Goal: Communication & Community: Answer question/provide support

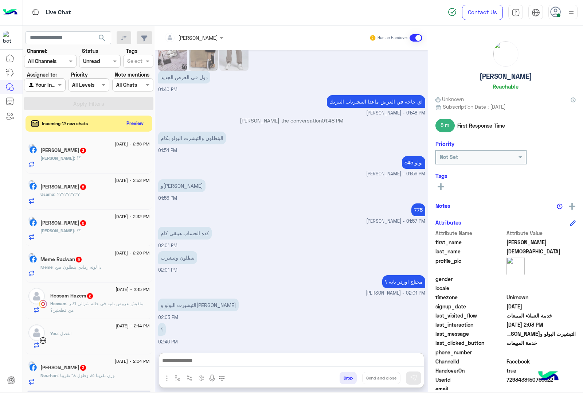
scroll to position [607, 0]
click at [137, 120] on button "Preview" at bounding box center [135, 123] width 23 height 10
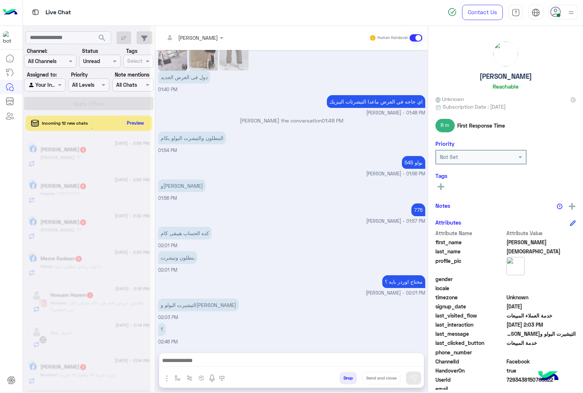
scroll to position [575, 0]
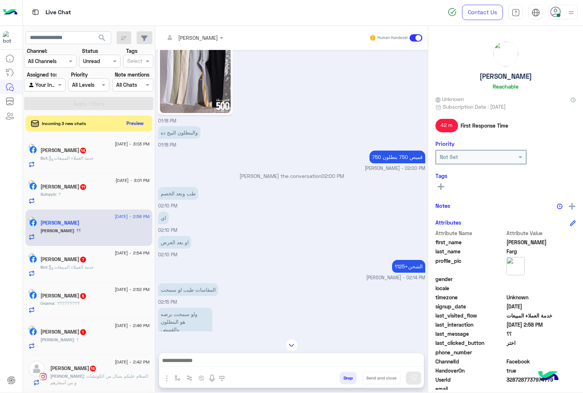
scroll to position [923, 0]
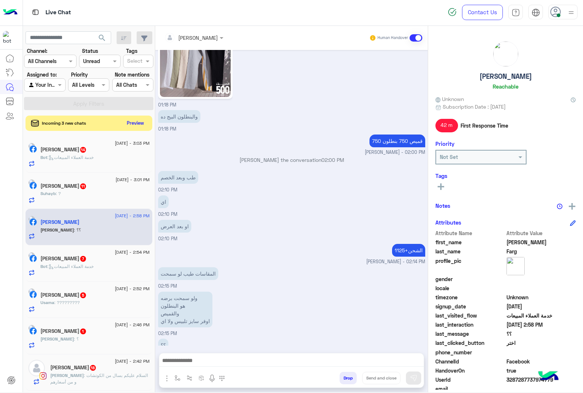
click at [130, 123] on button "Preview" at bounding box center [135, 123] width 23 height 10
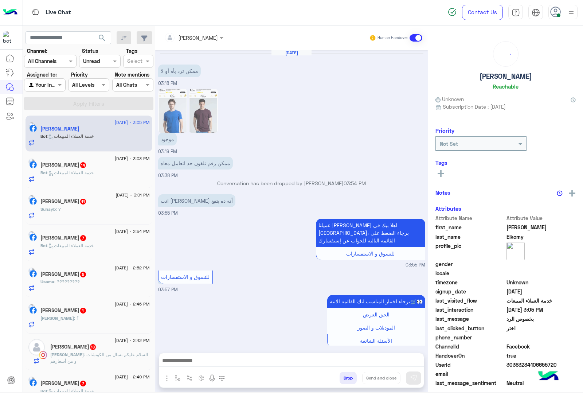
scroll to position [678, 0]
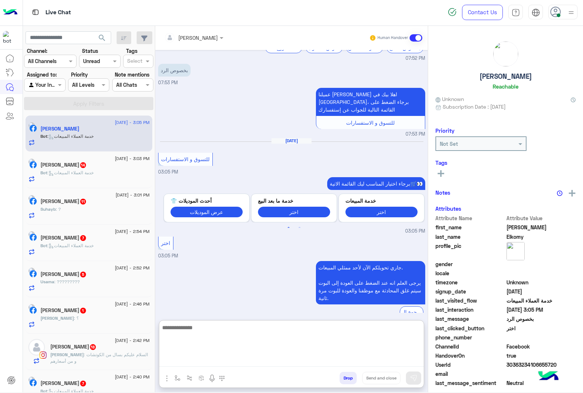
click at [205, 355] on textarea at bounding box center [291, 345] width 265 height 44
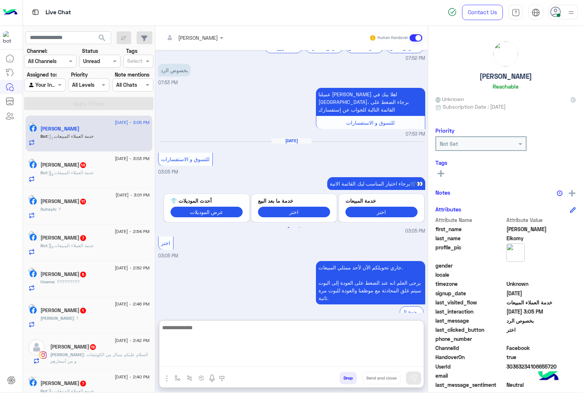
click at [215, 360] on textarea at bounding box center [291, 345] width 265 height 44
paste textarea "**********"
type textarea "**********"
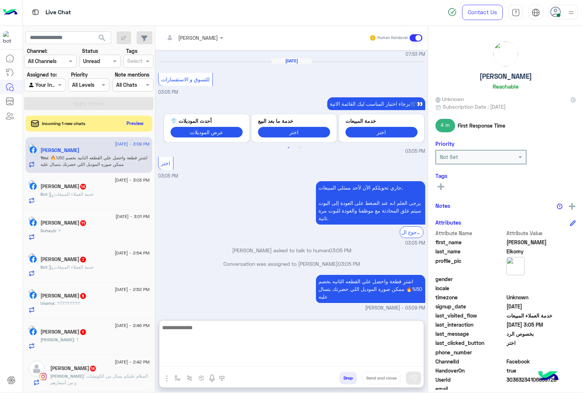
scroll to position [763, 0]
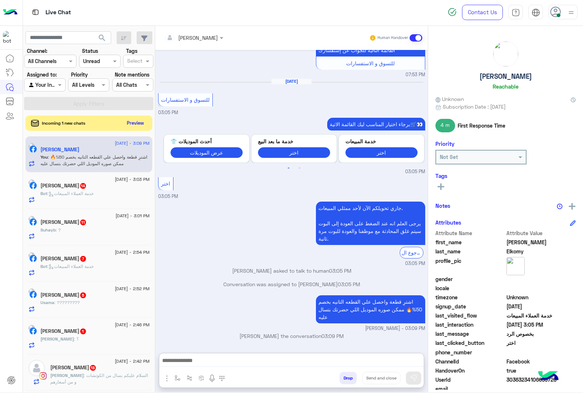
click at [138, 119] on button "Preview" at bounding box center [135, 123] width 23 height 10
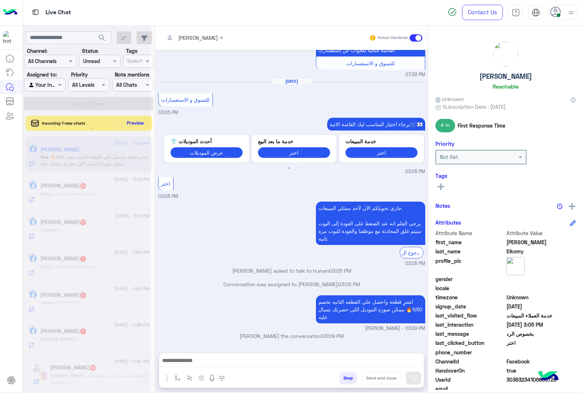
scroll to position [730, 0]
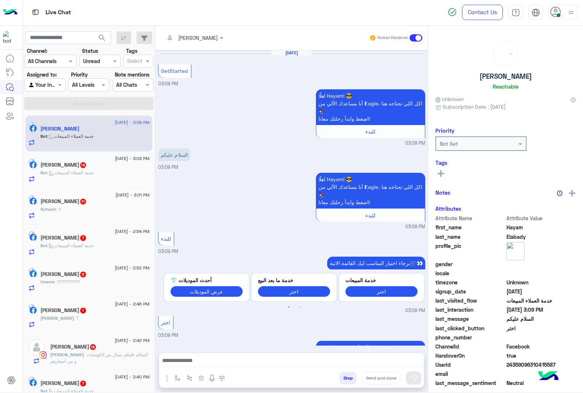
scroll to position [87, 0]
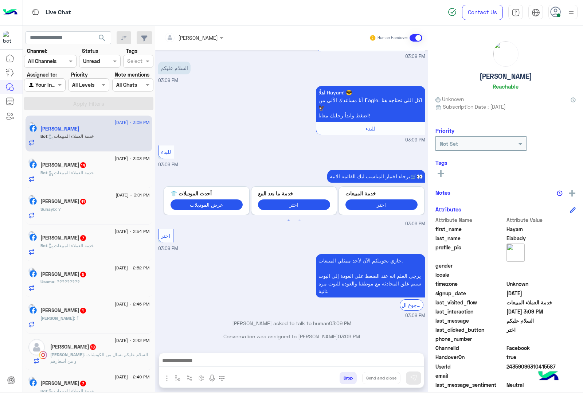
drag, startPoint x: 197, startPoint y: 343, endPoint x: 194, endPoint y: 349, distance: 6.2
click at [197, 343] on div "Conversation was assigned to mohamed ahmed 03:09 PM" at bounding box center [291, 338] width 267 height 13
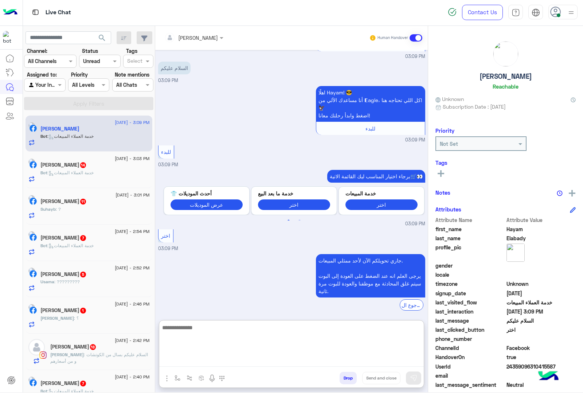
click at [191, 365] on textarea at bounding box center [291, 345] width 265 height 44
paste textarea "**********"
type textarea "**********"
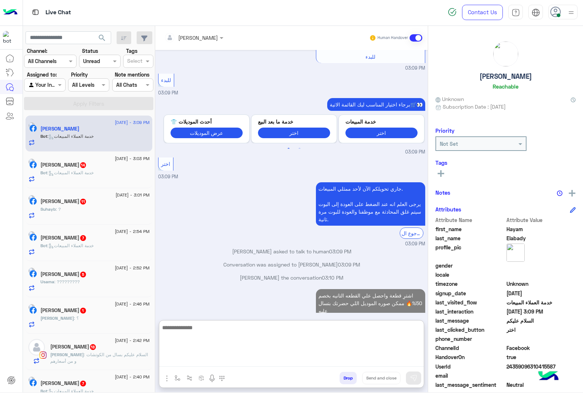
scroll to position [172, 0]
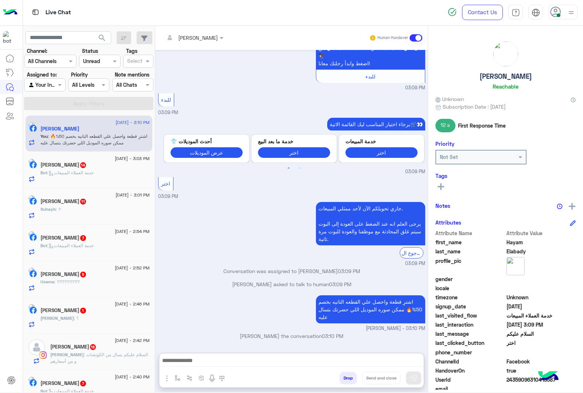
click at [117, 171] on div "Bot : خدمة العملاء المبيعات" at bounding box center [94, 175] width 109 height 13
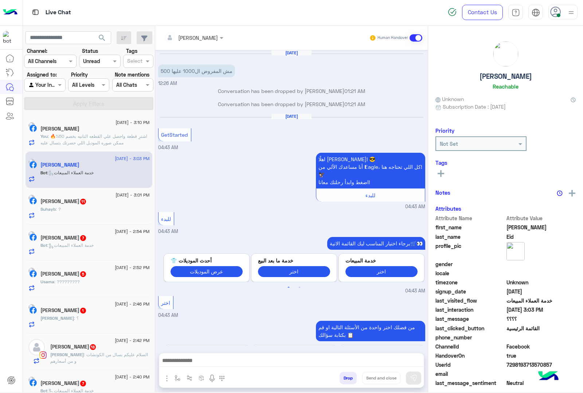
scroll to position [977, 0]
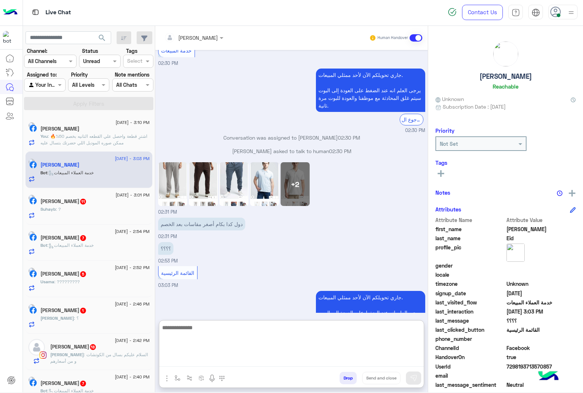
click at [190, 360] on textarea at bounding box center [291, 345] width 265 height 44
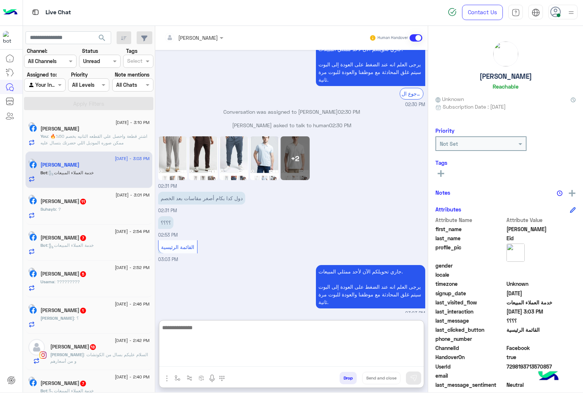
scroll to position [1010, 0]
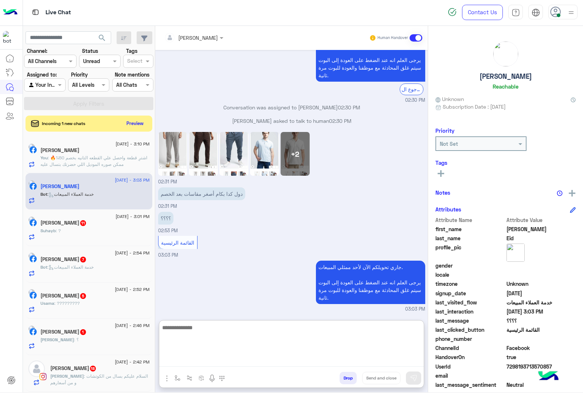
click at [188, 329] on textarea at bounding box center [291, 345] width 265 height 44
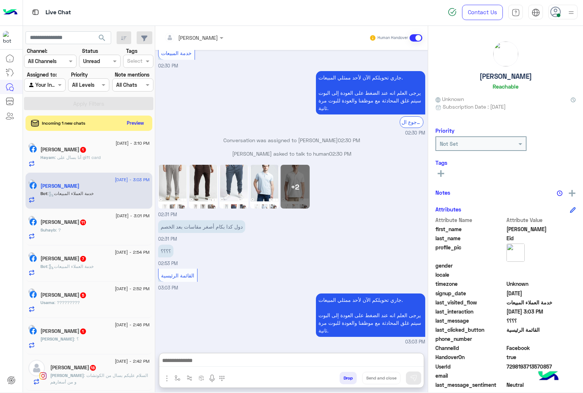
click at [137, 124] on button "Preview" at bounding box center [135, 123] width 23 height 10
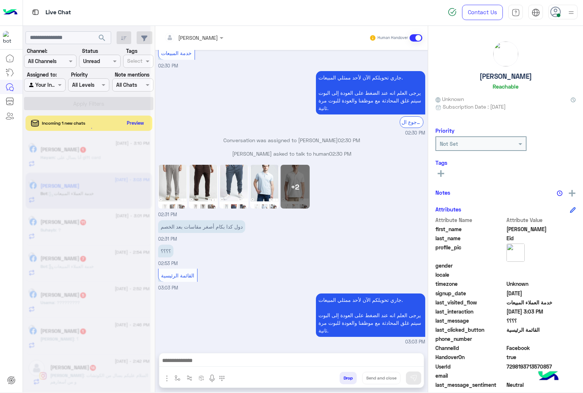
scroll to position [977, 0]
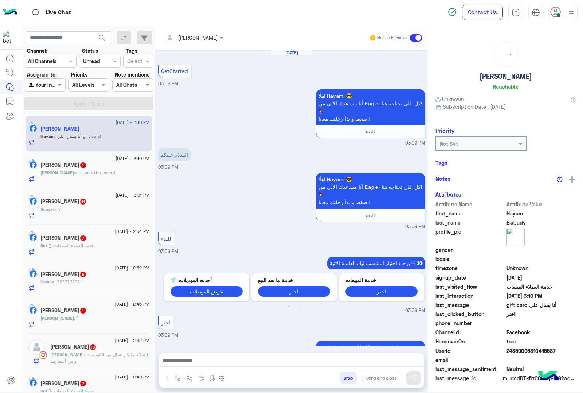
scroll to position [163, 0]
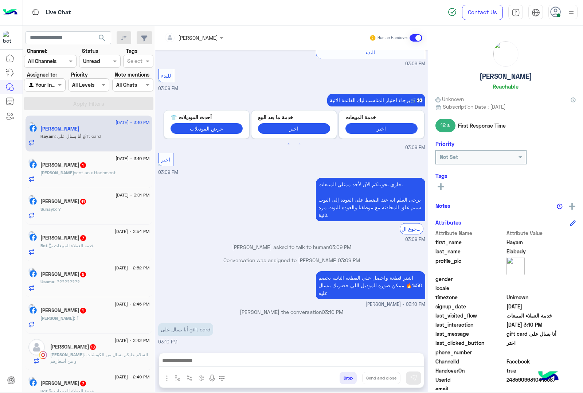
click at [86, 167] on h5 "Mohamed Elkomy 1" at bounding box center [63, 165] width 46 height 6
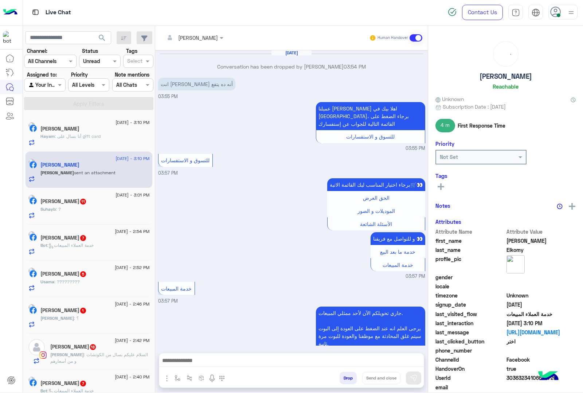
scroll to position [704, 0]
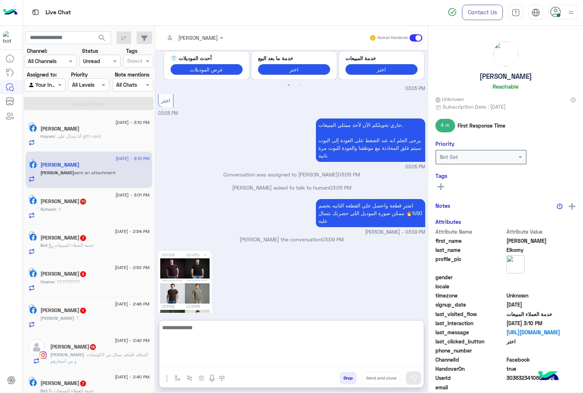
click at [179, 363] on textarea at bounding box center [291, 345] width 265 height 44
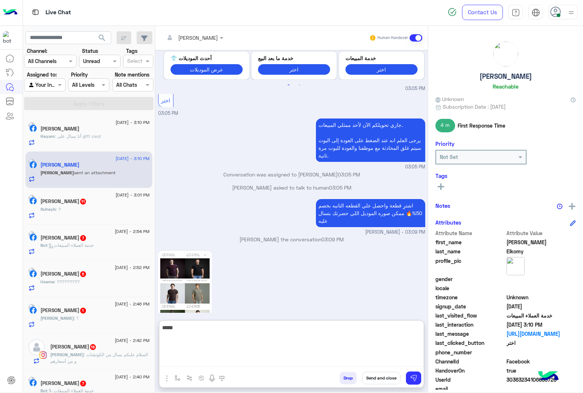
type textarea "*****"
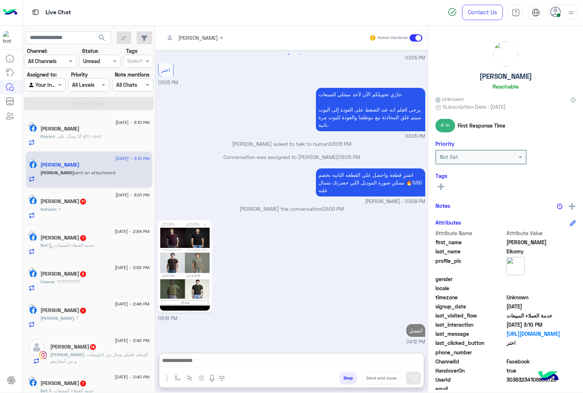
click at [85, 140] on p "Hayam : أنا بسال على gift card" at bounding box center [70, 136] width 60 height 7
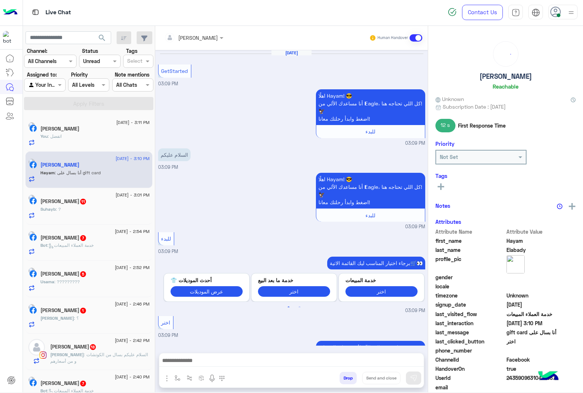
scroll to position [163, 0]
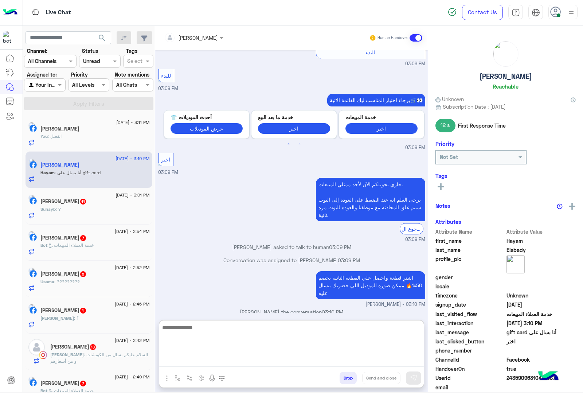
click at [200, 362] on textarea at bounding box center [291, 345] width 265 height 44
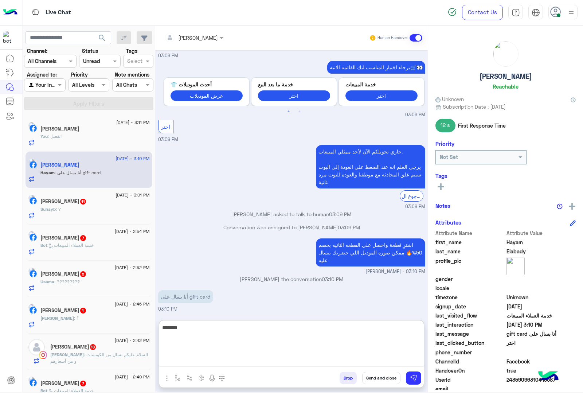
type textarea "*******"
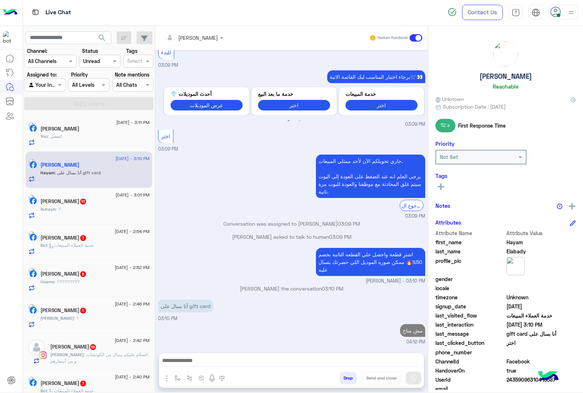
click at [90, 216] on div "Suhayb : ?" at bounding box center [94, 212] width 109 height 13
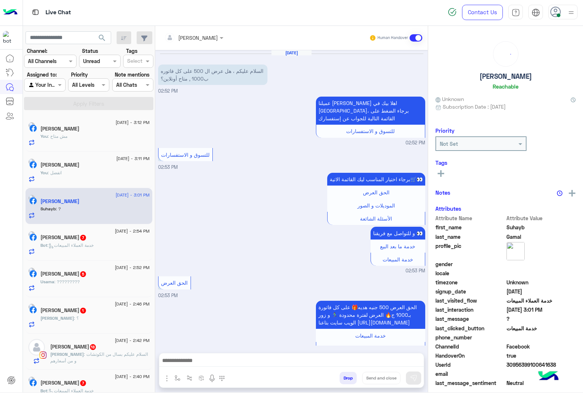
scroll to position [365, 0]
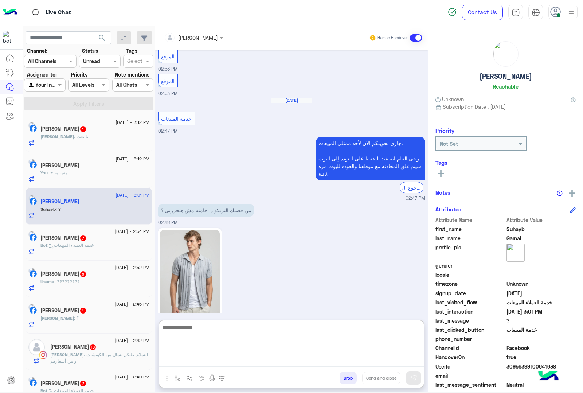
click at [203, 364] on textarea at bounding box center [291, 345] width 265 height 44
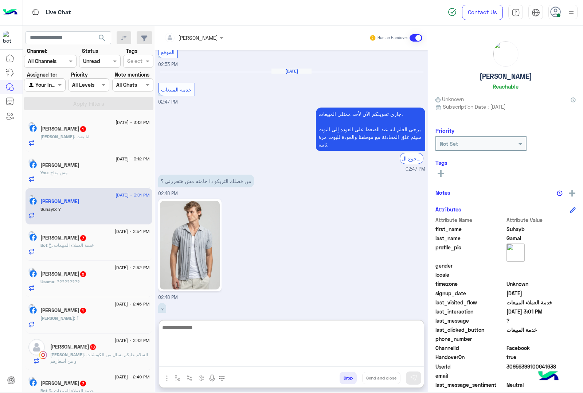
scroll to position [398, 0]
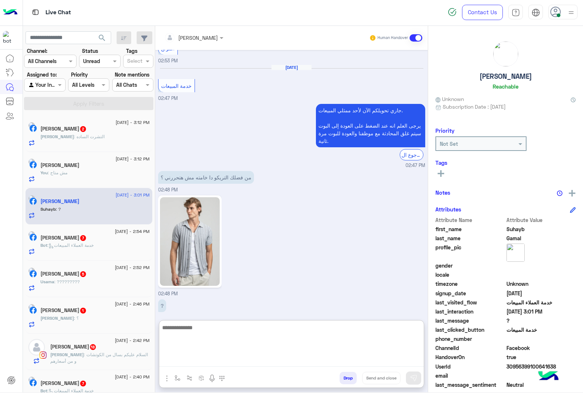
click at [200, 332] on textarea at bounding box center [291, 345] width 265 height 44
type textarea "*"
type textarea "**********"
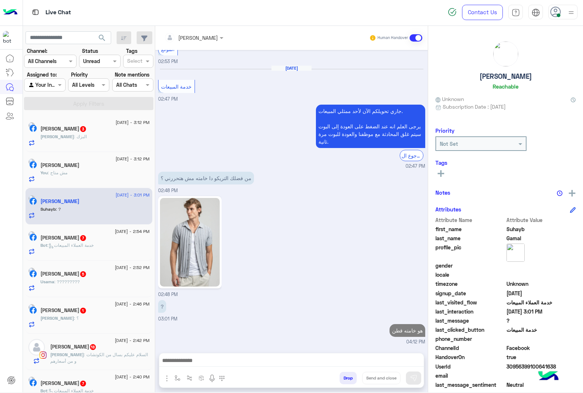
click at [81, 240] on span "7" at bounding box center [83, 238] width 6 height 6
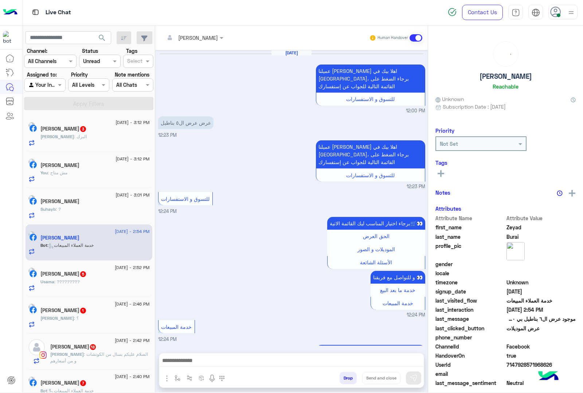
scroll to position [749, 0]
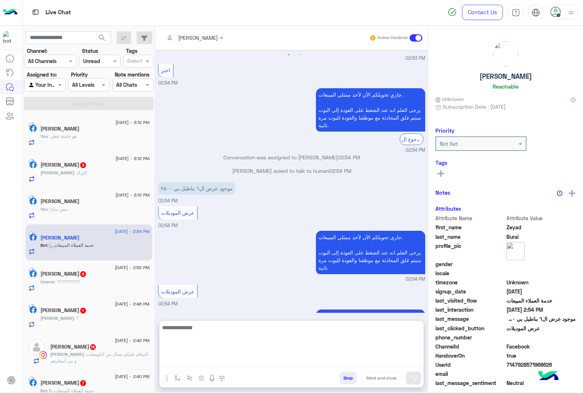
click at [177, 356] on textarea at bounding box center [291, 345] width 265 height 44
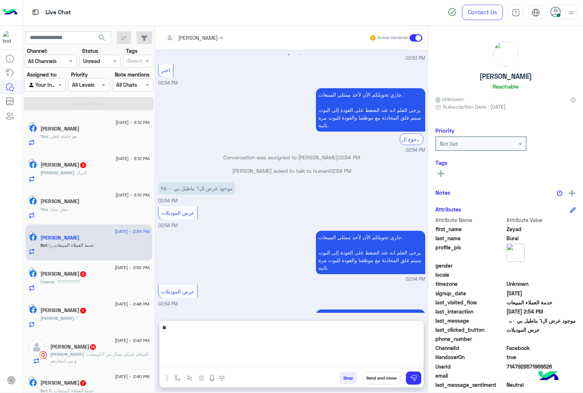
type textarea "*"
type textarea "***"
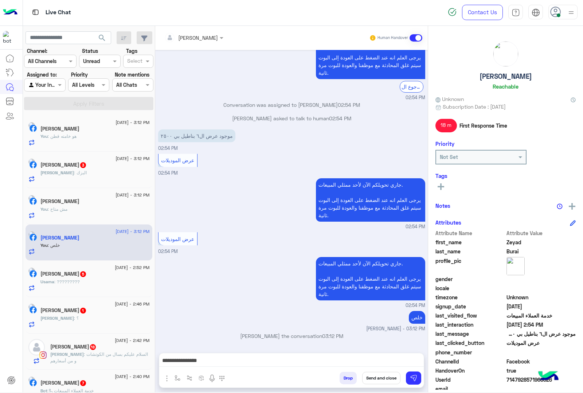
scroll to position [786, 0]
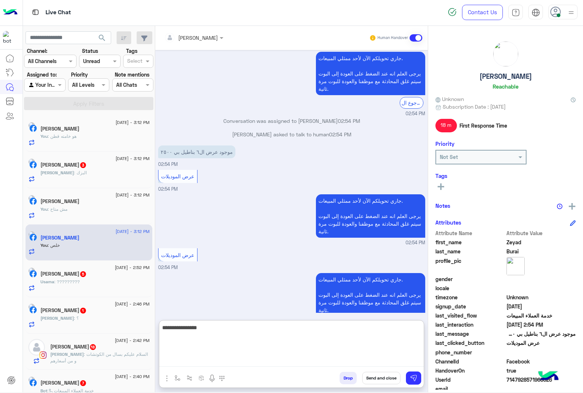
click at [173, 362] on textarea "**********" at bounding box center [291, 345] width 265 height 44
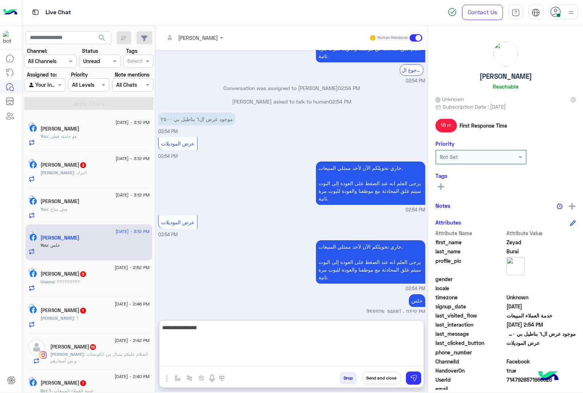
paste textarea "**********"
type textarea "**********"
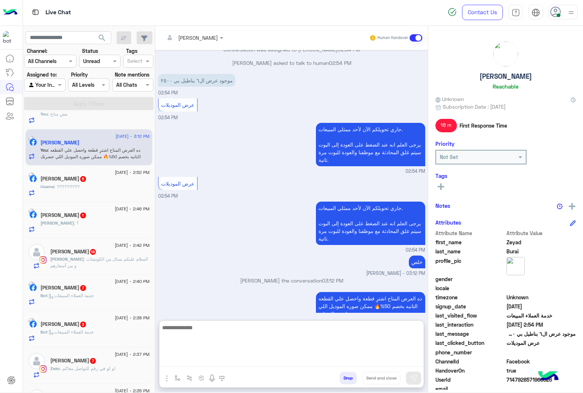
scroll to position [0, 0]
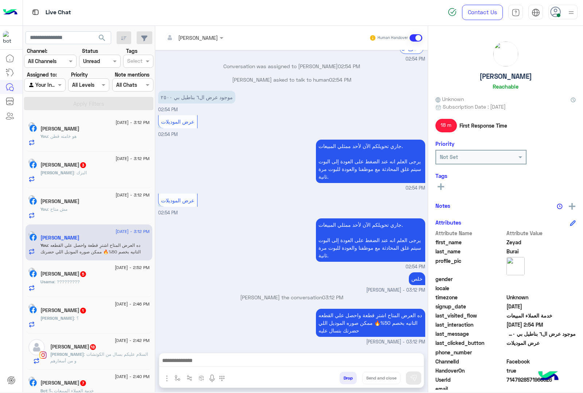
click at [86, 172] on div "Mohamed : البزك" at bounding box center [94, 175] width 109 height 13
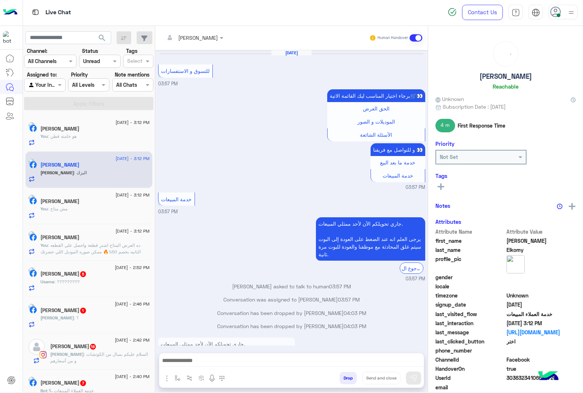
scroll to position [718, 0]
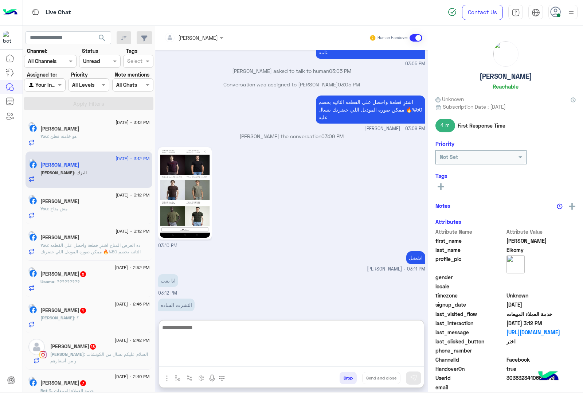
click at [201, 363] on textarea at bounding box center [291, 345] width 265 height 44
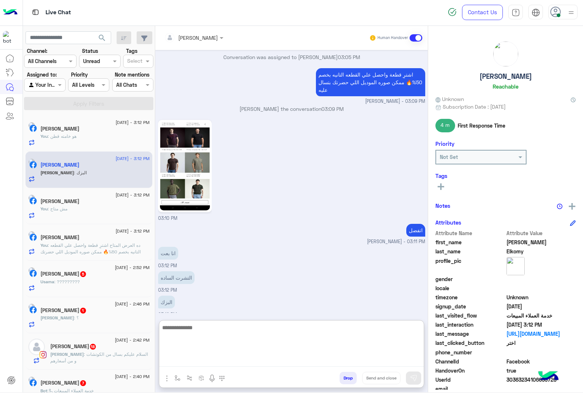
scroll to position [751, 0]
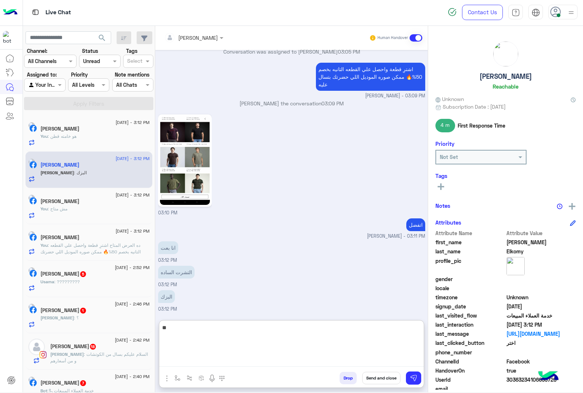
type textarea "***"
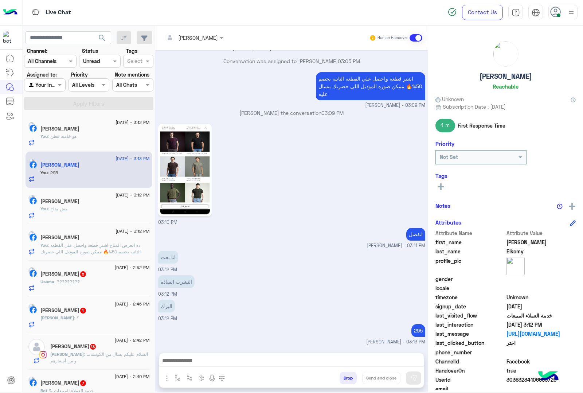
click at [54, 283] on span "Usama" at bounding box center [47, 281] width 14 height 5
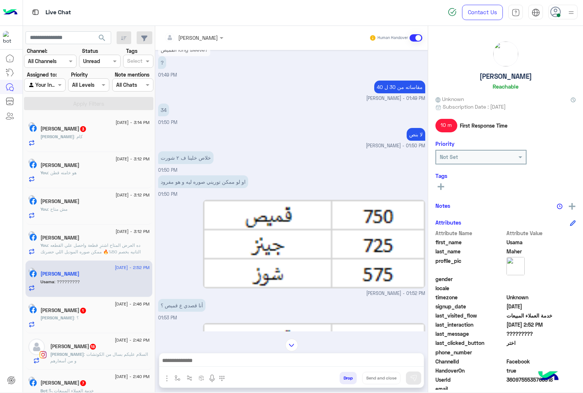
scroll to position [671, 0]
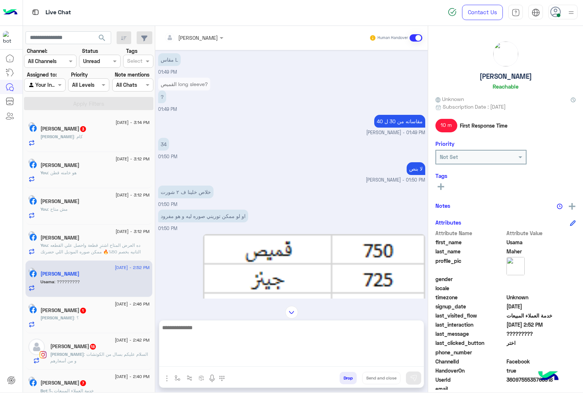
click at [192, 363] on textarea at bounding box center [291, 345] width 265 height 44
type textarea "**********"
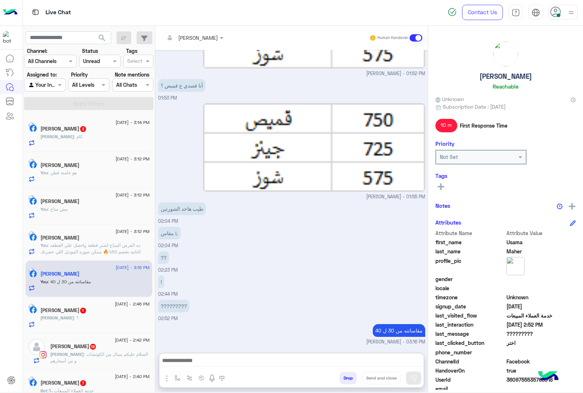
click at [86, 130] on h5 "Mohamed Elkomy 3" at bounding box center [63, 129] width 46 height 6
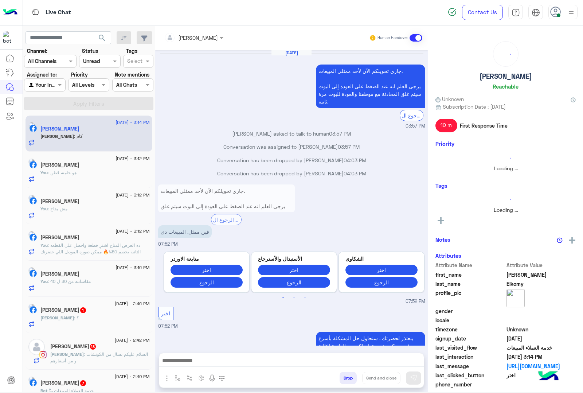
scroll to position [675, 0]
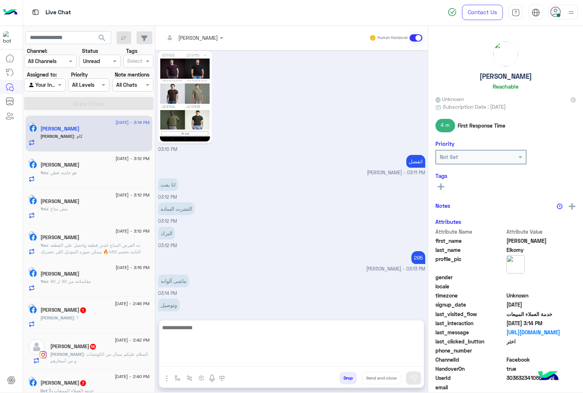
click at [195, 363] on textarea at bounding box center [291, 345] width 265 height 44
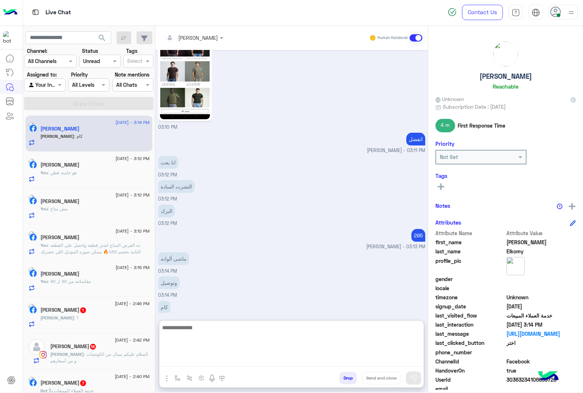
scroll to position [708, 0]
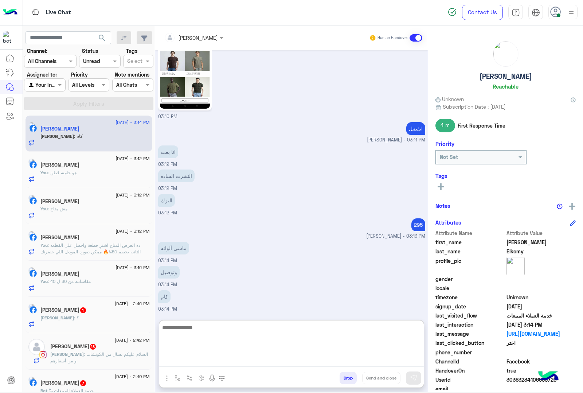
paste textarea "**********"
type textarea "**********"
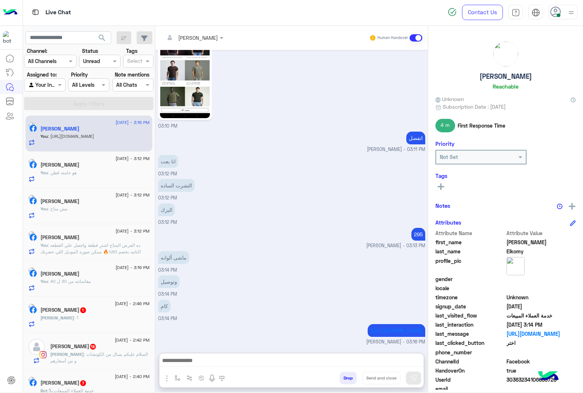
click at [77, 307] on div "[DATE] - 2:46 PM" at bounding box center [94, 304] width 109 height 5
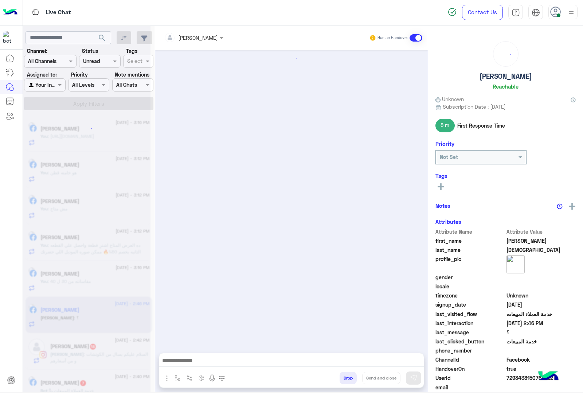
scroll to position [552, 0]
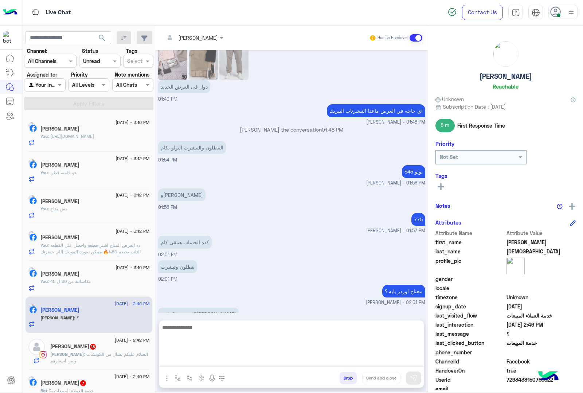
click at [203, 365] on textarea at bounding box center [291, 345] width 265 height 44
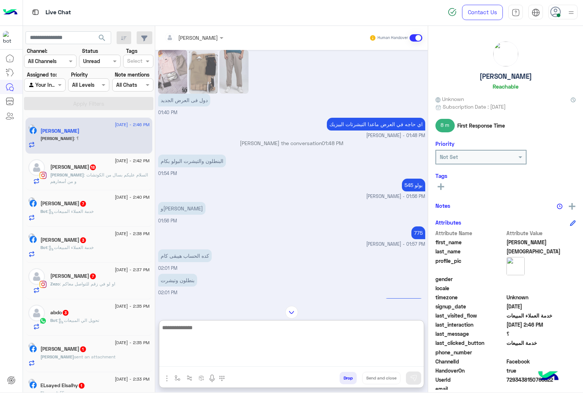
scroll to position [182, 0]
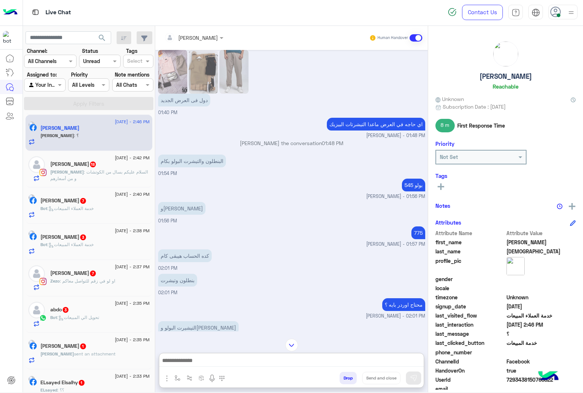
click at [82, 172] on span ": السلام عليكم بسال من الكوتشات و من أسعارهم" at bounding box center [99, 175] width 98 height 12
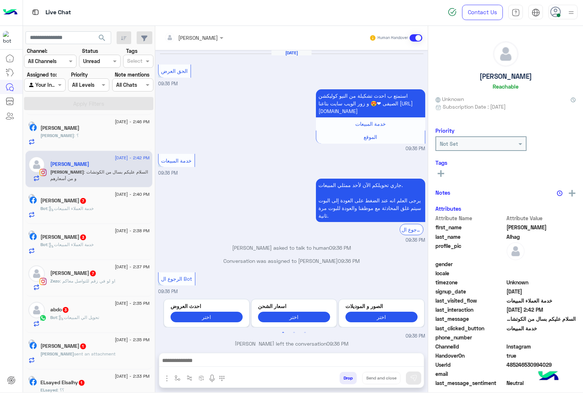
scroll to position [823, 0]
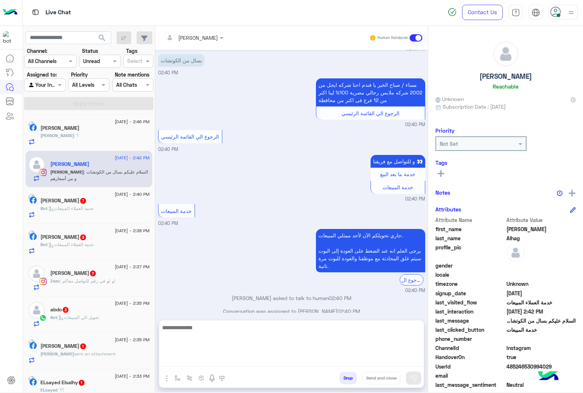
click at [216, 361] on textarea at bounding box center [291, 345] width 265 height 44
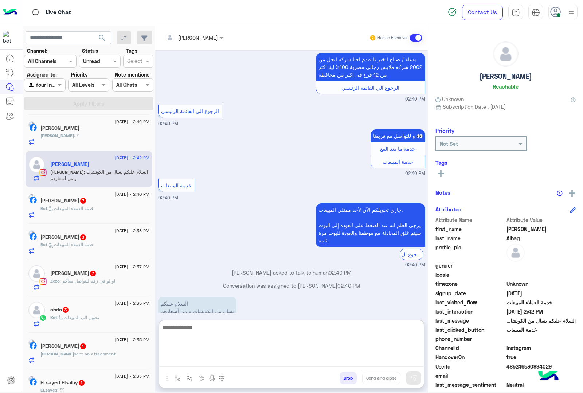
scroll to position [855, 0]
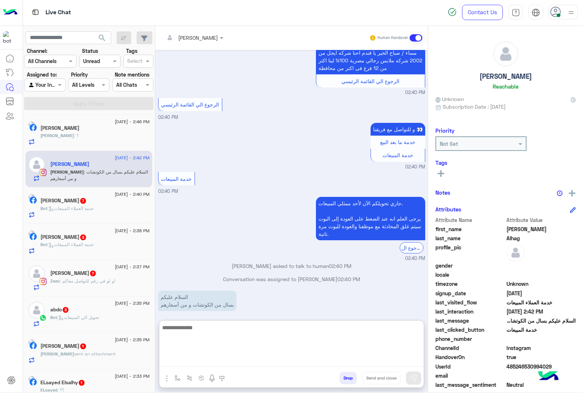
click at [194, 327] on textarea at bounding box center [291, 345] width 265 height 44
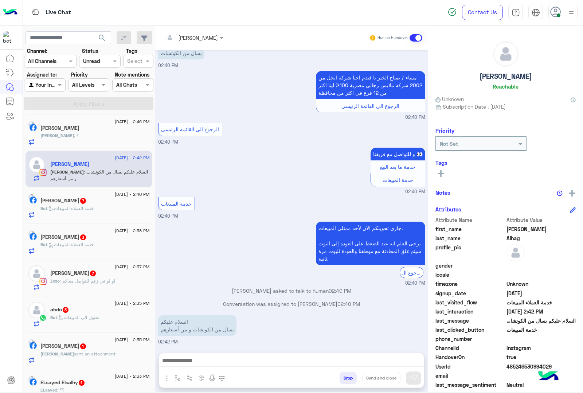
scroll to position [823, 0]
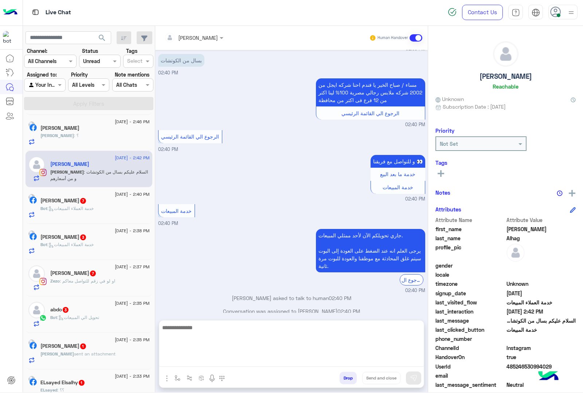
click at [212, 359] on textarea at bounding box center [291, 345] width 265 height 44
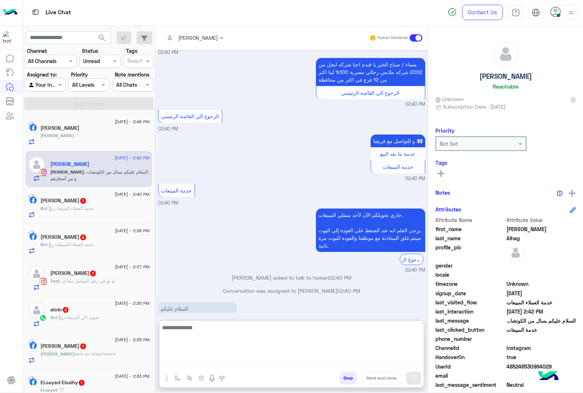
scroll to position [855, 0]
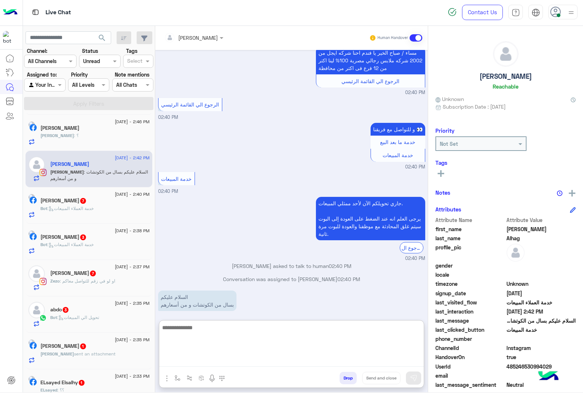
paste textarea "**********"
type textarea "**********"
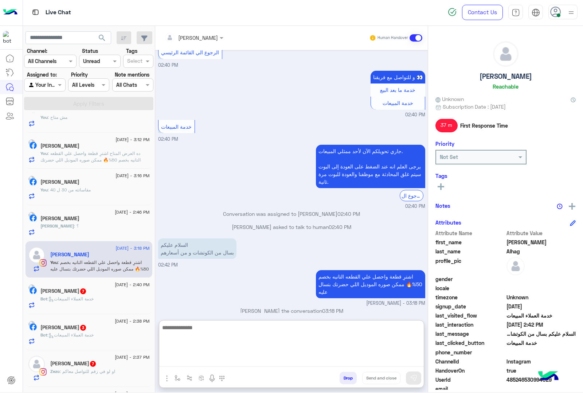
scroll to position [0, 0]
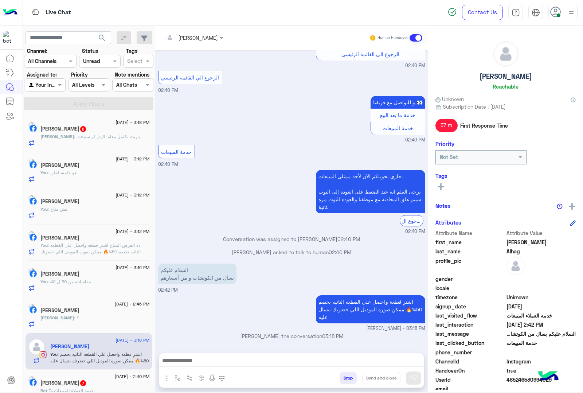
click at [109, 140] on p "Mohamed : ياريت تكلمل معاه الاردر لو سمحت" at bounding box center [89, 136] width 99 height 7
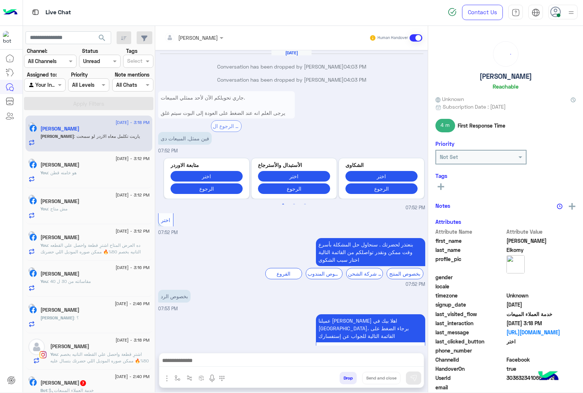
scroll to position [673, 0]
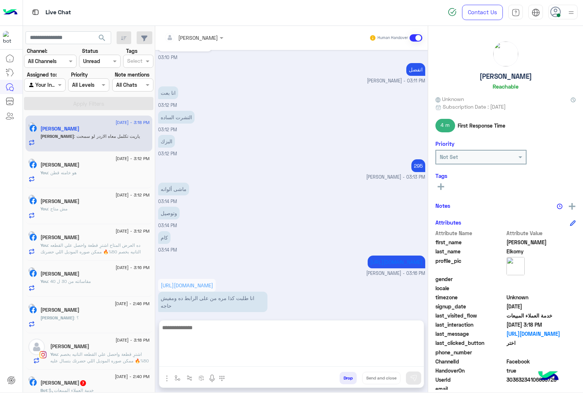
click at [193, 364] on textarea at bounding box center [291, 345] width 265 height 44
type textarea "**********"
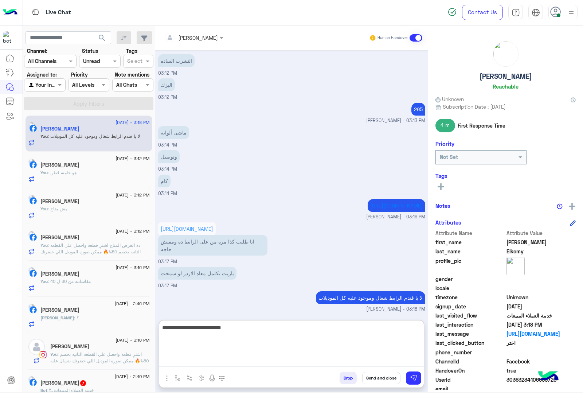
type textarea "**********"
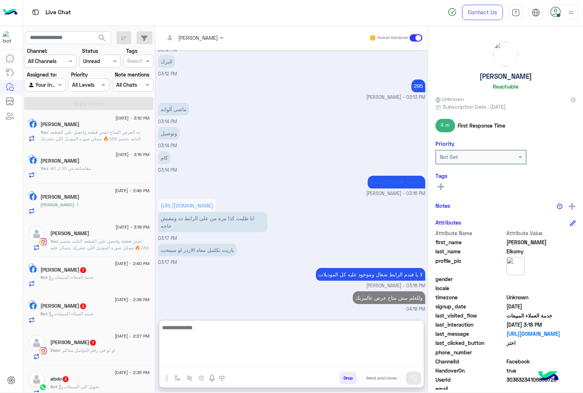
scroll to position [137, 0]
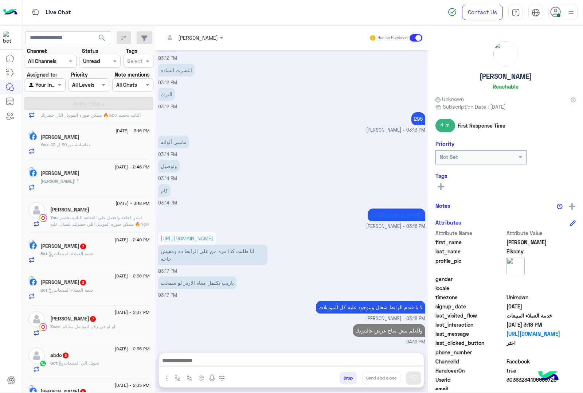
click at [84, 261] on div "Bot : خدمة العملاء المبيعات" at bounding box center [94, 256] width 109 height 13
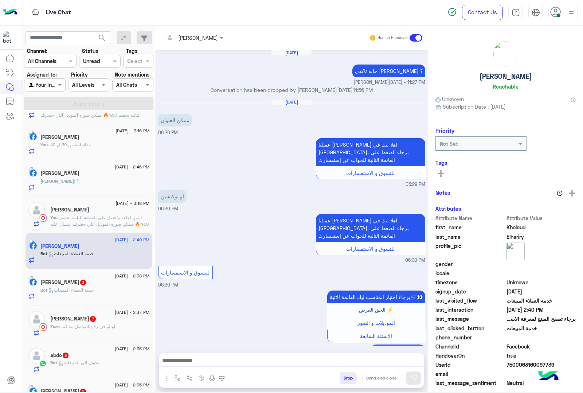
scroll to position [905, 0]
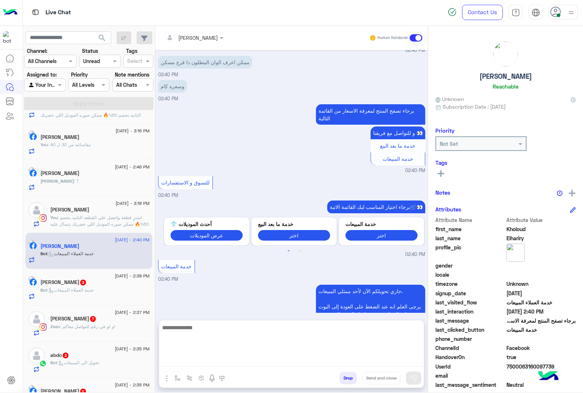
click at [200, 356] on textarea at bounding box center [291, 345] width 265 height 44
paste textarea "**********"
type textarea "**********"
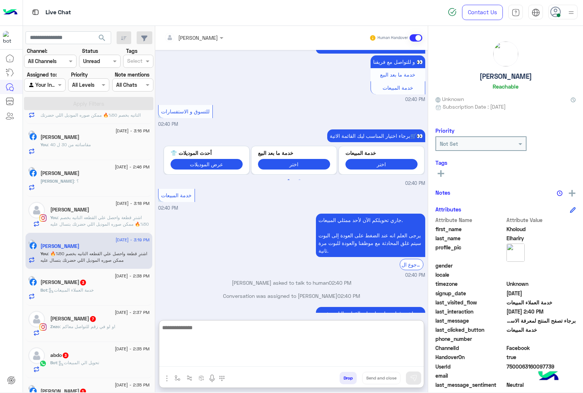
scroll to position [990, 0]
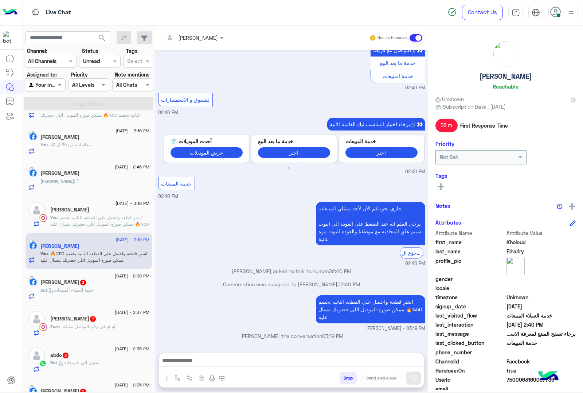
click at [94, 292] on span ": خدمة العملاء المبيعات" at bounding box center [70, 289] width 46 height 5
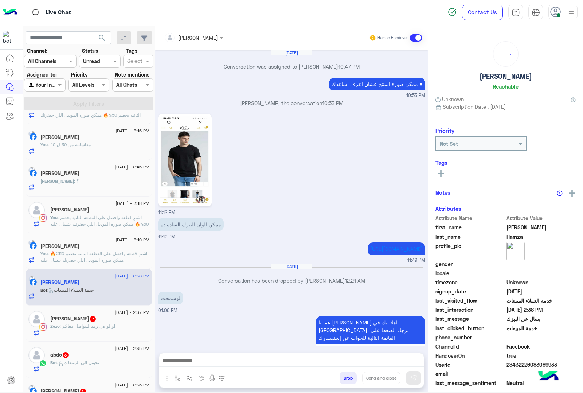
scroll to position [867, 0]
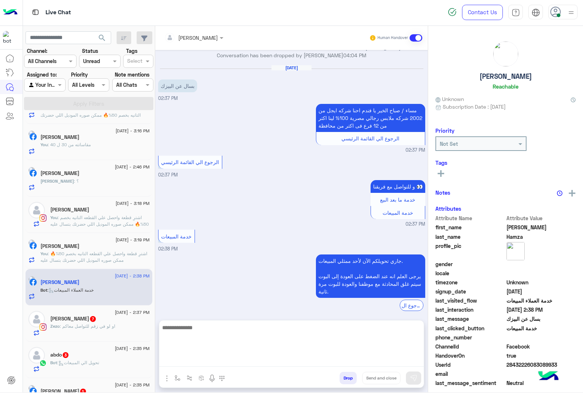
click at [193, 361] on textarea at bounding box center [291, 345] width 265 height 44
paste textarea "**********"
type textarea "**********"
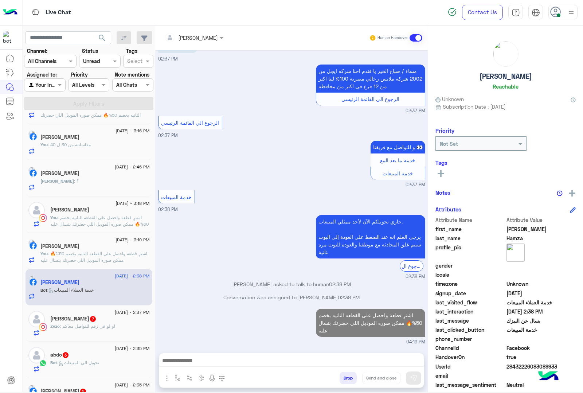
click at [99, 327] on span ": او لو في زقم للتواصل معاكم" at bounding box center [87, 325] width 55 height 5
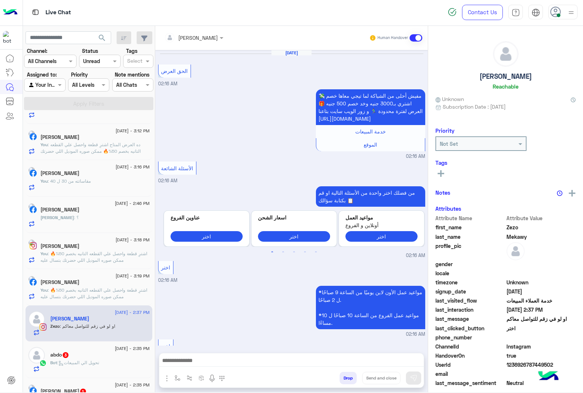
scroll to position [869, 0]
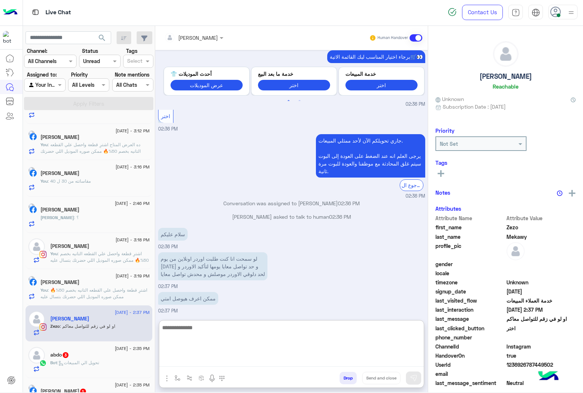
click at [183, 357] on textarea at bounding box center [291, 345] width 265 height 44
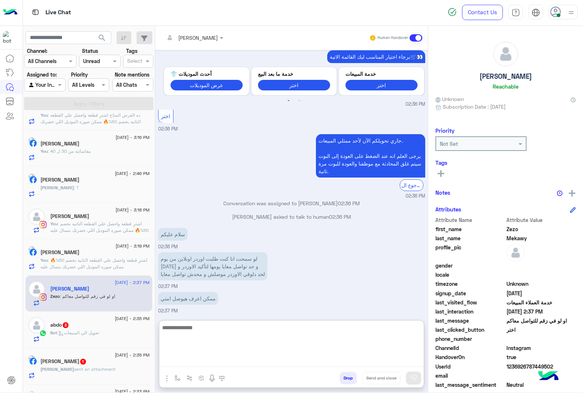
scroll to position [183, 0]
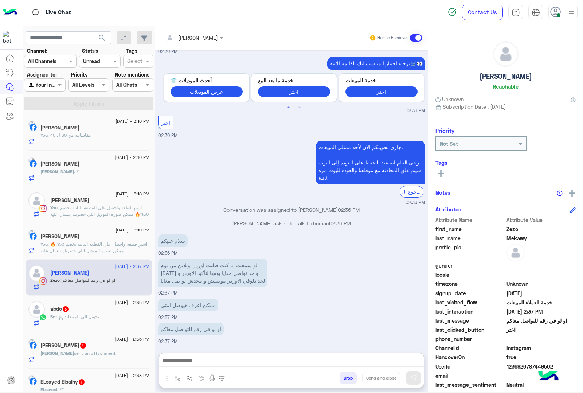
click at [87, 316] on span ": تحويل الي المبيعات" at bounding box center [78, 316] width 42 height 5
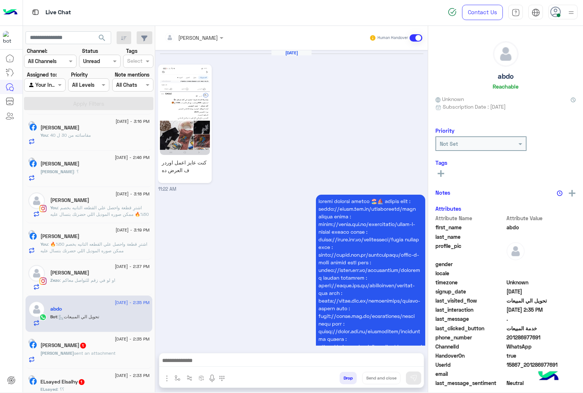
scroll to position [908, 0]
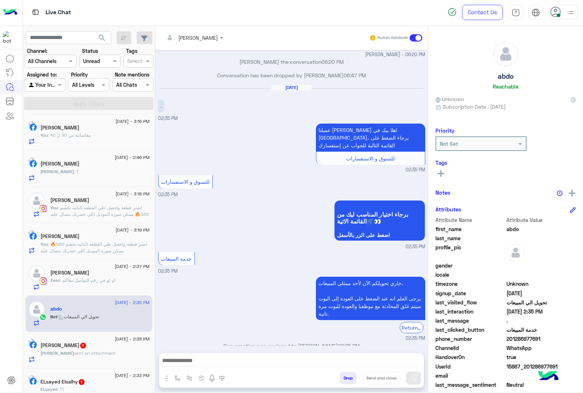
click at [205, 367] on div at bounding box center [291, 362] width 265 height 18
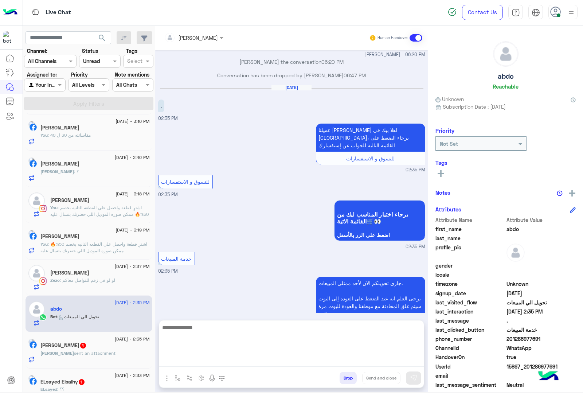
click at [201, 361] on textarea at bounding box center [291, 345] width 265 height 44
paste textarea "**********"
type textarea "**********"
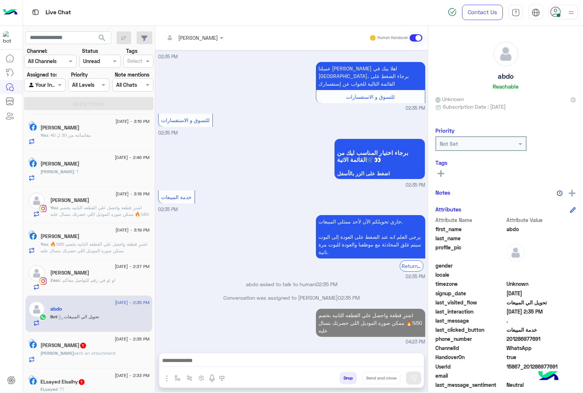
click at [71, 348] on h5 "Ahmed Anwar 1" at bounding box center [63, 345] width 46 height 6
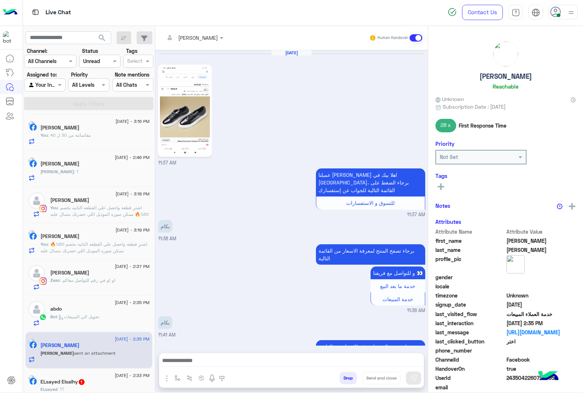
scroll to position [467, 0]
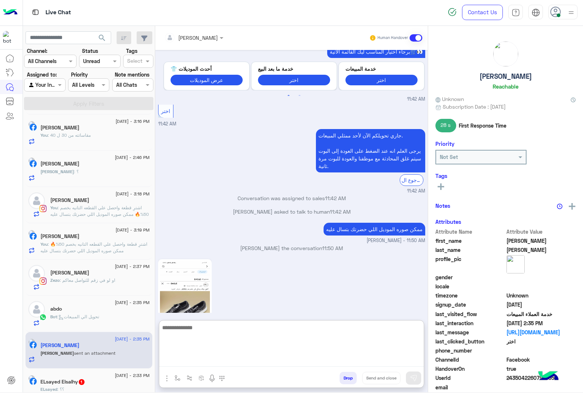
click at [185, 357] on textarea at bounding box center [291, 345] width 265 height 44
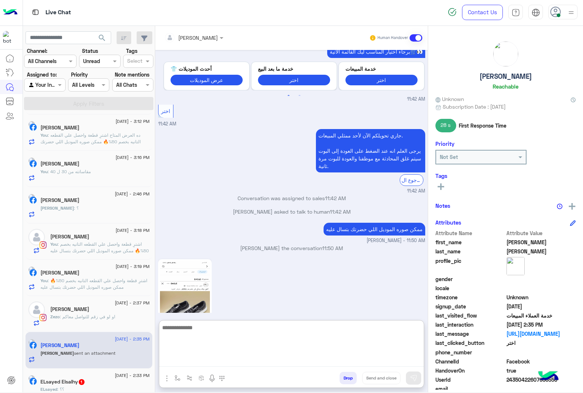
scroll to position [183, 0]
type textarea "***"
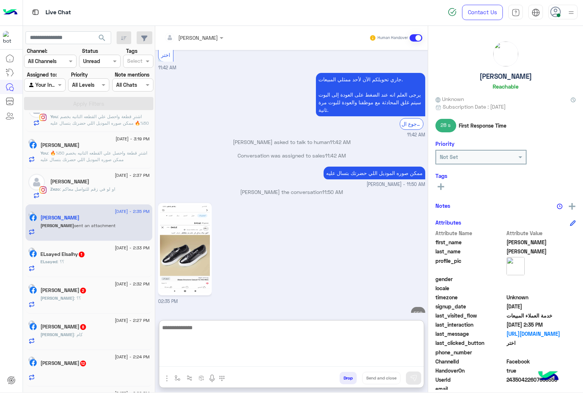
scroll to position [320, 0]
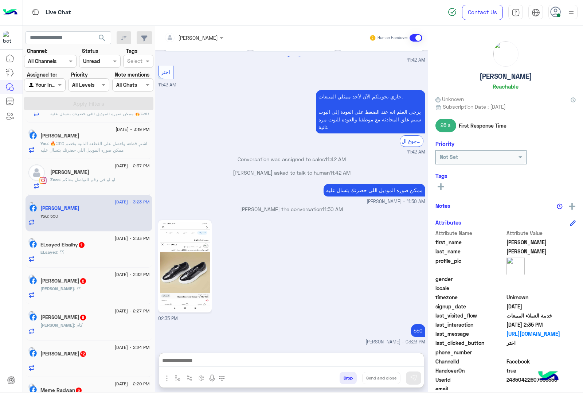
click at [98, 249] on div "ELsayed Elsalhy 1" at bounding box center [94, 246] width 109 height 8
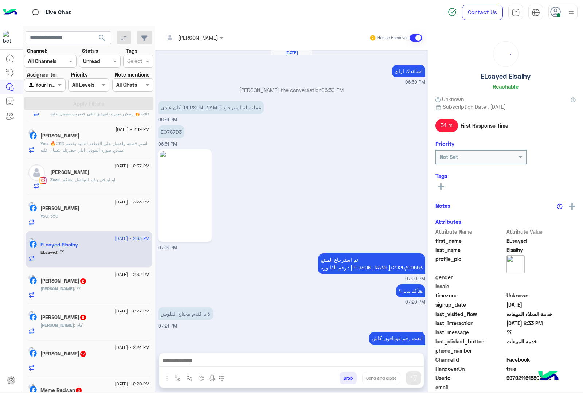
scroll to position [761, 0]
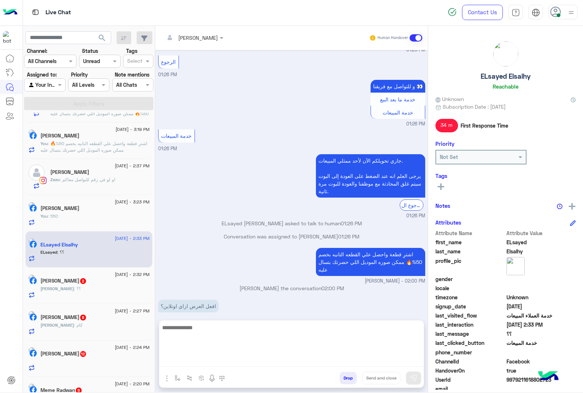
click at [173, 363] on textarea at bounding box center [291, 345] width 265 height 44
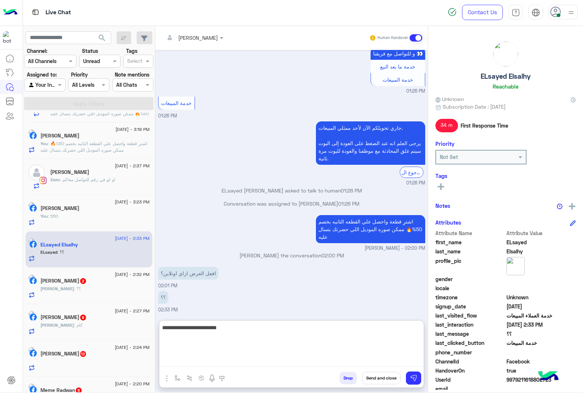
type textarea "**********"
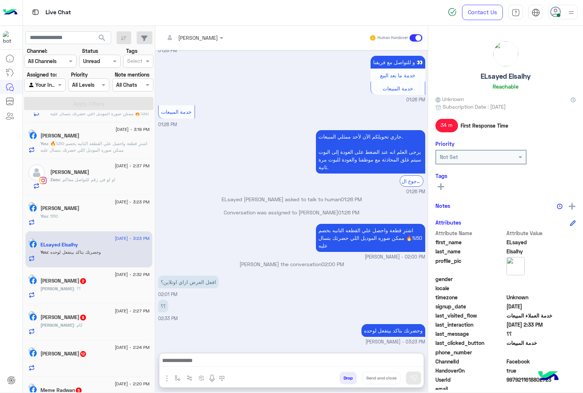
click at [108, 296] on div "Mohamed : ؟؟" at bounding box center [94, 291] width 109 height 13
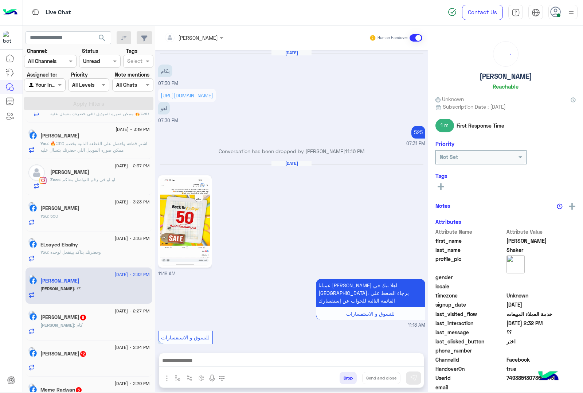
scroll to position [1057, 0]
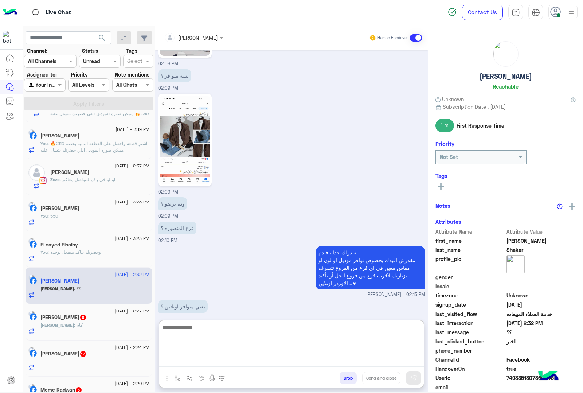
click at [214, 355] on textarea at bounding box center [291, 345] width 265 height 44
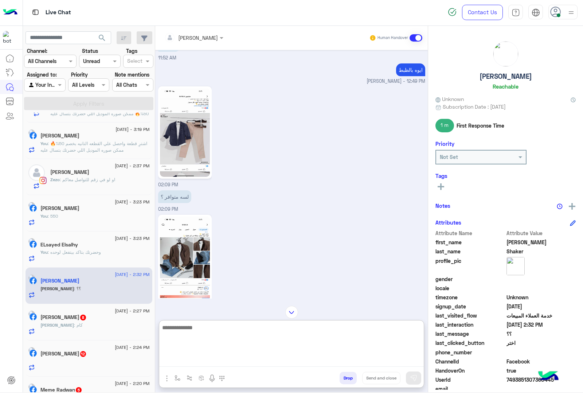
scroll to position [907, 0]
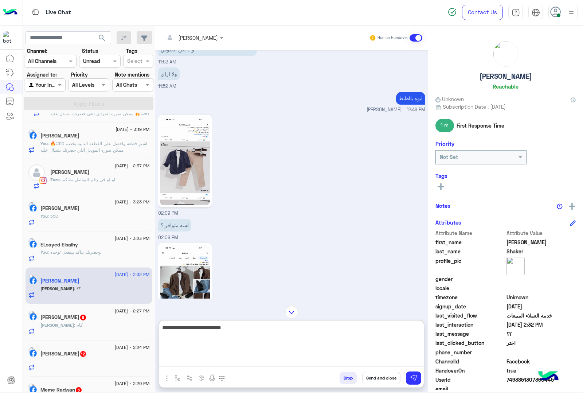
type textarea "**********"
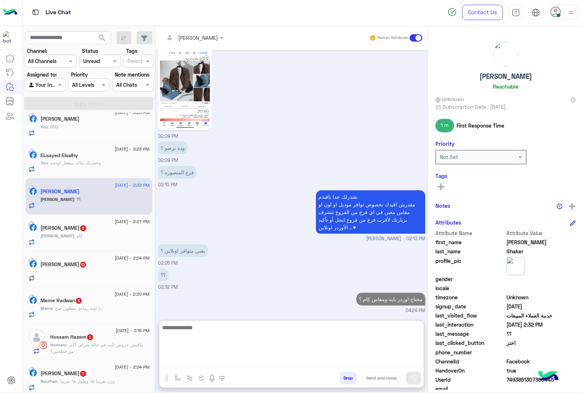
scroll to position [418, 0]
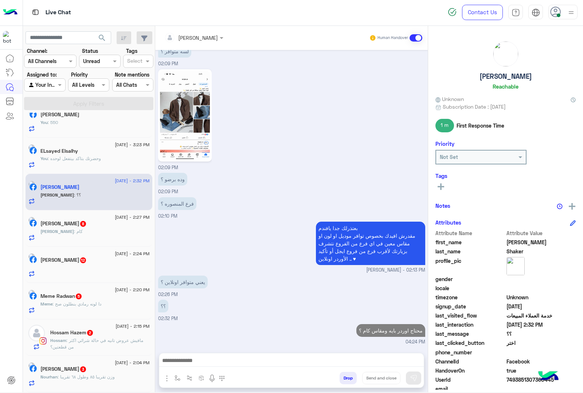
click at [86, 225] on div "Ahmed Anwar 8" at bounding box center [94, 224] width 109 height 8
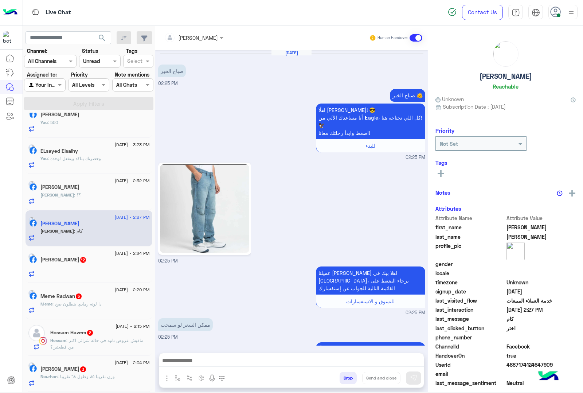
scroll to position [401, 0]
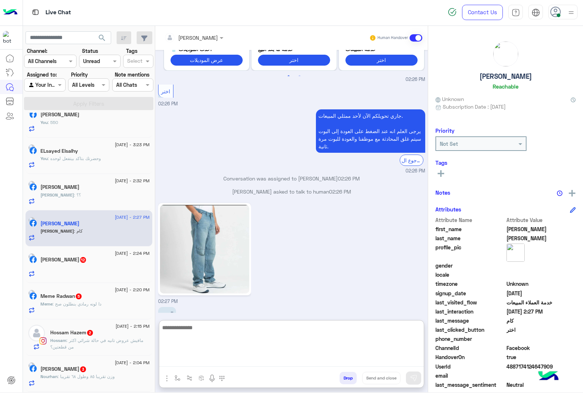
click at [186, 363] on textarea at bounding box center [291, 345] width 265 height 44
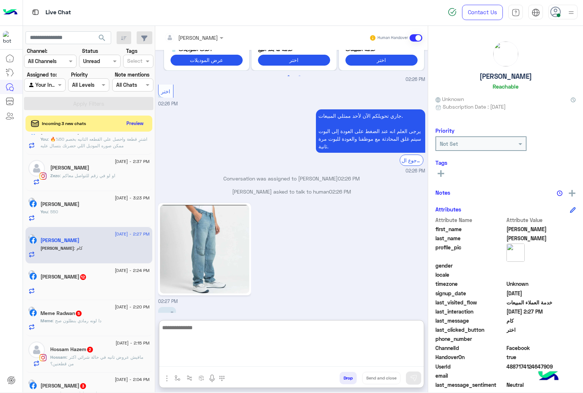
scroll to position [418, 0]
click at [209, 330] on textarea at bounding box center [291, 345] width 265 height 44
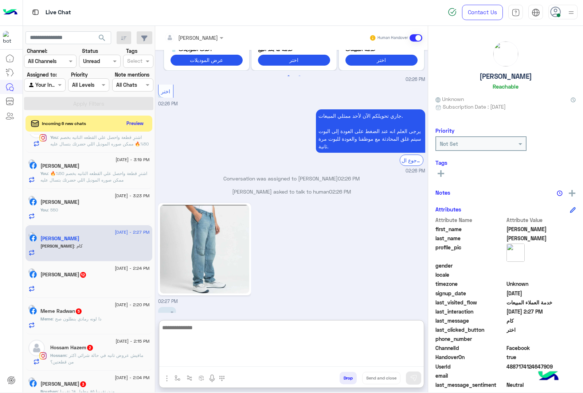
scroll to position [434, 0]
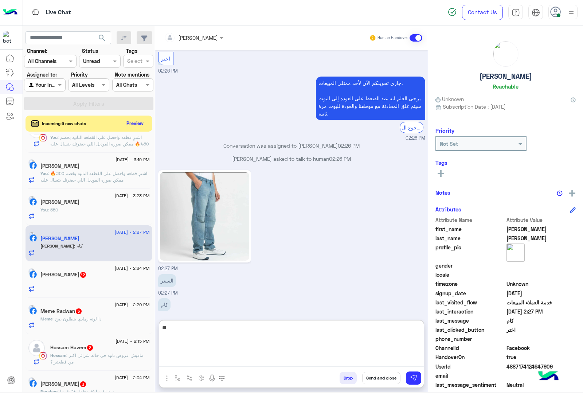
type textarea "***"
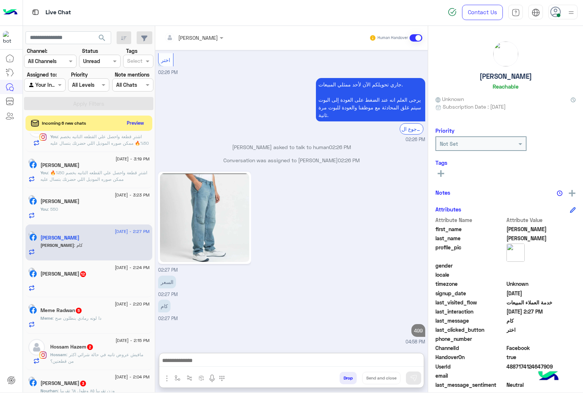
click at [130, 121] on button "Preview" at bounding box center [135, 123] width 23 height 10
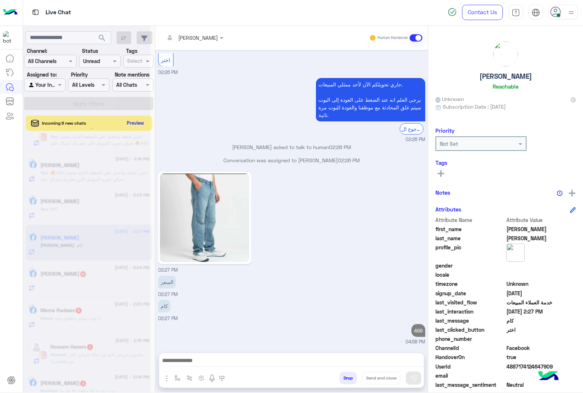
scroll to position [424, 0]
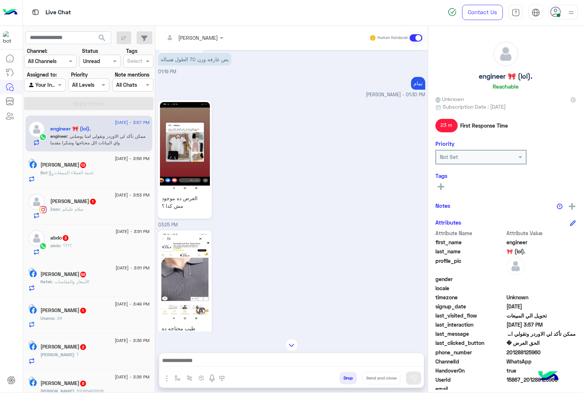
scroll to position [1072, 0]
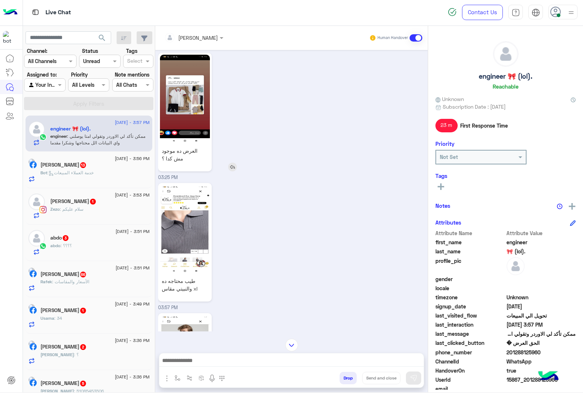
click at [188, 105] on img at bounding box center [185, 99] width 50 height 89
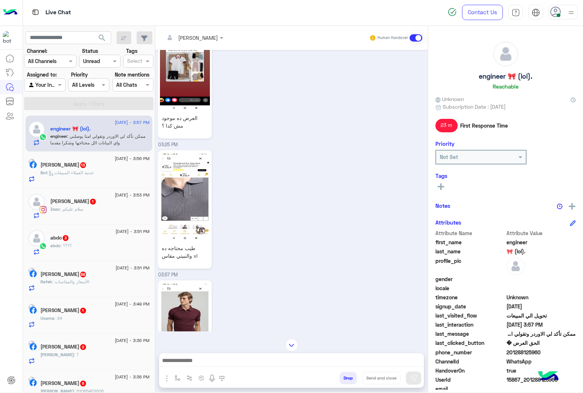
scroll to position [1163, 0]
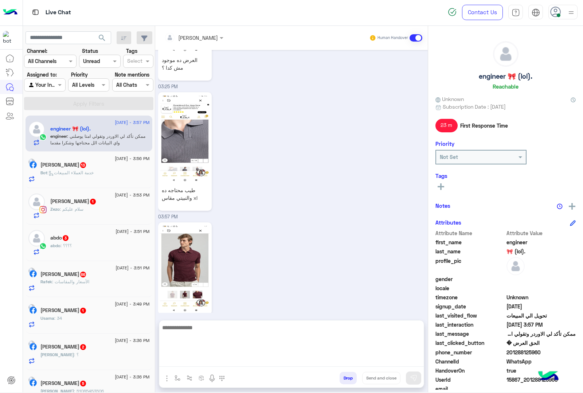
click at [194, 361] on textarea at bounding box center [291, 345] width 265 height 44
type textarea "*"
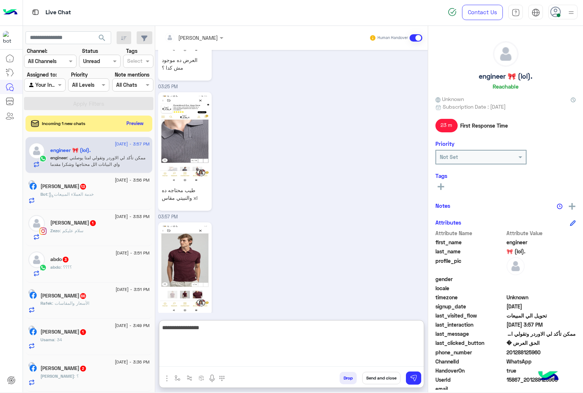
type textarea "**********"
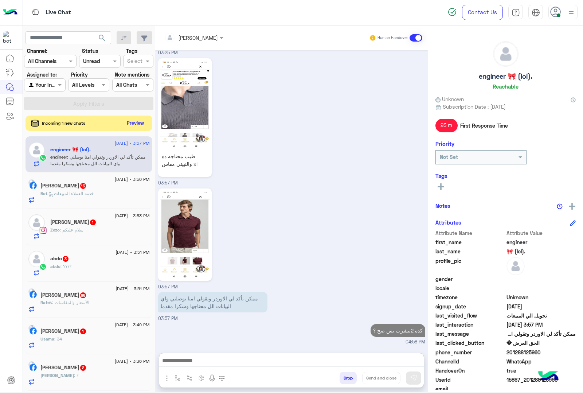
click at [133, 126] on button "Preview" at bounding box center [135, 123] width 23 height 10
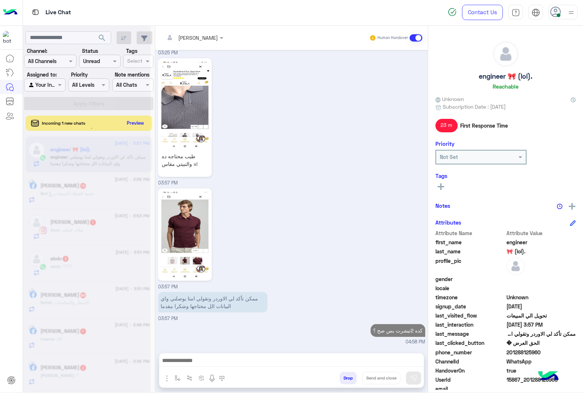
scroll to position [1186, 0]
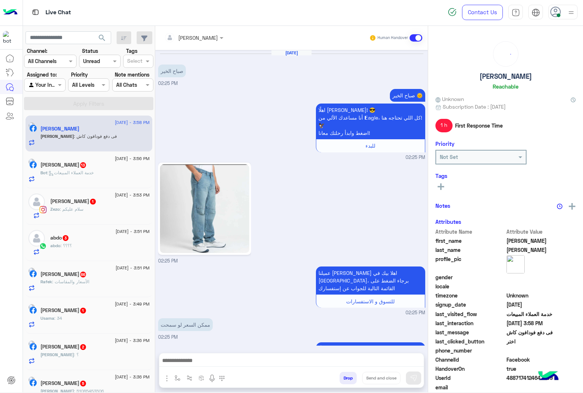
scroll to position [461, 0]
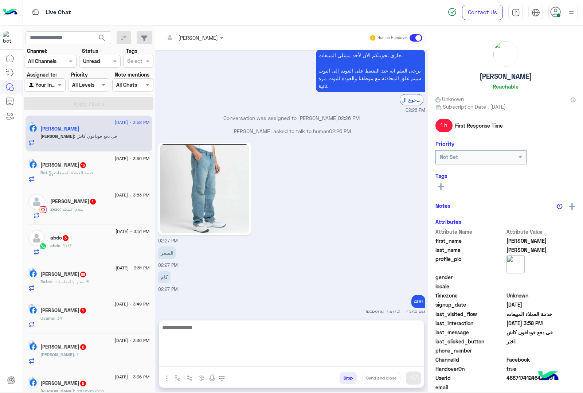
click at [198, 361] on textarea at bounding box center [291, 345] width 265 height 44
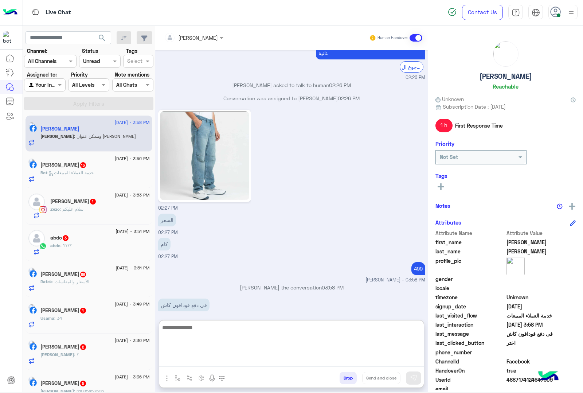
scroll to position [518, 0]
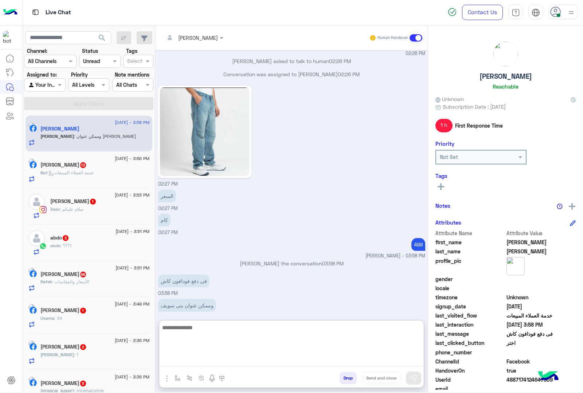
click at [201, 329] on textarea at bounding box center [291, 345] width 265 height 44
type textarea "**********"
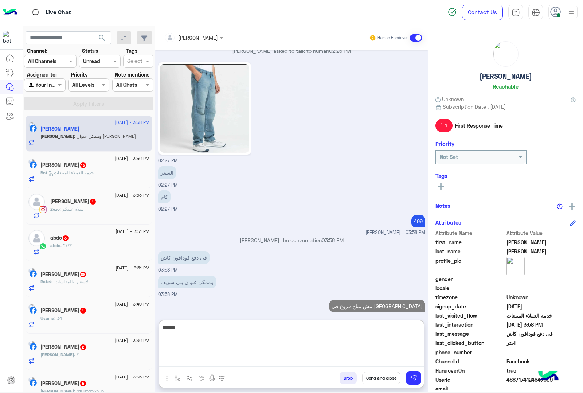
type textarea "******"
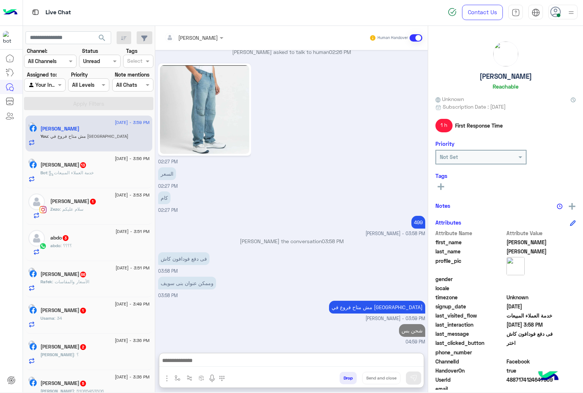
click at [70, 168] on h5 "Mohamed Elkomy 13" at bounding box center [63, 165] width 46 height 6
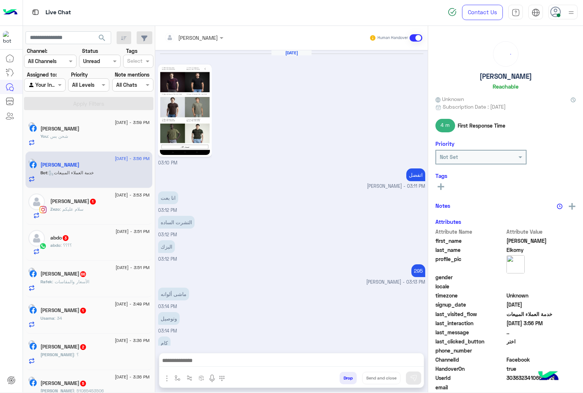
scroll to position [670, 0]
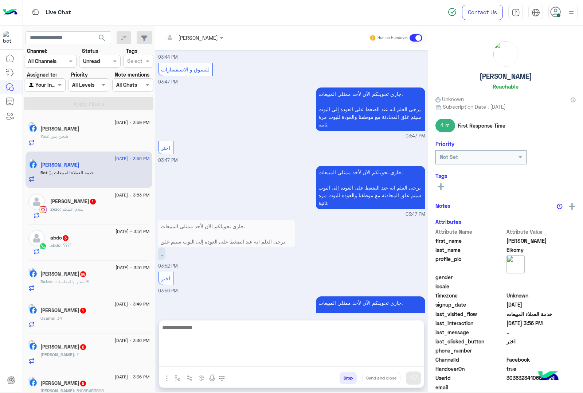
click at [179, 363] on textarea at bounding box center [291, 345] width 265 height 44
click at [193, 361] on textarea at bounding box center [291, 345] width 265 height 44
paste textarea "**********"
type textarea "**********"
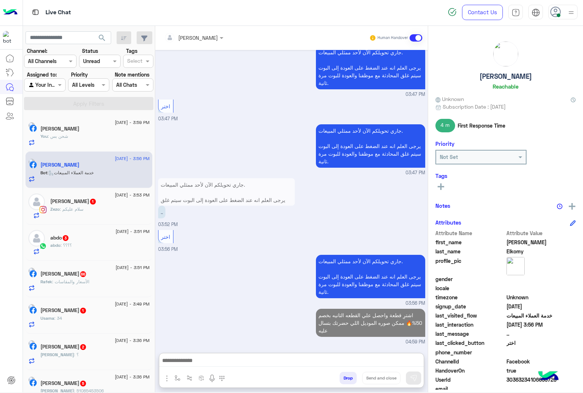
click at [72, 211] on span ": سلام عليكم" at bounding box center [72, 208] width 24 height 5
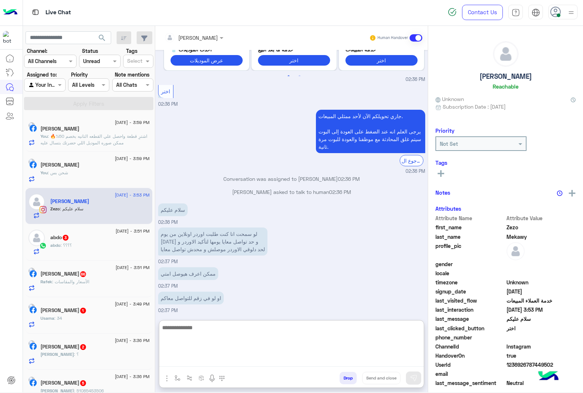
click at [178, 360] on textarea at bounding box center [291, 345] width 265 height 44
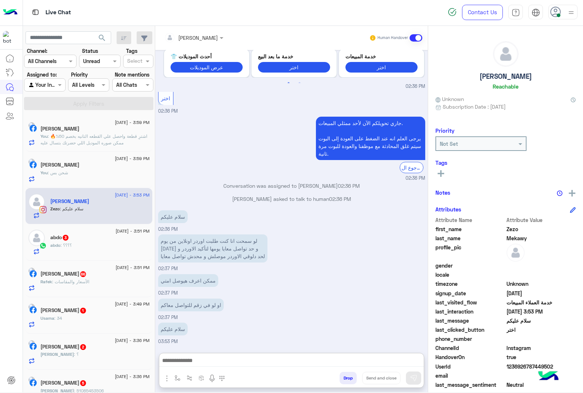
click at [180, 34] on input "text" at bounding box center [184, 38] width 40 height 8
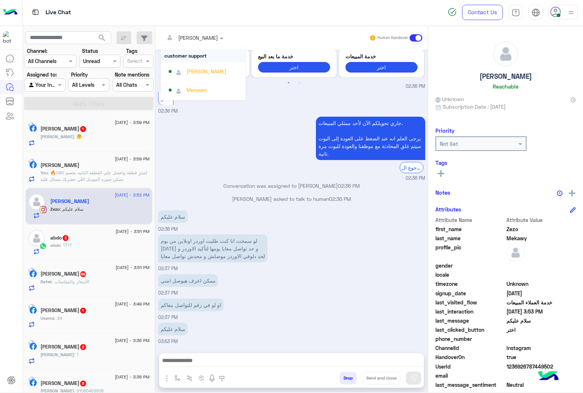
scroll to position [0, 0]
click at [196, 87] on div "[PERSON_NAME]" at bounding box center [207, 87] width 40 height 8
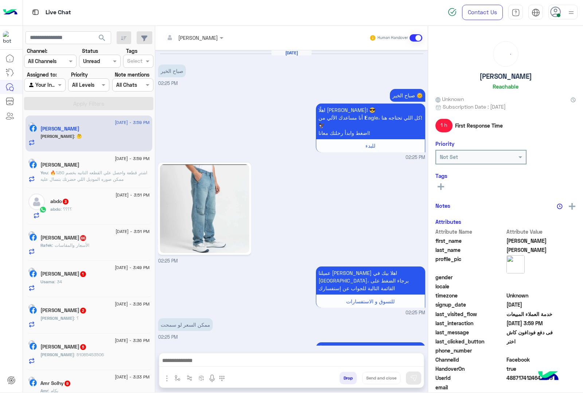
scroll to position [569, 0]
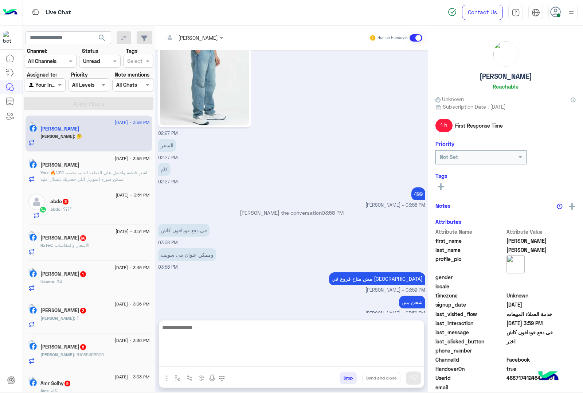
click at [180, 359] on textarea at bounding box center [291, 345] width 265 height 44
type textarea "****"
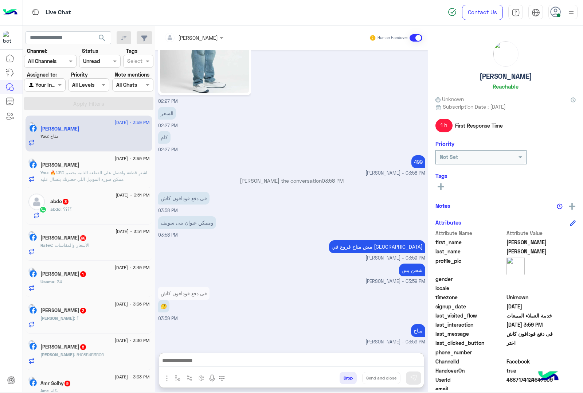
click at [89, 206] on div "abdo : ؟؟؟؟" at bounding box center [99, 212] width 99 height 13
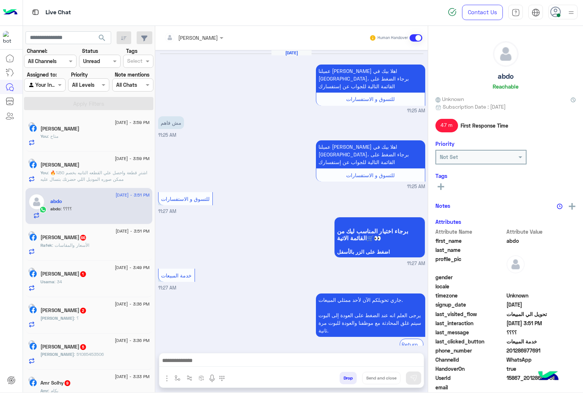
scroll to position [721, 0]
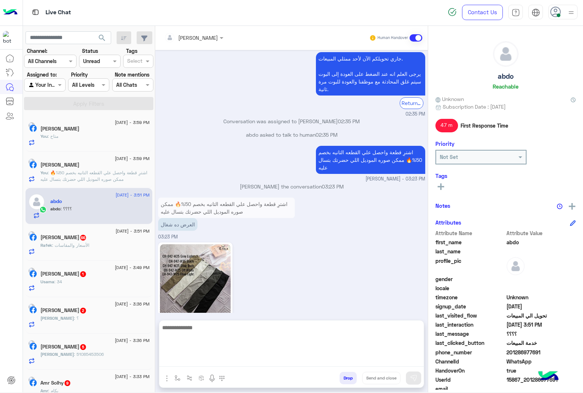
click at [214, 359] on textarea at bounding box center [291, 345] width 265 height 44
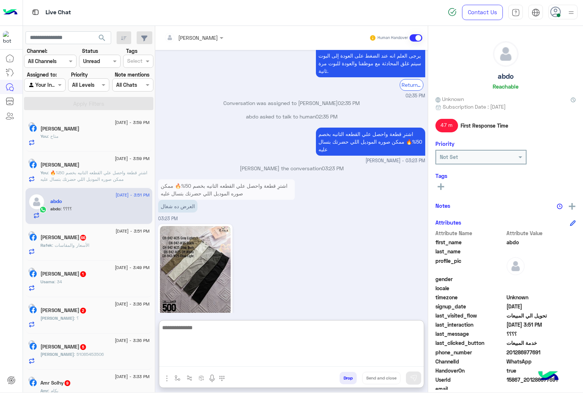
scroll to position [754, 0]
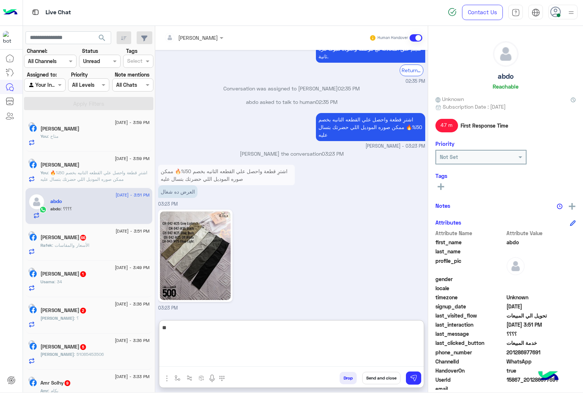
type textarea "***"
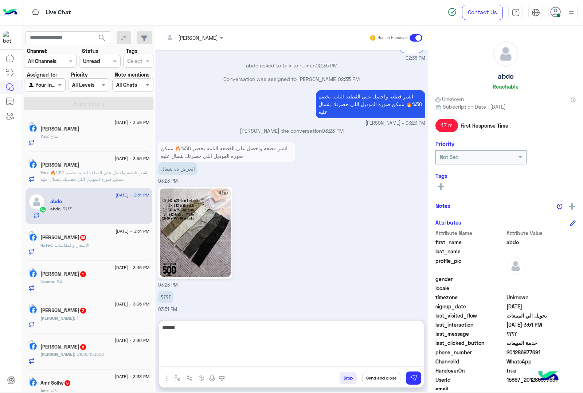
type textarea "****"
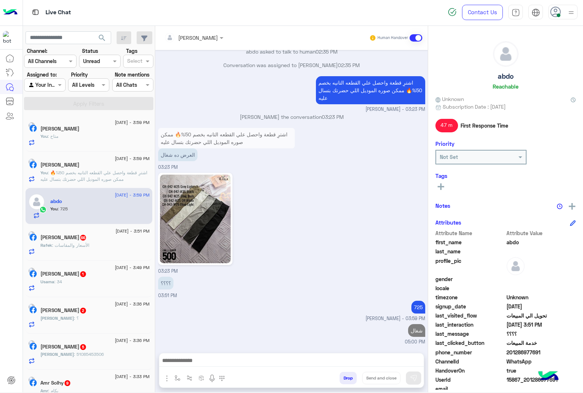
click at [109, 252] on div "Rafek : الأسعار والمقاسات" at bounding box center [94, 248] width 109 height 13
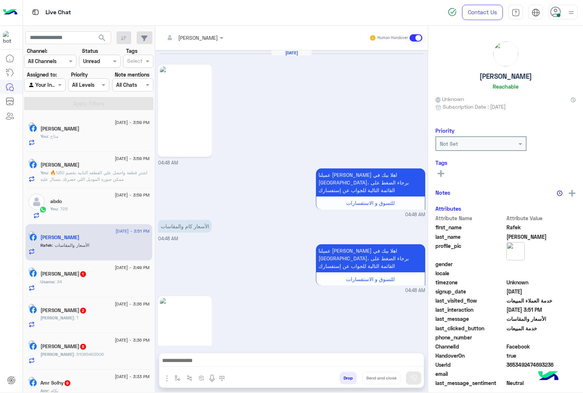
scroll to position [1424, 0]
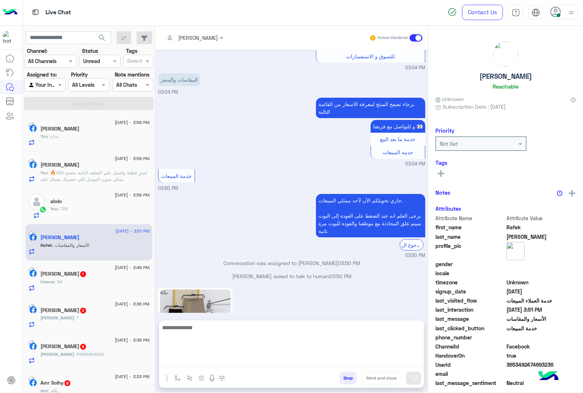
drag, startPoint x: 190, startPoint y: 358, endPoint x: 205, endPoint y: 371, distance: 19.4
click at [190, 357] on textarea at bounding box center [291, 345] width 265 height 44
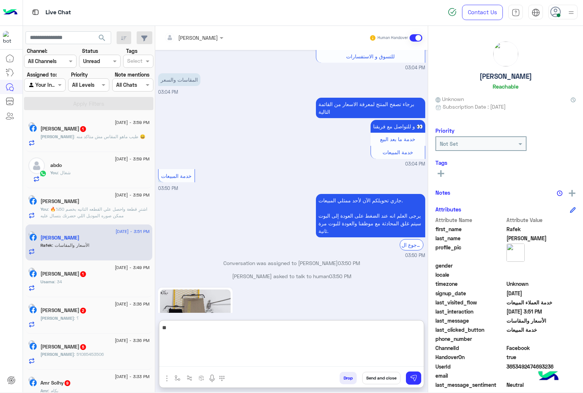
type textarea "***"
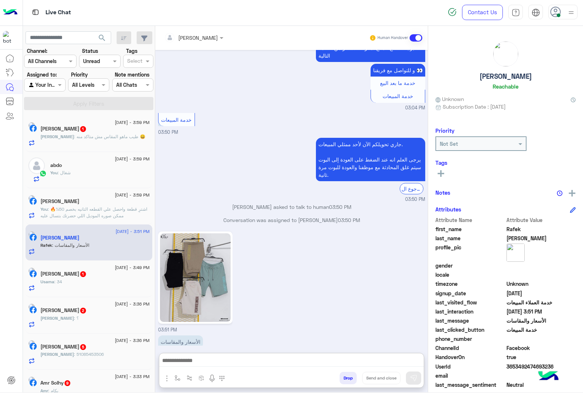
click at [123, 140] on p "Ahmed : طيب ماهو المقاس مش متاكد منه 😀" at bounding box center [92, 136] width 105 height 7
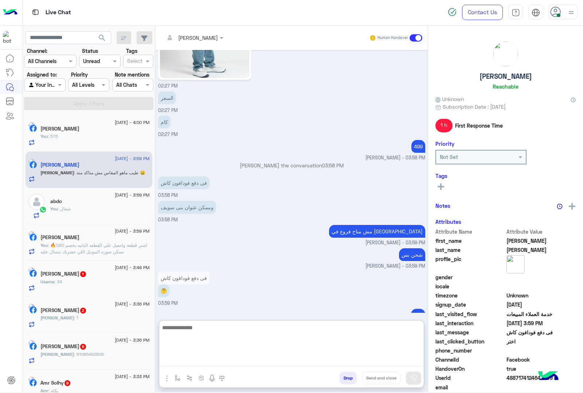
click at [194, 360] on textarea at bounding box center [291, 345] width 265 height 44
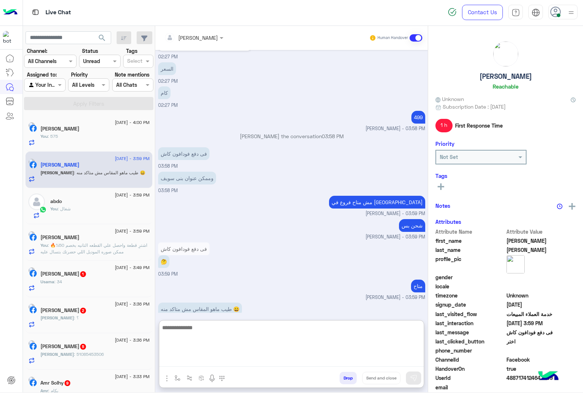
scroll to position [649, 0]
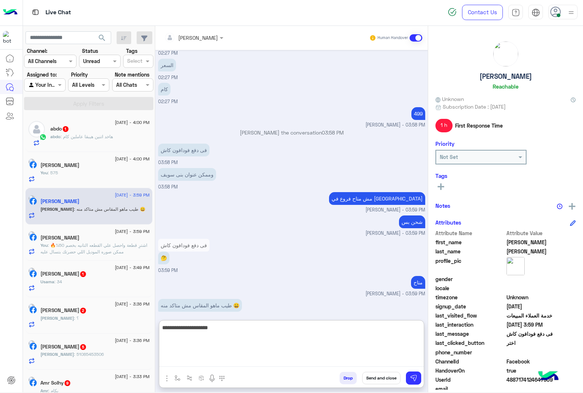
type textarea "**********"
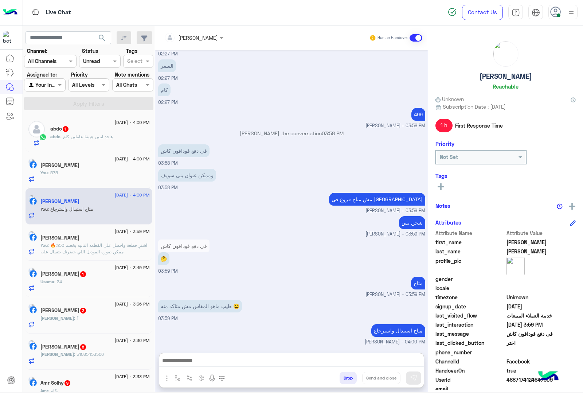
click at [87, 149] on div "2 September - 4:00 PM abdo 1 abdo : هاخد اتنين هيبقا عاملين كام" at bounding box center [89, 133] width 127 height 36
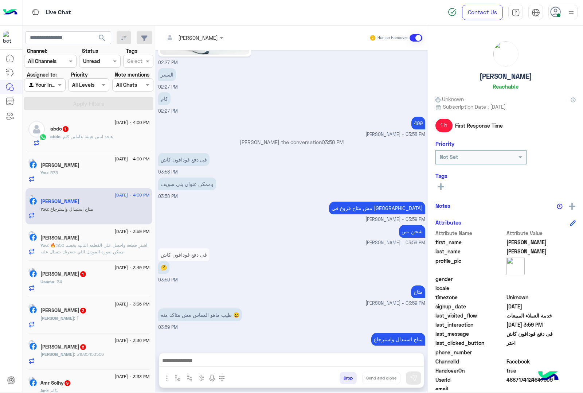
click at [89, 142] on div "abdo : هاخد اتنين هيبقا عاملين كام" at bounding box center [99, 139] width 99 height 13
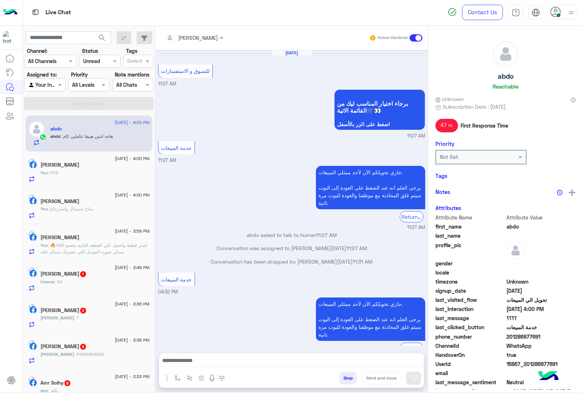
scroll to position [680, 0]
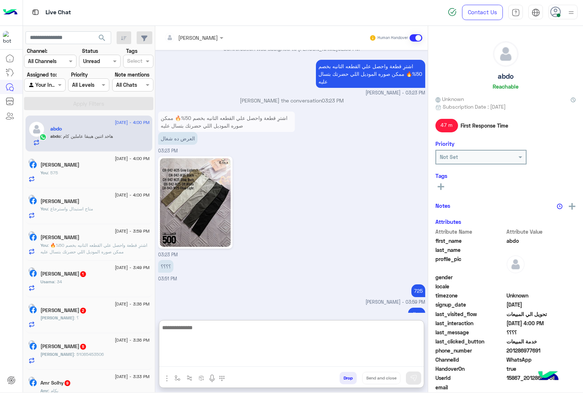
click at [193, 364] on textarea at bounding box center [291, 345] width 265 height 44
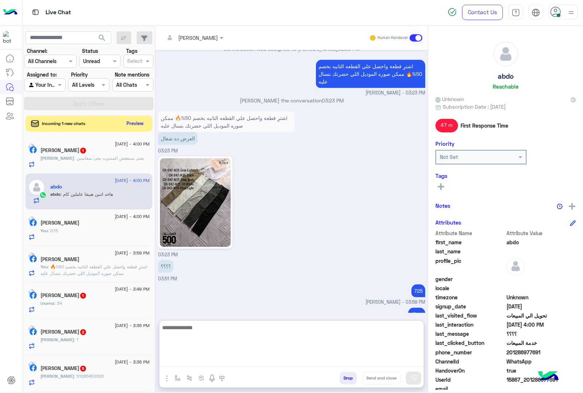
click at [191, 361] on textarea at bounding box center [291, 345] width 265 height 44
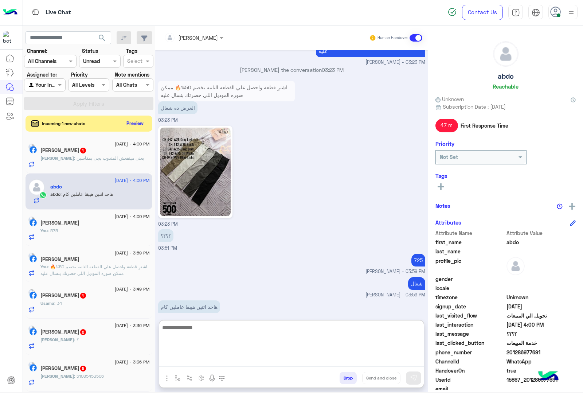
scroll to position [712, 0]
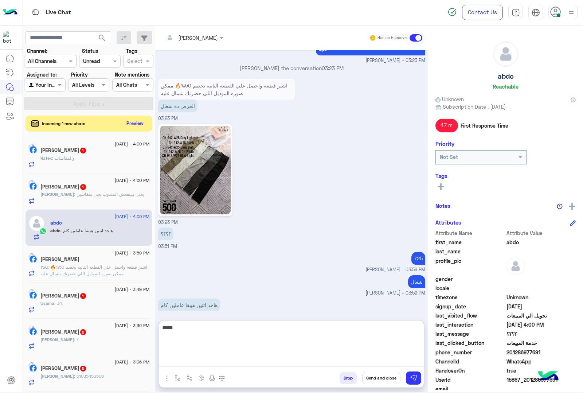
type textarea "******"
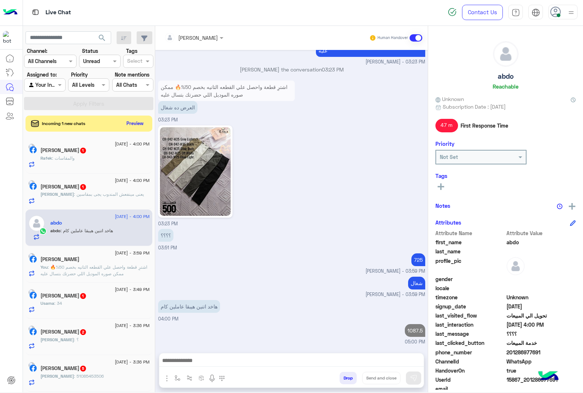
scroll to position [703, 0]
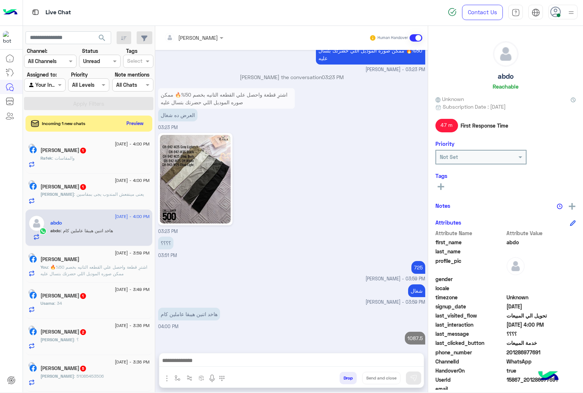
click at [245, 283] on div "شغال mohamed ahmed - 03:59 PM" at bounding box center [291, 293] width 267 height 23
click at [143, 122] on button "Preview" at bounding box center [135, 123] width 23 height 10
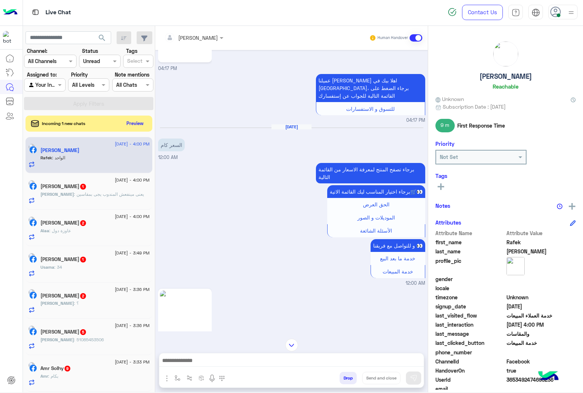
scroll to position [949, 0]
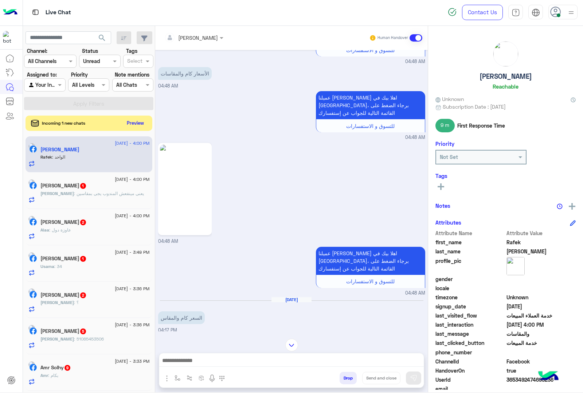
click at [137, 123] on button "Preview" at bounding box center [135, 123] width 23 height 10
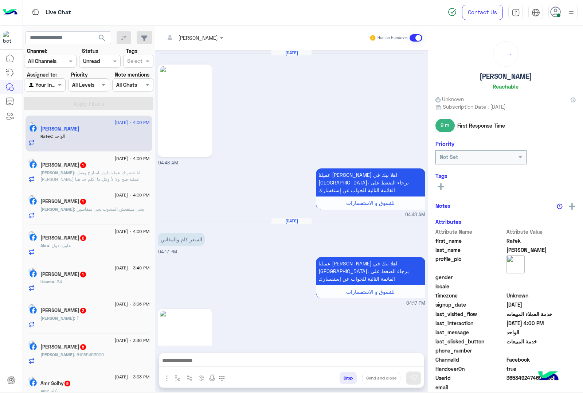
scroll to position [1305, 0]
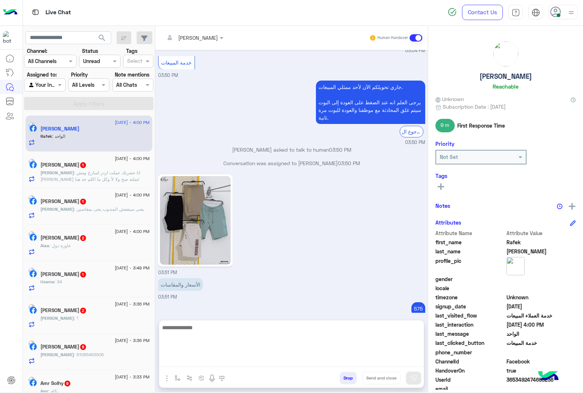
click at [184, 360] on textarea at bounding box center [291, 345] width 265 height 44
type textarea "****"
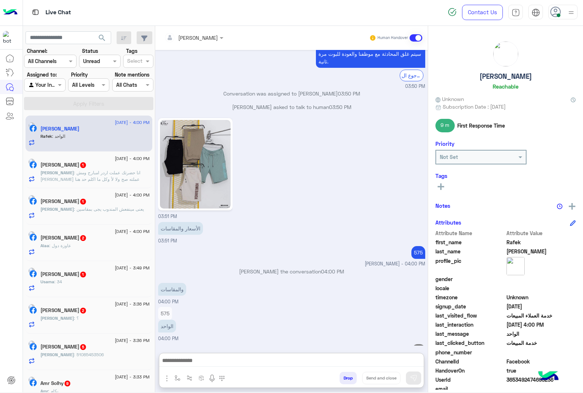
click at [95, 186] on div "2 September - 4:00 PM Mohamed Elkomy 1 Mohamed : انا حضرتك عملت اردر امبارح ومش…" at bounding box center [89, 170] width 127 height 36
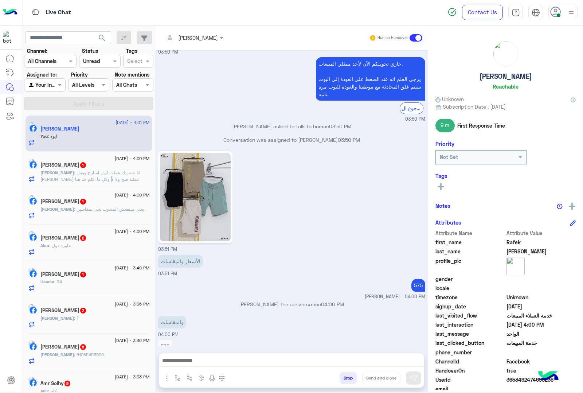
click at [98, 181] on span ": انا حضرتك عملت اردر امبارح ومش عارف انا عملته صح ولا لأ وكل ما اكلم حد هنا يب…" at bounding box center [91, 182] width 102 height 25
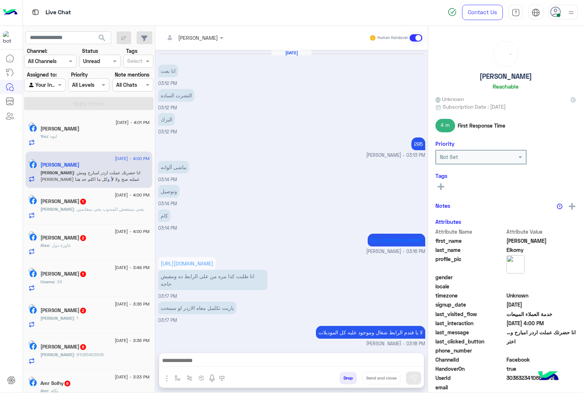
scroll to position [629, 0]
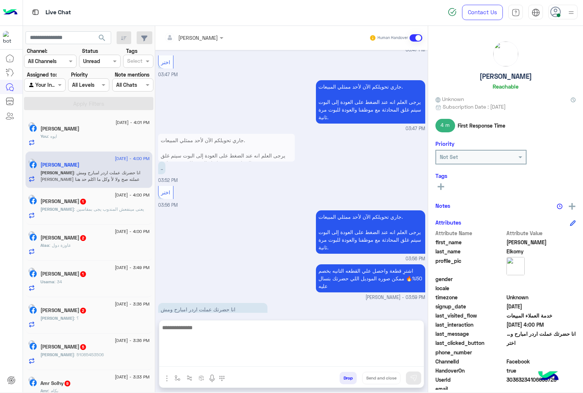
click at [207, 361] on textarea at bounding box center [291, 345] width 265 height 44
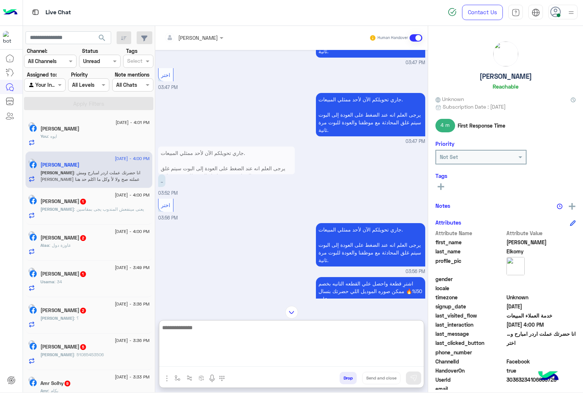
scroll to position [662, 0]
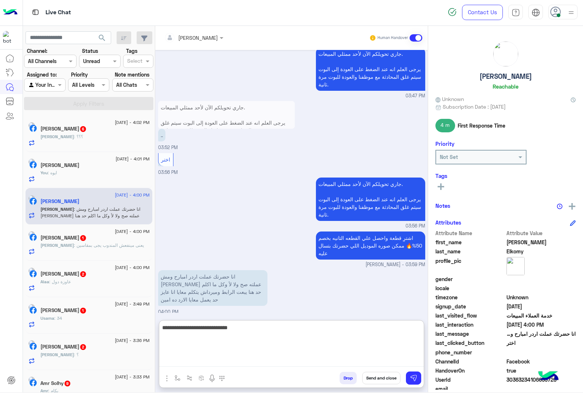
type textarea "**********"
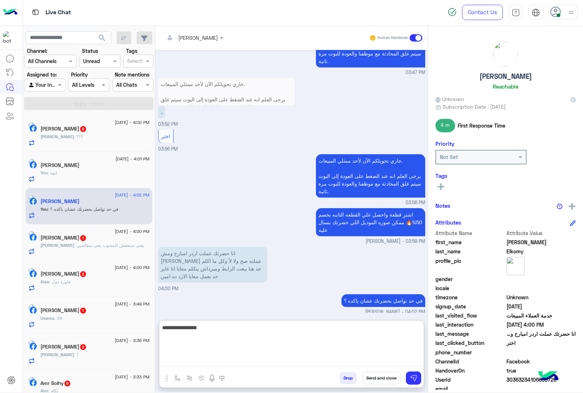
type textarea "**********"
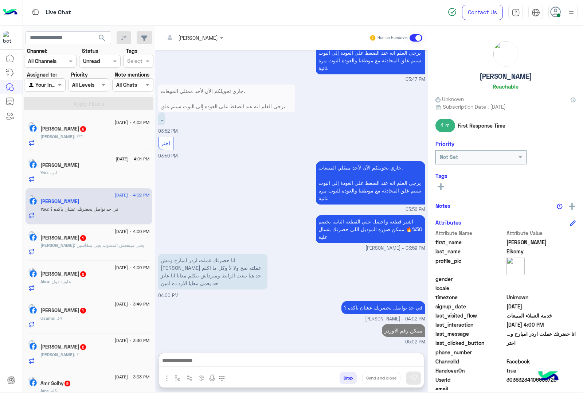
click at [96, 254] on div "Ahmed : يعنى مينفعش المندوب يجى بمقاسين" at bounding box center [94, 248] width 109 height 13
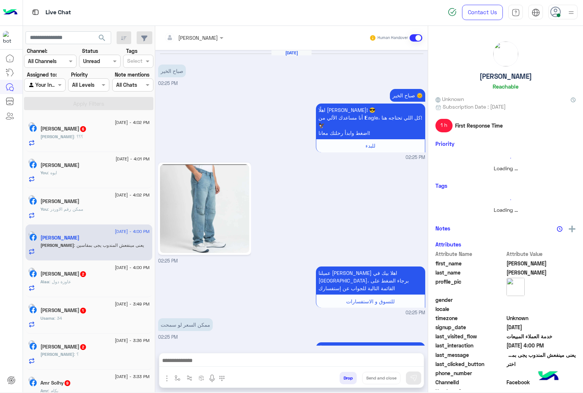
scroll to position [663, 0]
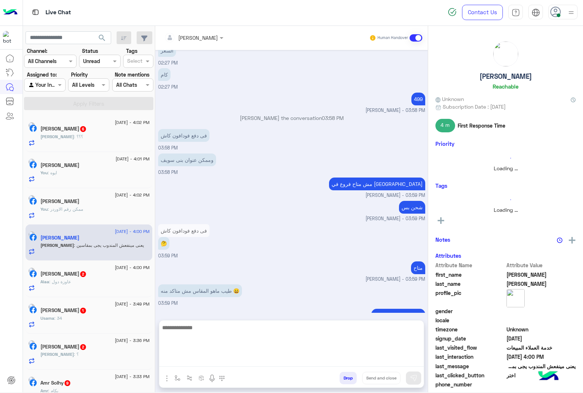
click at [194, 360] on textarea at bounding box center [291, 345] width 265 height 44
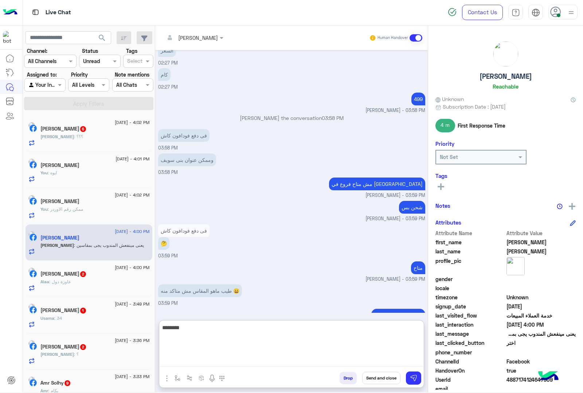
type textarea "********"
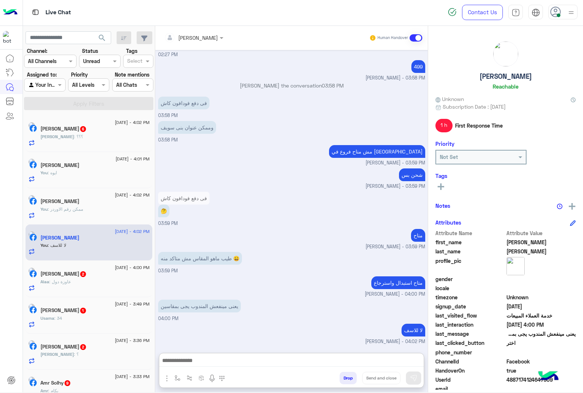
click at [120, 137] on div "Ahmed : ؟؟؟" at bounding box center [94, 139] width 109 height 13
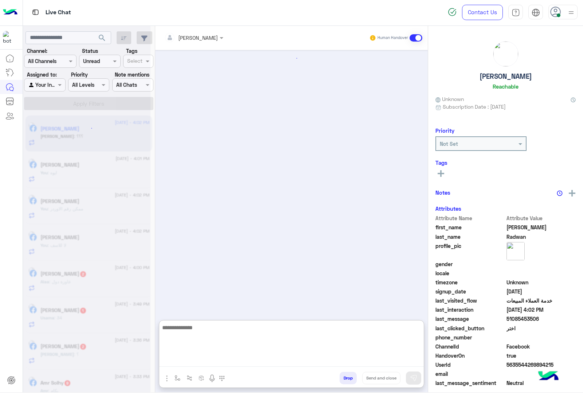
click at [191, 364] on textarea at bounding box center [291, 345] width 265 height 44
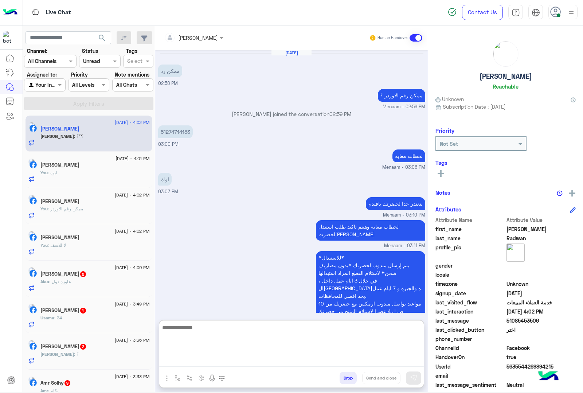
scroll to position [784, 0]
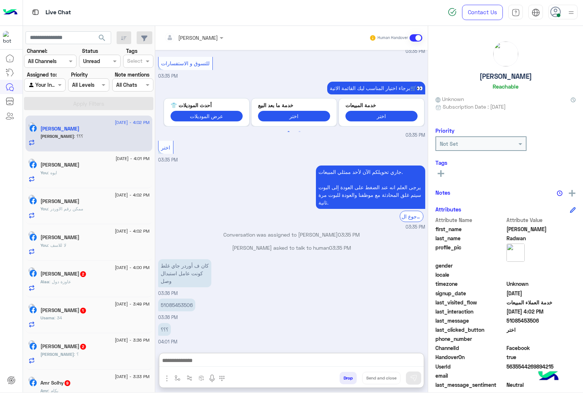
click at [197, 35] on input "text" at bounding box center [184, 38] width 40 height 8
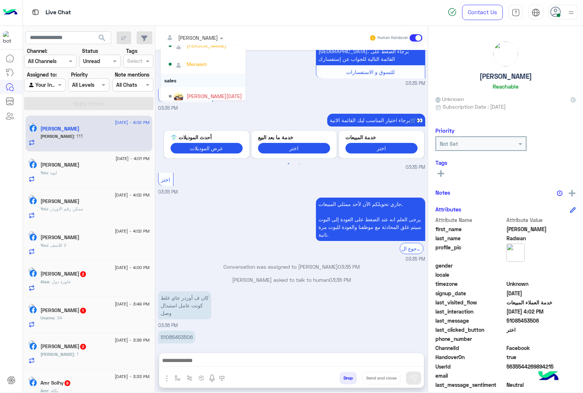
scroll to position [46, 0]
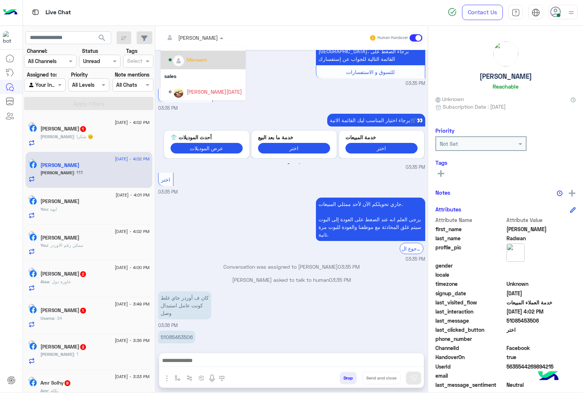
click at [192, 60] on div "Menaam" at bounding box center [197, 60] width 20 height 8
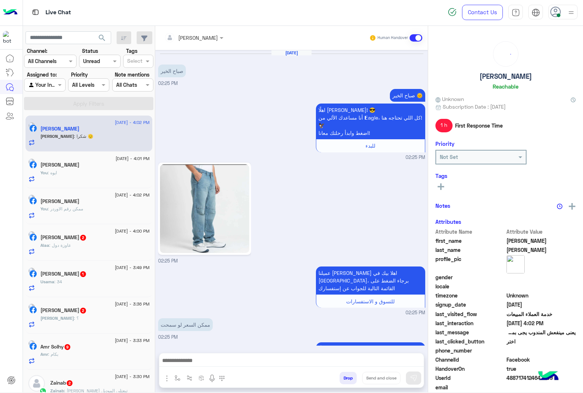
scroll to position [711, 0]
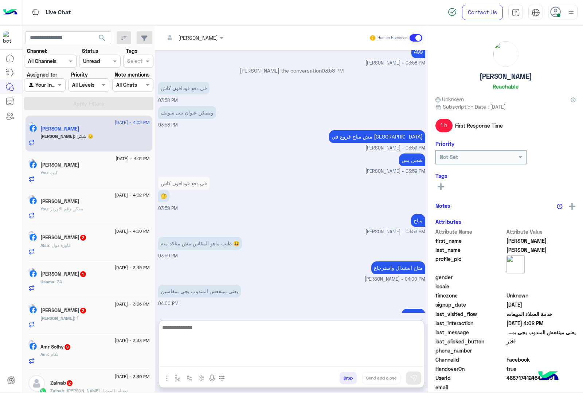
click at [204, 356] on textarea at bounding box center [291, 345] width 265 height 44
type textarea "*****"
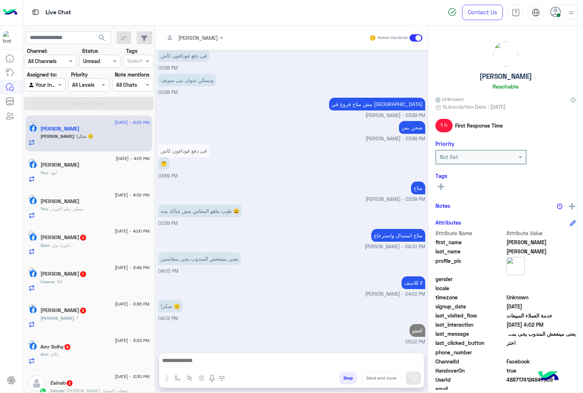
click at [90, 245] on div "Alaa : عاوزة دول" at bounding box center [94, 248] width 109 height 13
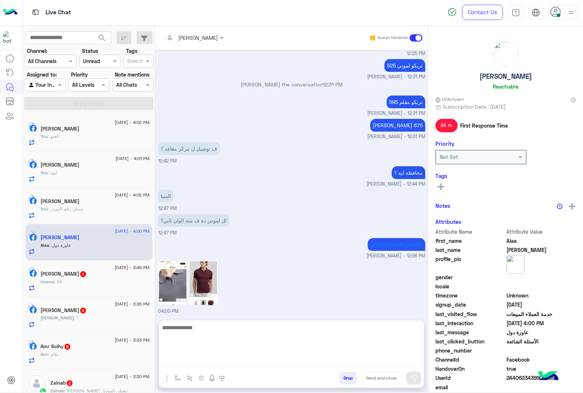
click at [204, 362] on textarea at bounding box center [291, 345] width 265 height 44
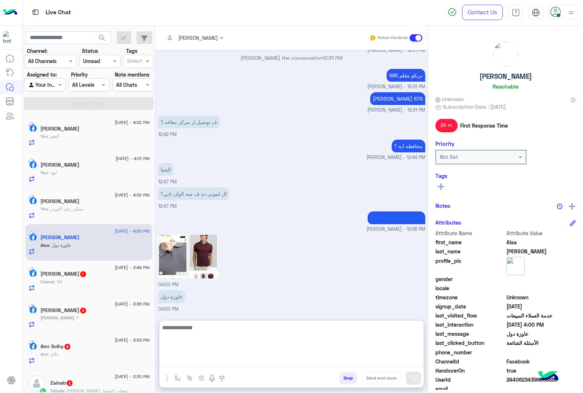
click at [191, 329] on textarea at bounding box center [291, 345] width 265 height 44
type textarea "********"
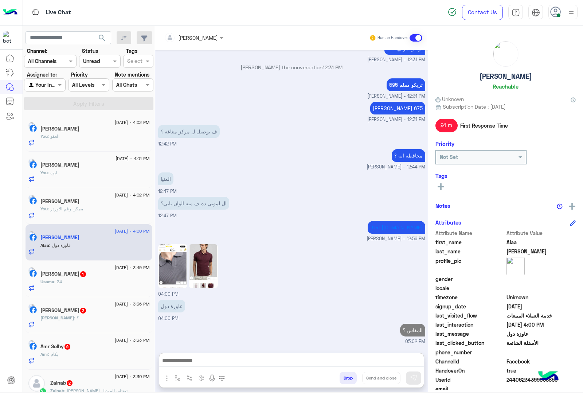
click at [78, 276] on h5 "Usama Maher 1" at bounding box center [63, 274] width 46 height 6
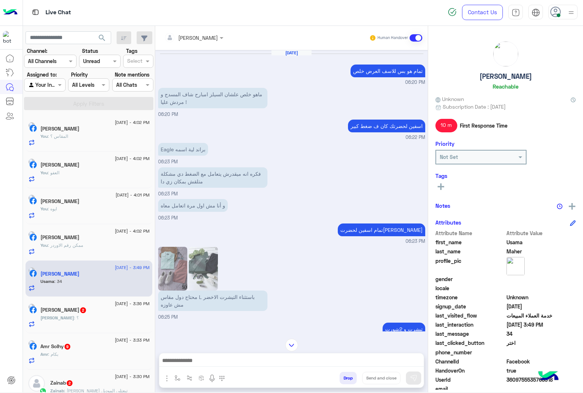
scroll to position [1080, 0]
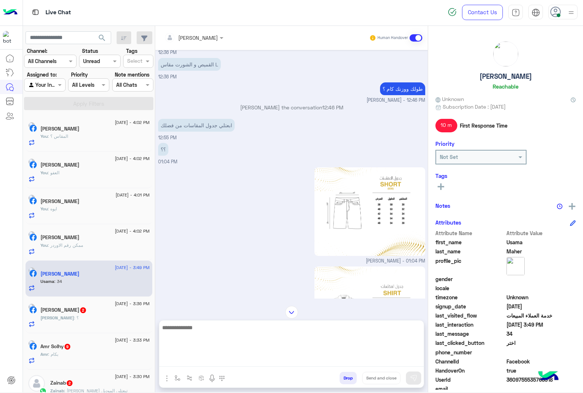
click at [193, 357] on textarea at bounding box center [291, 345] width 265 height 44
type textarea "**********"
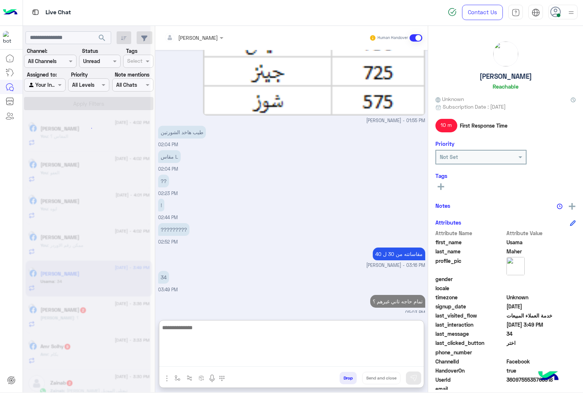
scroll to position [1970, 0]
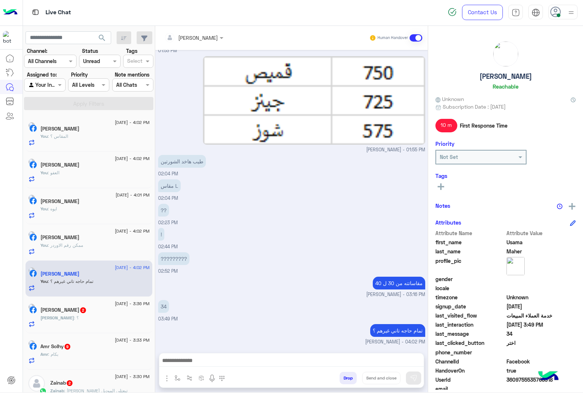
click at [95, 325] on div "Mohamed : ؟" at bounding box center [94, 320] width 109 height 13
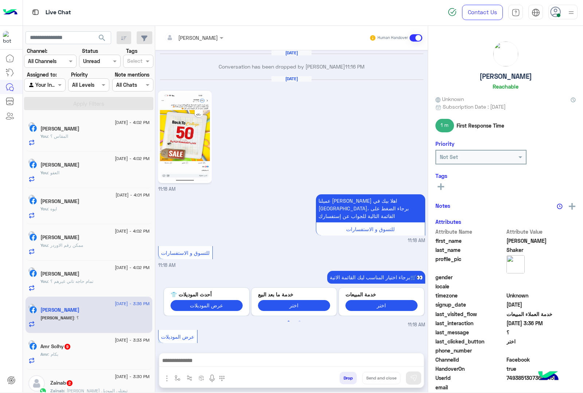
scroll to position [1128, 0]
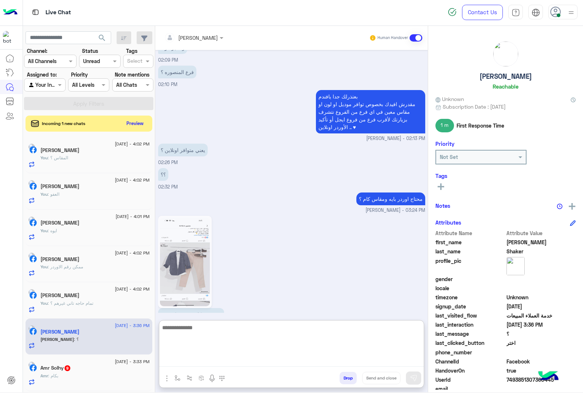
click at [181, 361] on textarea at bounding box center [291, 345] width 265 height 44
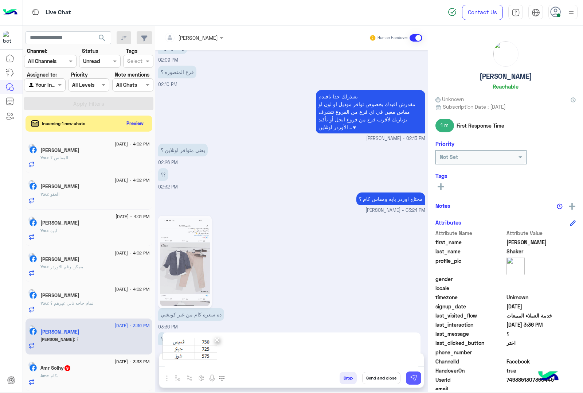
click at [411, 377] on img at bounding box center [413, 377] width 7 height 7
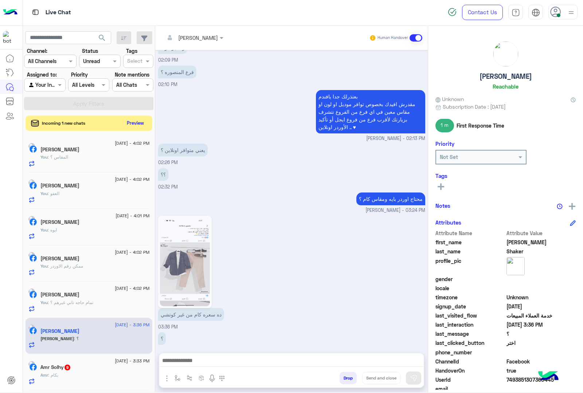
click at [137, 121] on button "Preview" at bounding box center [135, 123] width 23 height 10
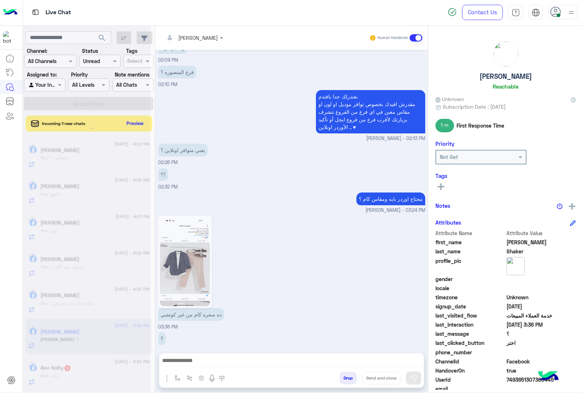
click at [141, 126] on div at bounding box center [87, 198] width 128 height 393
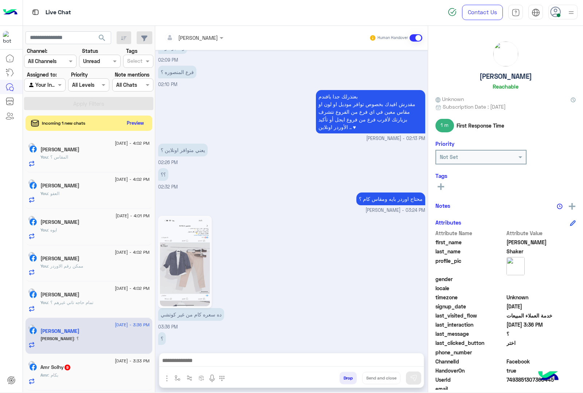
click at [139, 125] on button "Preview" at bounding box center [135, 123] width 23 height 10
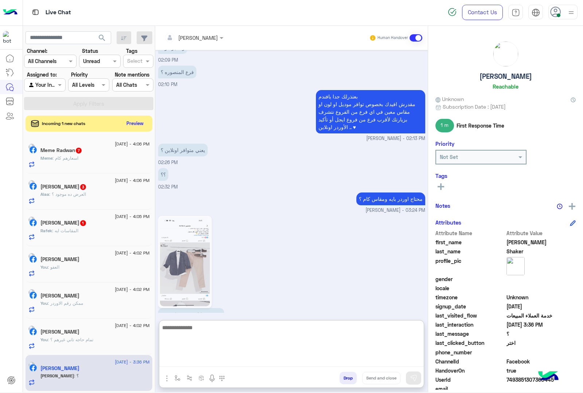
click at [186, 361] on textarea at bounding box center [291, 345] width 265 height 44
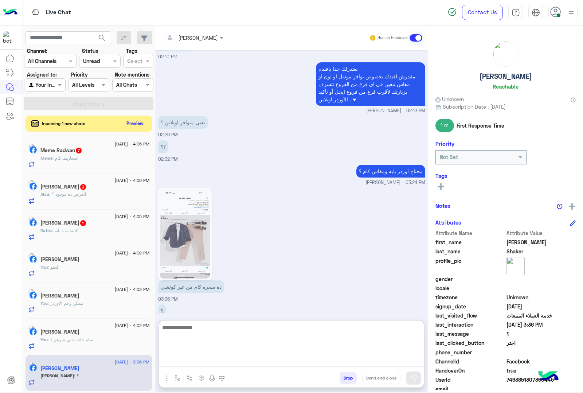
scroll to position [1156, 0]
paste textarea "*"
type textarea "*"
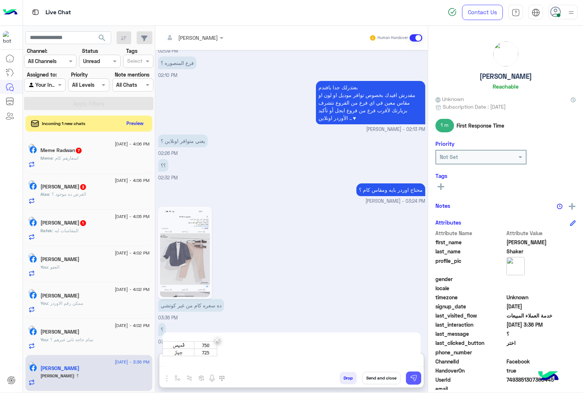
click at [414, 376] on img at bounding box center [413, 377] width 7 height 7
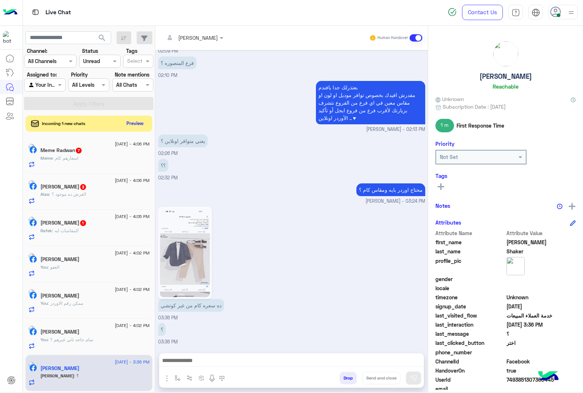
scroll to position [1128, 0]
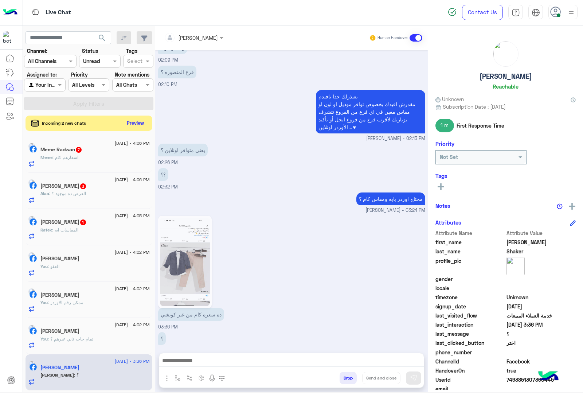
click at [130, 120] on button "Preview" at bounding box center [135, 123] width 23 height 10
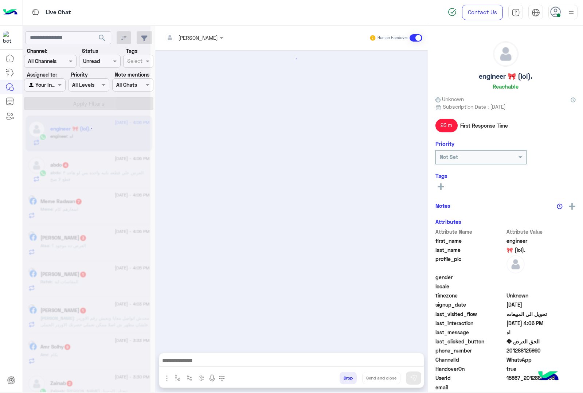
scroll to position [1174, 0]
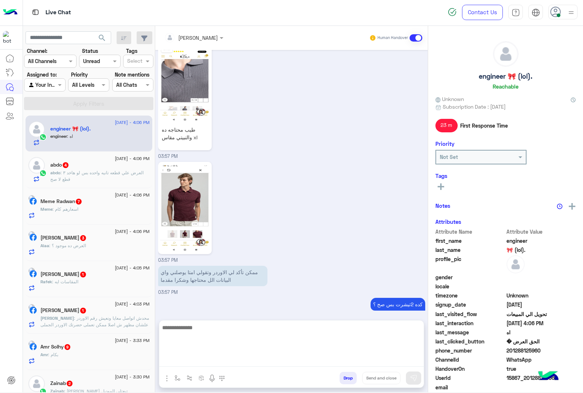
click at [184, 361] on textarea at bounding box center [291, 345] width 265 height 44
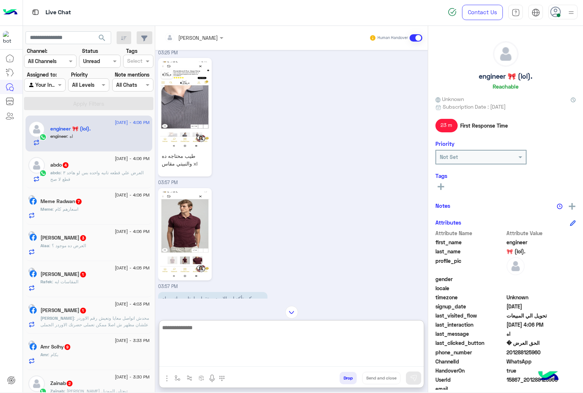
scroll to position [1162, 0]
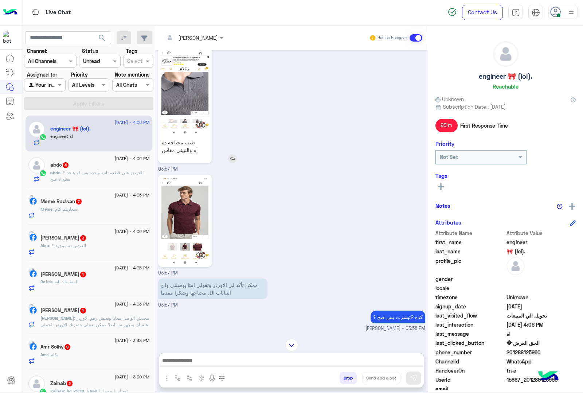
click at [192, 81] on img at bounding box center [185, 90] width 50 height 89
click at [177, 214] on img at bounding box center [185, 220] width 50 height 89
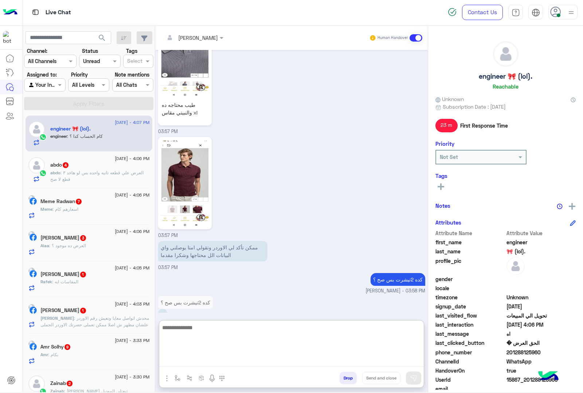
click at [187, 358] on textarea at bounding box center [291, 345] width 265 height 44
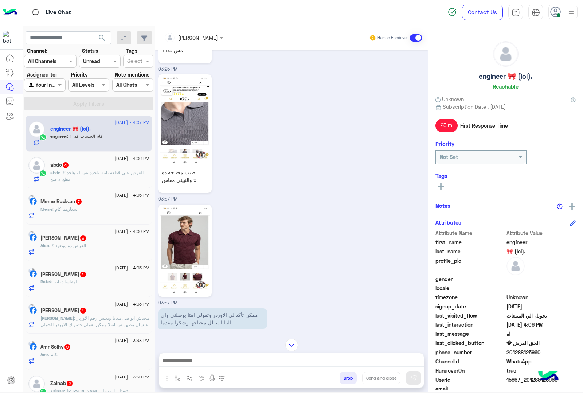
scroll to position [1108, 0]
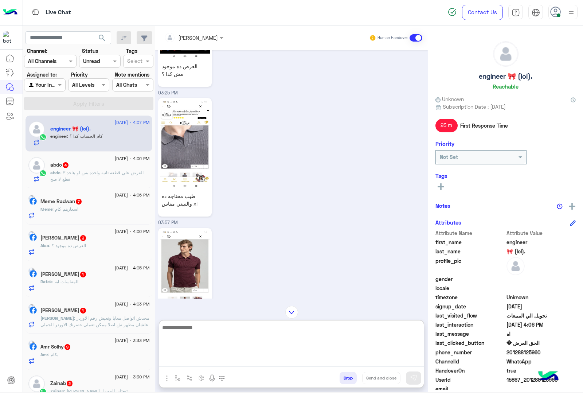
click at [199, 361] on textarea at bounding box center [291, 345] width 265 height 44
type textarea "**********"
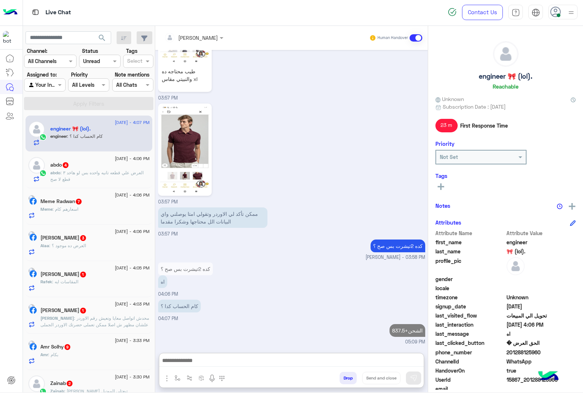
click at [83, 168] on div "abdo 4" at bounding box center [99, 166] width 99 height 8
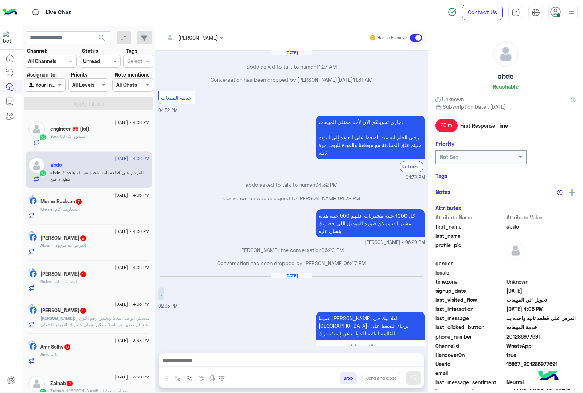
scroll to position [810, 0]
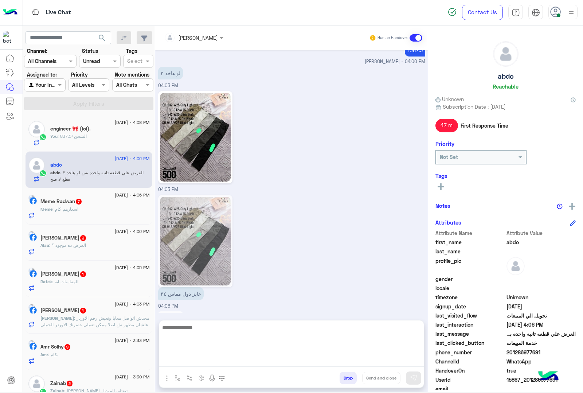
click at [181, 366] on textarea at bounding box center [291, 345] width 265 height 44
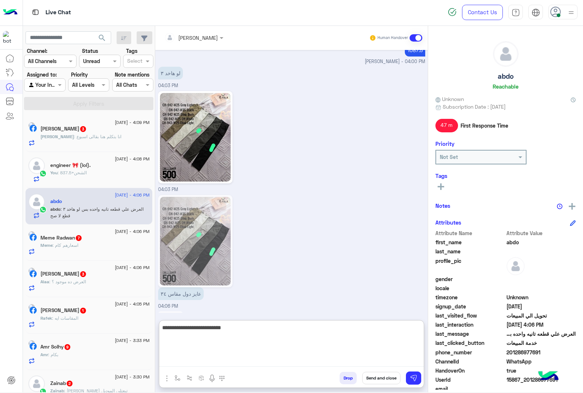
type textarea "**********"
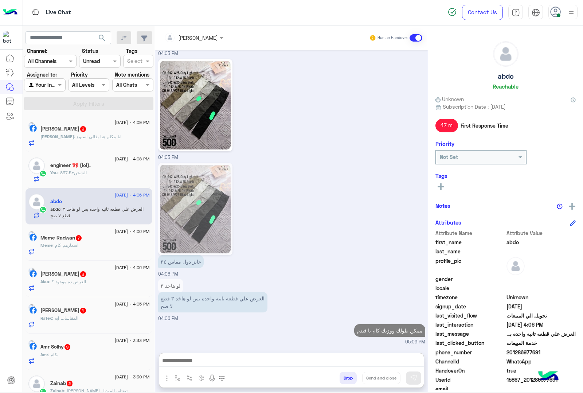
click at [127, 136] on div "Mohamed : انا بتكلم هنا بقالى اسبوع" at bounding box center [94, 139] width 109 height 13
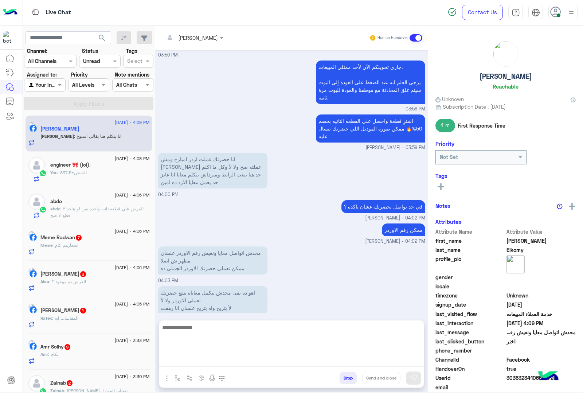
click at [194, 359] on textarea at bounding box center [291, 345] width 265 height 44
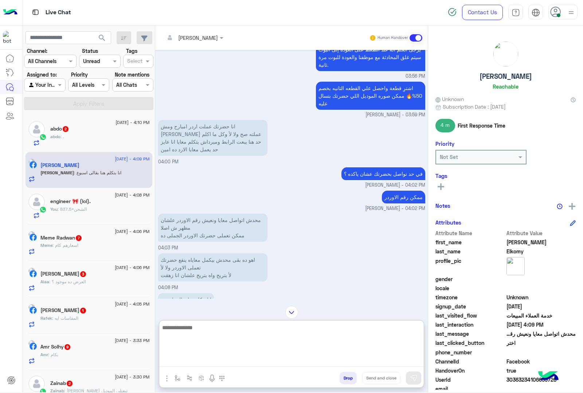
scroll to position [692, 0]
click at [210, 327] on textarea at bounding box center [291, 345] width 265 height 44
type textarea "**********"
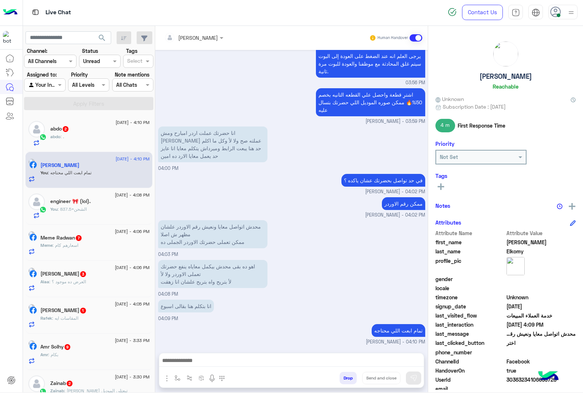
click at [103, 132] on div "abdo 2" at bounding box center [99, 130] width 99 height 8
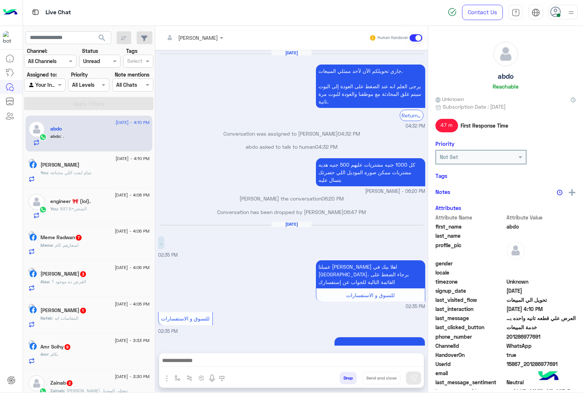
scroll to position [843, 0]
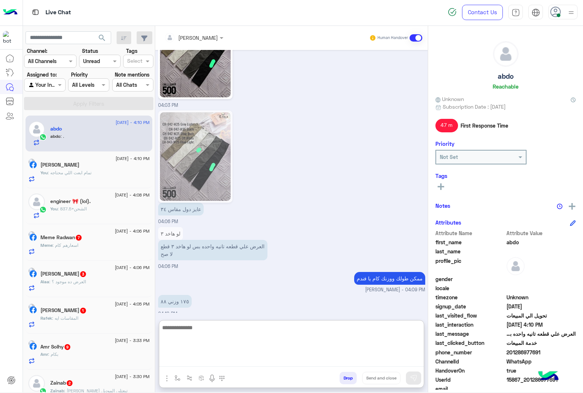
click at [198, 359] on textarea at bounding box center [291, 345] width 265 height 44
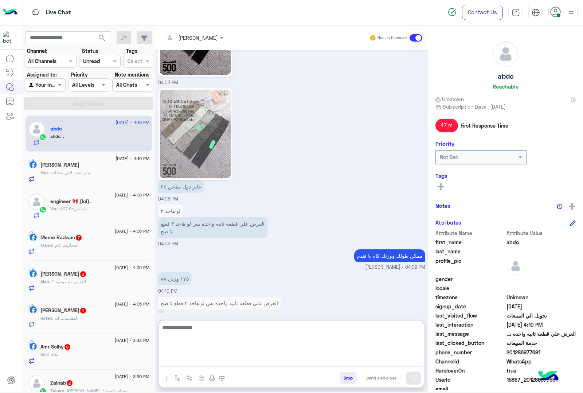
scroll to position [876, 0]
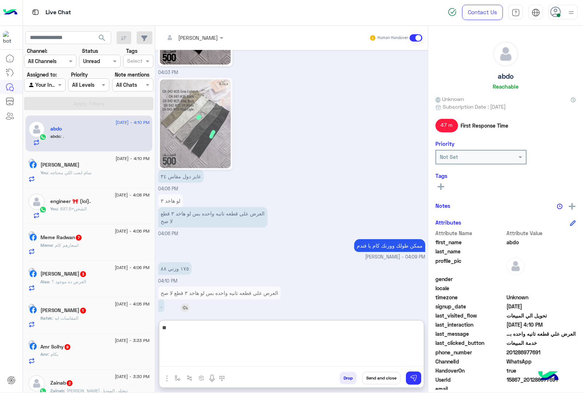
type textarea "*"
type textarea "**********"
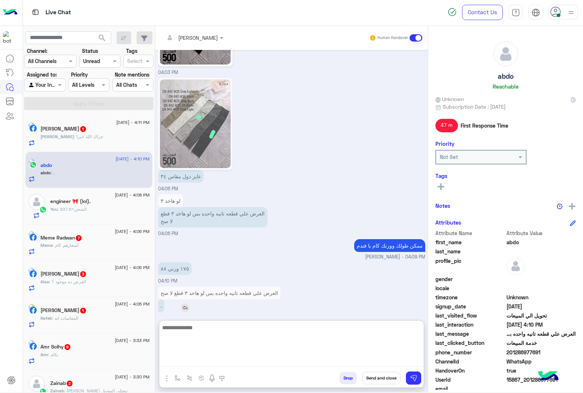
scroll to position [899, 0]
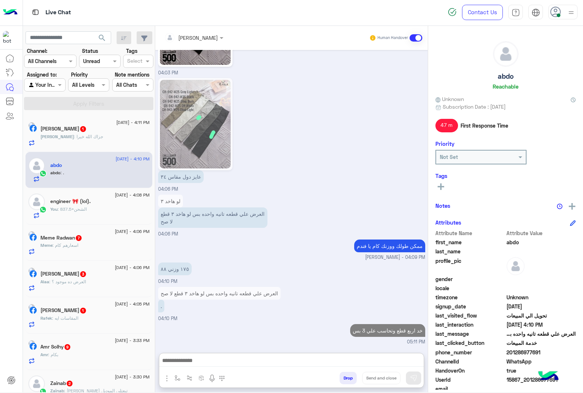
click at [87, 132] on h5 "Mohamed Elkomy 1" at bounding box center [63, 129] width 46 height 6
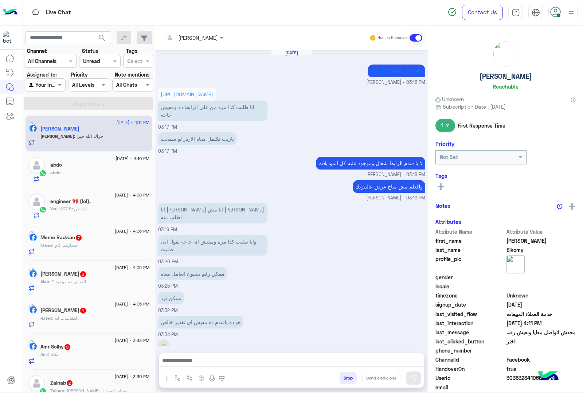
scroll to position [658, 0]
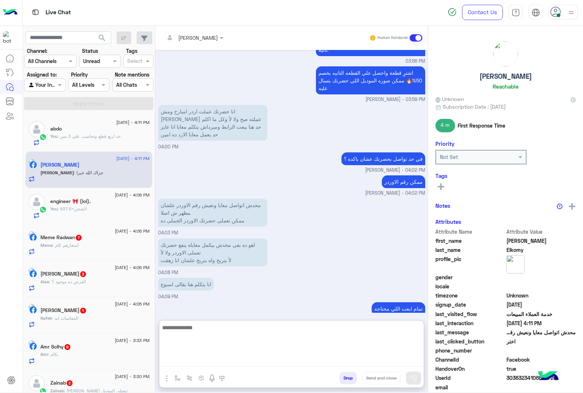
click at [195, 359] on textarea at bounding box center [291, 345] width 265 height 44
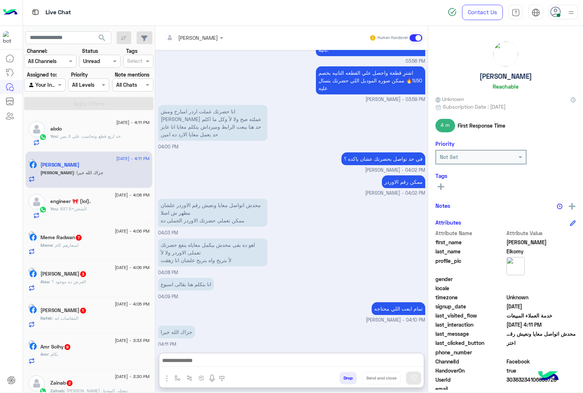
click at [78, 245] on span ": اسعارهم كام" at bounding box center [65, 244] width 26 height 5
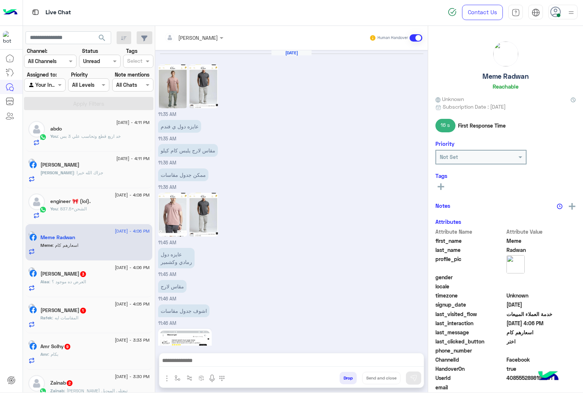
scroll to position [1292, 0]
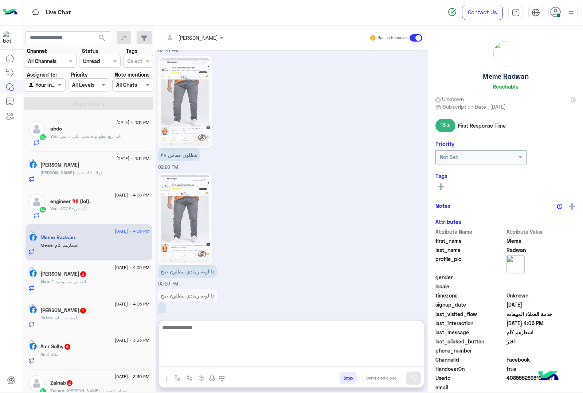
click at [200, 361] on textarea at bounding box center [291, 345] width 265 height 44
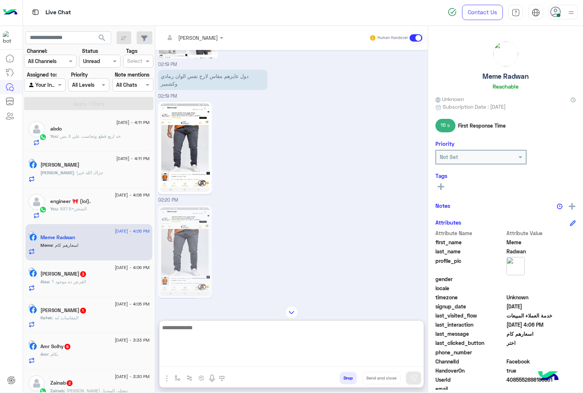
scroll to position [1325, 0]
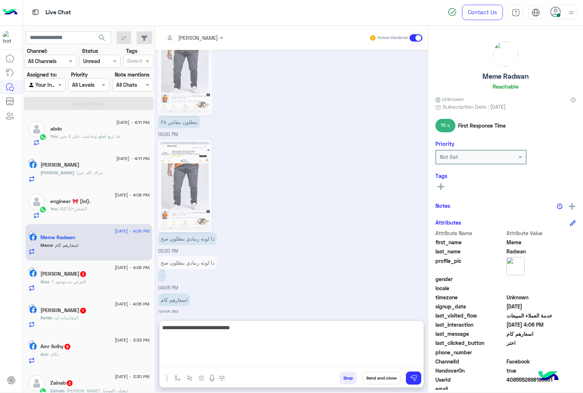
type textarea "**********"
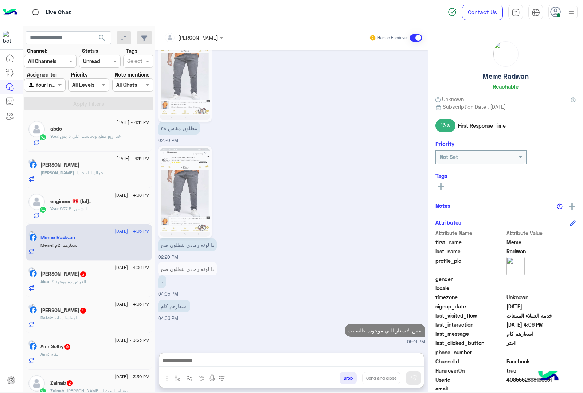
click at [61, 272] on h5 "Alaa Ali 3" at bounding box center [63, 274] width 46 height 6
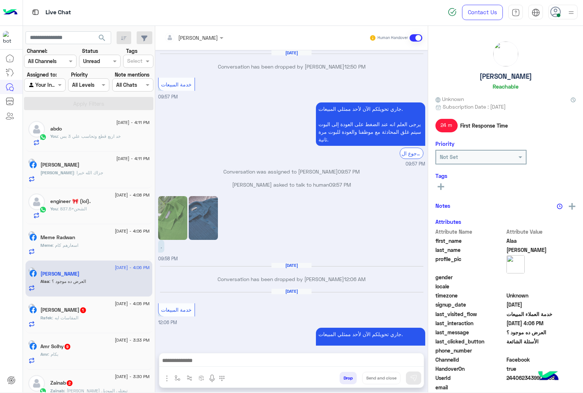
scroll to position [884, 0]
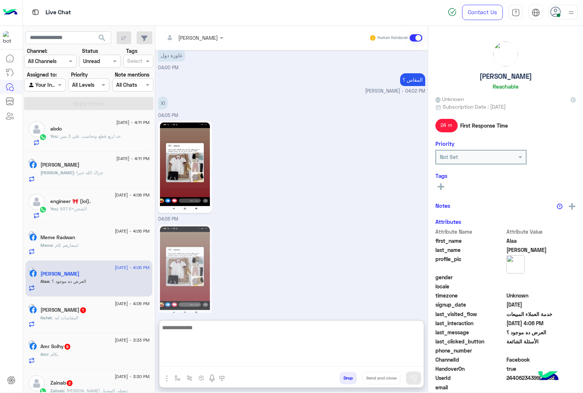
click at [196, 362] on textarea at bounding box center [291, 345] width 265 height 44
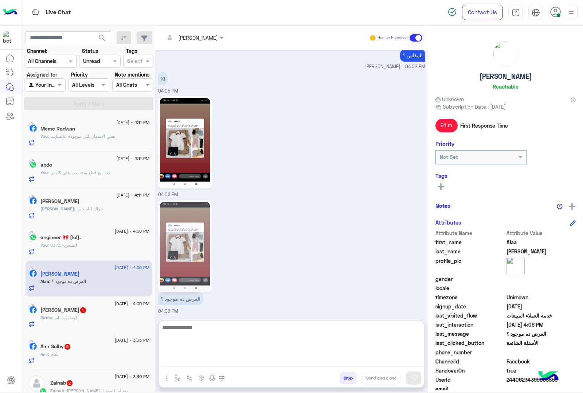
scroll to position [916, 0]
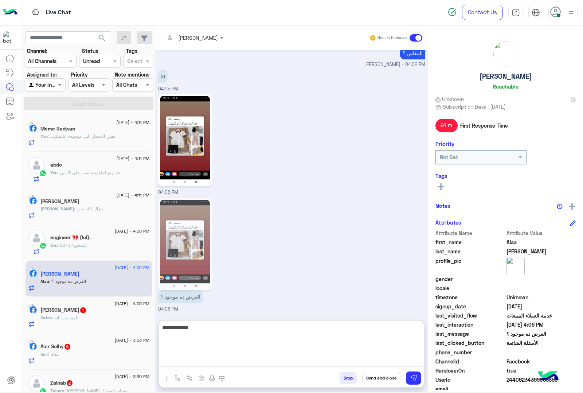
type textarea "**********"
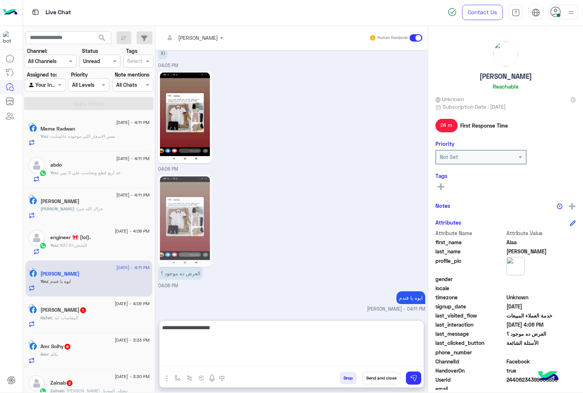
type textarea "**********"
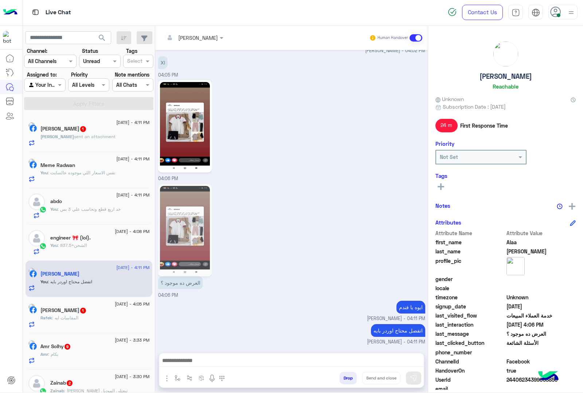
click at [62, 313] on h5 "Rafek Omar 1" at bounding box center [63, 310] width 46 height 6
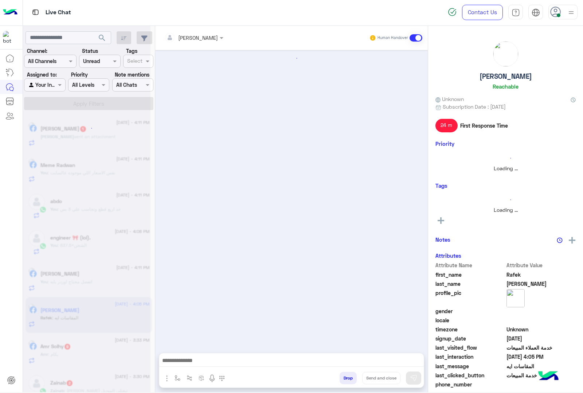
scroll to position [1193, 0]
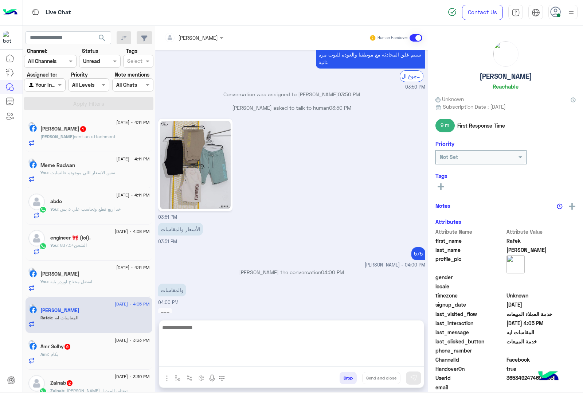
click at [193, 364] on textarea at bounding box center [291, 345] width 265 height 44
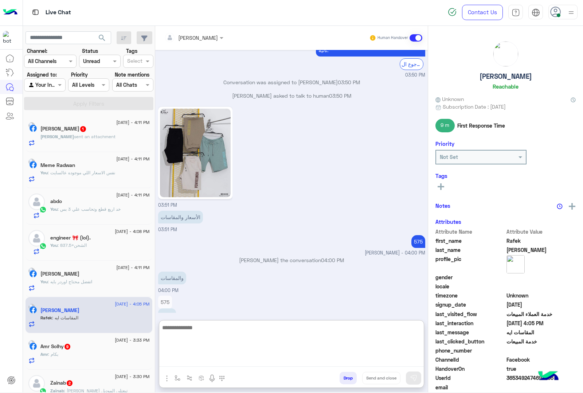
scroll to position [1225, 0]
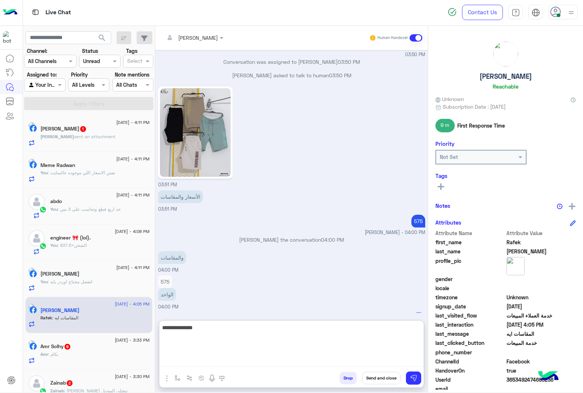
type textarea "**********"
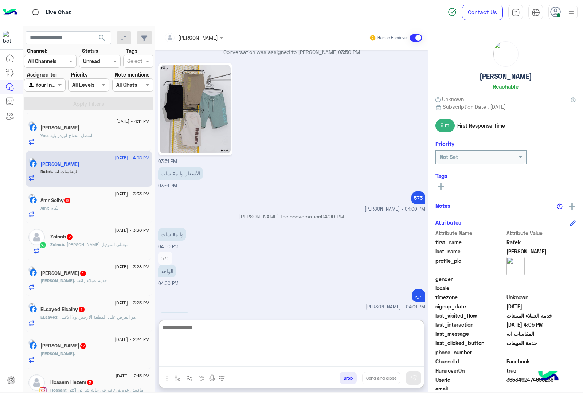
scroll to position [182, 0]
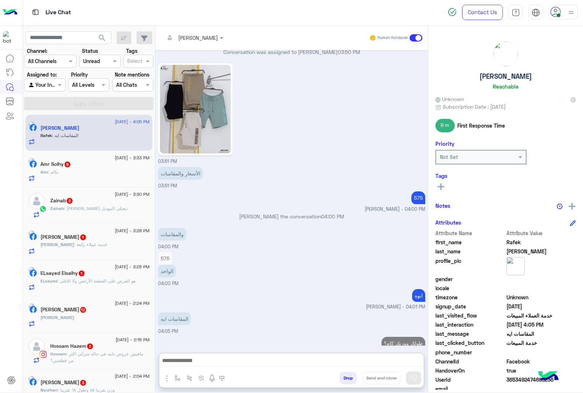
click at [80, 186] on div "2 September - 3:33 PM Amr Solhy 9 Amr : بكام" at bounding box center [89, 169] width 127 height 36
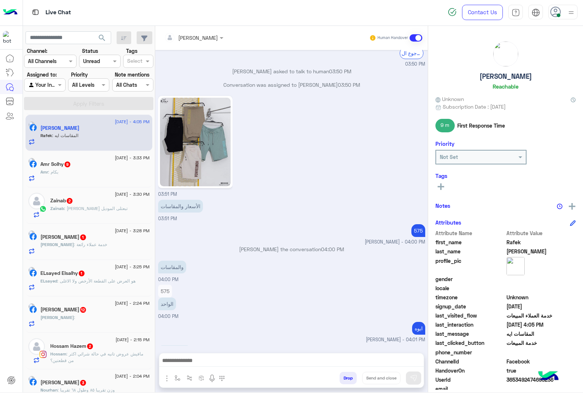
click at [96, 173] on div "Amr : بكام" at bounding box center [94, 175] width 109 height 13
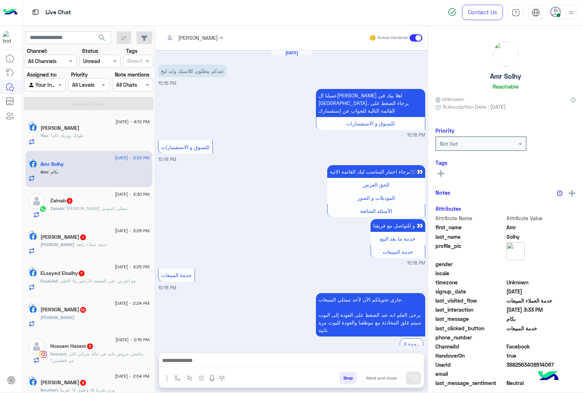
scroll to position [947, 0]
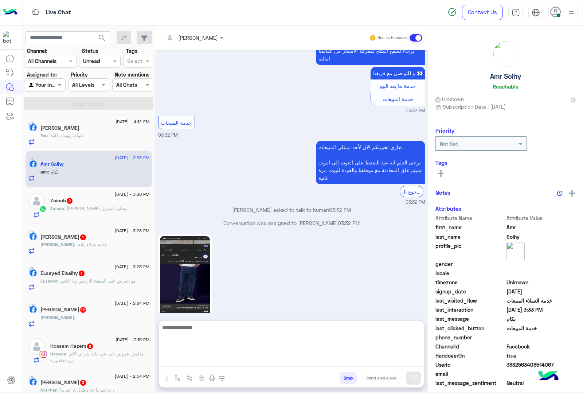
click at [197, 358] on textarea at bounding box center [291, 345] width 265 height 44
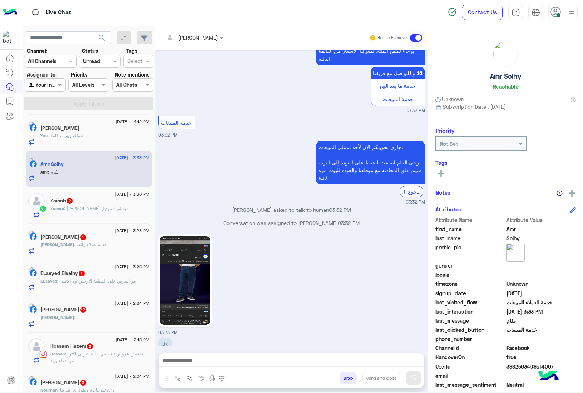
click at [183, 276] on img at bounding box center [185, 280] width 50 height 89
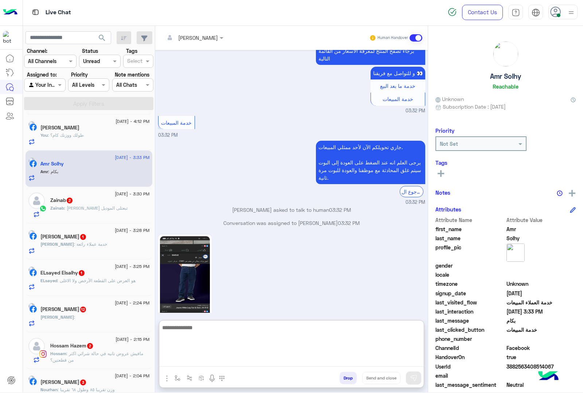
click at [191, 364] on textarea at bounding box center [291, 345] width 265 height 44
type textarea "***"
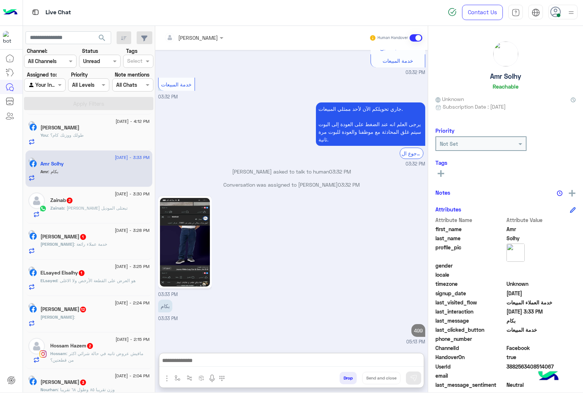
click at [107, 214] on div "Zainab : انا عاوزك تبعتلى الموديل" at bounding box center [99, 211] width 99 height 13
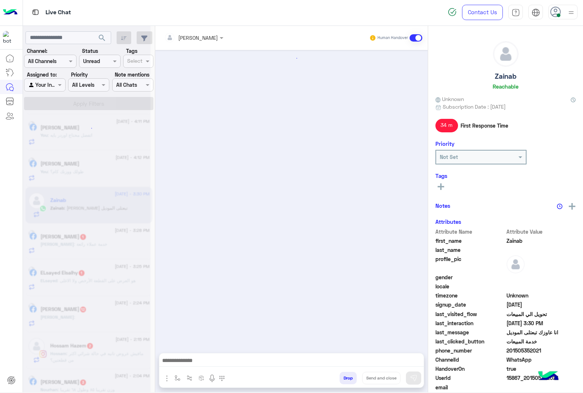
scroll to position [162, 0]
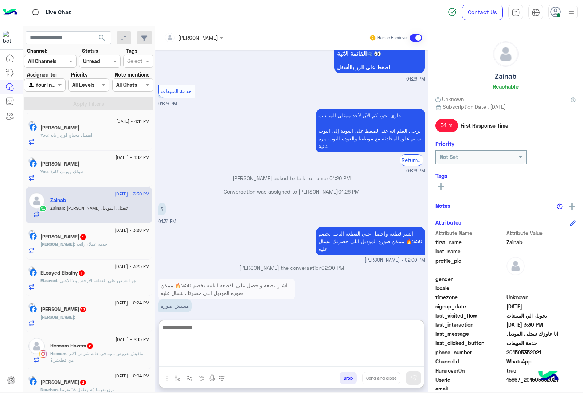
click at [219, 361] on textarea at bounding box center [291, 345] width 265 height 44
paste textarea "**********"
type textarea "**********"
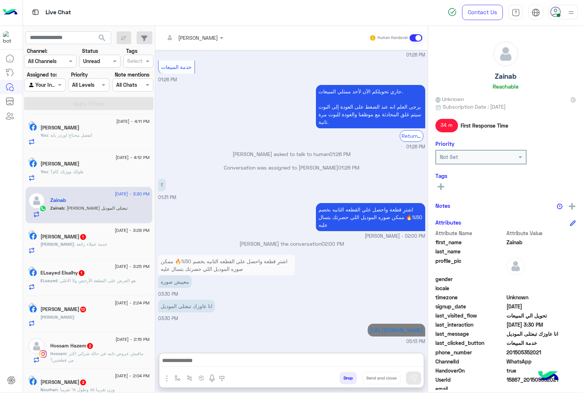
click at [115, 233] on span "2 September - 3:28 PM" at bounding box center [132, 230] width 35 height 7
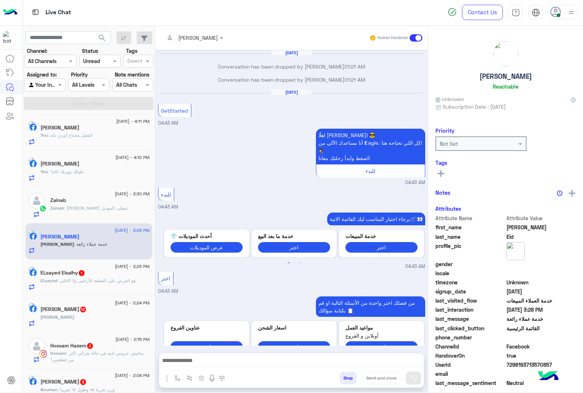
scroll to position [977, 0]
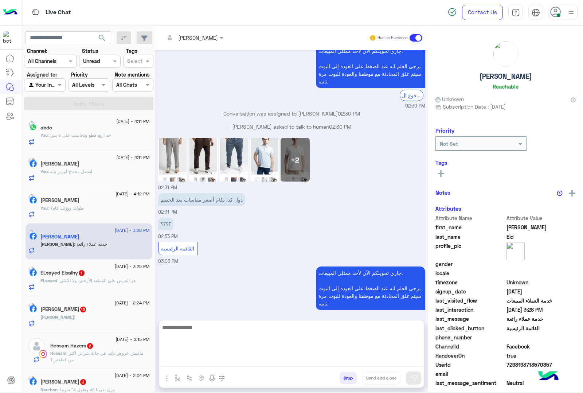
click at [230, 360] on textarea at bounding box center [291, 345] width 265 height 44
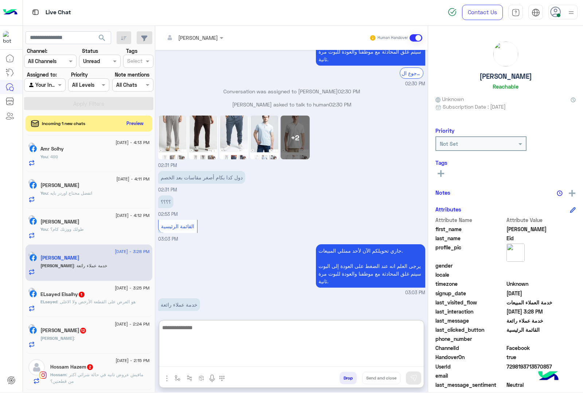
scroll to position [1010, 0]
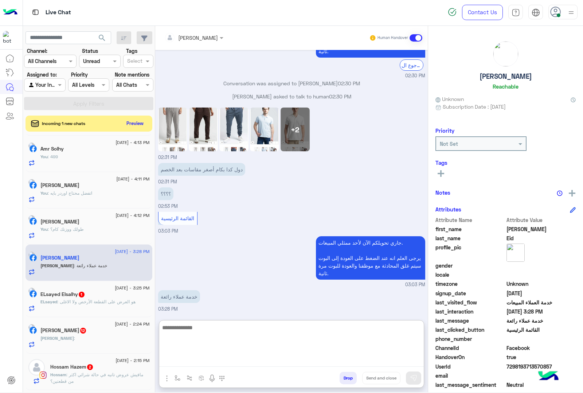
click at [195, 329] on textarea at bounding box center [291, 345] width 265 height 44
type textarea "**********"
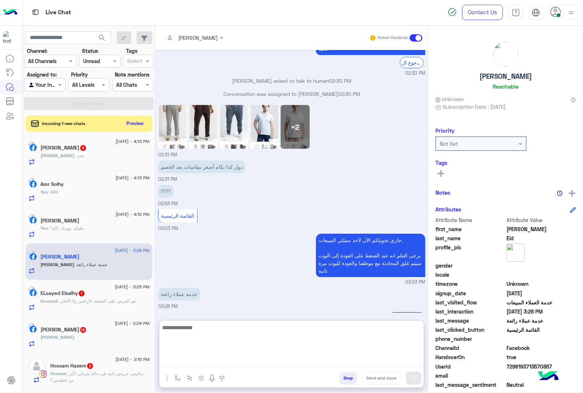
scroll to position [1033, 0]
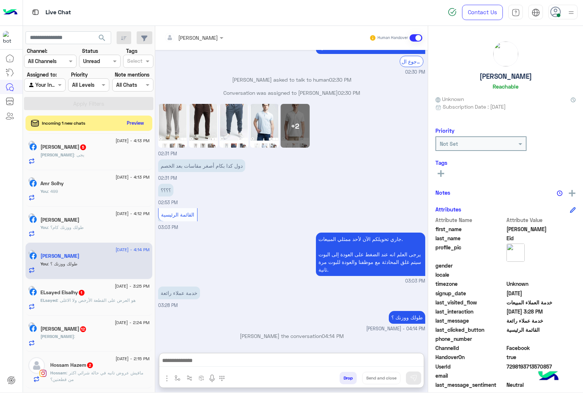
click at [135, 124] on button "Preview" at bounding box center [135, 123] width 23 height 10
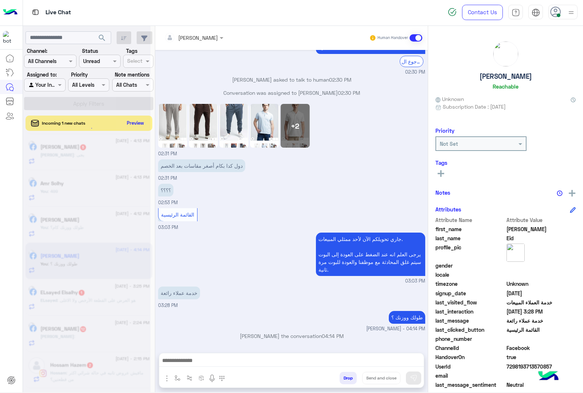
scroll to position [1014, 0]
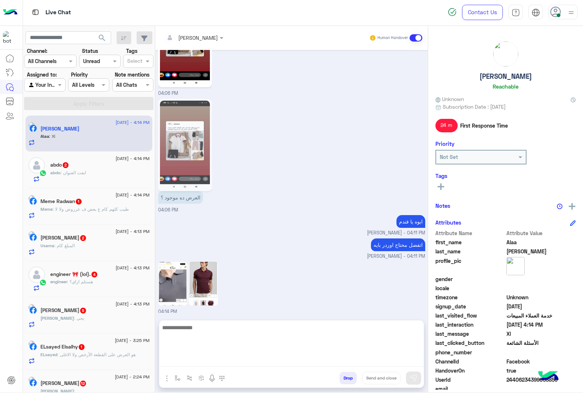
click at [194, 358] on textarea at bounding box center [291, 345] width 265 height 44
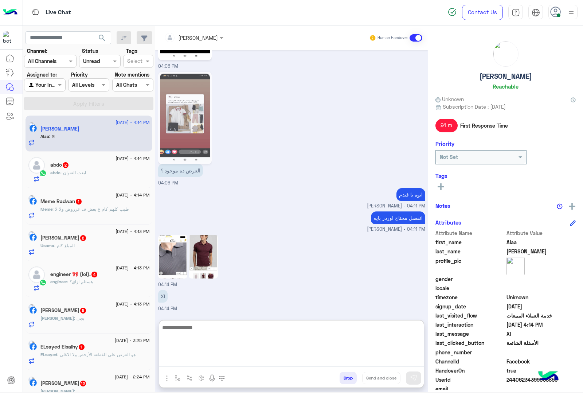
scroll to position [924, 0]
type textarea "**********"
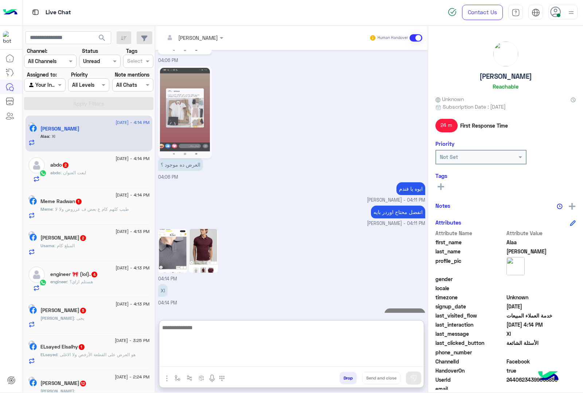
scroll to position [947, 0]
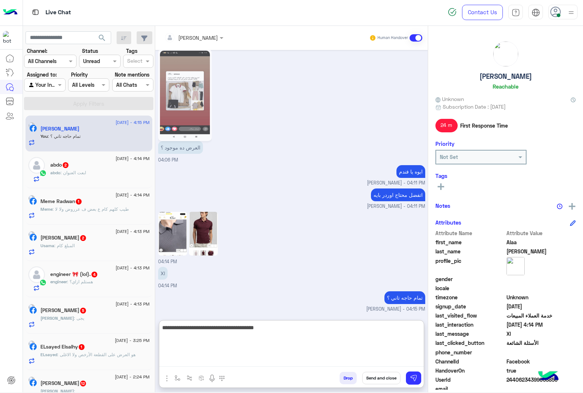
type textarea "**********"
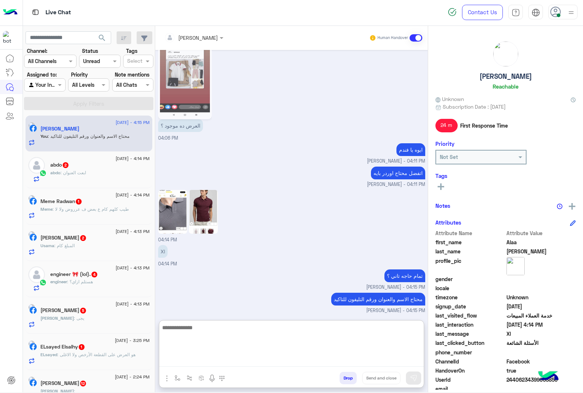
scroll to position [970, 0]
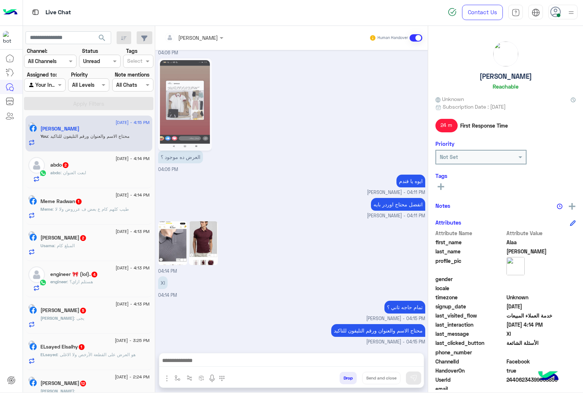
click at [79, 169] on div "abdo 2" at bounding box center [99, 166] width 99 height 8
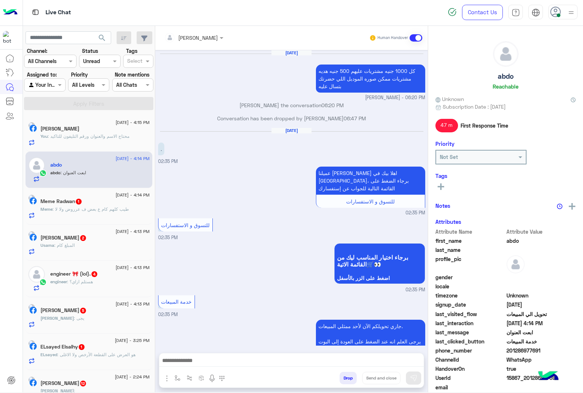
scroll to position [913, 0]
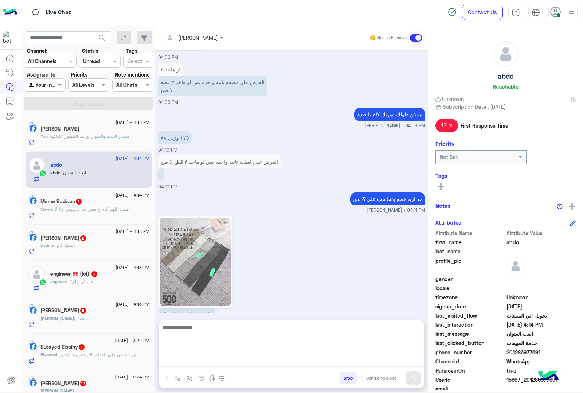
click at [189, 364] on textarea at bounding box center [291, 345] width 265 height 44
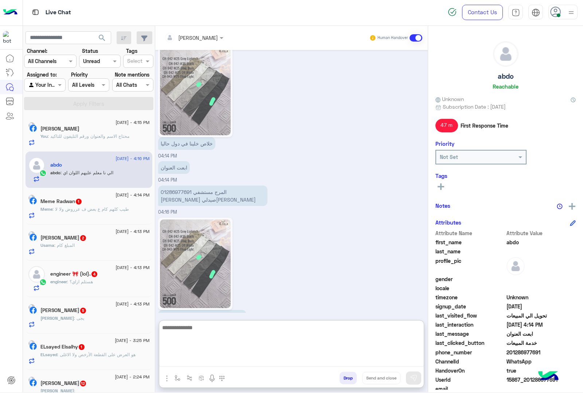
scroll to position [1094, 0]
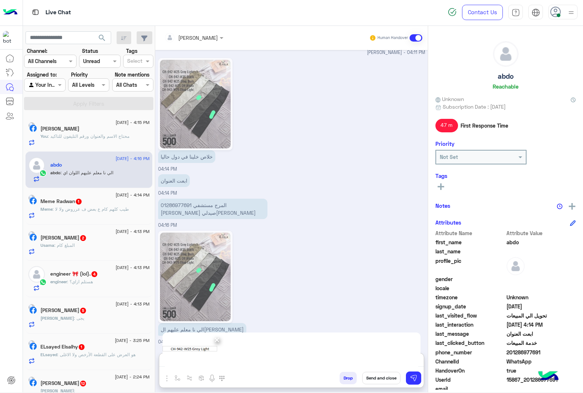
click at [216, 339] on span "×" at bounding box center [217, 339] width 7 height 16
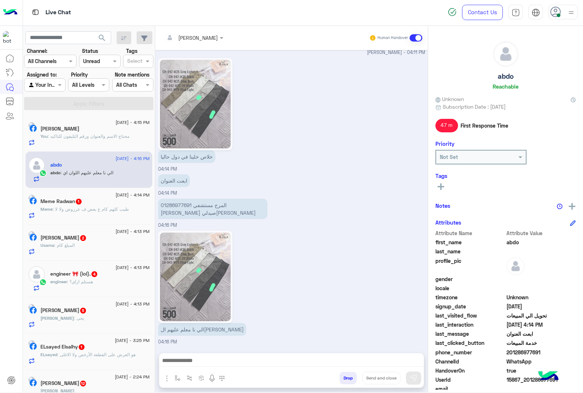
scroll to position [1061, 0]
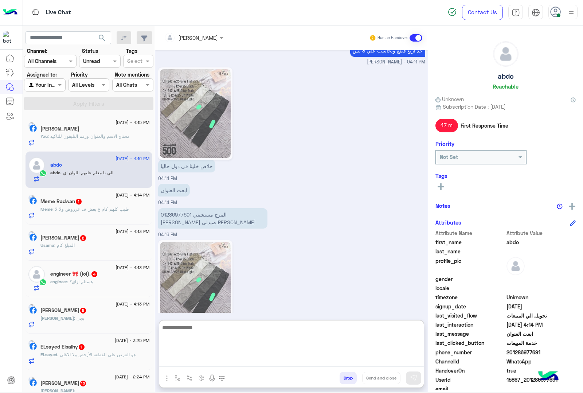
click at [191, 363] on textarea at bounding box center [291, 345] width 265 height 44
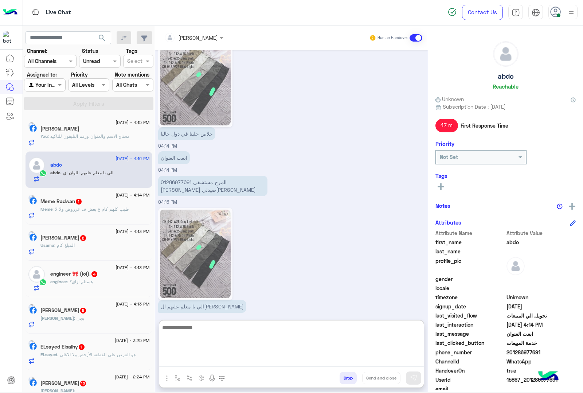
paste textarea "**********"
type textarea "**********"
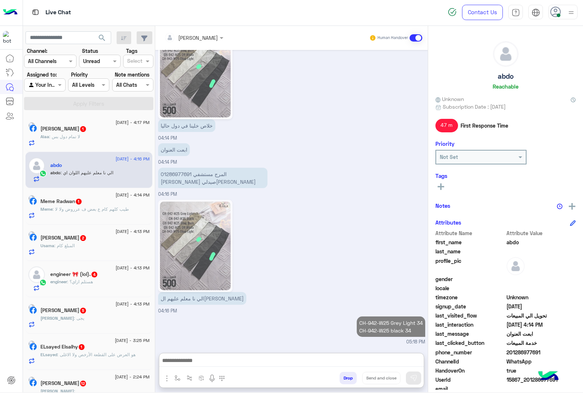
click at [219, 37] on div at bounding box center [194, 37] width 66 height 8
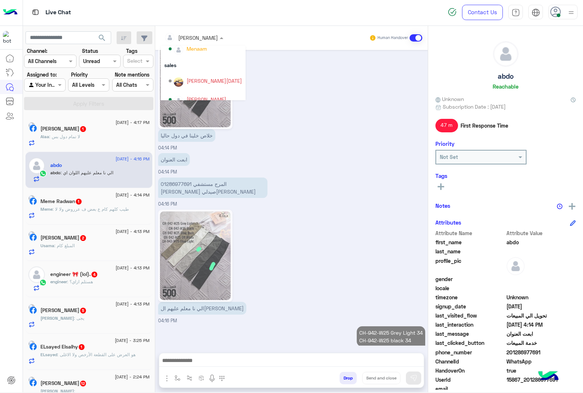
scroll to position [65, 0]
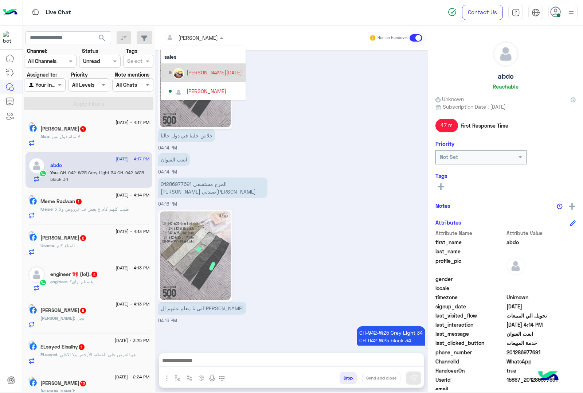
click at [200, 74] on div "[PERSON_NAME][DATE]" at bounding box center [214, 72] width 55 height 8
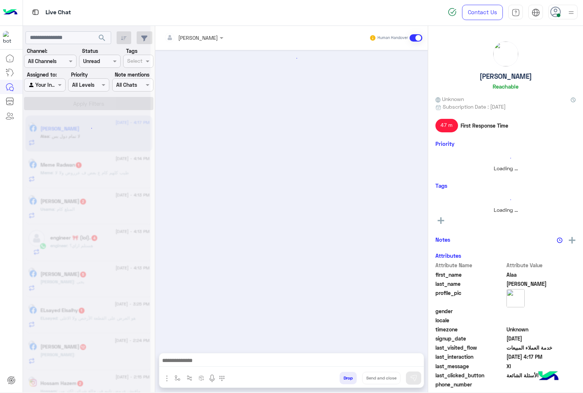
scroll to position [854, 0]
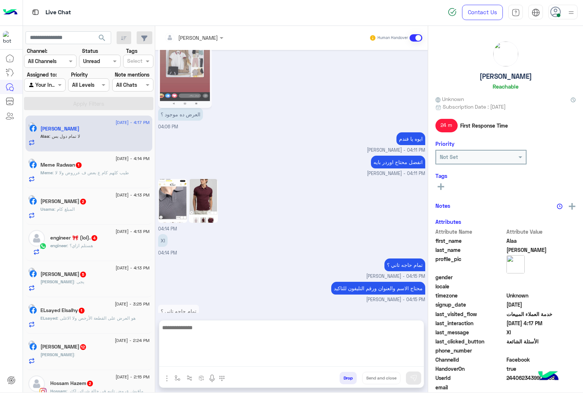
click at [199, 361] on textarea at bounding box center [291, 345] width 265 height 44
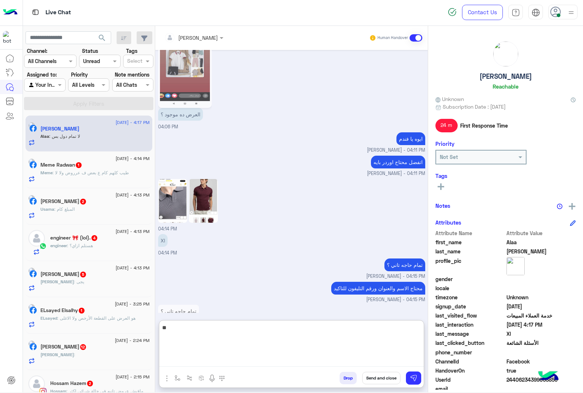
type textarea "*"
type textarea "**********"
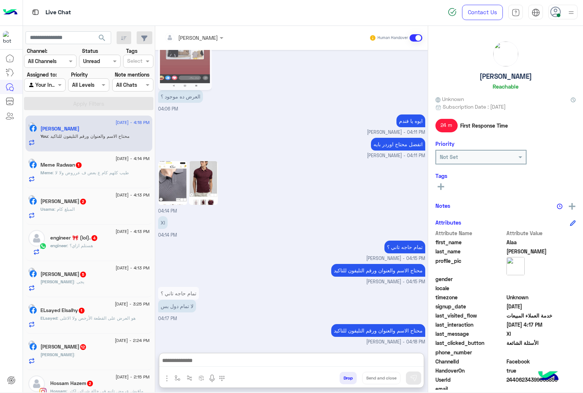
click at [210, 161] on img at bounding box center [203, 183] width 29 height 44
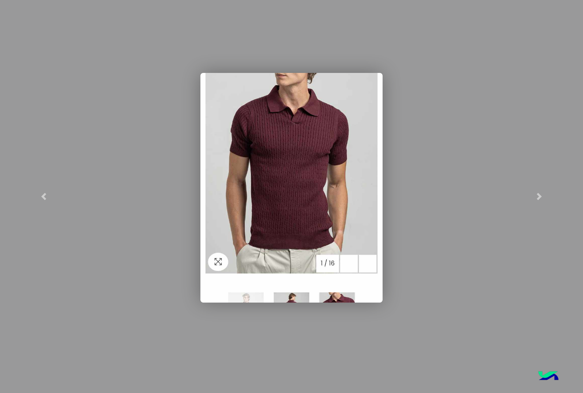
scroll to position [986, 0]
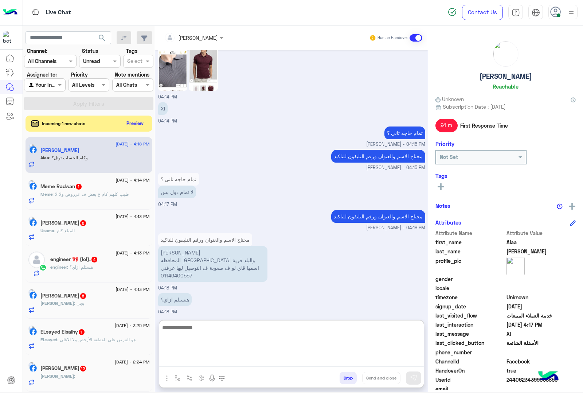
click at [198, 361] on textarea at bounding box center [291, 345] width 265 height 44
paste textarea "**********"
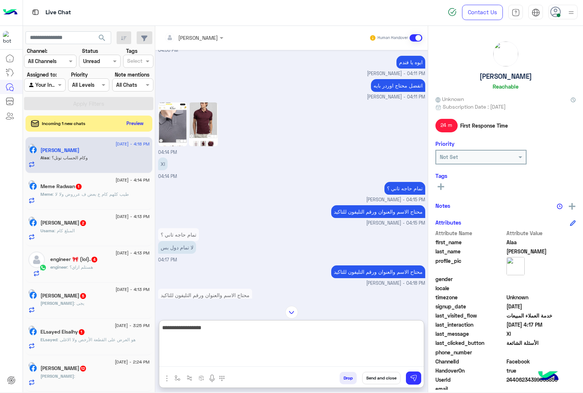
scroll to position [927, 0]
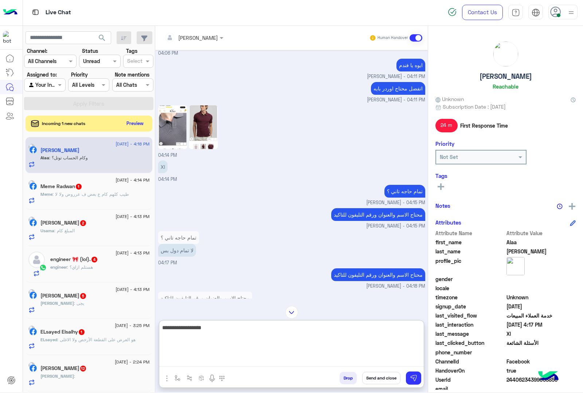
paste textarea "**********"
type textarea "**********"
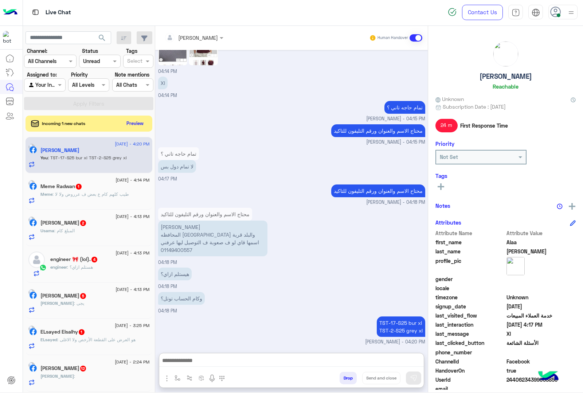
click at [204, 35] on input "text" at bounding box center [184, 38] width 40 height 8
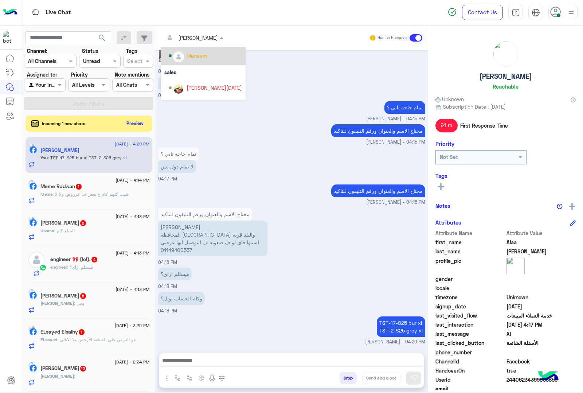
scroll to position [65, 0]
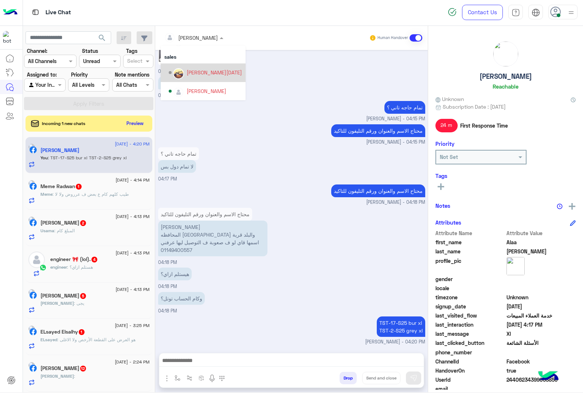
click at [197, 74] on div "[PERSON_NAME][DATE]" at bounding box center [214, 72] width 55 height 8
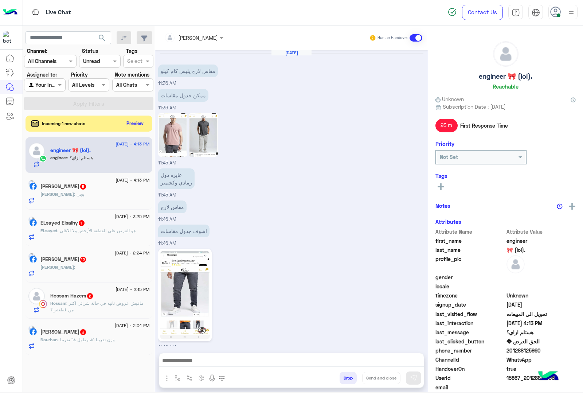
scroll to position [2642, 0]
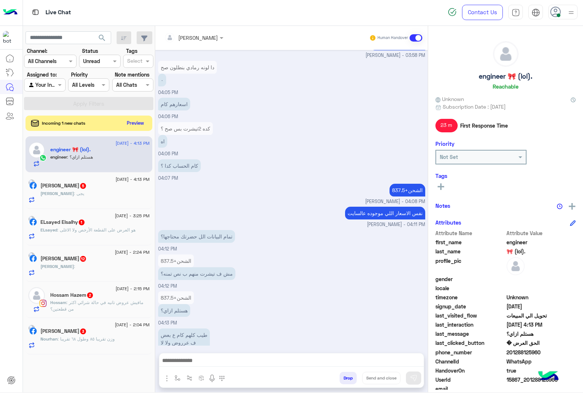
click at [128, 123] on button "Preview" at bounding box center [135, 123] width 23 height 10
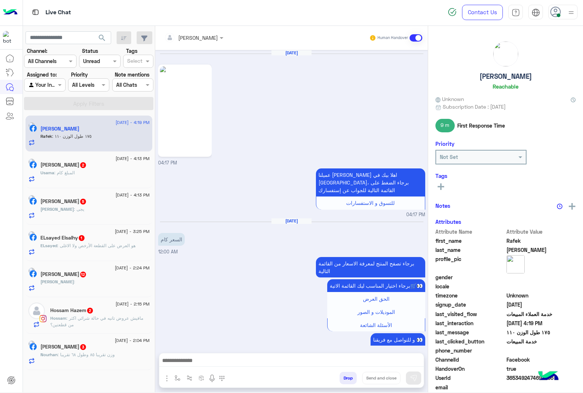
scroll to position [1172, 0]
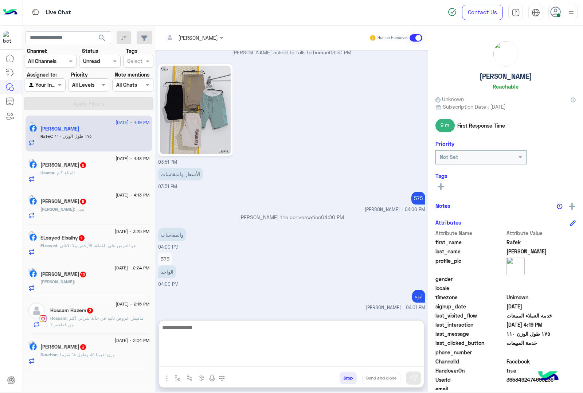
click at [211, 363] on textarea at bounding box center [291, 345] width 265 height 44
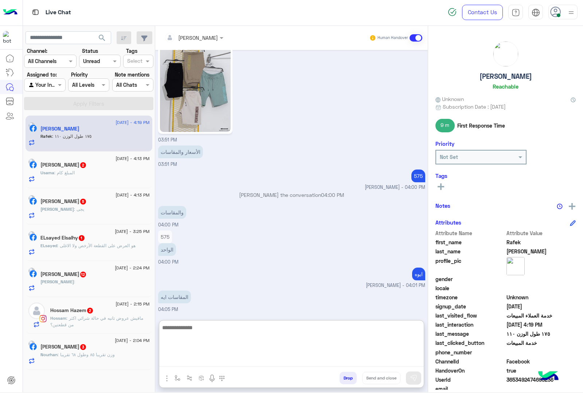
scroll to position [1205, 0]
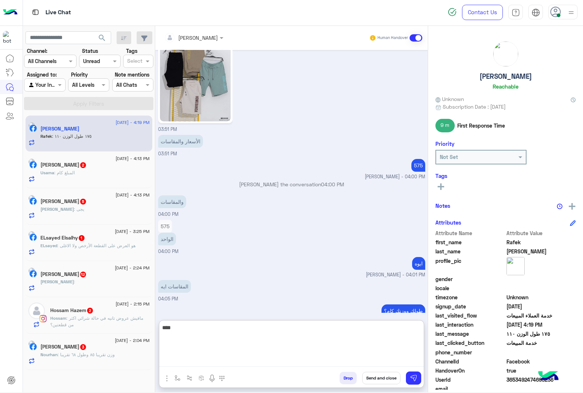
type textarea "****"
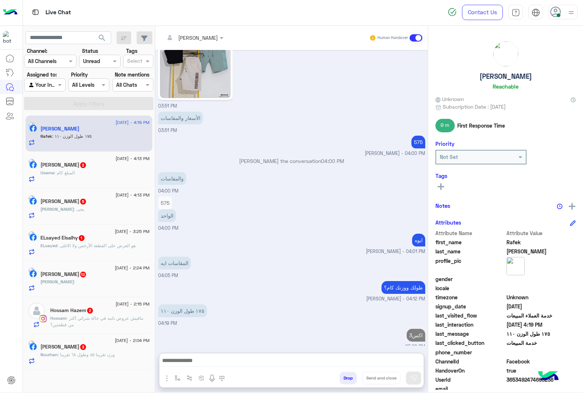
click at [97, 172] on div "Usama : المبلغ كام" at bounding box center [94, 175] width 109 height 13
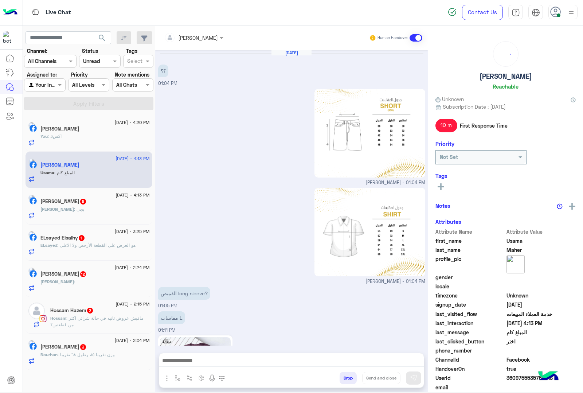
scroll to position [829, 0]
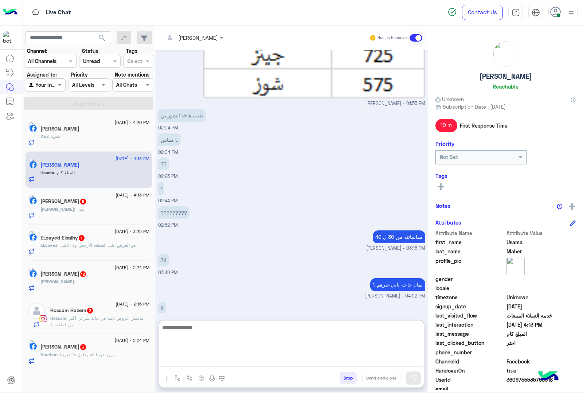
click at [197, 365] on textarea at bounding box center [291, 345] width 265 height 44
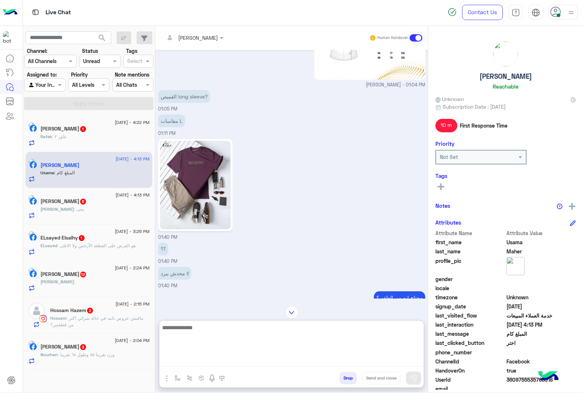
scroll to position [1245, 0]
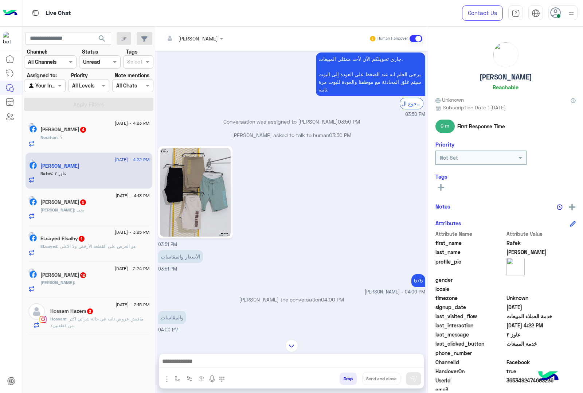
scroll to position [1058, 0]
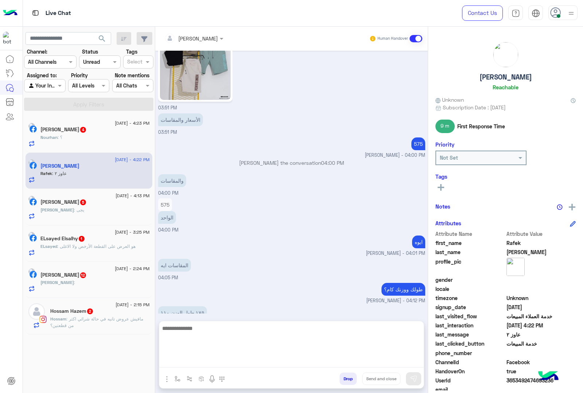
click at [194, 359] on textarea at bounding box center [291, 346] width 265 height 44
type textarea "*"
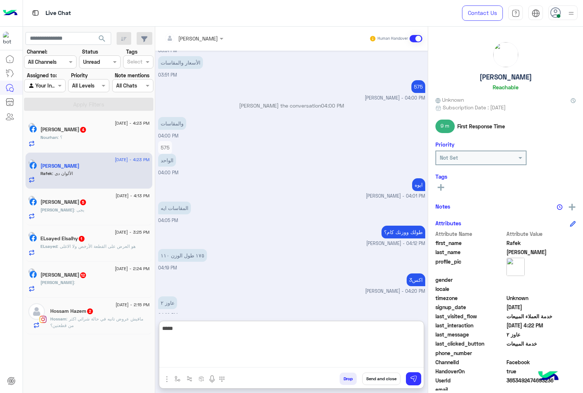
type textarea "******"
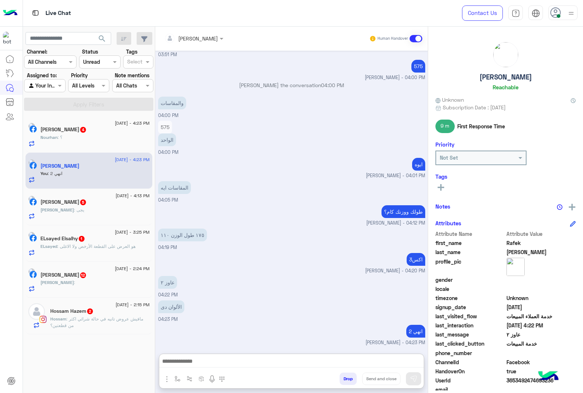
click at [96, 137] on div "Nourhan : ؟" at bounding box center [94, 140] width 109 height 13
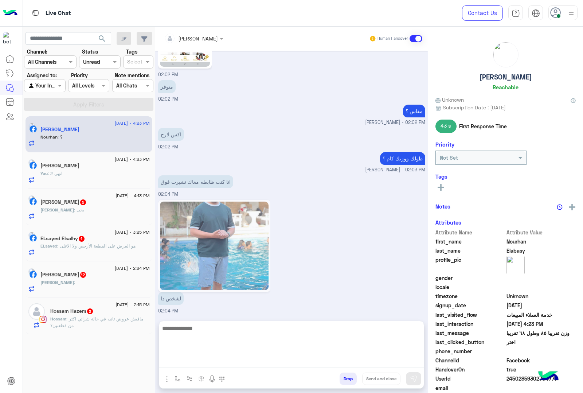
click at [191, 363] on textarea at bounding box center [291, 346] width 265 height 44
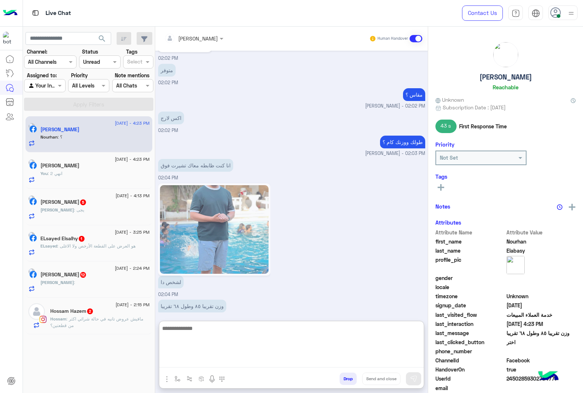
scroll to position [875, 0]
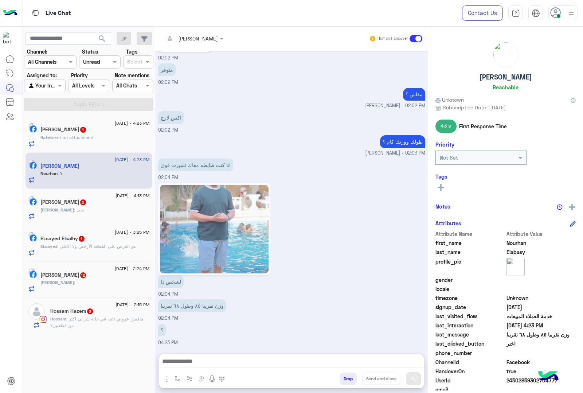
click at [94, 137] on span "sent an attachment" at bounding box center [73, 136] width 42 height 5
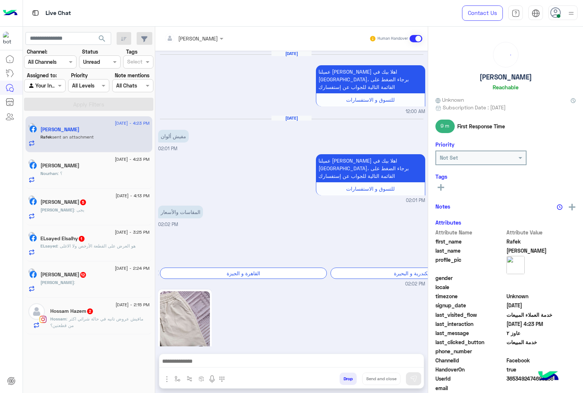
scroll to position [908, 0]
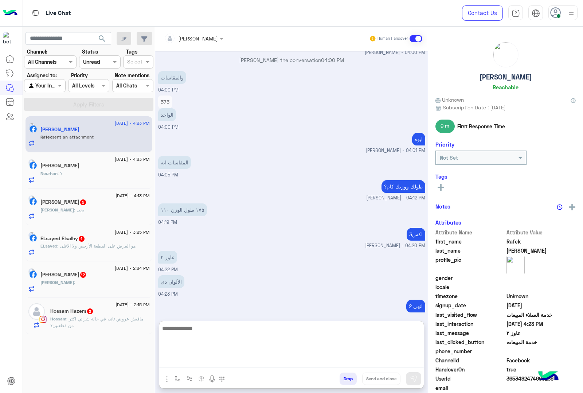
click at [210, 367] on textarea at bounding box center [291, 346] width 265 height 44
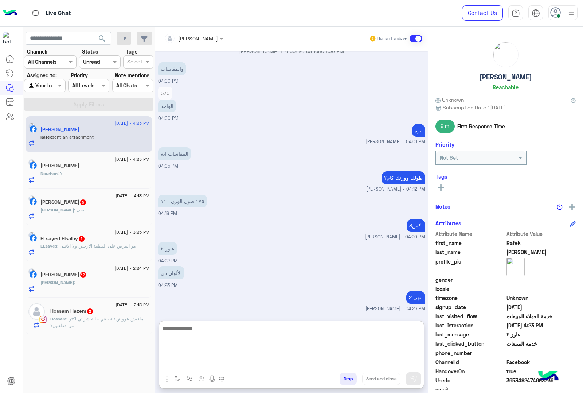
scroll to position [940, 0]
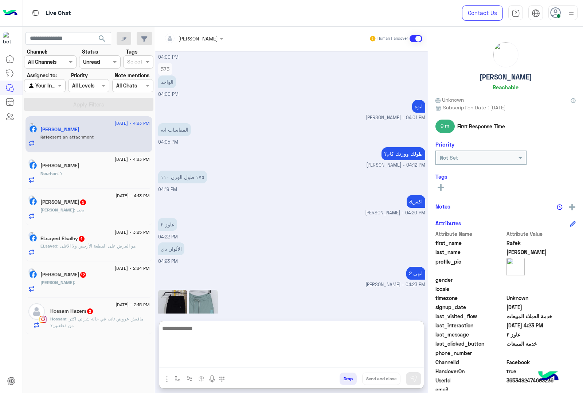
paste textarea "**********"
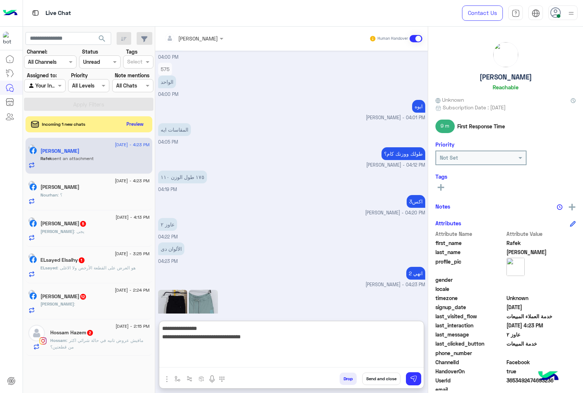
type textarea "**********"
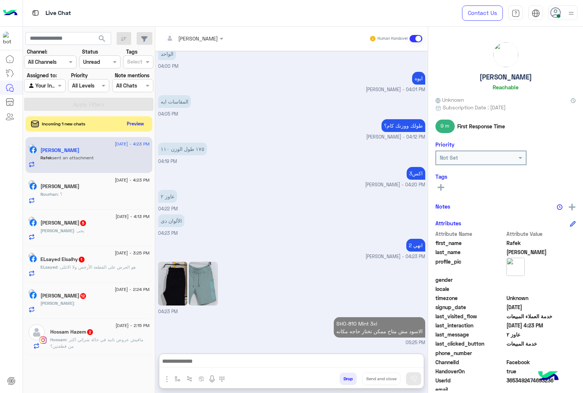
click at [137, 126] on button "Preview" at bounding box center [135, 124] width 23 height 10
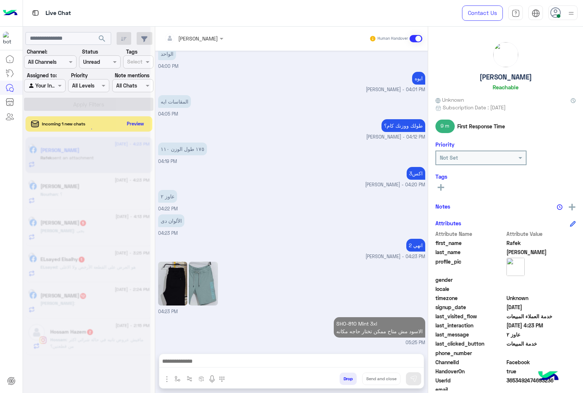
scroll to position [939, 0]
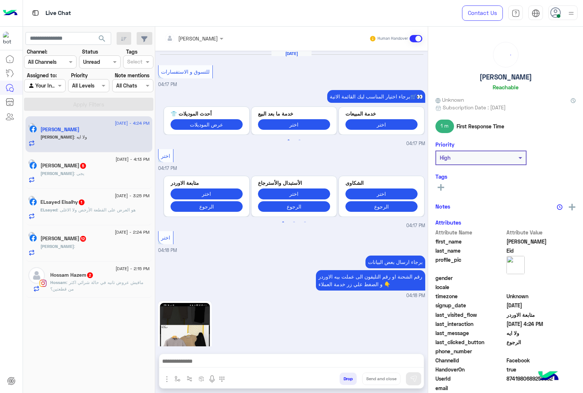
scroll to position [855, 0]
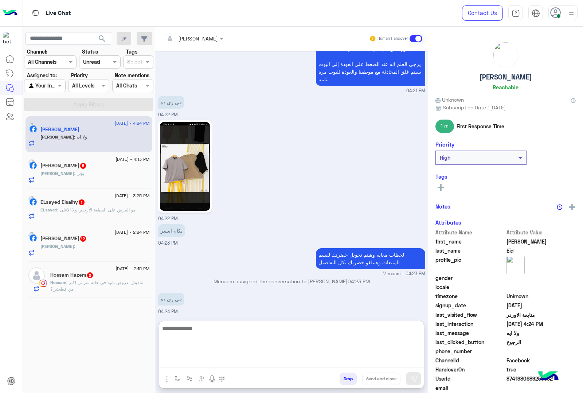
click at [183, 361] on textarea at bounding box center [291, 346] width 265 height 44
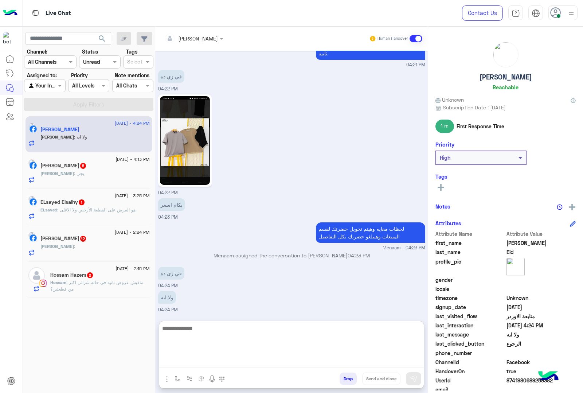
scroll to position [888, 0]
type textarea "***"
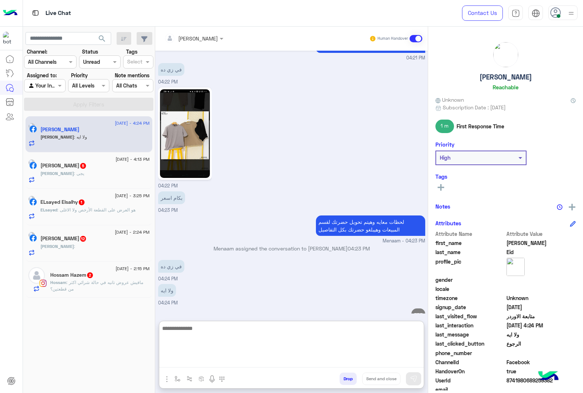
scroll to position [912, 0]
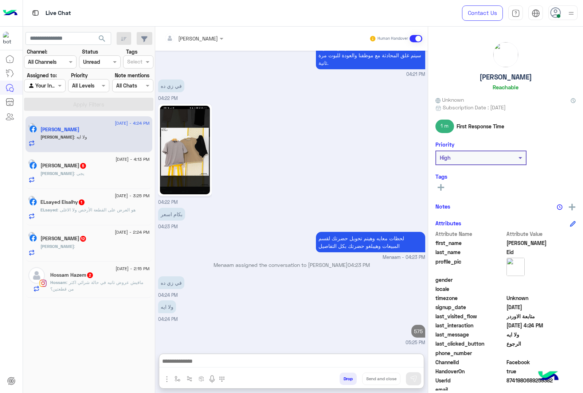
click at [86, 168] on span "5" at bounding box center [83, 166] width 6 height 6
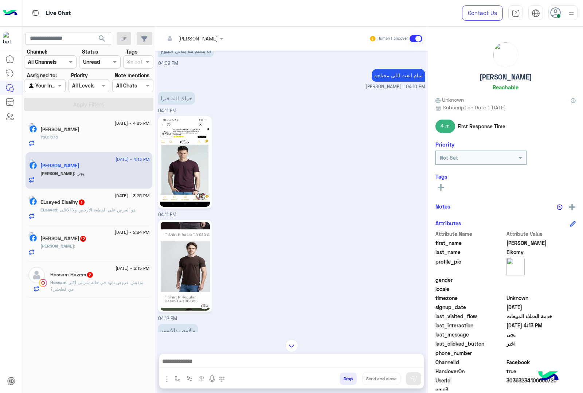
scroll to position [799, 0]
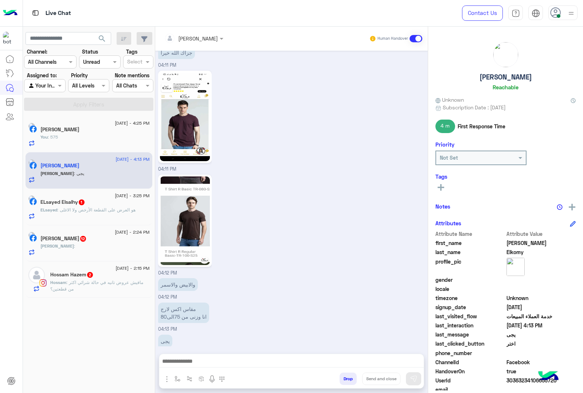
click at [173, 356] on div at bounding box center [291, 363] width 265 height 18
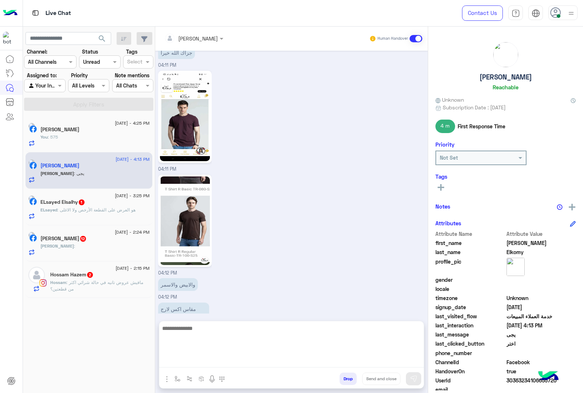
click at [172, 360] on textarea at bounding box center [291, 346] width 265 height 44
type textarea "**********"
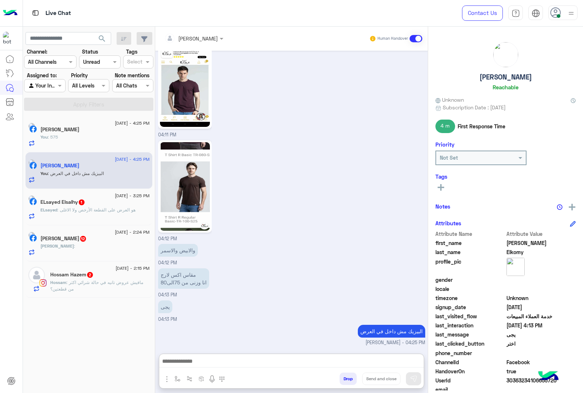
click at [86, 255] on div "[PERSON_NAME] :" at bounding box center [94, 249] width 109 height 13
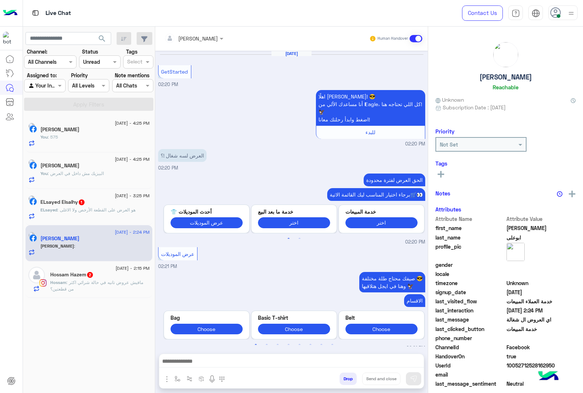
scroll to position [488, 0]
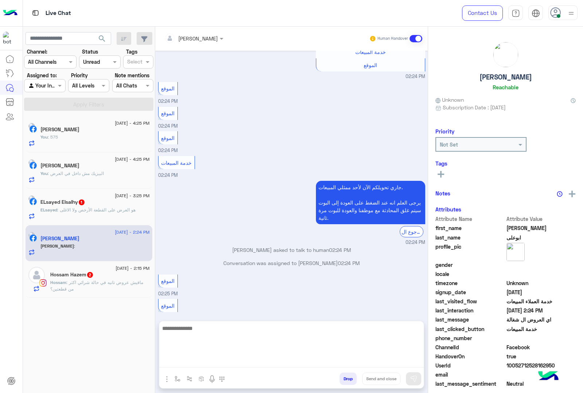
click at [203, 361] on textarea at bounding box center [291, 346] width 265 height 44
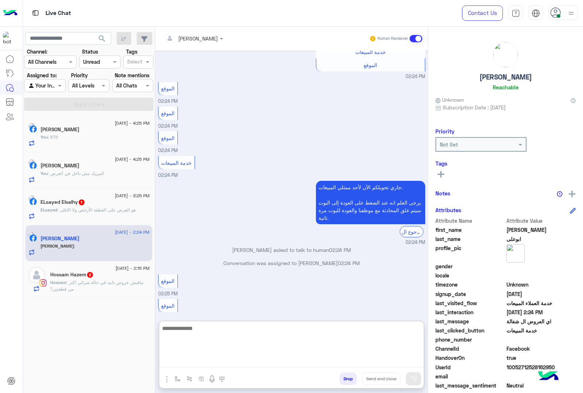
click at [197, 358] on textarea at bounding box center [291, 346] width 265 height 44
paste textarea "**********"
type textarea "**********"
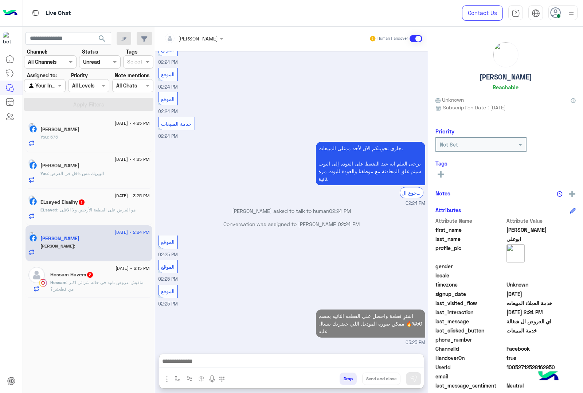
click at [104, 290] on p "Hossam : مافيش عروض تانيه في حالة شرائي اكثر من قطعتين؟" at bounding box center [99, 285] width 99 height 13
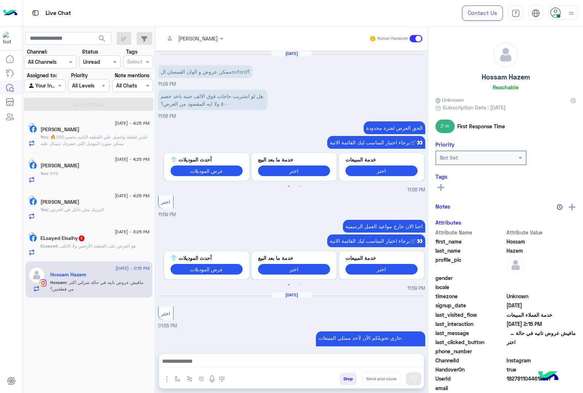
scroll to position [514, 0]
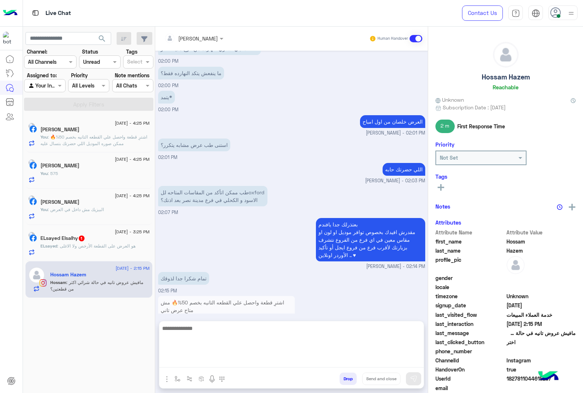
click at [189, 361] on textarea at bounding box center [291, 346] width 265 height 44
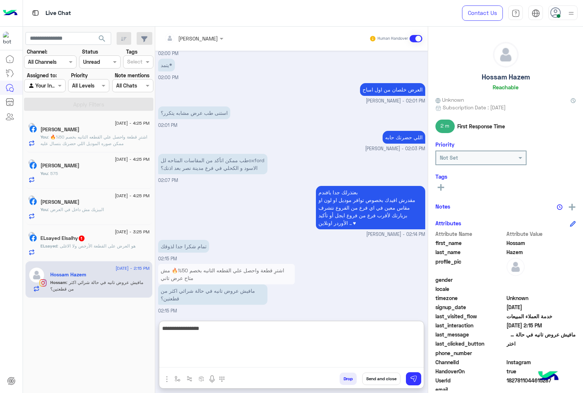
type textarea "**********"
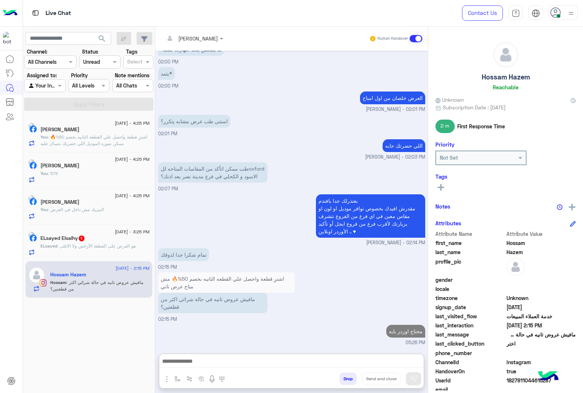
click at [90, 250] on div "ELsayed : هو العرض على القطعة الأرخص ولا الاغلى" at bounding box center [94, 249] width 109 height 13
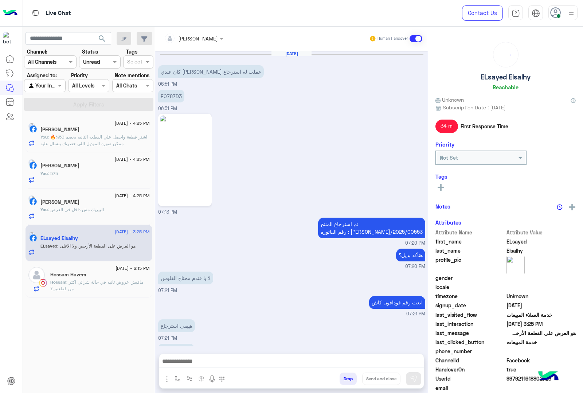
scroll to position [772, 0]
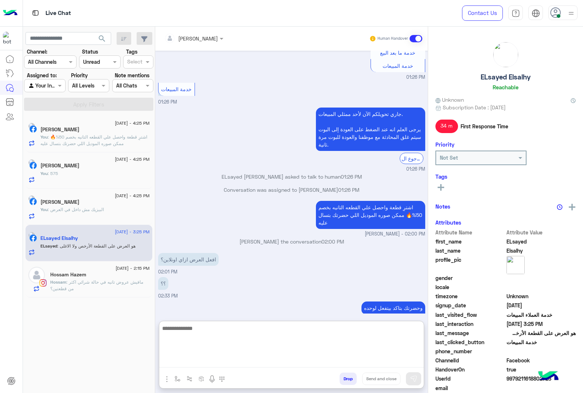
click at [179, 360] on textarea at bounding box center [291, 346] width 265 height 44
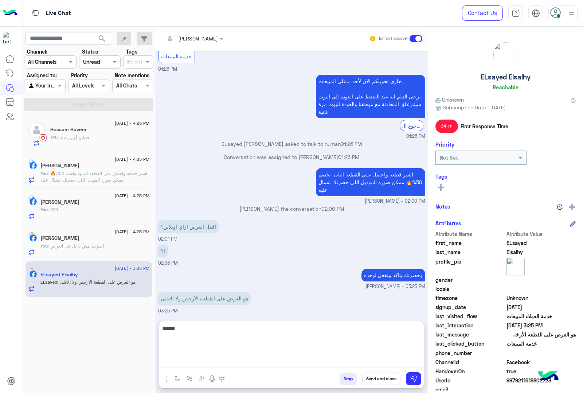
type textarea "******"
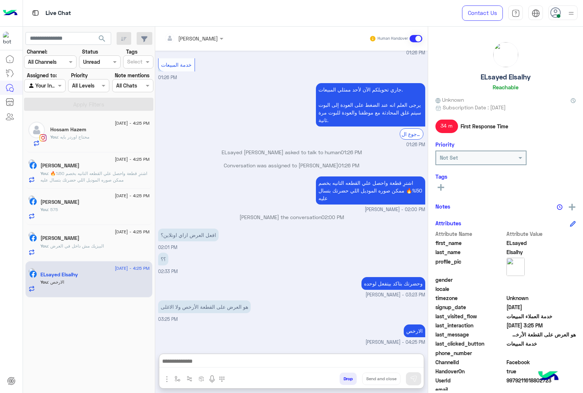
click at [105, 58] on div at bounding box center [99, 62] width 40 height 8
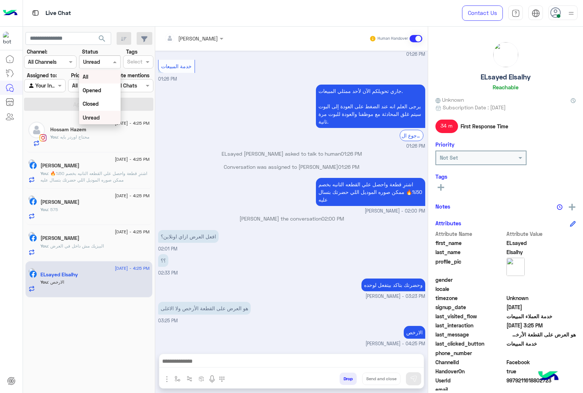
click at [102, 78] on div "All" at bounding box center [99, 76] width 41 height 13
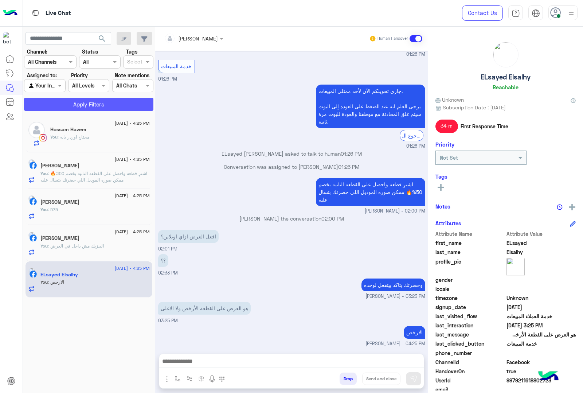
click at [94, 98] on button "Apply Filters" at bounding box center [88, 104] width 129 height 13
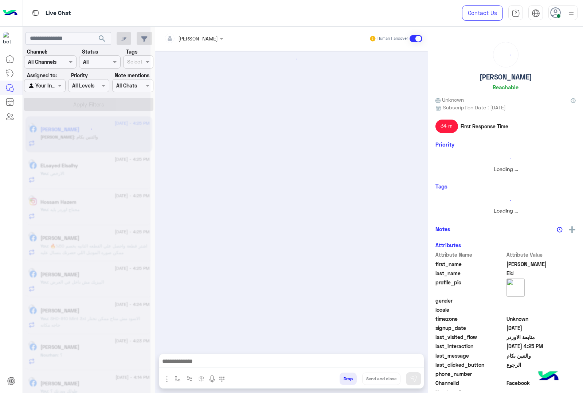
click at [64, 136] on div at bounding box center [87, 199] width 128 height 393
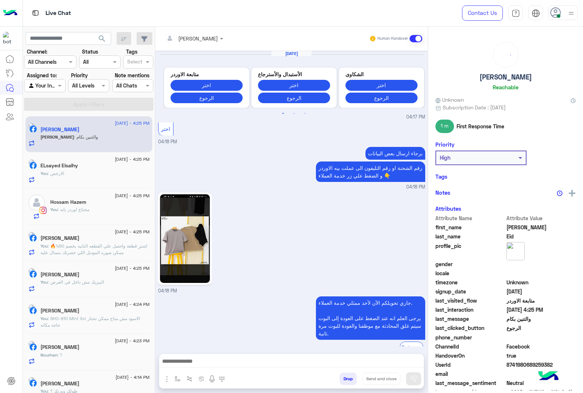
scroll to position [807, 0]
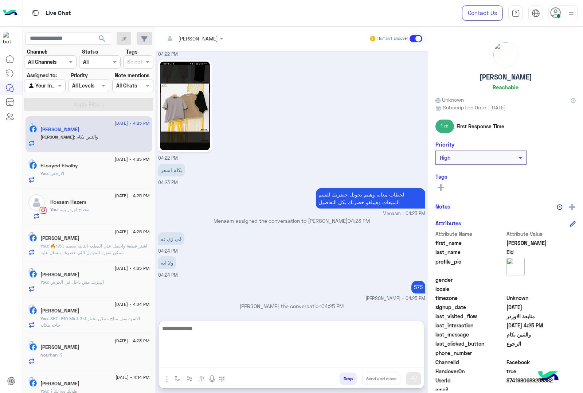
click at [200, 363] on textarea at bounding box center [291, 346] width 265 height 44
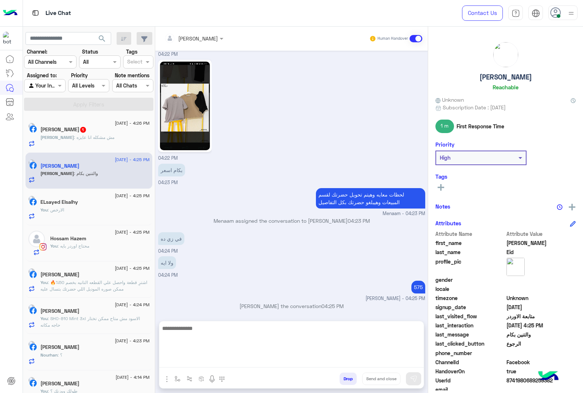
click at [199, 362] on textarea at bounding box center [291, 346] width 265 height 44
type textarea "*****"
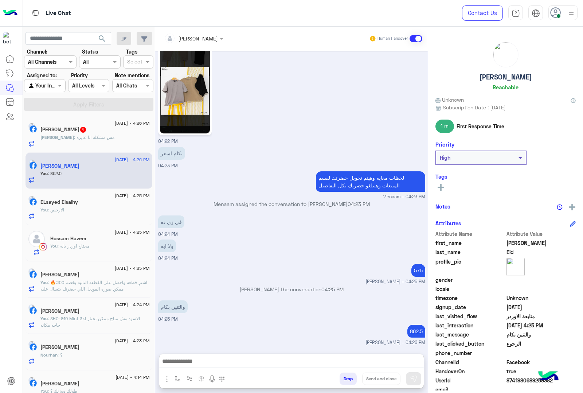
click at [55, 142] on div "[PERSON_NAME] : مش مشكله انا عايزه" at bounding box center [94, 140] width 109 height 13
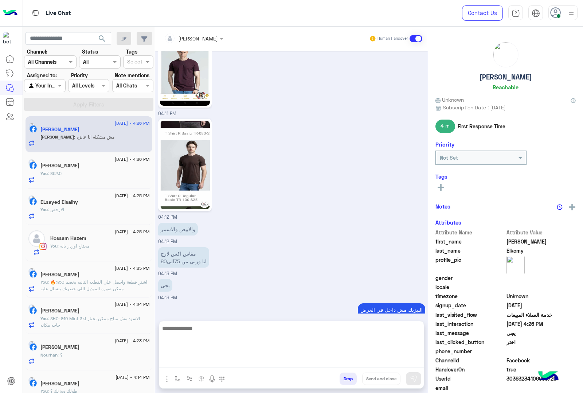
click at [191, 365] on textarea at bounding box center [291, 346] width 265 height 44
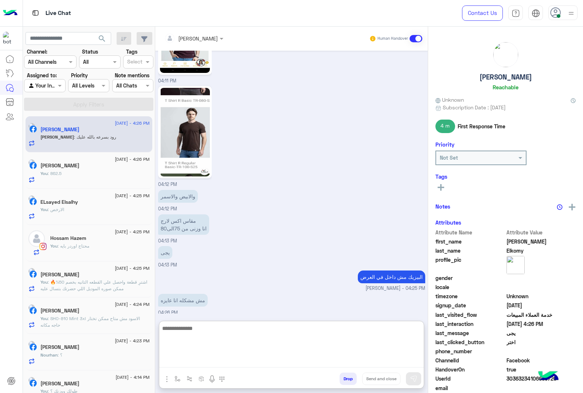
scroll to position [847, 0]
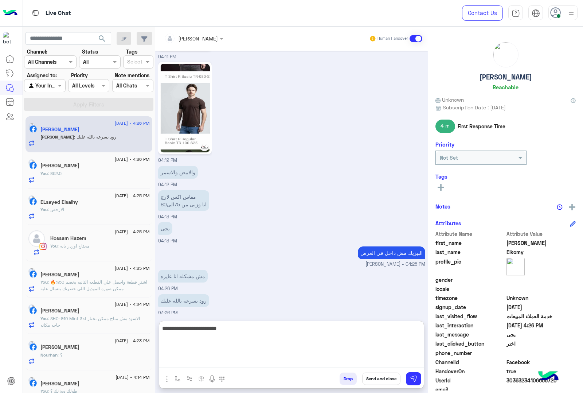
type textarea "**********"
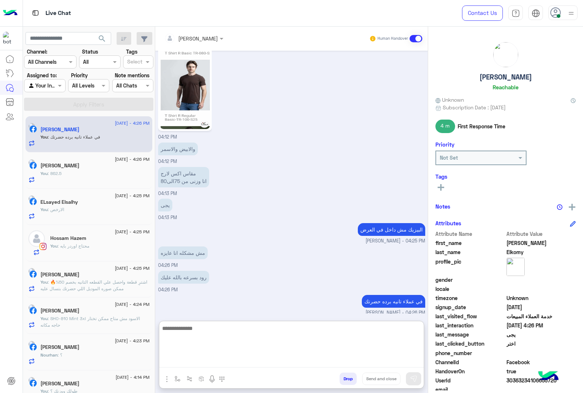
click at [202, 332] on textarea at bounding box center [291, 346] width 265 height 44
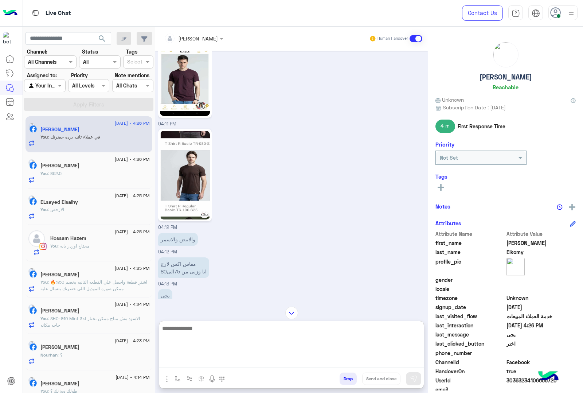
scroll to position [780, 0]
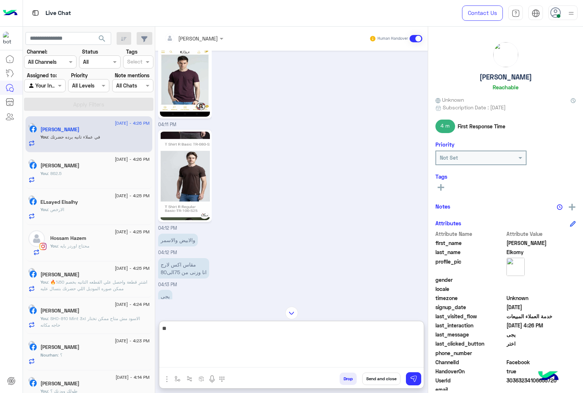
type textarea "*"
type textarea "**********"
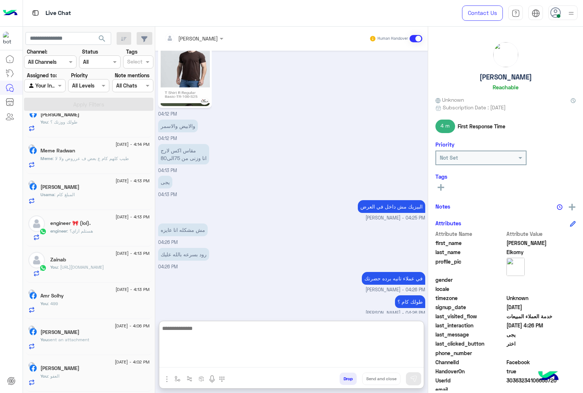
scroll to position [273, 0]
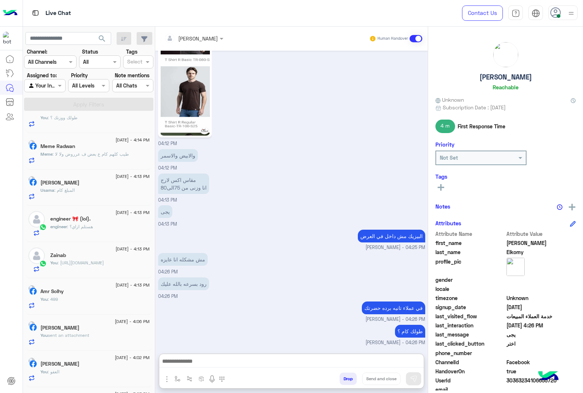
click at [95, 195] on div "Usama : المبلغ كام" at bounding box center [94, 193] width 109 height 13
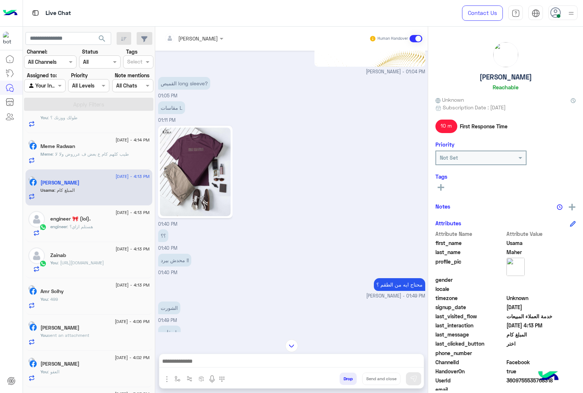
scroll to position [274, 0]
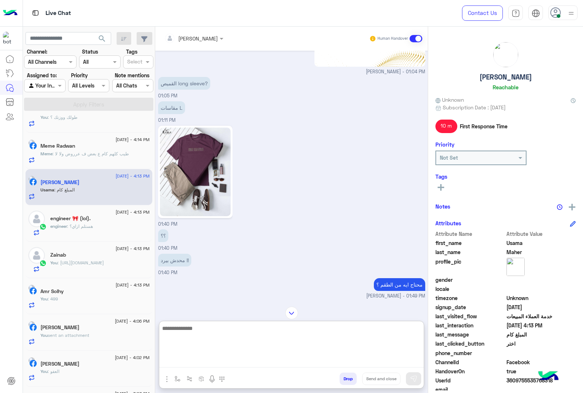
click at [201, 365] on textarea at bounding box center [291, 346] width 265 height 44
type textarea "**********"
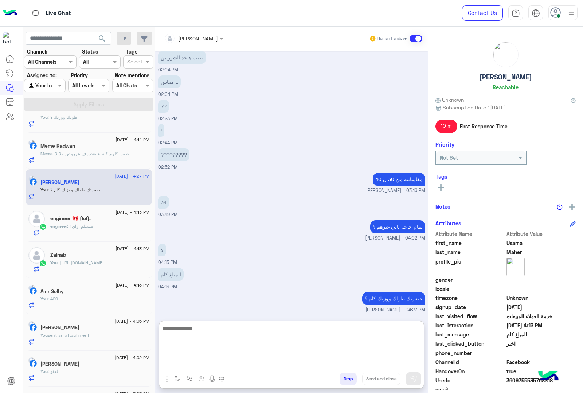
scroll to position [1964, 0]
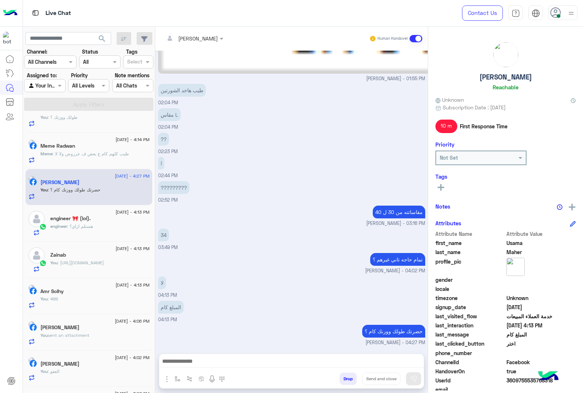
click at [88, 234] on div "engineer : هستلم ازاي؟" at bounding box center [99, 229] width 99 height 13
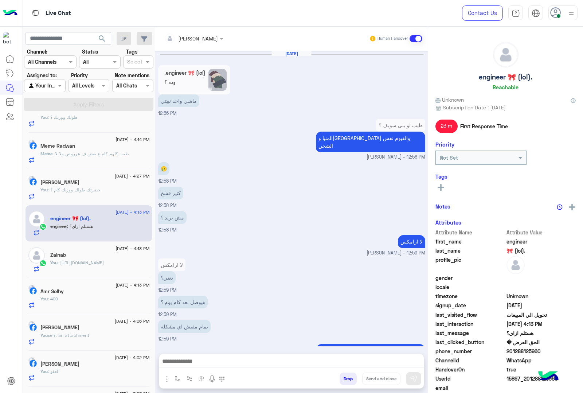
scroll to position [1090, 0]
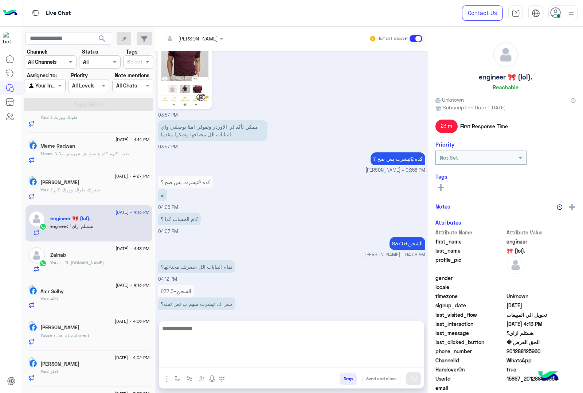
click at [185, 364] on textarea at bounding box center [291, 346] width 265 height 44
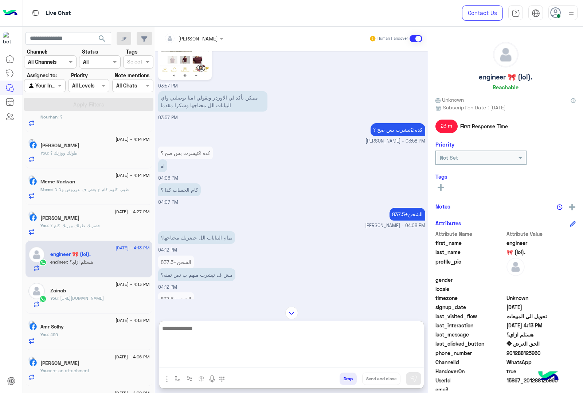
scroll to position [1123, 0]
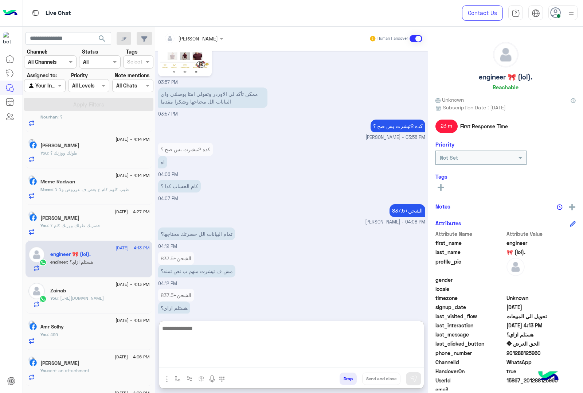
click at [187, 333] on textarea at bounding box center [291, 346] width 265 height 44
type textarea "**********"
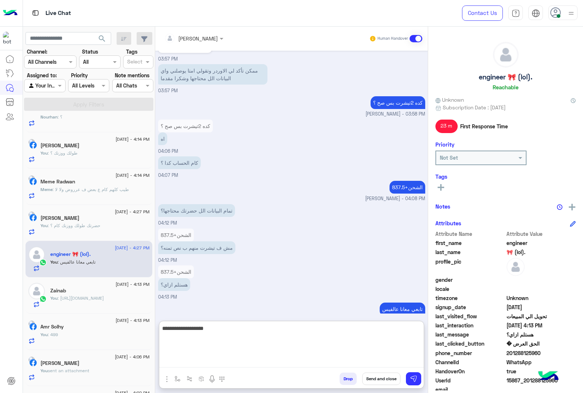
type textarea "**********"
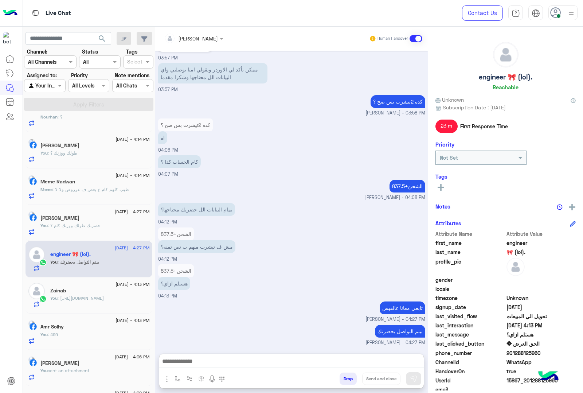
click at [341, 379] on button "Drop" at bounding box center [348, 378] width 17 height 12
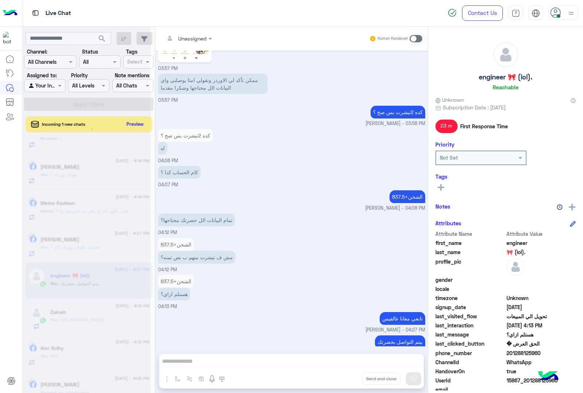
scroll to position [1150, 0]
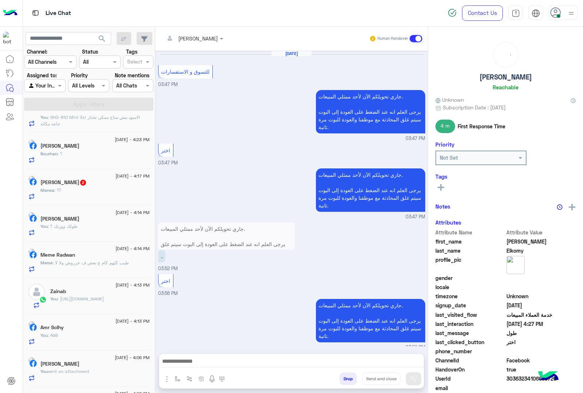
scroll to position [881, 0]
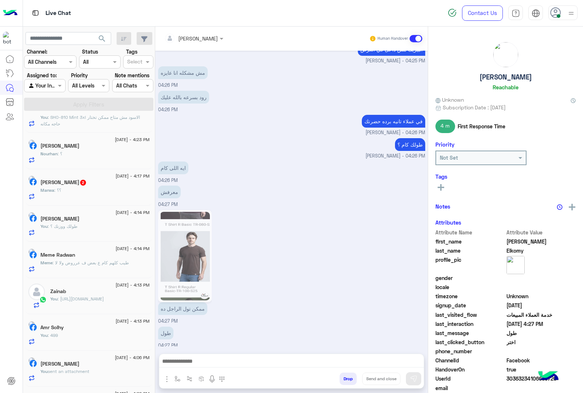
click at [84, 192] on div "Marwa : ؟؟" at bounding box center [94, 193] width 109 height 13
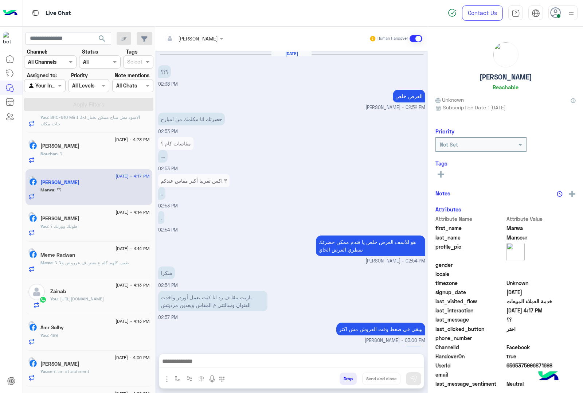
scroll to position [699, 0]
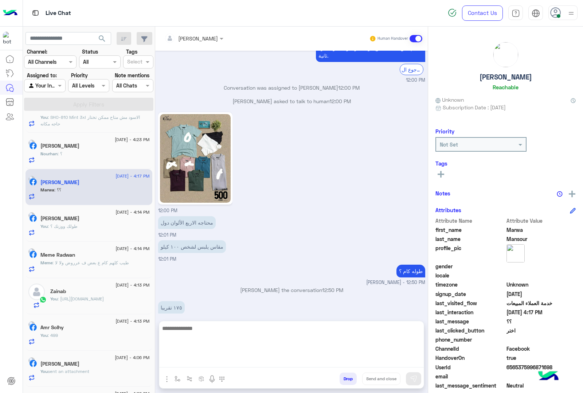
click at [186, 363] on textarea at bounding box center [291, 346] width 265 height 44
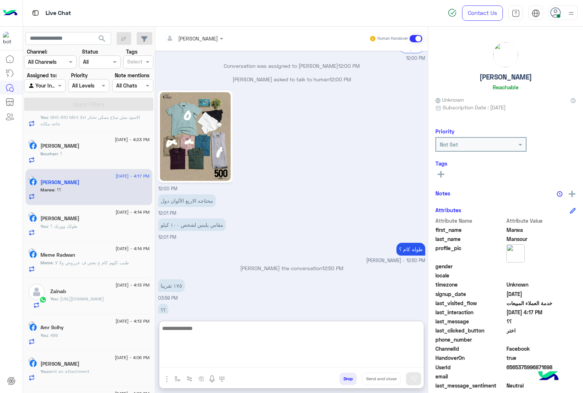
scroll to position [732, 0]
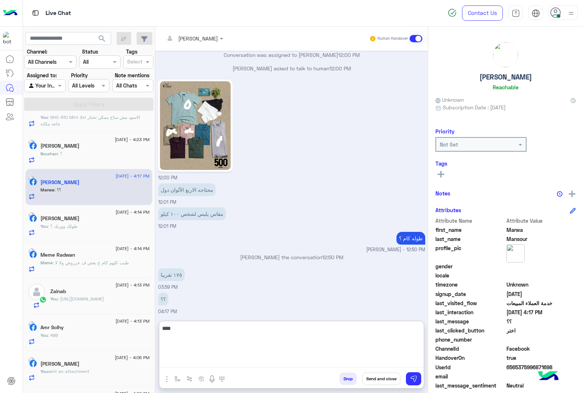
type textarea "****"
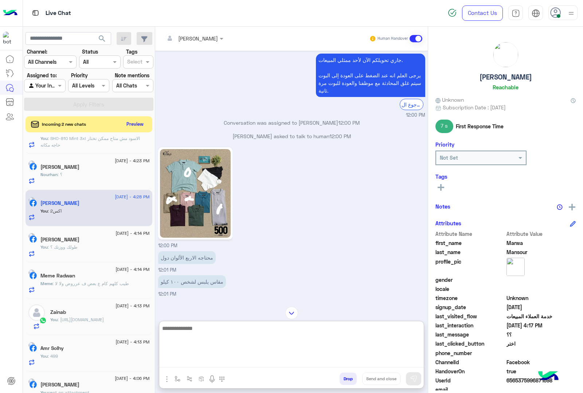
scroll to position [768, 0]
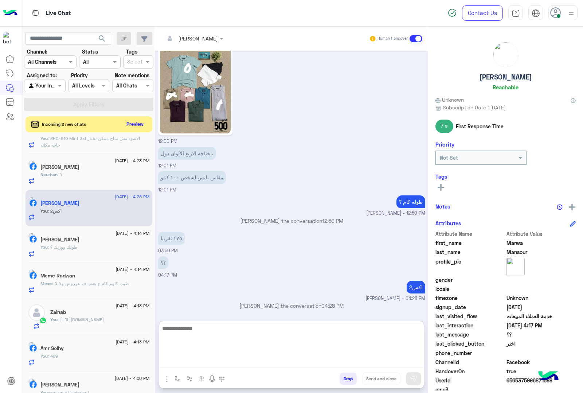
click at [193, 331] on textarea at bounding box center [291, 346] width 265 height 44
type textarea "*"
type textarea "**********"
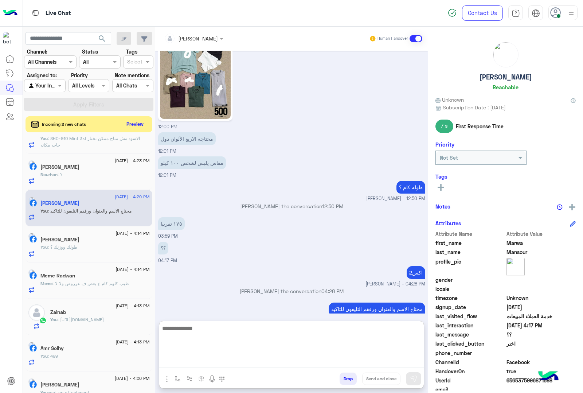
scroll to position [791, 0]
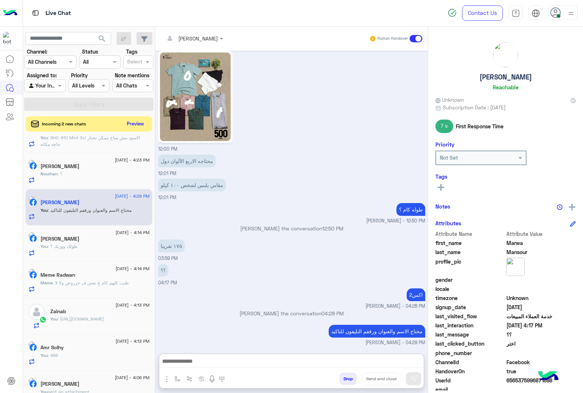
click at [132, 124] on button "Preview" at bounding box center [135, 124] width 23 height 10
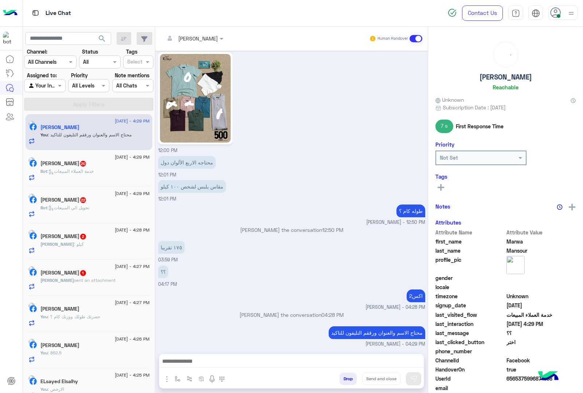
scroll to position [0, 0]
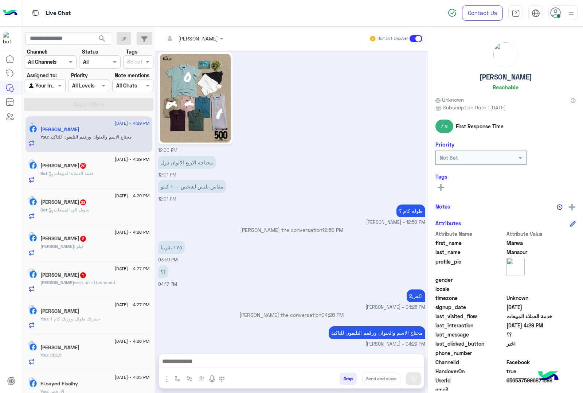
click at [95, 274] on div "[PERSON_NAME] 1" at bounding box center [94, 276] width 109 height 8
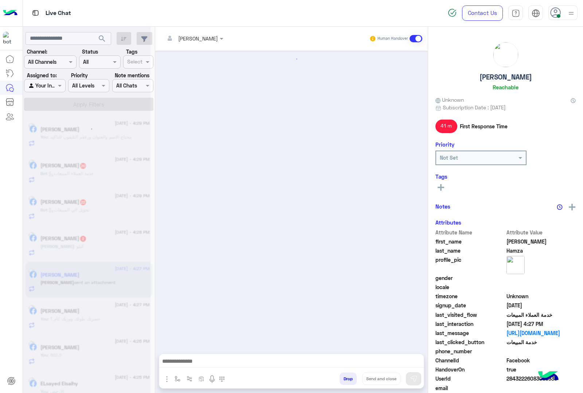
scroll to position [973, 0]
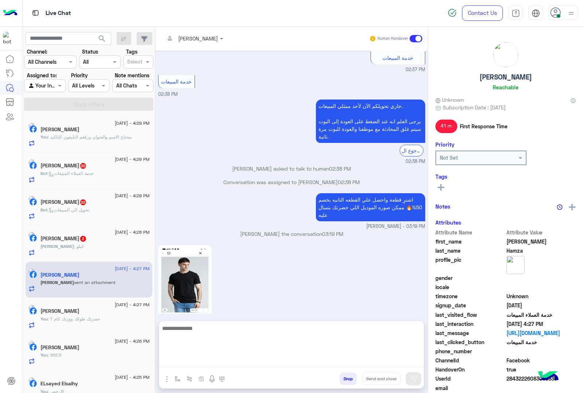
click at [205, 361] on textarea at bounding box center [291, 346] width 265 height 44
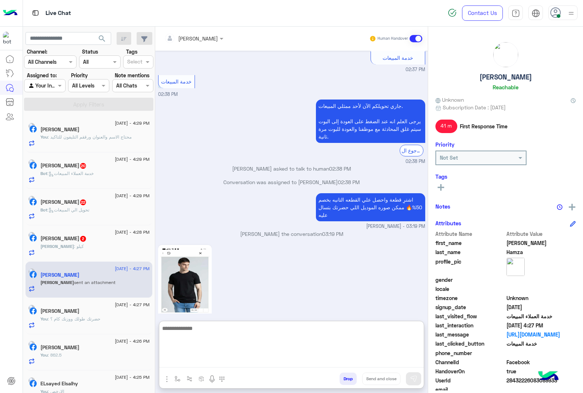
type textarea "*"
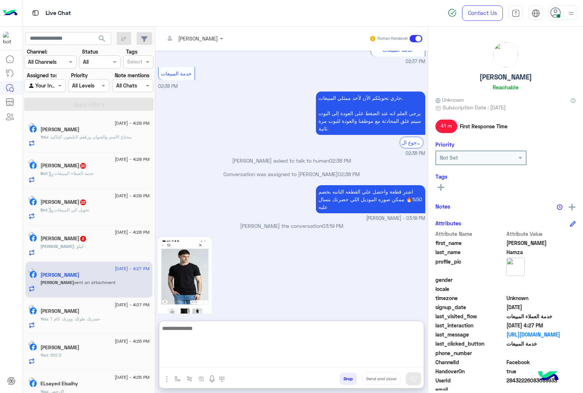
scroll to position [1005, 0]
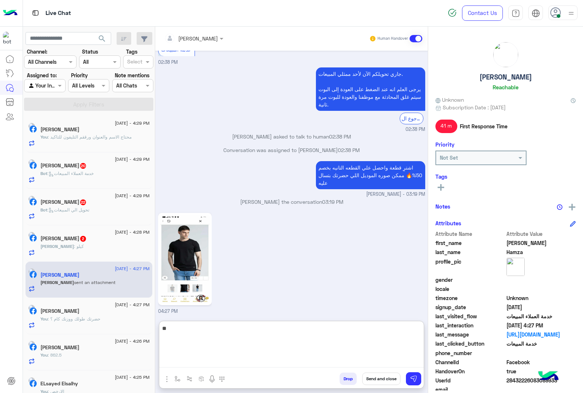
type textarea "***"
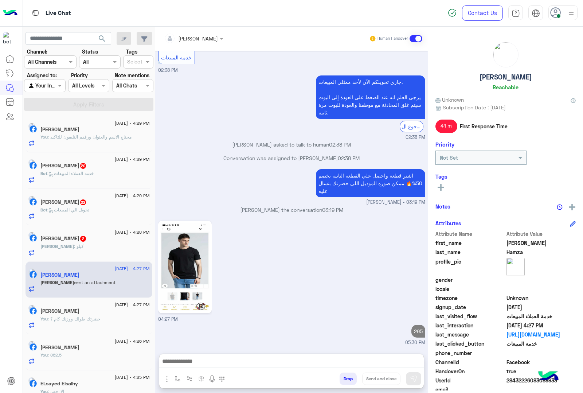
click at [87, 242] on h5 "[PERSON_NAME] 2" at bounding box center [63, 238] width 46 height 6
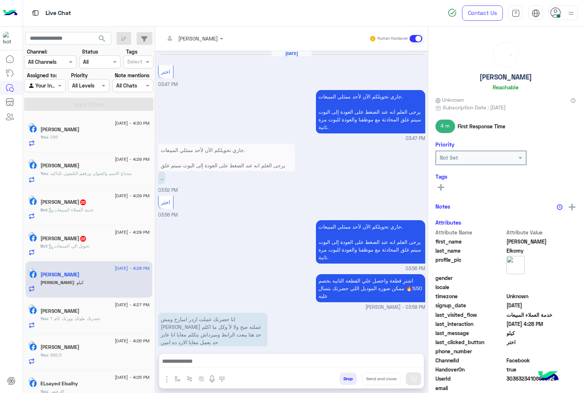
scroll to position [851, 0]
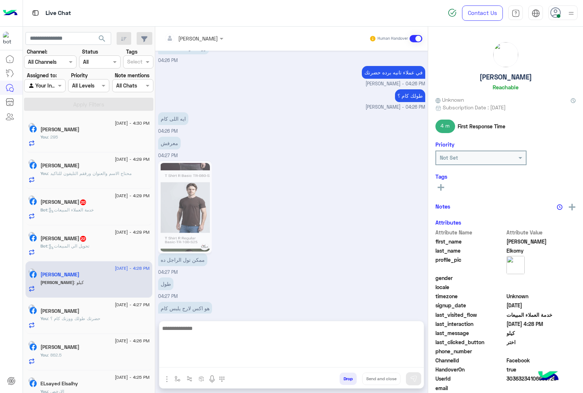
click at [208, 365] on textarea at bounding box center [291, 346] width 265 height 44
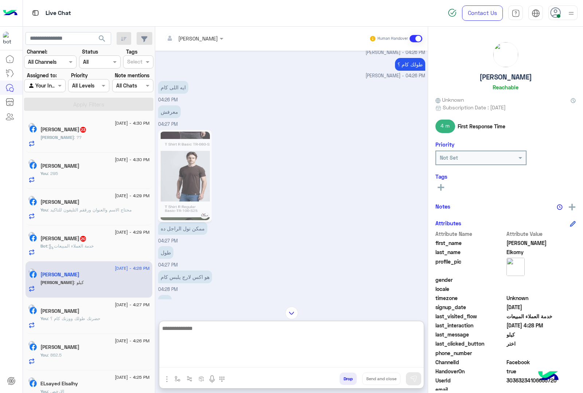
scroll to position [884, 0]
click at [201, 325] on textarea at bounding box center [291, 346] width 265 height 44
type textarea "*"
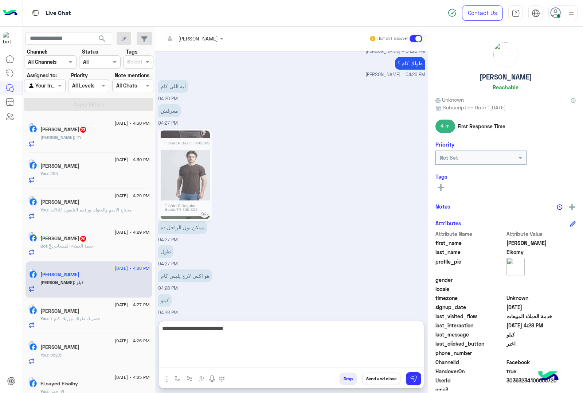
type textarea "**********"
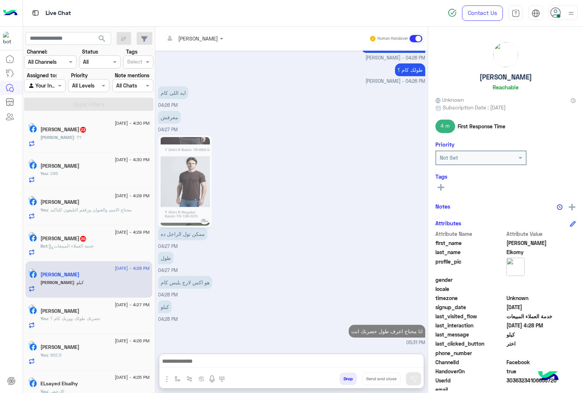
click at [65, 243] on div "Fofa Aalbadry 20" at bounding box center [94, 239] width 109 height 8
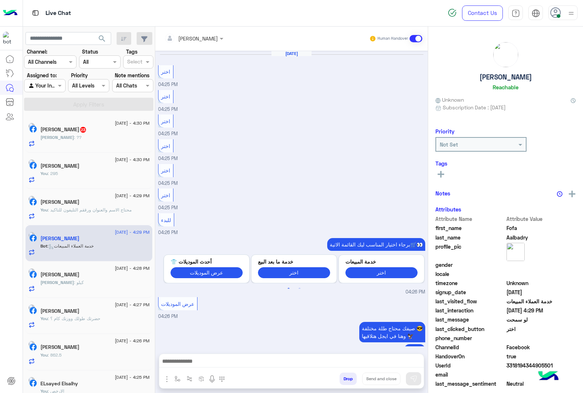
scroll to position [962, 0]
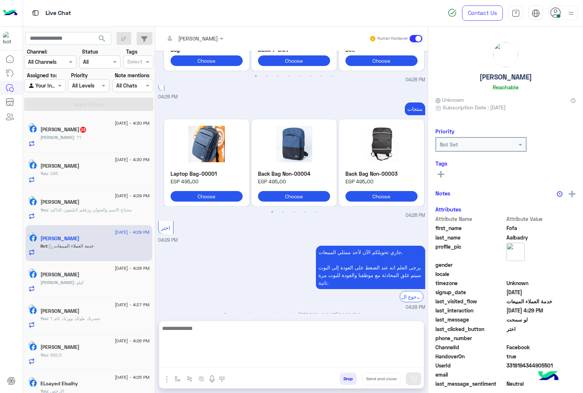
click at [203, 361] on textarea at bounding box center [291, 346] width 265 height 44
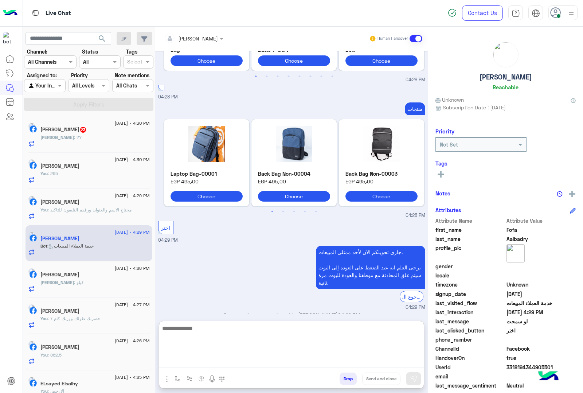
click at [207, 360] on textarea at bounding box center [291, 346] width 265 height 44
paste textarea "**********"
type textarea "**********"
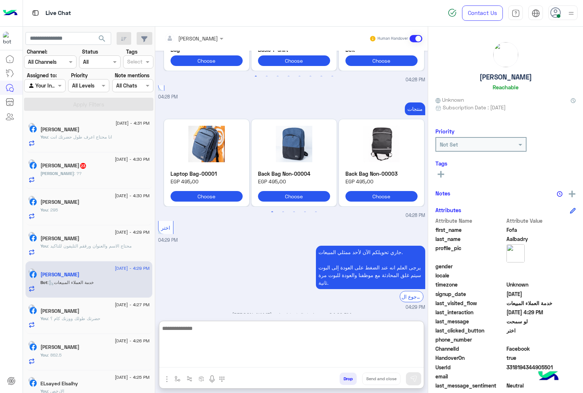
scroll to position [1034, 0]
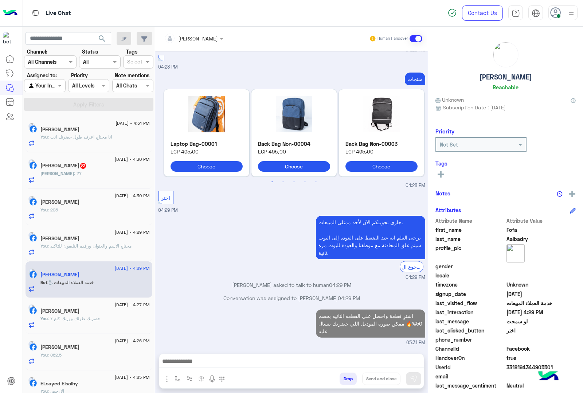
click at [90, 168] on div "[PERSON_NAME] 23" at bounding box center [94, 166] width 109 height 8
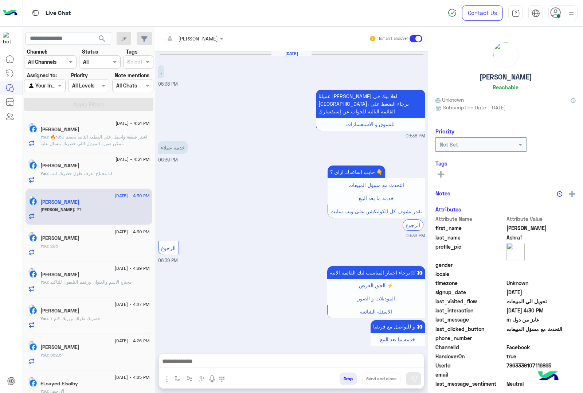
scroll to position [1002, 0]
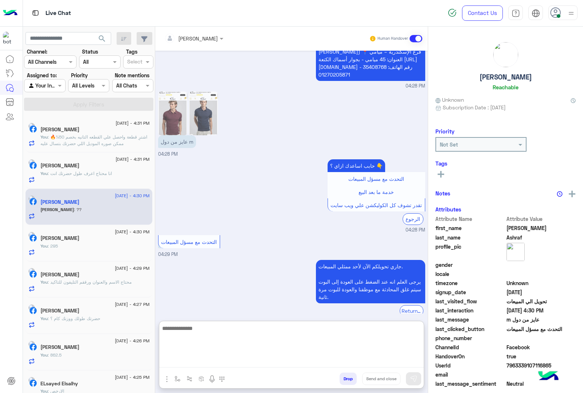
click at [198, 359] on textarea at bounding box center [291, 346] width 265 height 44
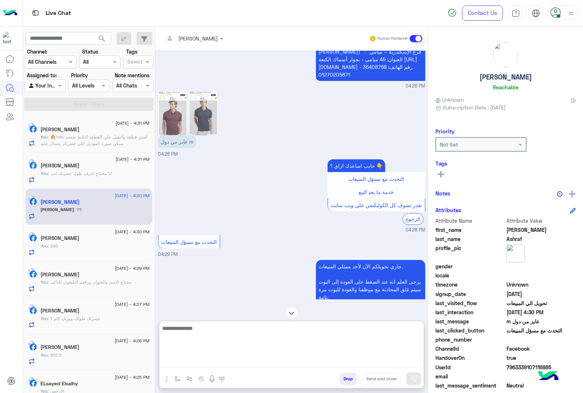
scroll to position [865, 0]
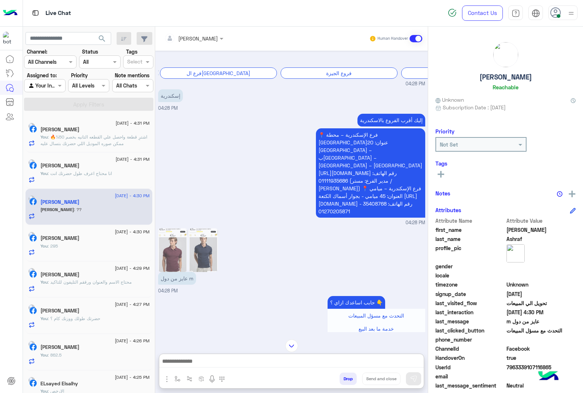
click at [206, 228] on img at bounding box center [203, 250] width 29 height 44
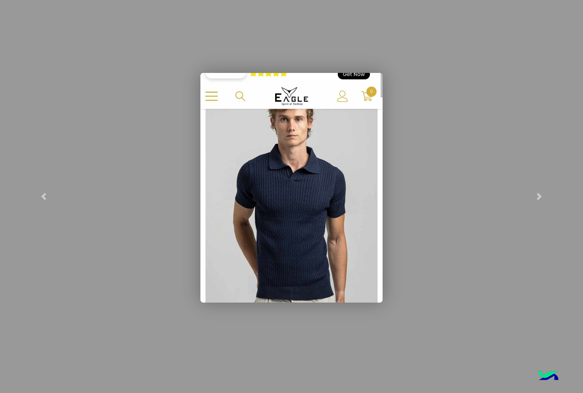
scroll to position [601, 0]
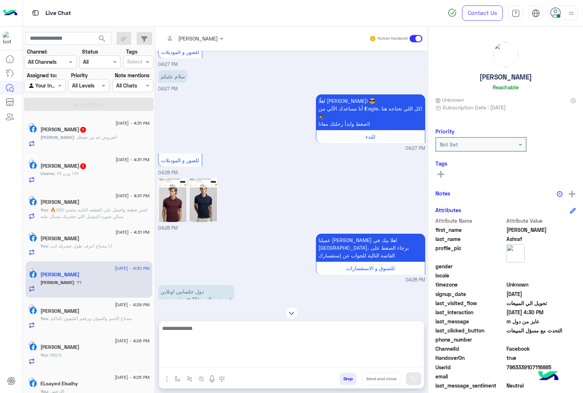
click at [198, 356] on textarea at bounding box center [291, 346] width 265 height 44
type textarea "**********"
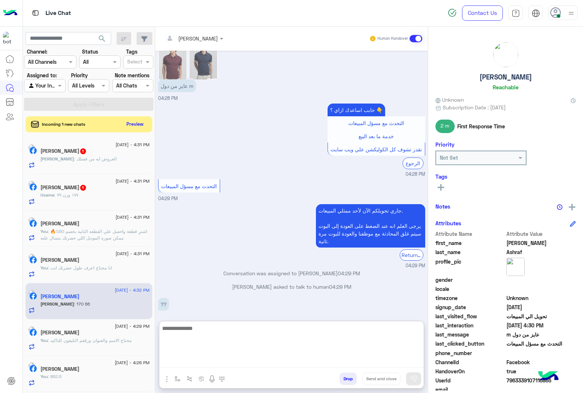
scroll to position [1094, 0]
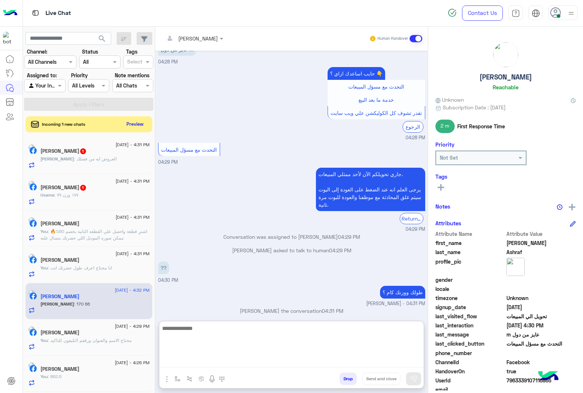
click at [210, 332] on textarea at bounding box center [291, 346] width 265 height 44
type textarea "*"
type textarea "**********"
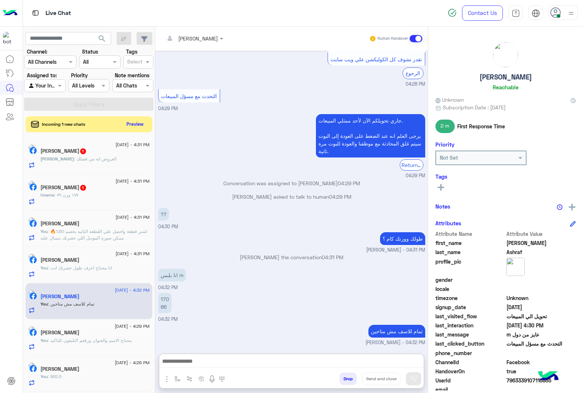
click at [60, 161] on span "[PERSON_NAME]" at bounding box center [57, 158] width 34 height 5
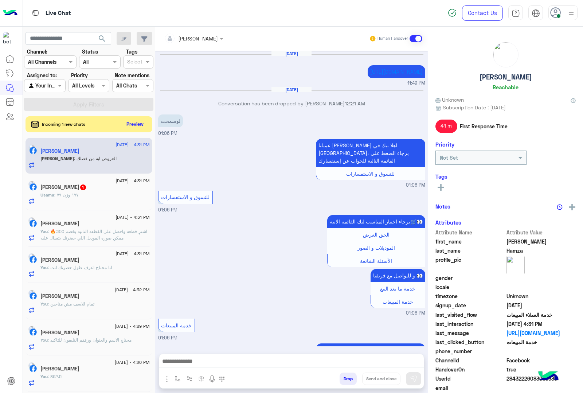
scroll to position [892, 0]
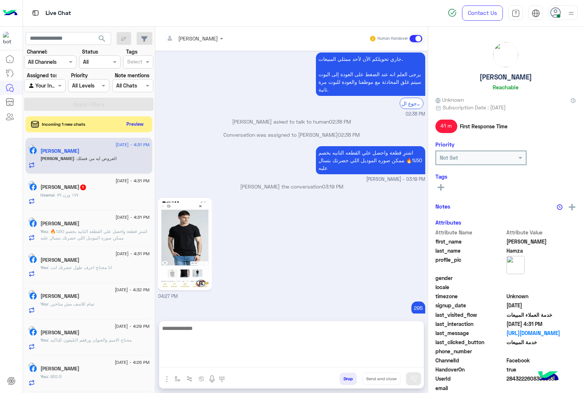
click at [195, 359] on textarea at bounding box center [291, 346] width 265 height 44
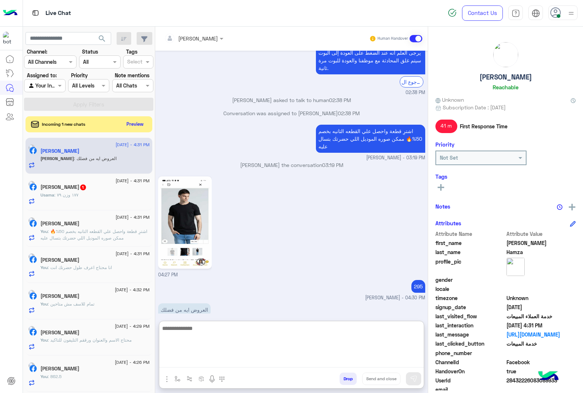
scroll to position [925, 0]
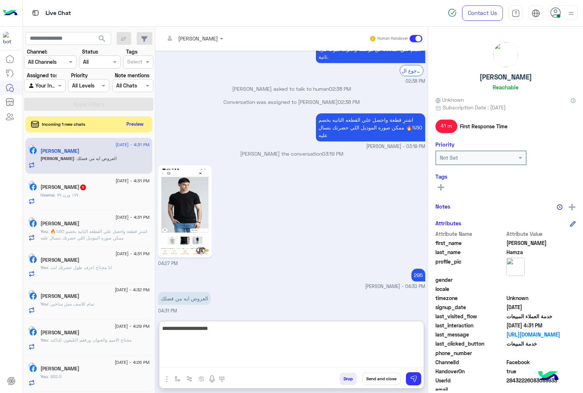
type textarea "**********"
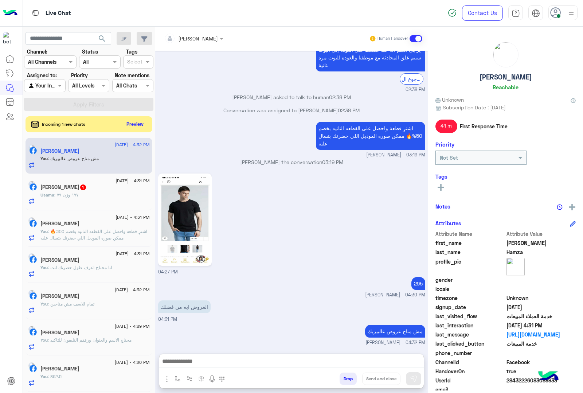
click at [89, 195] on div "Usama : ١٧٧ وزن ٧٩" at bounding box center [94, 198] width 109 height 13
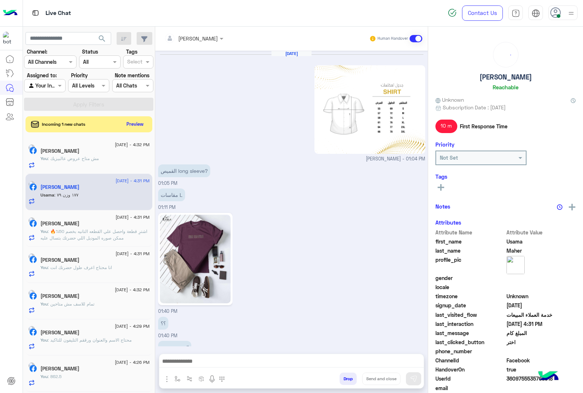
scroll to position [753, 0]
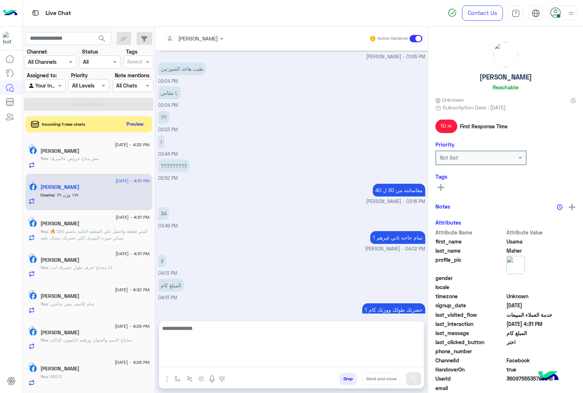
click at [194, 360] on textarea at bounding box center [291, 346] width 265 height 44
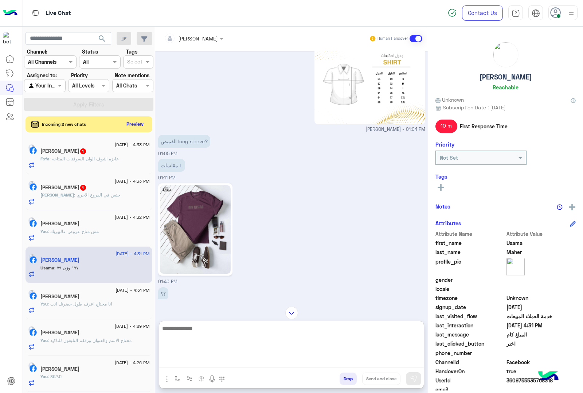
scroll to position [12, 0]
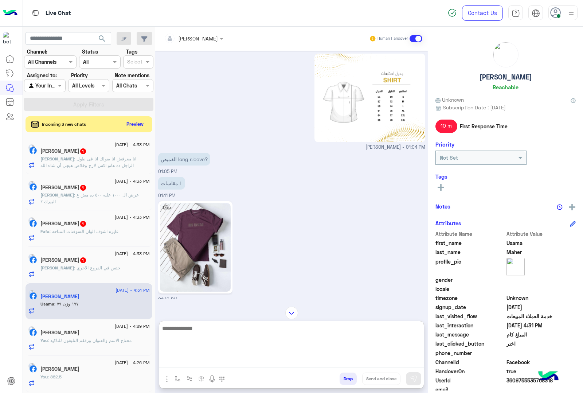
paste textarea "**********"
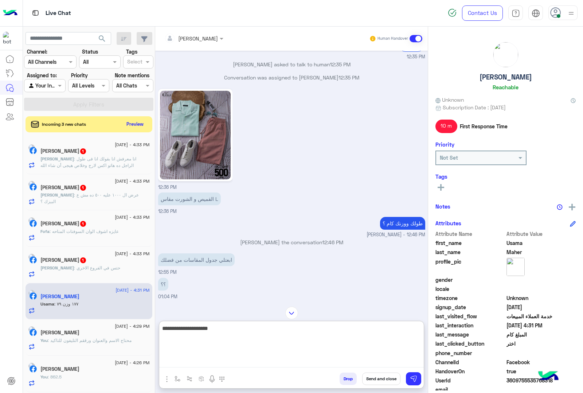
scroll to position [811, 0]
paste textarea "**********"
click at [203, 336] on textarea "**********" at bounding box center [291, 346] width 265 height 44
paste textarea "****"
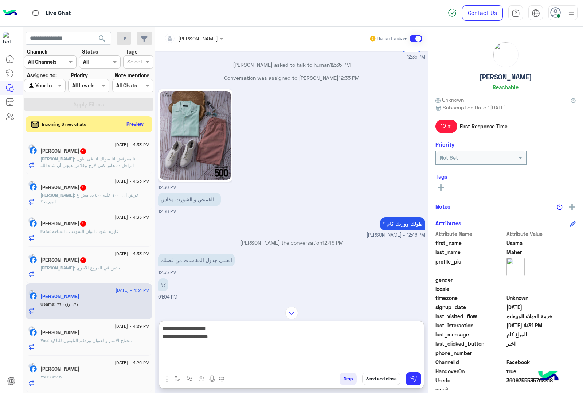
type textarea "**********"
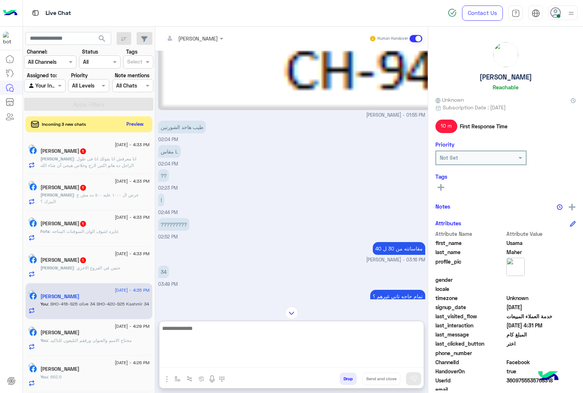
scroll to position [1963, 0]
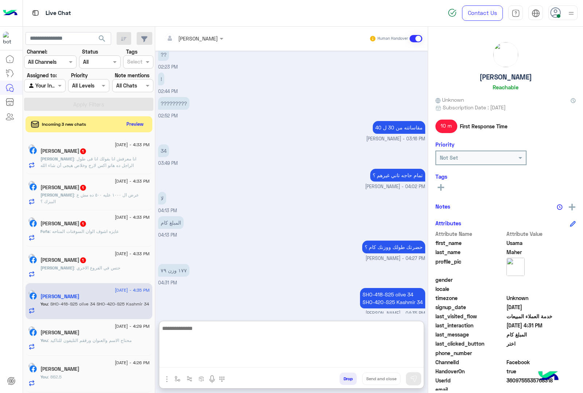
click at [201, 327] on textarea at bounding box center [291, 346] width 265 height 44
click at [244, 327] on textarea at bounding box center [291, 346] width 265 height 44
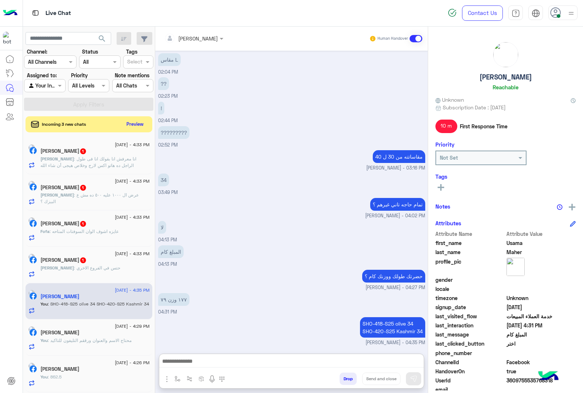
click at [376, 317] on p "SHO-418-S25 olive 34 SHO-420-S25 Kashmir 34" at bounding box center [392, 327] width 65 height 20
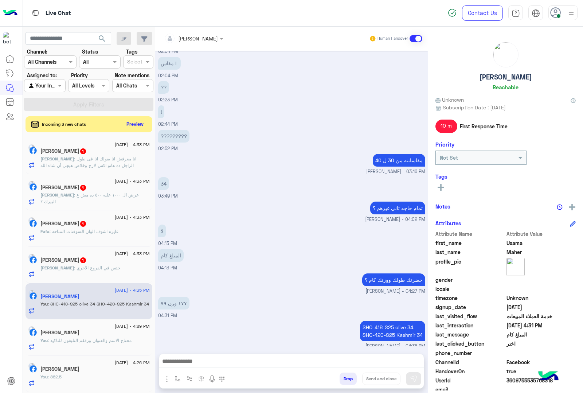
click at [376, 290] on span "[PERSON_NAME] - 04:27 PM" at bounding box center [395, 291] width 60 height 7
click at [377, 321] on p "SHO-418-S25 olive 34 SHO-420-S25 Kashmir 34" at bounding box center [392, 331] width 65 height 20
copy p "SHO-418-S25 olive 34"
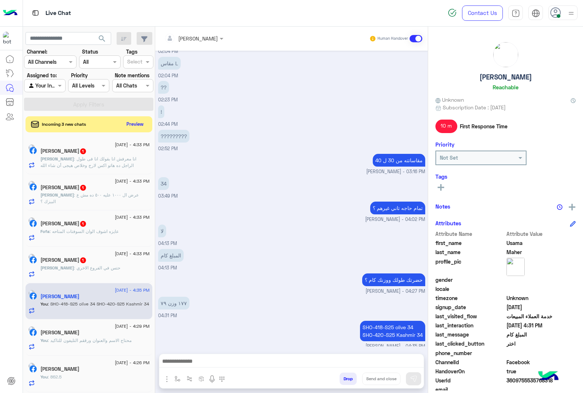
click at [377, 327] on p "SHO-418-S25 olive 34 SHO-420-S25 Kashmir 34" at bounding box center [392, 331] width 65 height 20
click at [374, 332] on p "SHO-418-S25 olive 34 SHO-420-S25 Kashmir 34" at bounding box center [392, 331] width 65 height 20
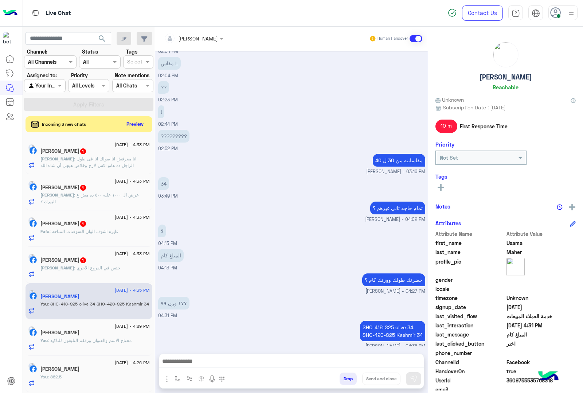
click at [374, 332] on p "SHO-418-S25 olive 34 SHO-420-S25 Kashmir 34" at bounding box center [392, 331] width 65 height 20
copy app-message "SHO-420-S25 Kashmir 34"
click at [398, 323] on p "SHO-418-S25 olive 34 SHO-420-S25 Kashmir 34" at bounding box center [392, 331] width 65 height 20
click at [398, 322] on p "SHO-418-S25 olive 34 SHO-420-S25 Kashmir 34" at bounding box center [392, 331] width 65 height 20
click at [398, 321] on p "SHO-418-S25 olive 34 SHO-420-S25 Kashmir 34" at bounding box center [392, 331] width 65 height 20
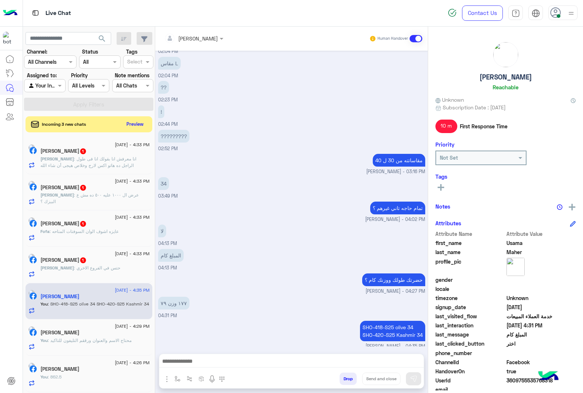
click at [398, 321] on p "SHO-418-S25 olive 34 SHO-420-S25 Kashmir 34" at bounding box center [392, 331] width 65 height 20
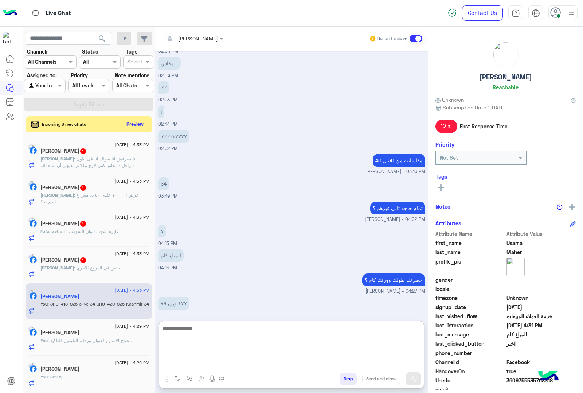
click at [211, 356] on textarea at bounding box center [291, 346] width 265 height 44
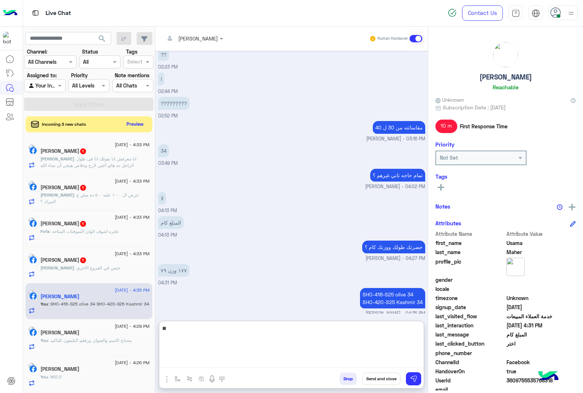
type textarea "*"
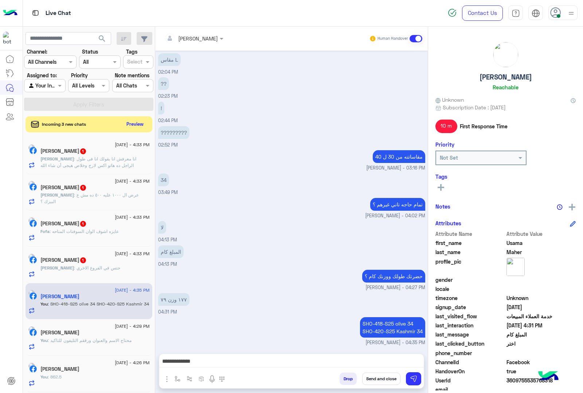
scroll to position [1930, 0]
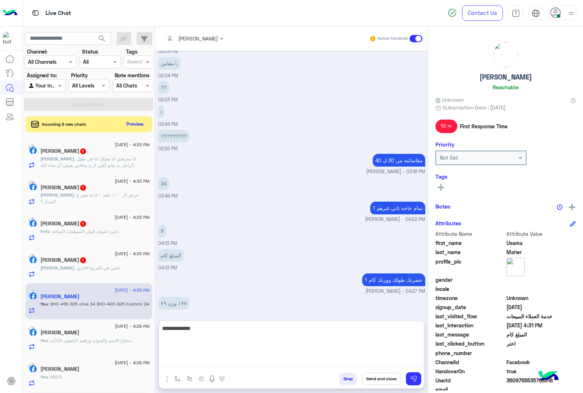
click at [358, 364] on textarea "**********" at bounding box center [291, 346] width 265 height 44
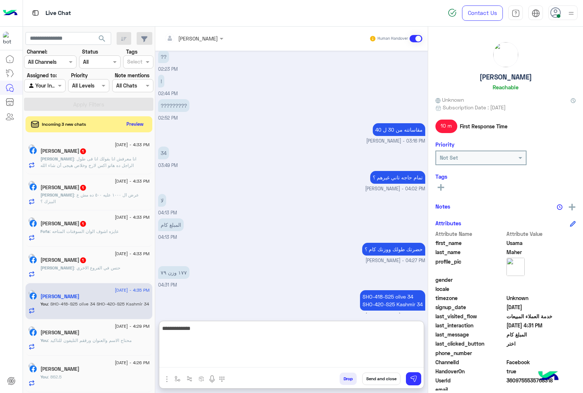
scroll to position [1963, 0]
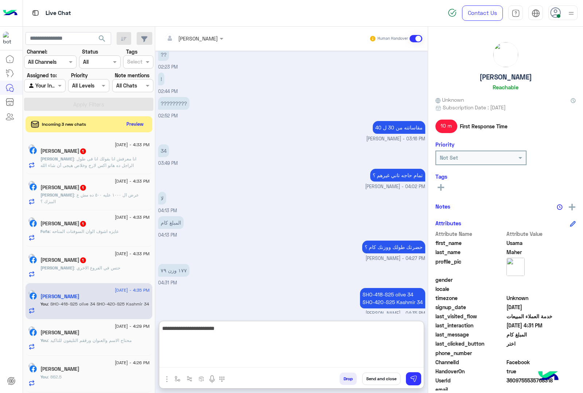
type textarea "**********"
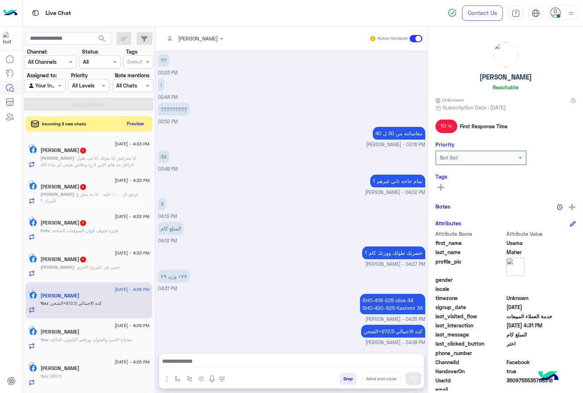
click at [133, 125] on button "Preview" at bounding box center [135, 124] width 23 height 10
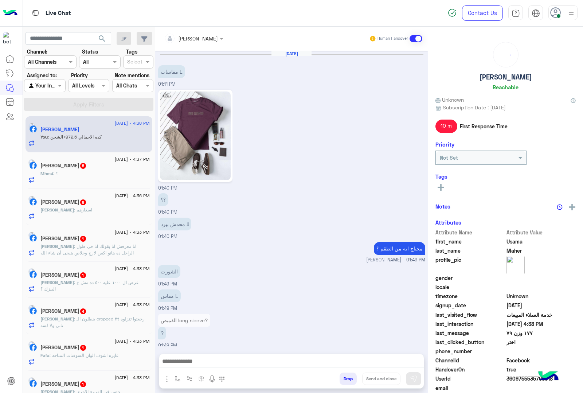
scroll to position [684, 0]
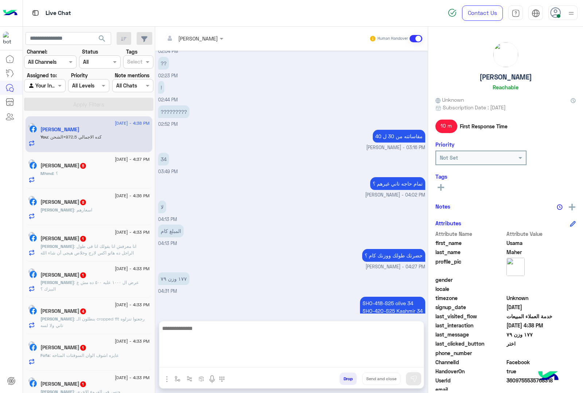
click at [202, 362] on textarea at bounding box center [291, 346] width 265 height 44
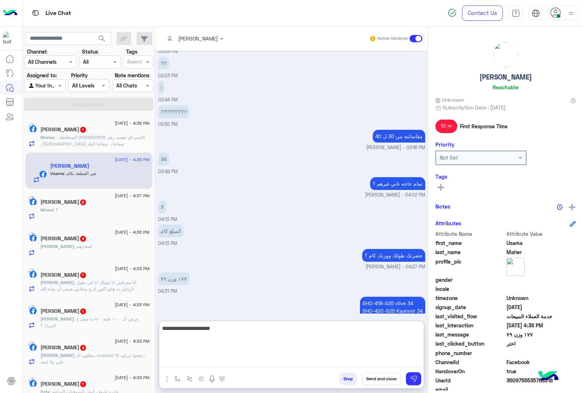
scroll to position [741, 0]
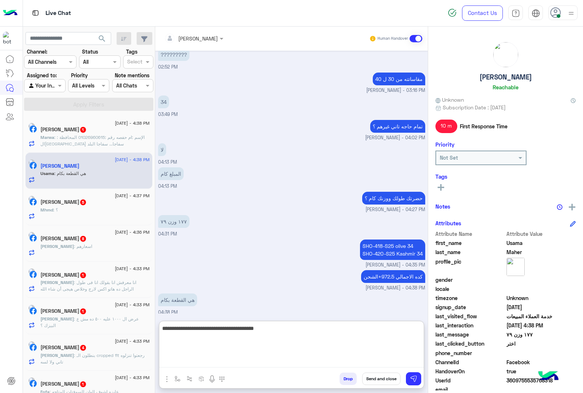
type textarea "**********"
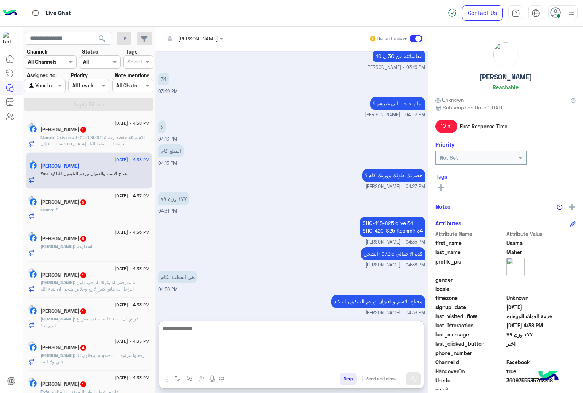
click at [210, 338] on textarea at bounding box center [291, 346] width 265 height 44
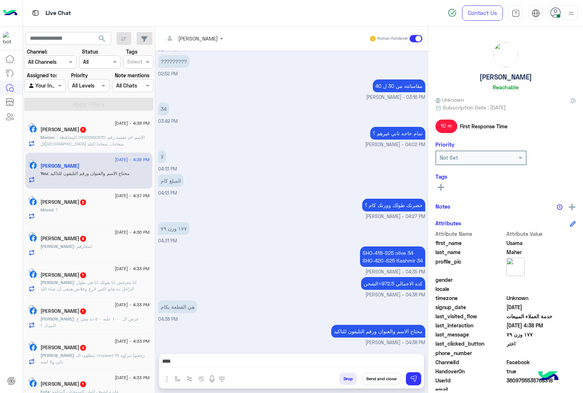
scroll to position [732, 0]
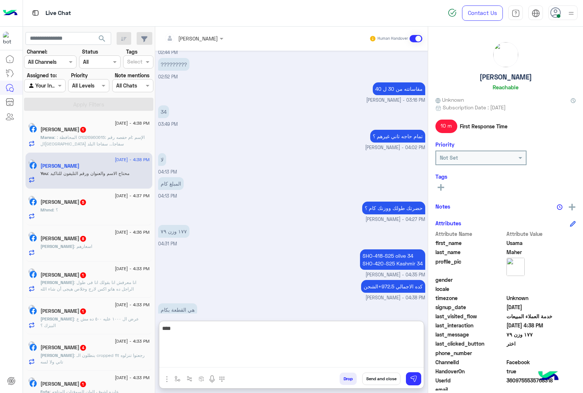
click at [187, 361] on textarea "***" at bounding box center [291, 346] width 265 height 44
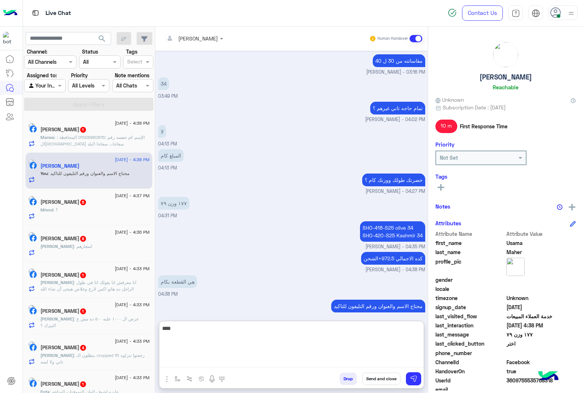
scroll to position [764, 0]
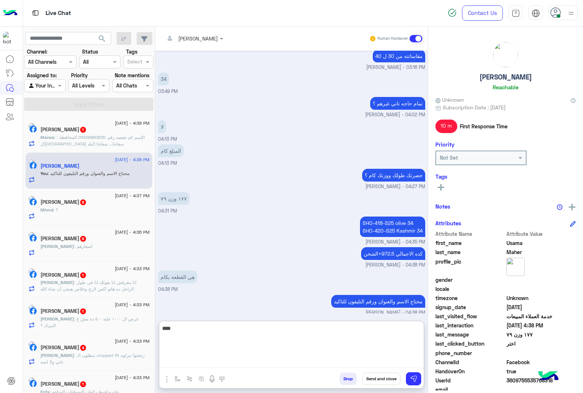
click at [176, 341] on textarea "***" at bounding box center [291, 346] width 265 height 44
type textarea "*** ***"
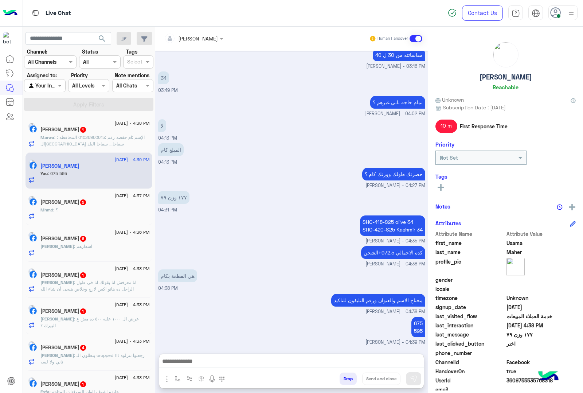
click at [101, 147] on p "Marwa : الإسم :ام حفصه رقم :01026960615 المحافظة : ال[GEOGRAPHIC_DATA] سفاجا...…" at bounding box center [94, 144] width 109 height 20
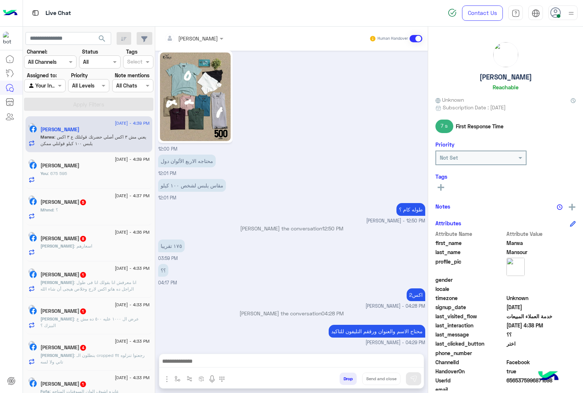
scroll to position [729, 0]
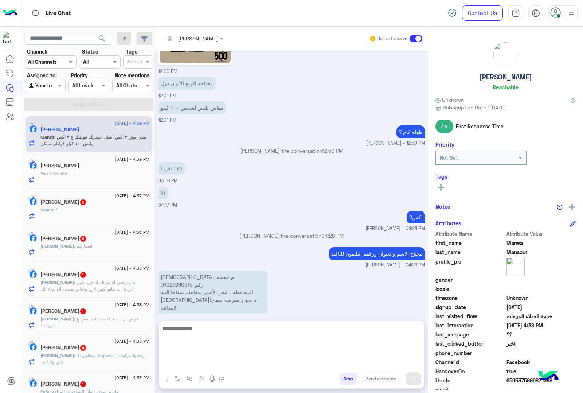
click at [204, 360] on textarea at bounding box center [291, 346] width 265 height 44
paste textarea "********"
click at [161, 328] on textarea "********" at bounding box center [291, 346] width 265 height 44
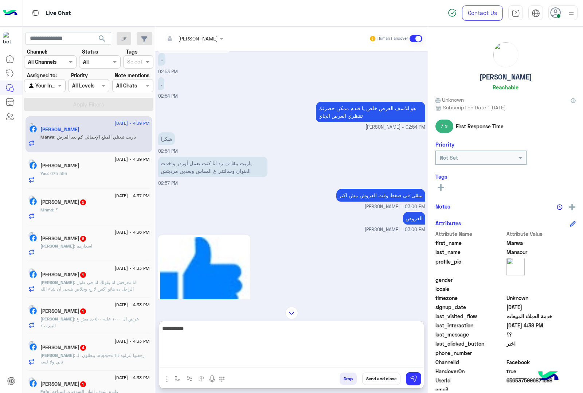
scroll to position [1221, 0]
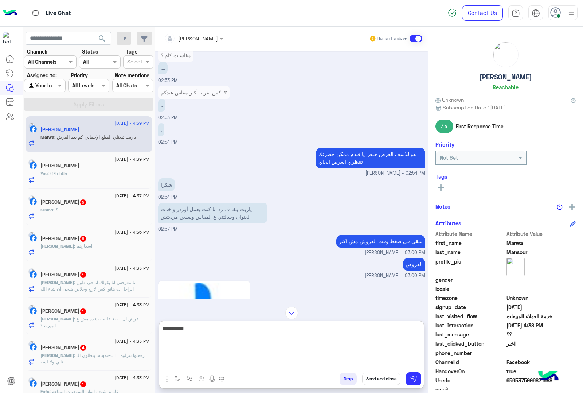
paste textarea "**********"
click at [220, 328] on textarea "**********" at bounding box center [291, 346] width 265 height 44
type textarea "**********"
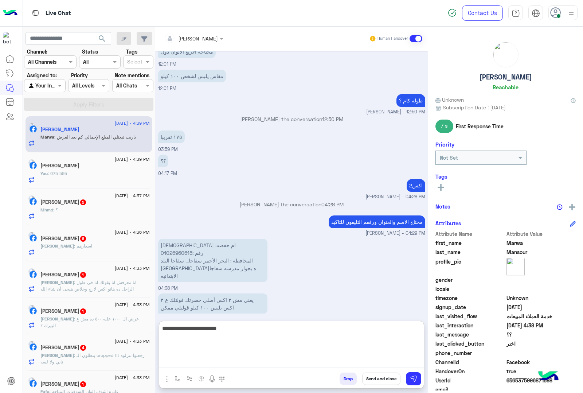
scroll to position [2026, 0]
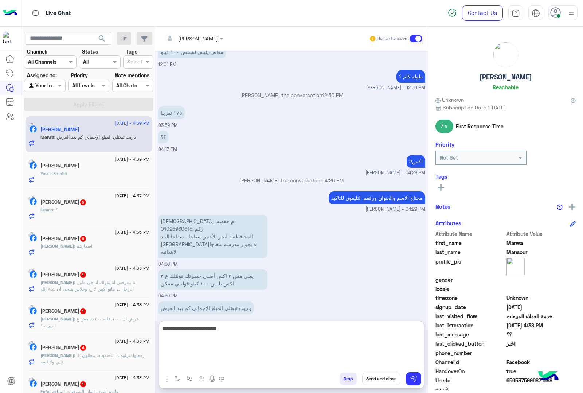
click at [215, 325] on textarea "**********" at bounding box center [291, 346] width 265 height 44
type textarea "*"
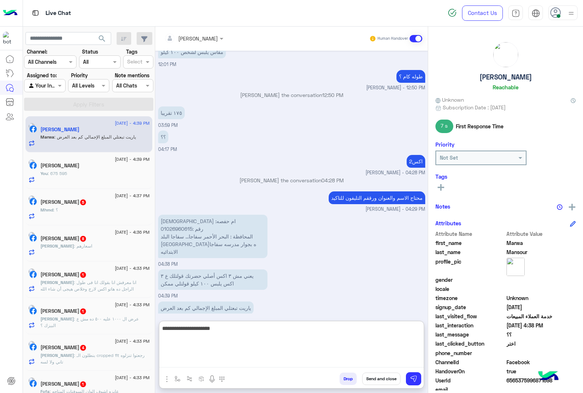
type textarea "**********"
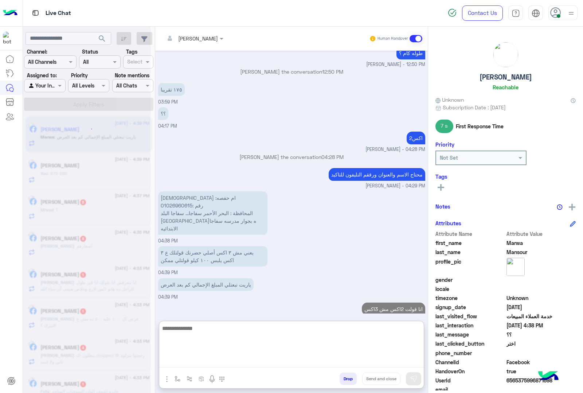
scroll to position [2049, 0]
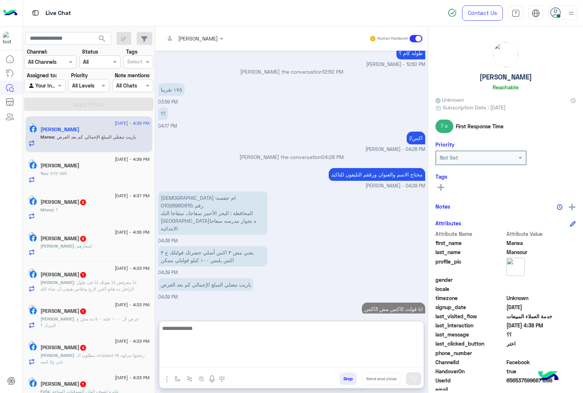
click at [199, 334] on textarea at bounding box center [291, 346] width 265 height 44
paste textarea "**********"
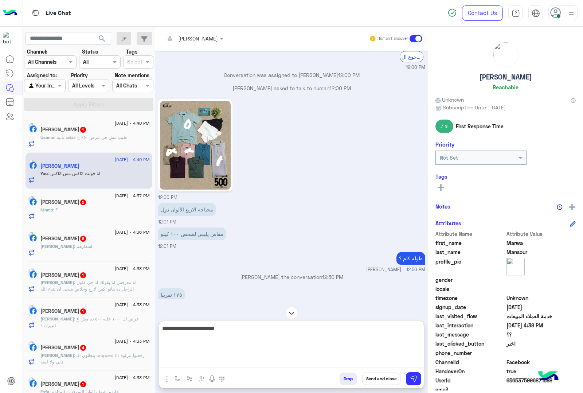
scroll to position [1822, 0]
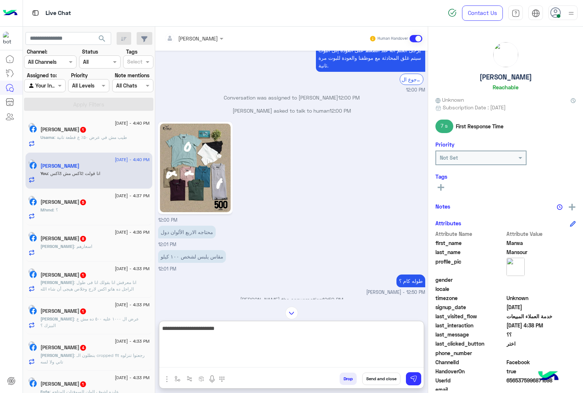
paste textarea "**********"
drag, startPoint x: 215, startPoint y: 336, endPoint x: 195, endPoint y: 335, distance: 20.0
click at [195, 335] on textarea "**********" at bounding box center [291, 346] width 265 height 44
click at [215, 337] on textarea "**********" at bounding box center [291, 346] width 265 height 44
paste textarea "**********"
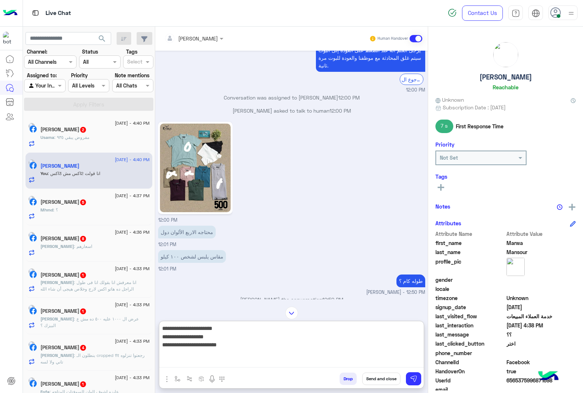
drag, startPoint x: 217, startPoint y: 343, endPoint x: 192, endPoint y: 344, distance: 24.8
click at [192, 344] on textarea "**********" at bounding box center [291, 346] width 265 height 44
paste textarea "*******"
click at [231, 345] on textarea "**********" at bounding box center [291, 346] width 265 height 44
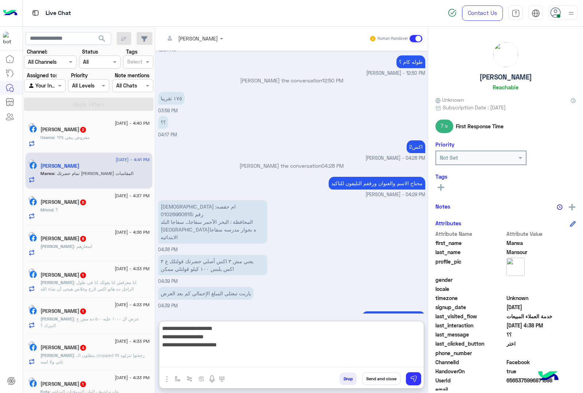
paste textarea "******"
click at [163, 349] on textarea "**********" at bounding box center [291, 346] width 265 height 44
click at [161, 349] on textarea "**********" at bounding box center [291, 346] width 265 height 44
paste textarea "**********"
click at [220, 353] on textarea "**********" at bounding box center [291, 346] width 265 height 44
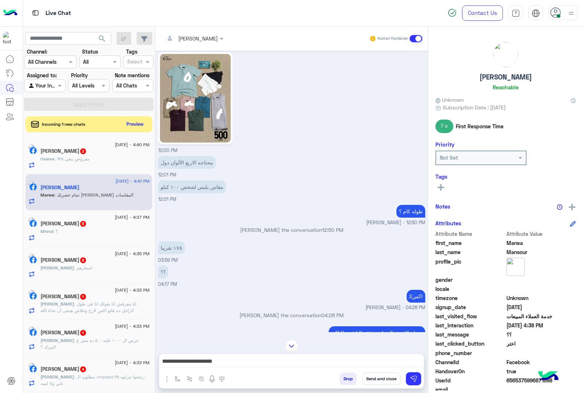
scroll to position [2065, 0]
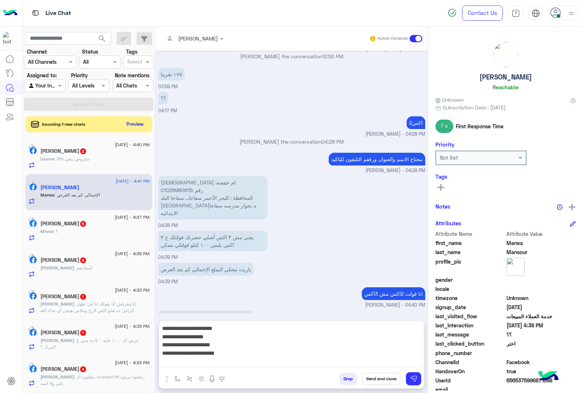
click at [236, 361] on textarea "**********" at bounding box center [291, 346] width 265 height 44
click at [227, 355] on textarea "**********" at bounding box center [291, 346] width 265 height 44
click at [316, 362] on textarea "**********" at bounding box center [291, 346] width 265 height 44
click at [316, 366] on textarea "**********" at bounding box center [291, 346] width 265 height 44
click at [321, 364] on textarea "**********" at bounding box center [291, 346] width 265 height 44
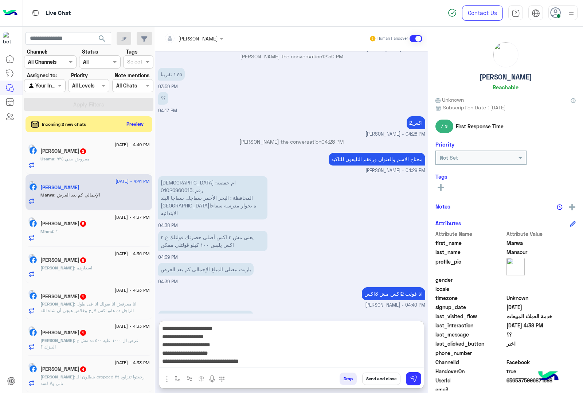
type textarea "**********"
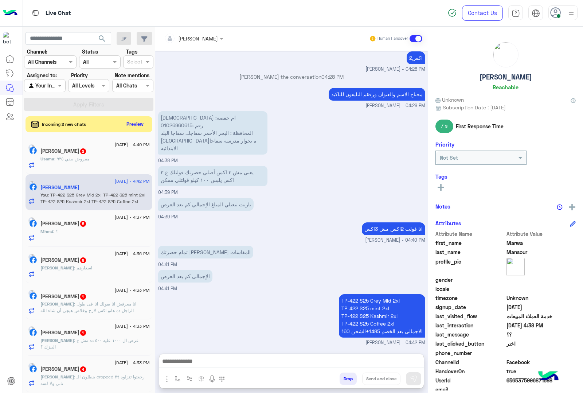
click at [203, 35] on input "text" at bounding box center [184, 39] width 40 height 8
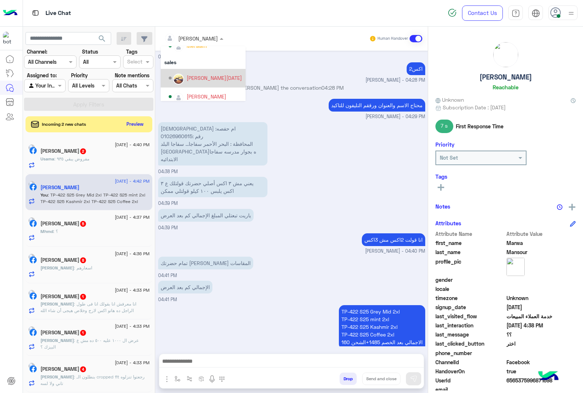
scroll to position [65, 0]
click at [192, 75] on div "[PERSON_NAME][DATE]" at bounding box center [214, 73] width 55 height 8
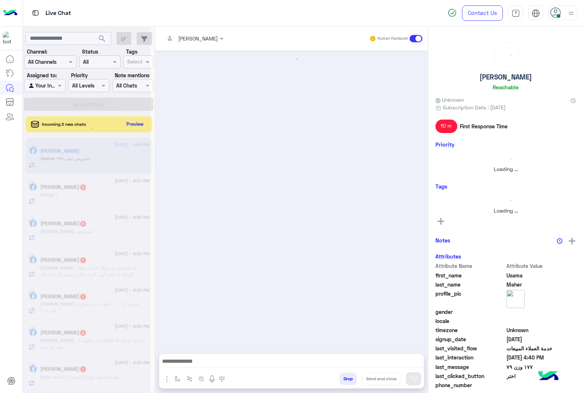
scroll to position [611, 0]
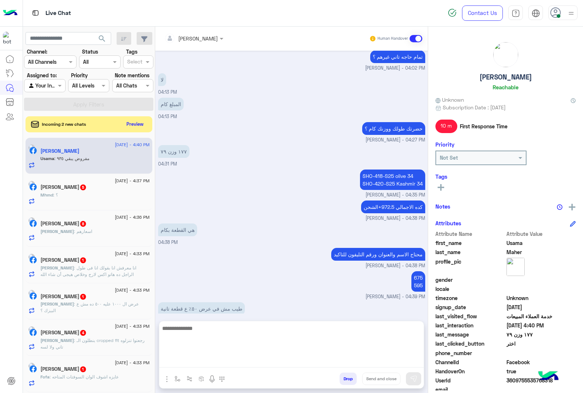
click at [205, 359] on textarea at bounding box center [291, 346] width 265 height 44
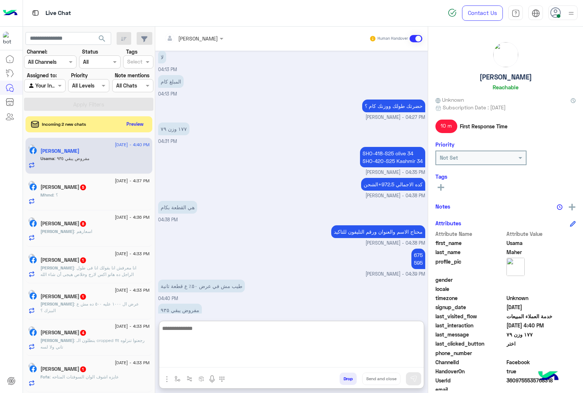
scroll to position [644, 0]
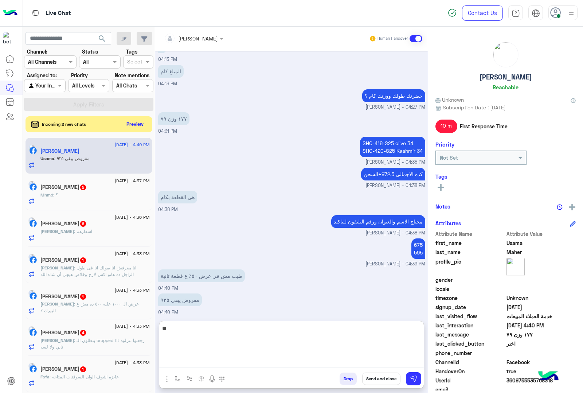
type textarea "*"
type textarea "**********"
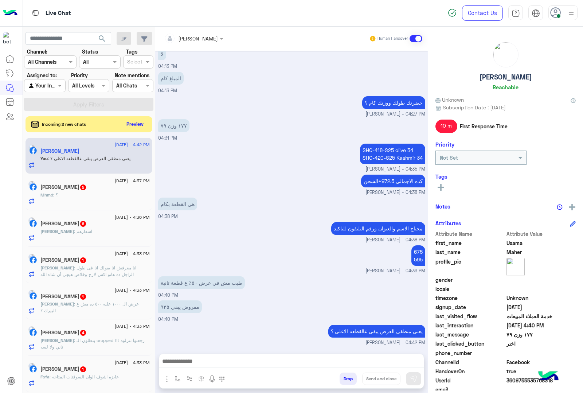
scroll to position [635, 0]
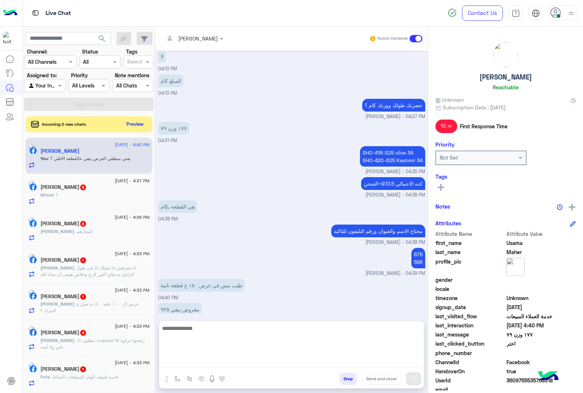
click at [196, 364] on textarea at bounding box center [291, 346] width 265 height 44
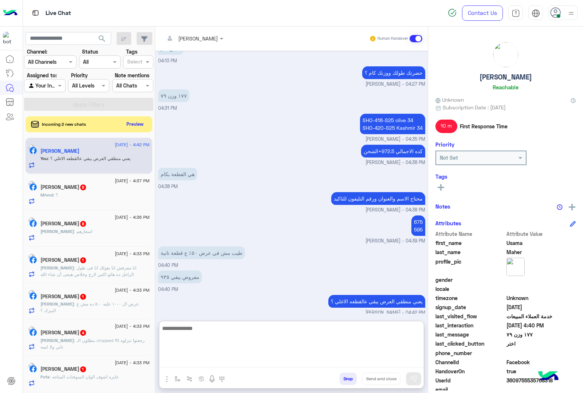
scroll to position [667, 0]
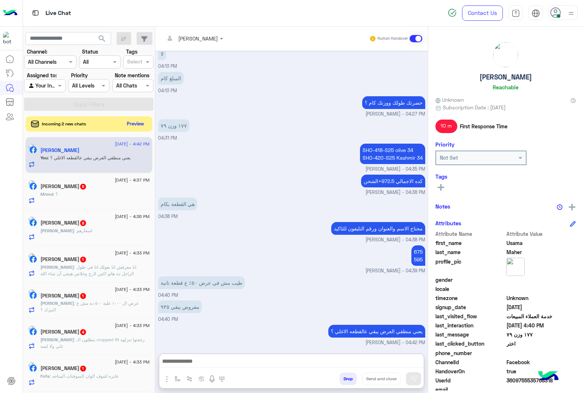
click at [130, 123] on button "Preview" at bounding box center [135, 124] width 23 height 10
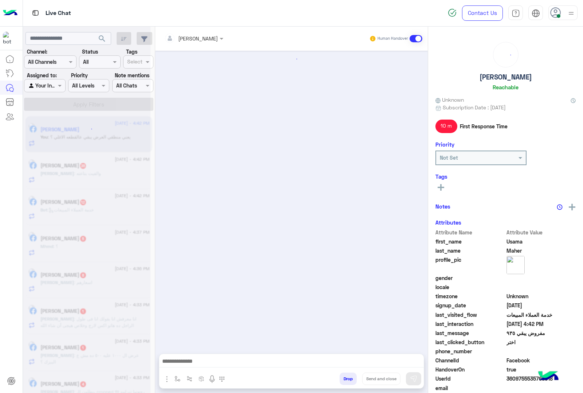
scroll to position [611, 0]
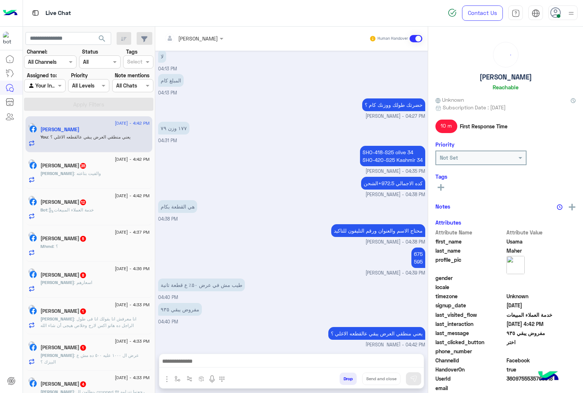
click at [87, 181] on div "[DEMOGRAPHIC_DATA] : والفيت بتاعته" at bounding box center [94, 176] width 109 height 13
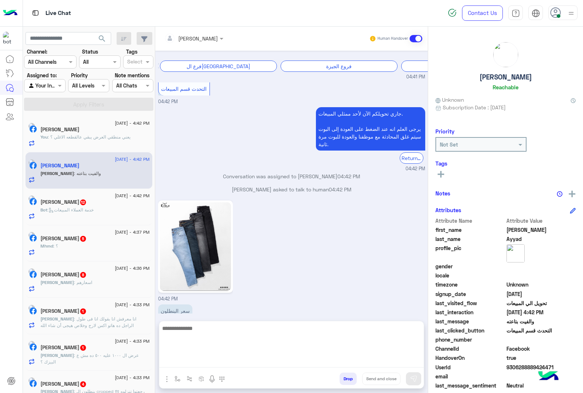
click at [177, 359] on textarea at bounding box center [291, 346] width 265 height 44
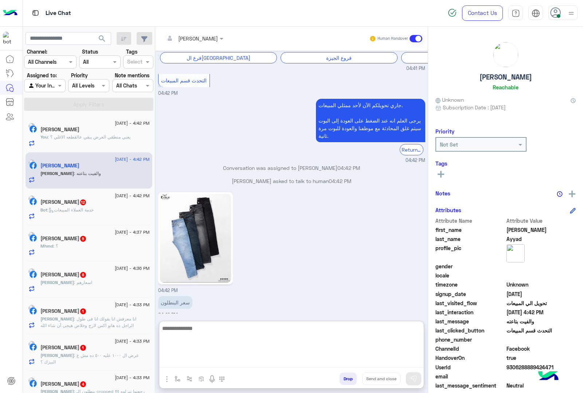
scroll to position [936, 0]
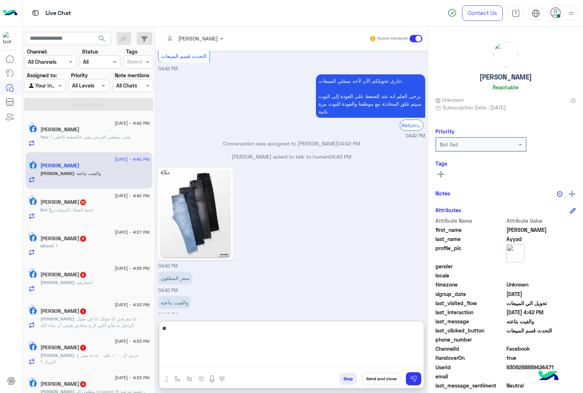
type textarea "***"
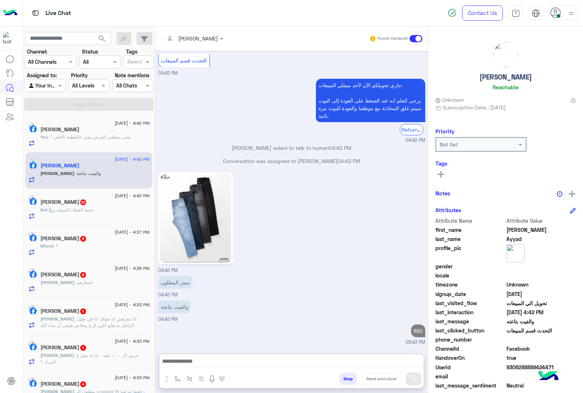
click at [123, 211] on div "Bot : خدمة العملاء المبيعات" at bounding box center [94, 213] width 109 height 13
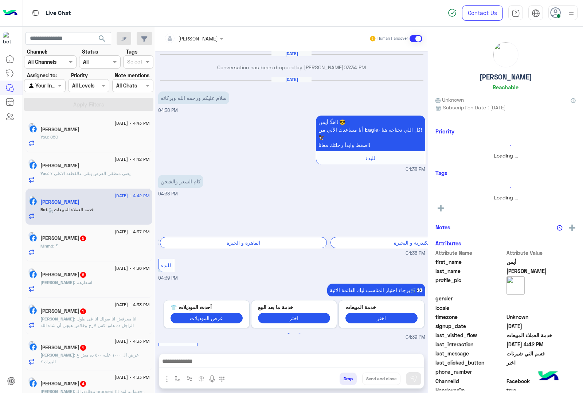
scroll to position [979, 0]
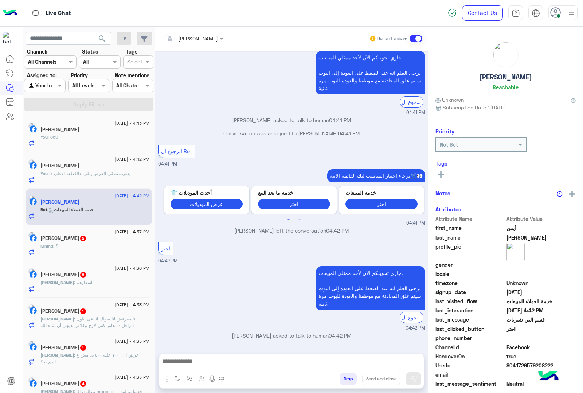
click at [189, 369] on div at bounding box center [291, 363] width 265 height 18
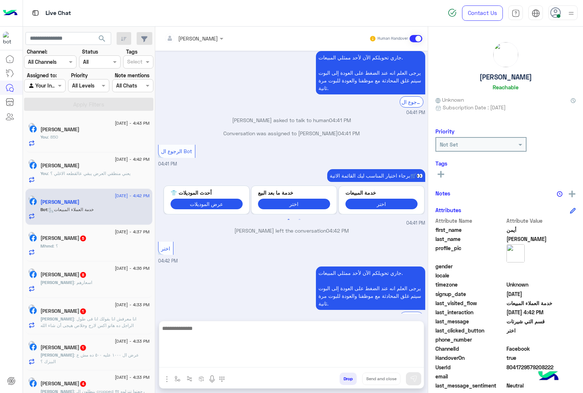
click at [191, 360] on textarea at bounding box center [291, 346] width 265 height 44
paste textarea "**********"
type textarea "**********"
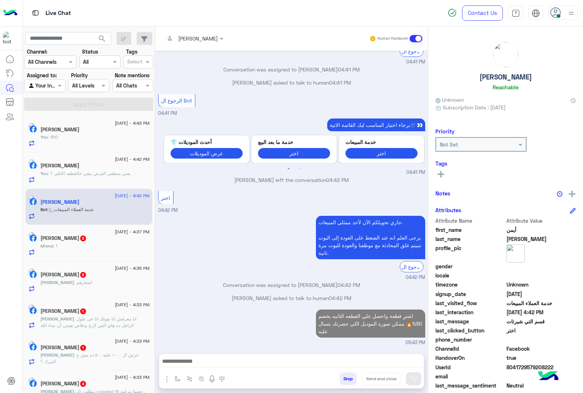
click at [86, 239] on span "5" at bounding box center [83, 238] width 6 height 6
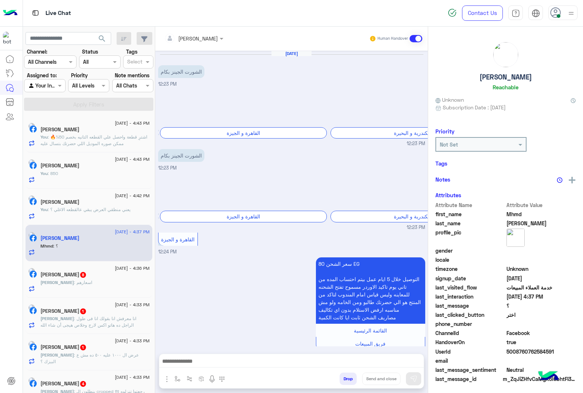
scroll to position [672, 0]
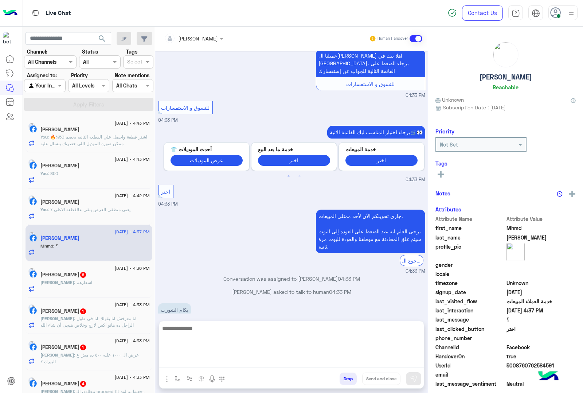
click at [197, 362] on textarea at bounding box center [291, 346] width 265 height 44
paste textarea "**********"
type textarea "**********"
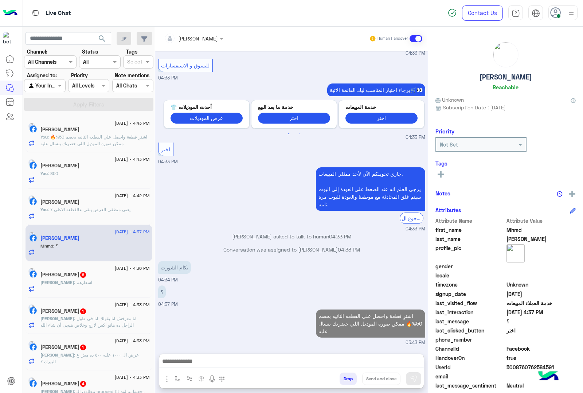
click at [96, 274] on div "[PERSON_NAME] 8" at bounding box center [94, 275] width 109 height 8
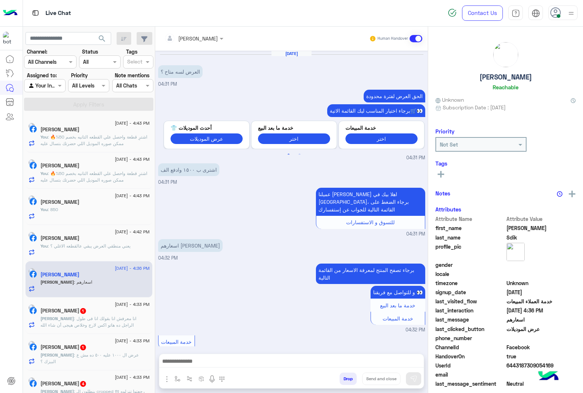
scroll to position [323, 0]
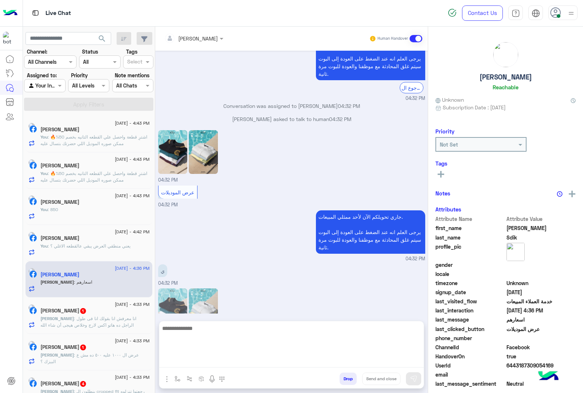
click at [192, 360] on textarea at bounding box center [291, 346] width 265 height 44
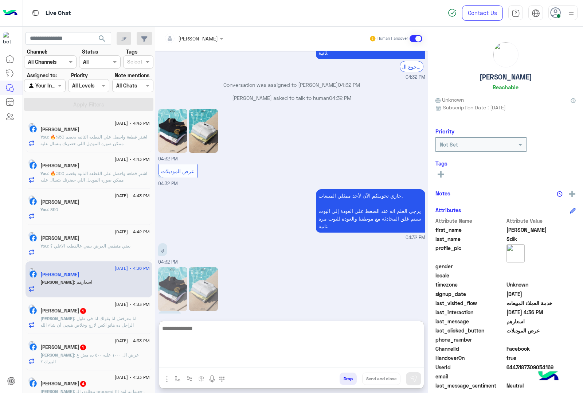
scroll to position [356, 0]
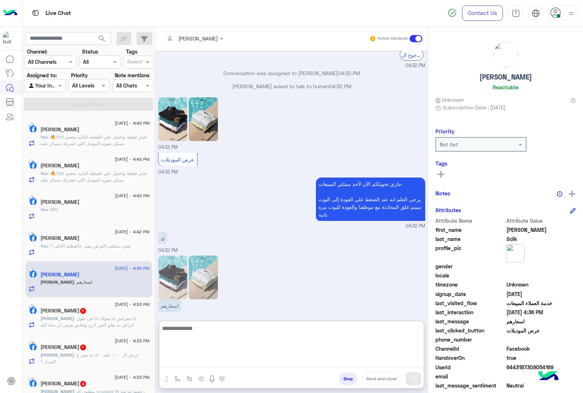
paste textarea "**********"
type textarea "**********"
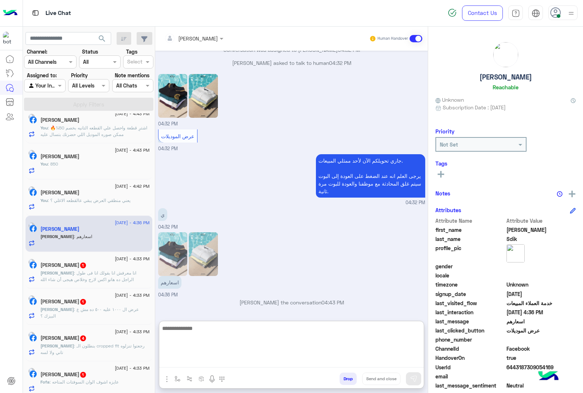
scroll to position [0, 0]
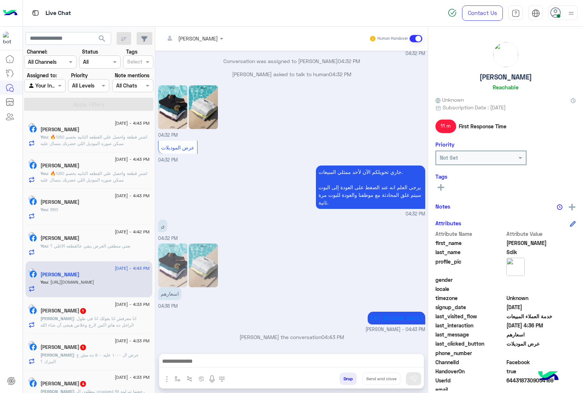
click at [118, 321] on span ": انا معرفش انا بقولك انا فى طول الراجل ده هاتو اكس لارج وخلاص هيجى أن شاء الله" at bounding box center [88, 322] width 96 height 12
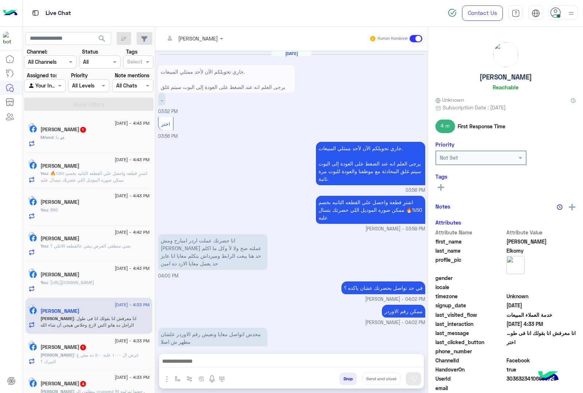
scroll to position [840, 0]
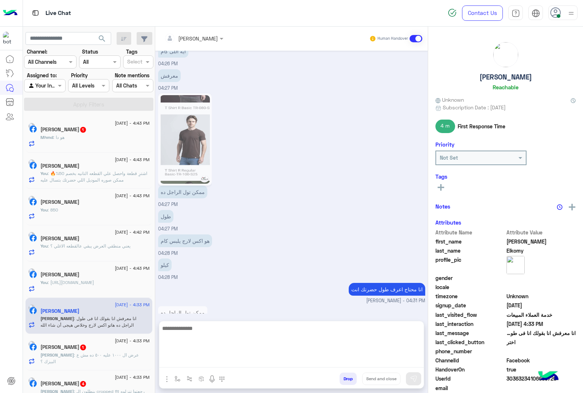
click at [192, 363] on textarea at bounding box center [291, 346] width 265 height 44
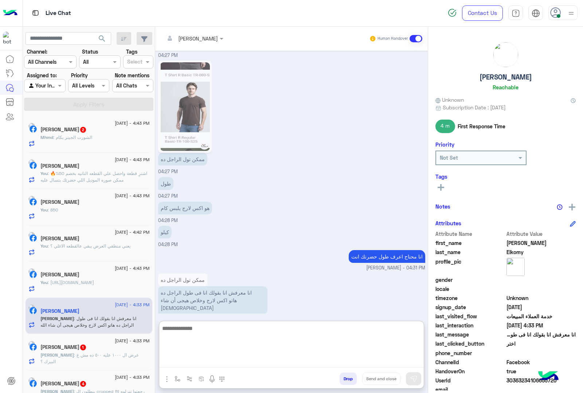
click at [181, 333] on textarea at bounding box center [291, 346] width 265 height 44
click at [169, 328] on textarea at bounding box center [291, 346] width 265 height 44
type textarea "**********"
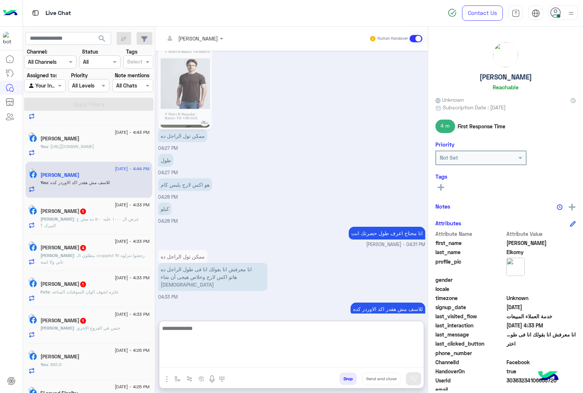
scroll to position [137, 0]
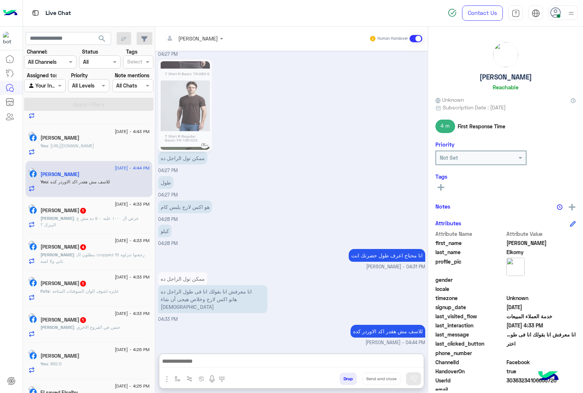
click at [89, 221] on span ": عرض ال ١٠٠٠ عليه ٥٠٠ ده مش ع البيزك ؟" at bounding box center [89, 221] width 98 height 12
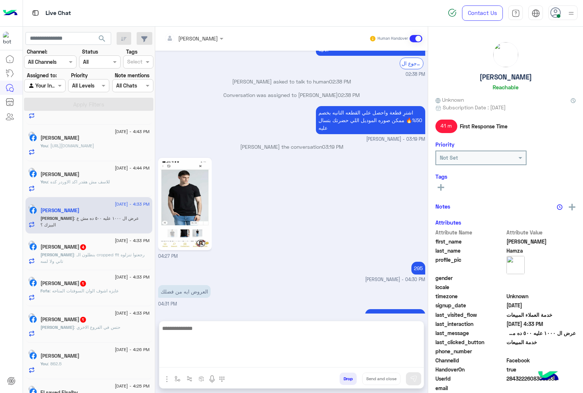
click at [186, 358] on textarea at bounding box center [291, 346] width 265 height 44
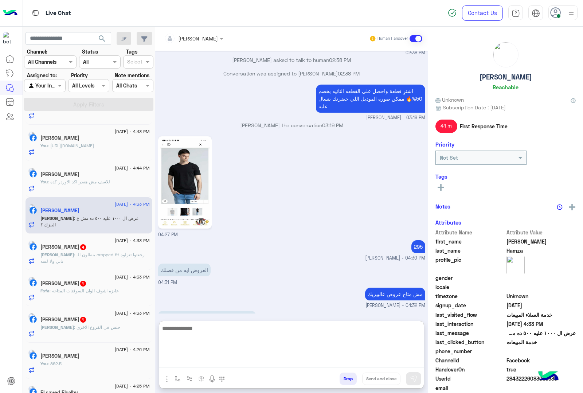
scroll to position [915, 0]
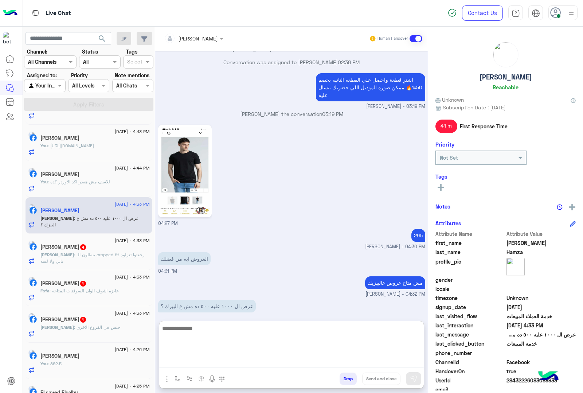
type textarea "*"
type textarea "**********"
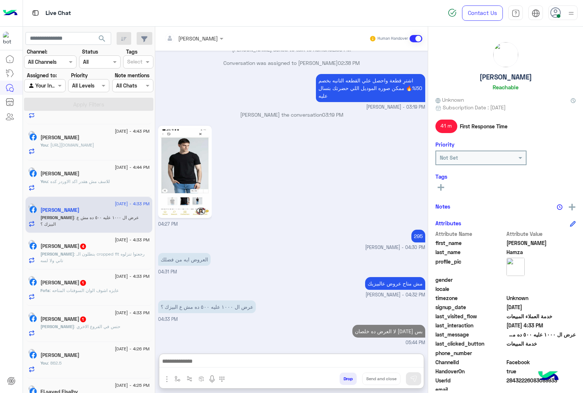
click at [48, 261] on div "[DATE] - 4:33 PM [PERSON_NAME] 4 [PERSON_NAME] : بنطلون الـ cropped fit رجعتوا …" at bounding box center [88, 250] width 121 height 25
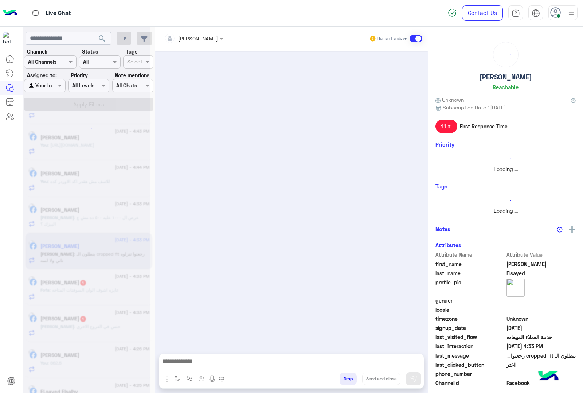
scroll to position [137, 0]
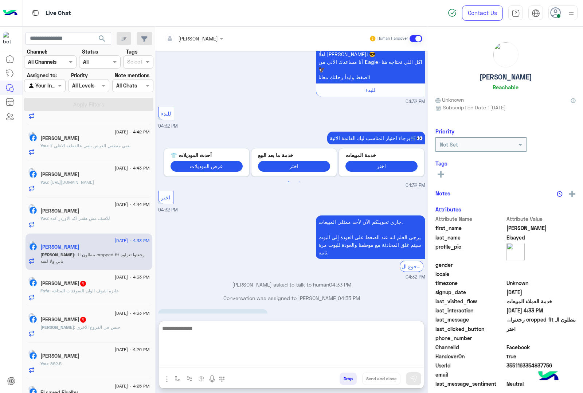
click at [196, 361] on textarea at bounding box center [291, 346] width 265 height 44
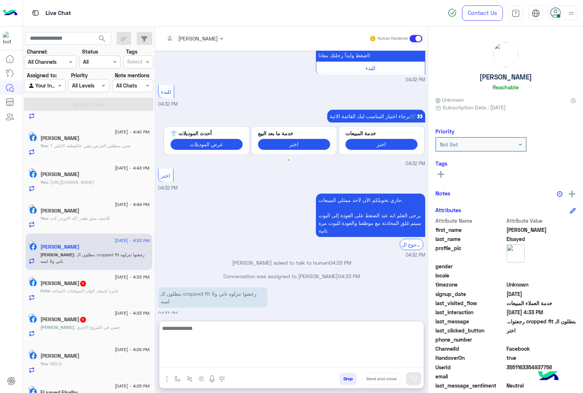
scroll to position [921, 0]
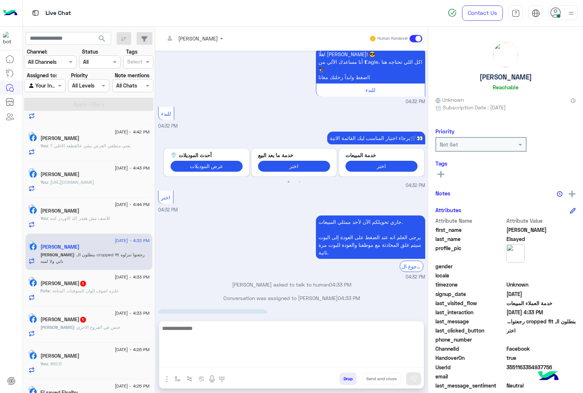
click at [212, 362] on textarea at bounding box center [291, 346] width 265 height 44
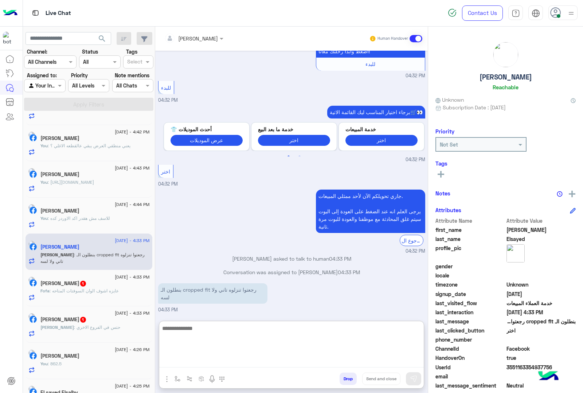
paste textarea "**********"
type textarea "**********"
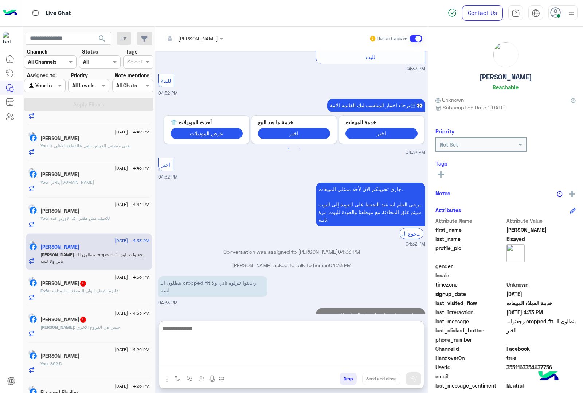
scroll to position [960, 0]
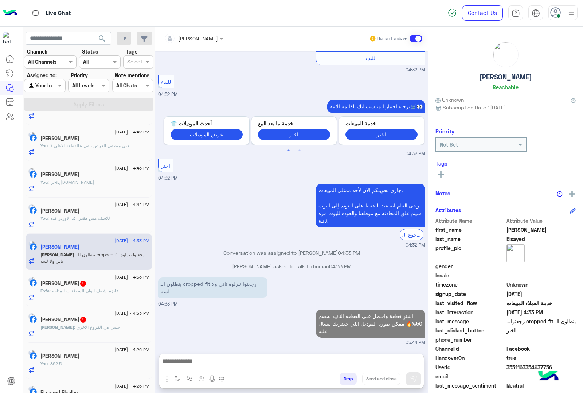
click at [86, 285] on span "1" at bounding box center [83, 284] width 6 height 6
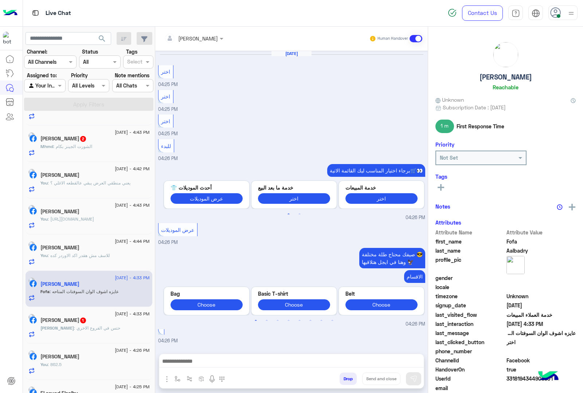
scroll to position [964, 0]
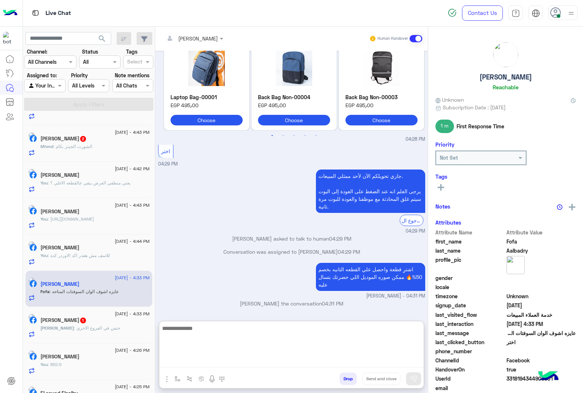
click at [195, 360] on textarea at bounding box center [291, 346] width 265 height 44
paste textarea "**********"
type textarea "**********"
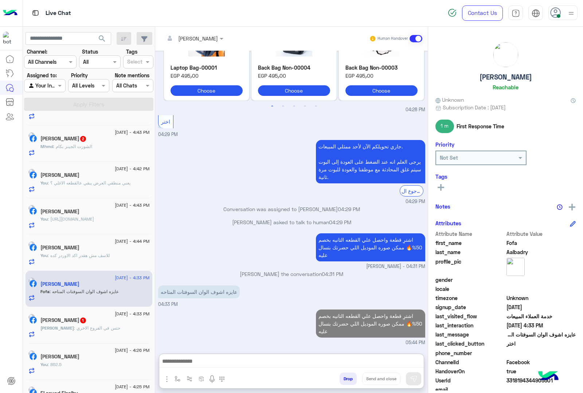
click at [106, 331] on div "[PERSON_NAME] : حتس في الفروع الاخري" at bounding box center [94, 331] width 109 height 13
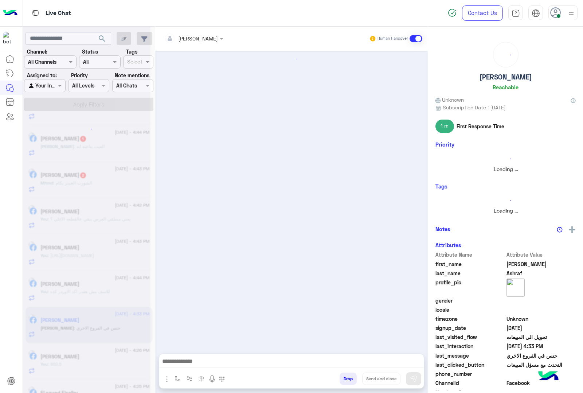
scroll to position [136, 0]
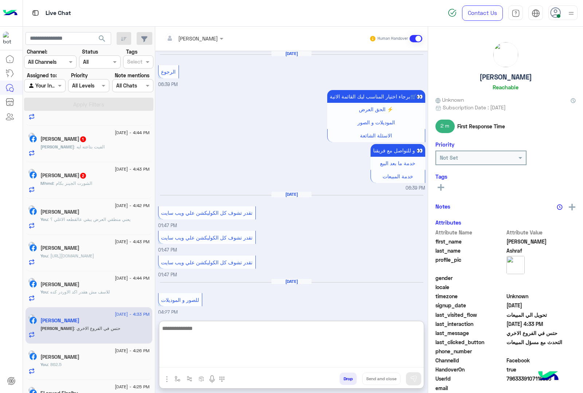
click at [198, 358] on textarea at bounding box center [291, 346] width 265 height 44
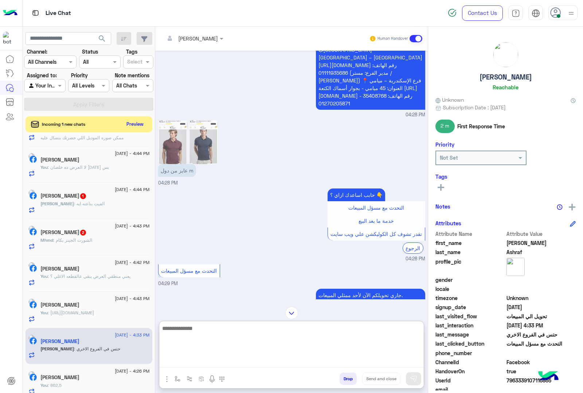
scroll to position [878, 0]
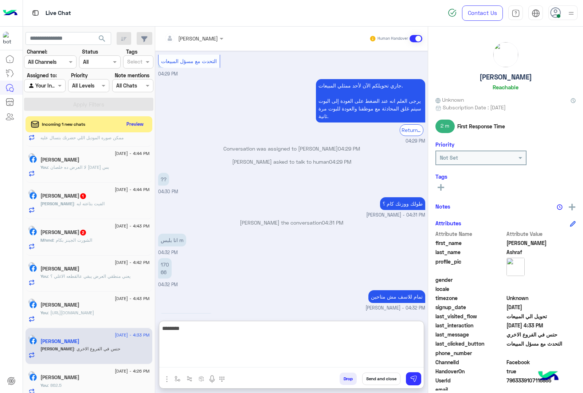
type textarea "********"
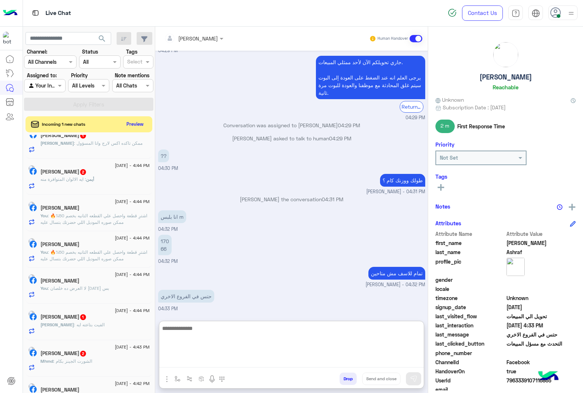
scroll to position [0, 0]
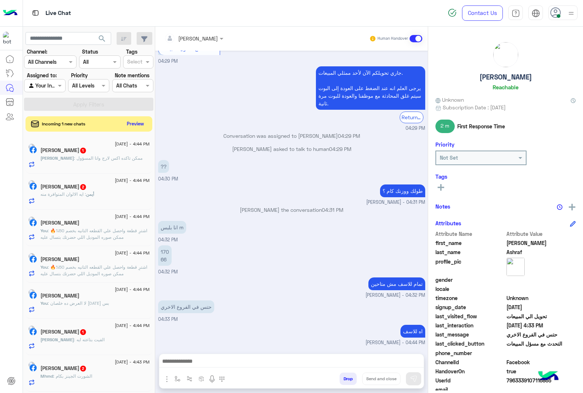
click at [138, 121] on button "Preview" at bounding box center [135, 124] width 23 height 10
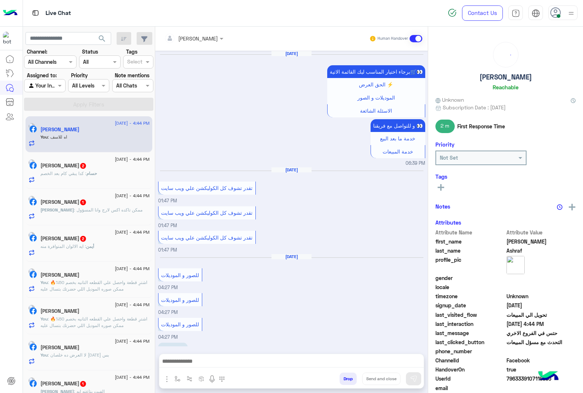
scroll to position [844, 0]
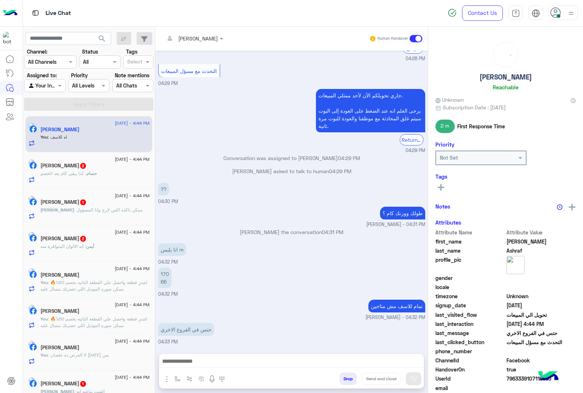
click at [86, 174] on span ": كدا يبقي كام بعد الخصم" at bounding box center [63, 173] width 46 height 5
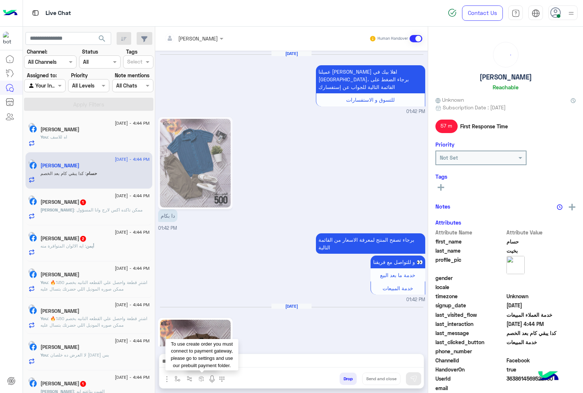
scroll to position [1471, 0]
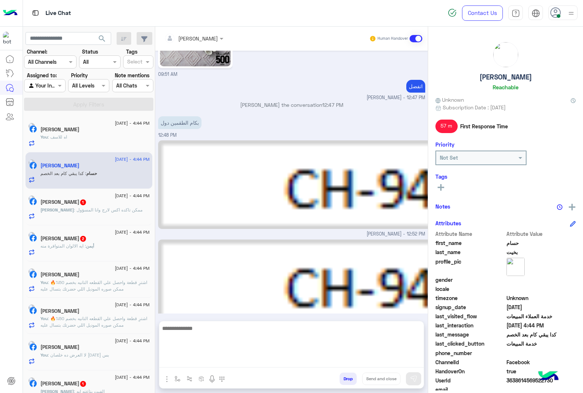
click at [197, 366] on textarea at bounding box center [291, 346] width 265 height 44
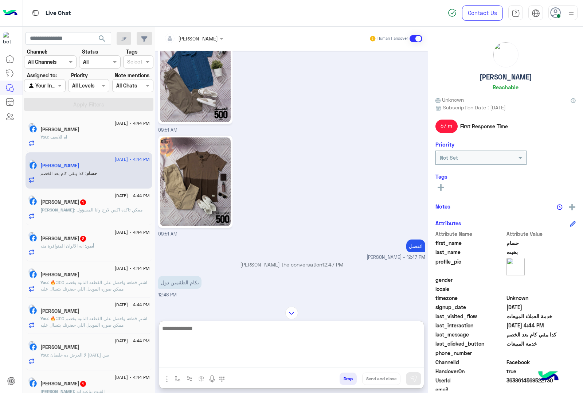
scroll to position [1380, 0]
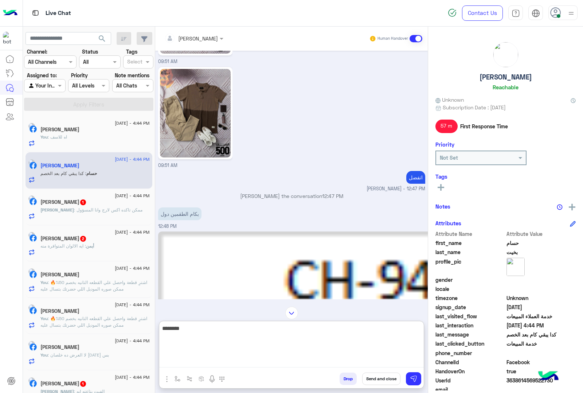
type textarea "*********"
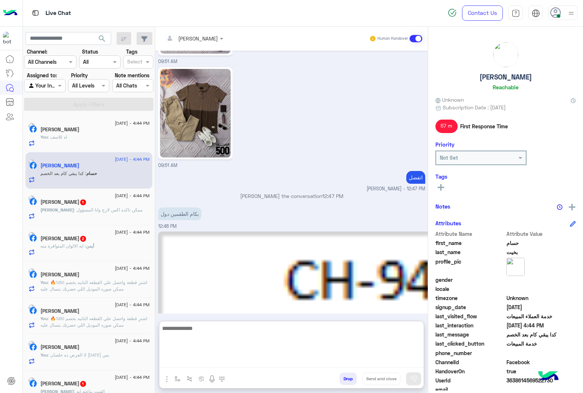
scroll to position [1527, 0]
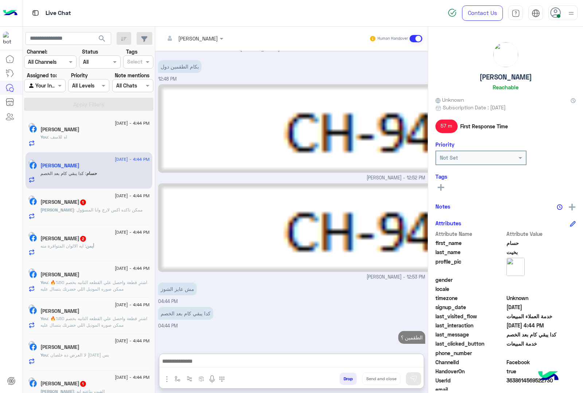
click at [75, 210] on span ": ممكن تاكده اكس لارج وانا المسؤول" at bounding box center [108, 209] width 68 height 5
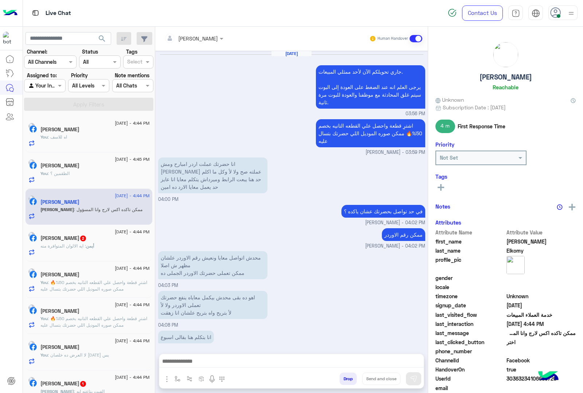
scroll to position [811, 0]
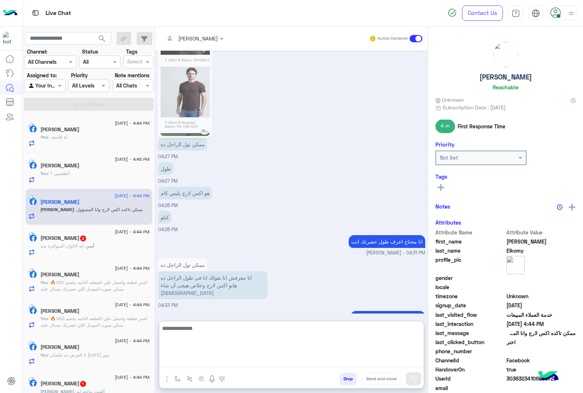
click at [194, 364] on textarea at bounding box center [291, 346] width 265 height 44
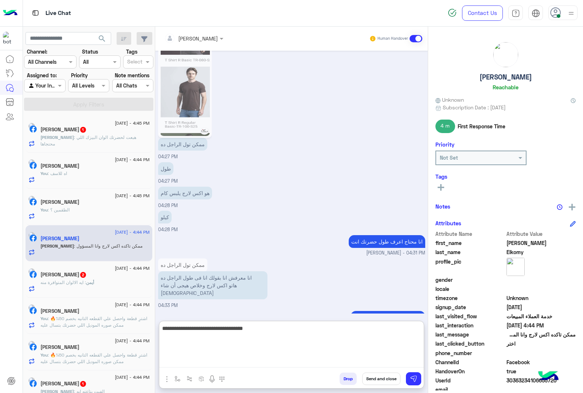
type textarea "**********"
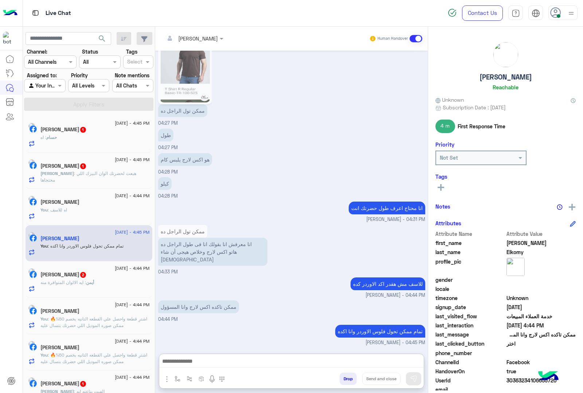
click at [92, 130] on div "[PERSON_NAME] 1" at bounding box center [94, 130] width 109 height 8
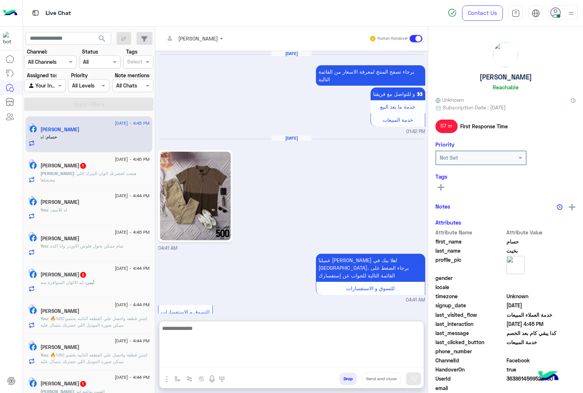
click at [191, 365] on textarea at bounding box center [291, 346] width 265 height 44
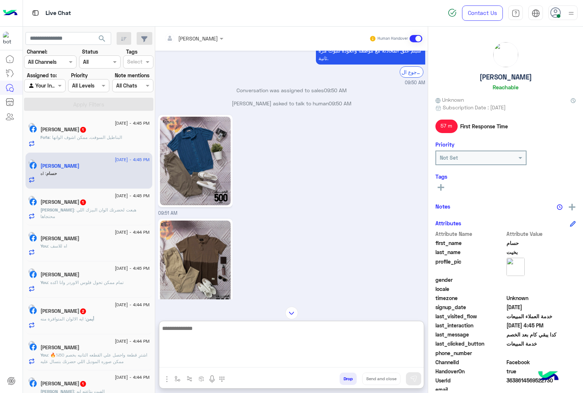
scroll to position [1072, 0]
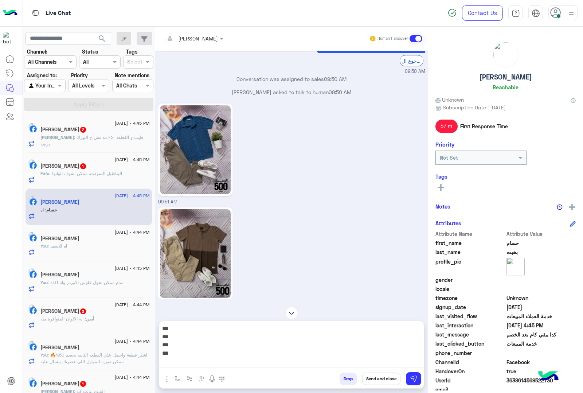
click at [195, 365] on textarea "*** *** *** ***" at bounding box center [291, 346] width 265 height 44
click at [175, 353] on textarea "*** *** *** ***" at bounding box center [291, 346] width 265 height 44
type textarea "*** *** *** *** ******"
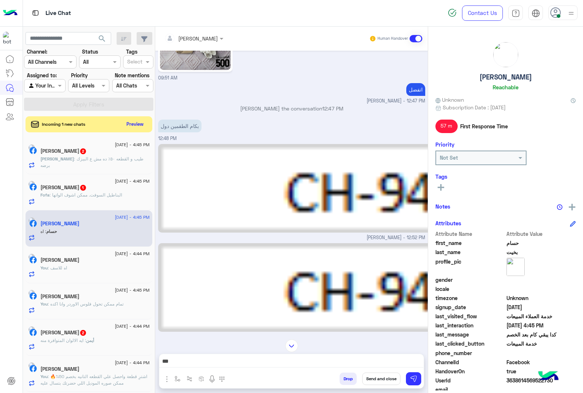
scroll to position [40, 0]
click at [289, 344] on img at bounding box center [291, 345] width 13 height 13
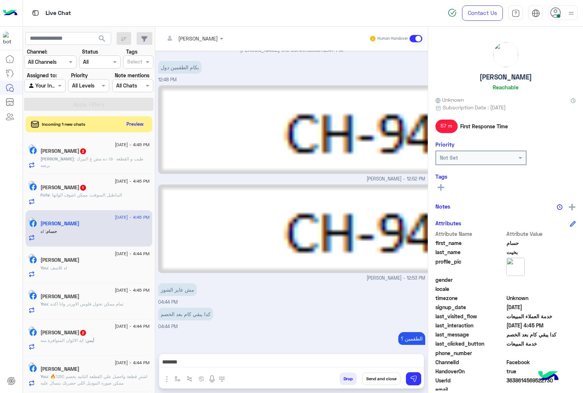
click at [175, 361] on textarea "*** *** *** *** ******" at bounding box center [291, 361] width 264 height 11
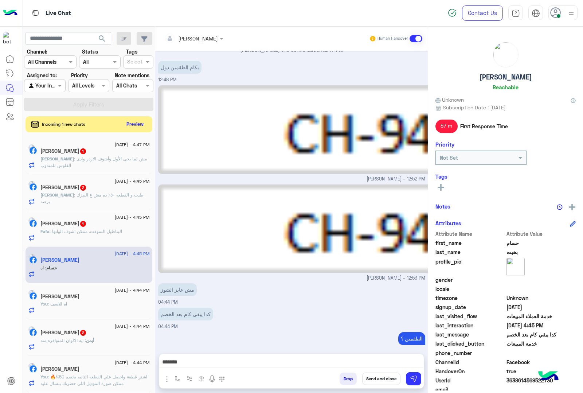
scroll to position [0, 0]
click at [174, 364] on textarea "*** *** *** *** ******" at bounding box center [291, 361] width 264 height 11
click at [181, 364] on textarea "*** *** *** *** ******" at bounding box center [291, 361] width 264 height 11
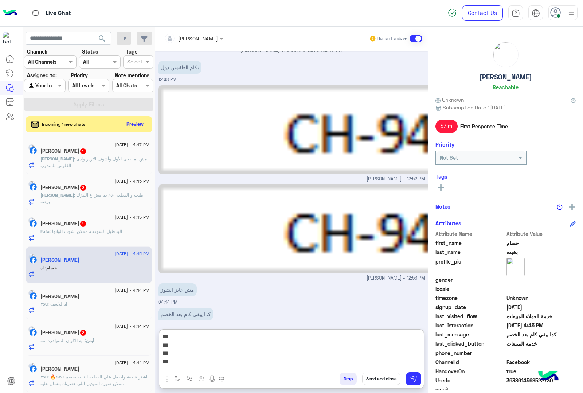
click at [181, 364] on textarea "*** *** *** *** ******" at bounding box center [291, 349] width 264 height 35
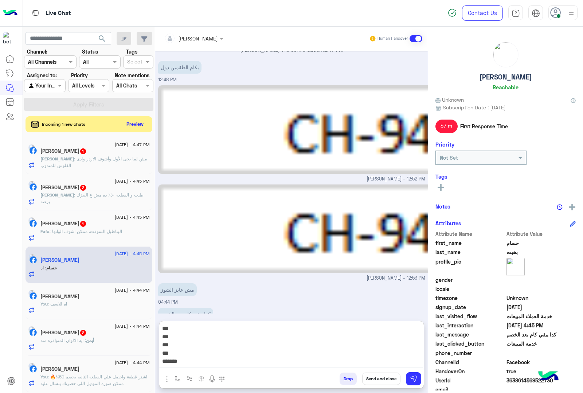
scroll to position [7, 0]
drag, startPoint x: 160, startPoint y: 329, endPoint x: 189, endPoint y: 368, distance: 49.4
click at [189, 368] on div "*** *** *** *** ******" at bounding box center [291, 346] width 265 height 51
type textarea "**********"
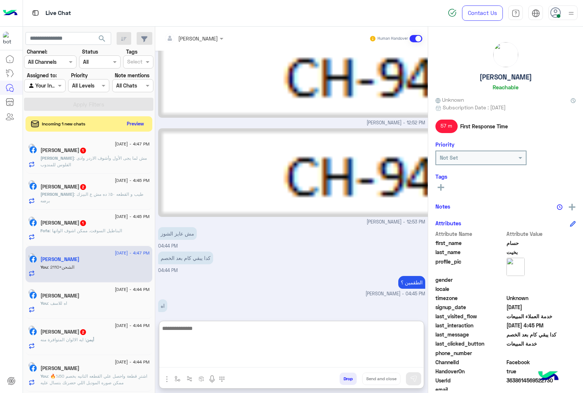
click at [132, 126] on button "Preview" at bounding box center [135, 124] width 23 height 10
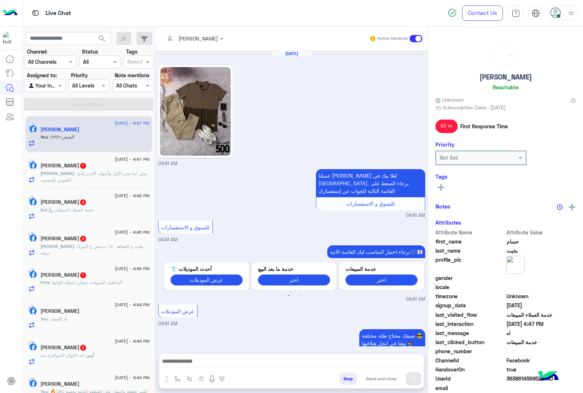
scroll to position [1297, 0]
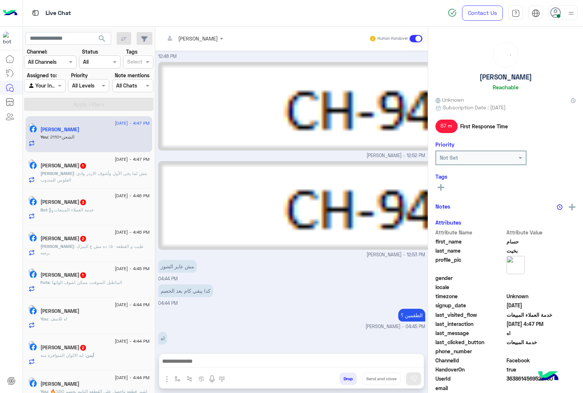
click at [101, 180] on p "[DEMOGRAPHIC_DATA] : مش لما يجى الأول وأشوف الاردر وادى الفلوس للمندوب" at bounding box center [94, 176] width 109 height 13
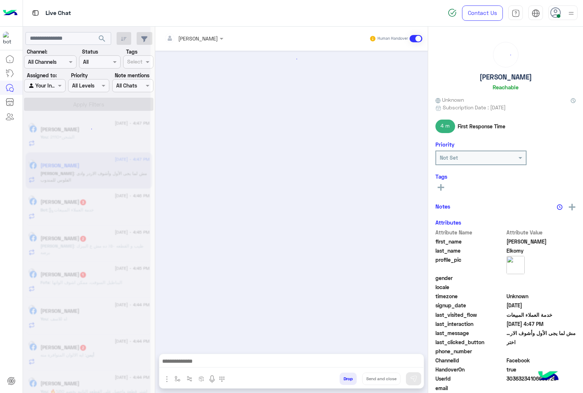
scroll to position [774, 0]
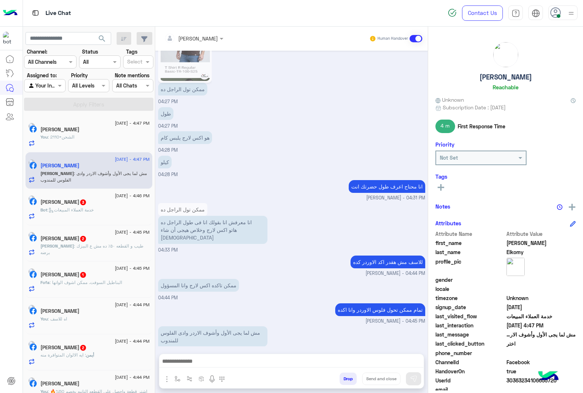
click at [203, 365] on textarea at bounding box center [291, 361] width 264 height 11
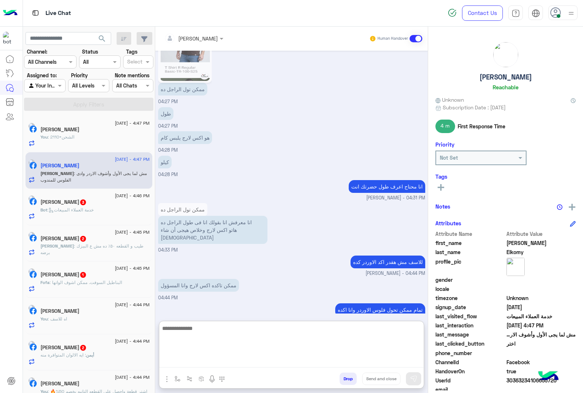
scroll to position [807, 0]
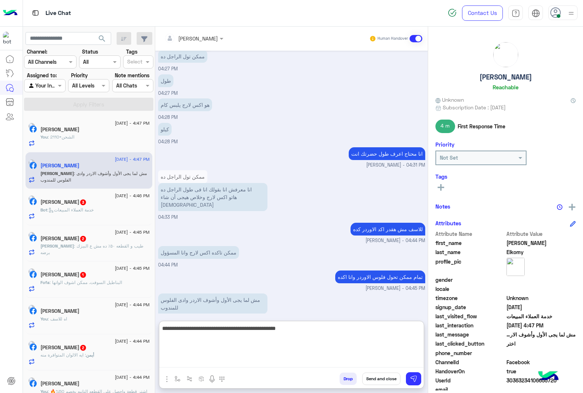
type textarea "**********"
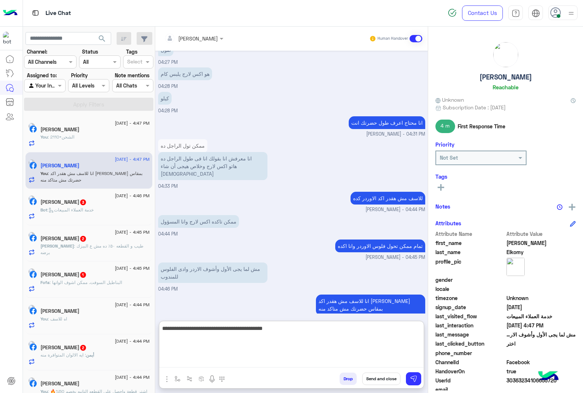
type textarea "**********"
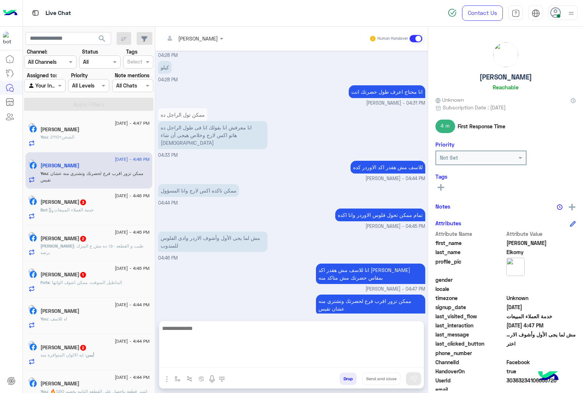
click at [88, 203] on div "[PERSON_NAME] 3" at bounding box center [94, 203] width 109 height 8
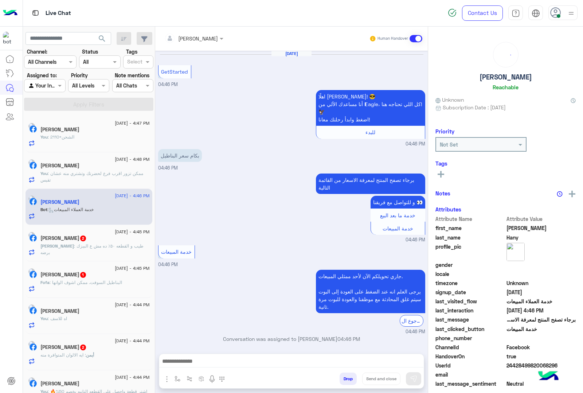
scroll to position [15, 0]
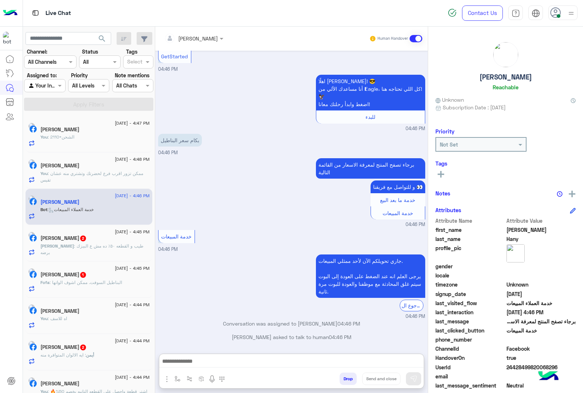
click at [200, 359] on textarea at bounding box center [291, 361] width 264 height 11
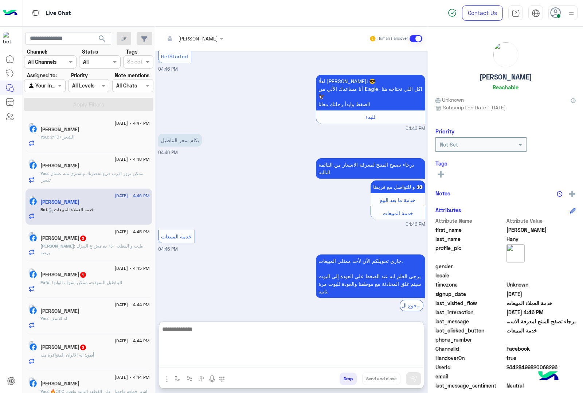
paste textarea "**********"
type textarea "**********"
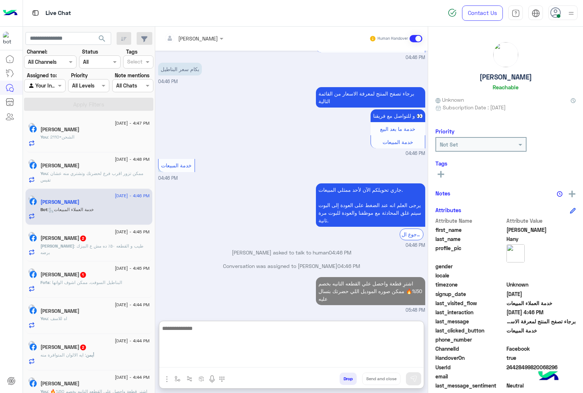
click at [88, 243] on div "[PERSON_NAME] 2" at bounding box center [94, 239] width 109 height 8
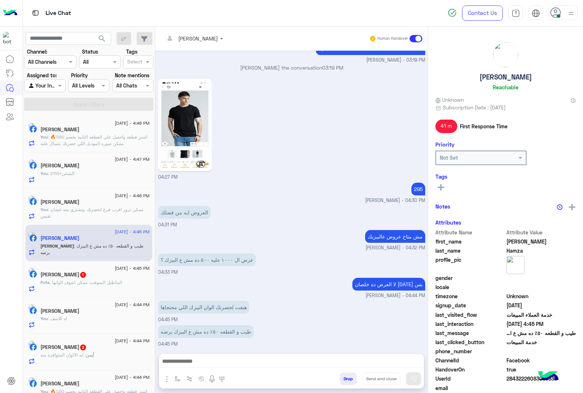
click at [208, 364] on textarea at bounding box center [291, 361] width 264 height 11
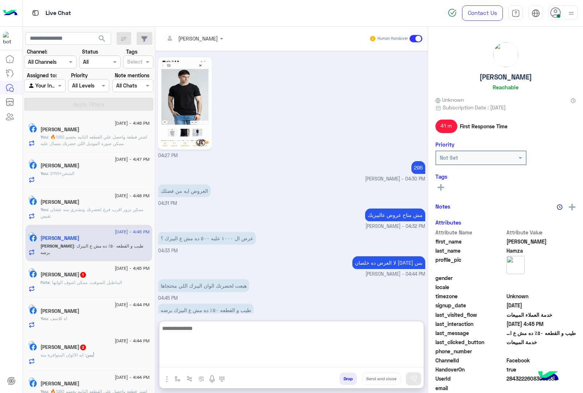
scroll to position [894, 0]
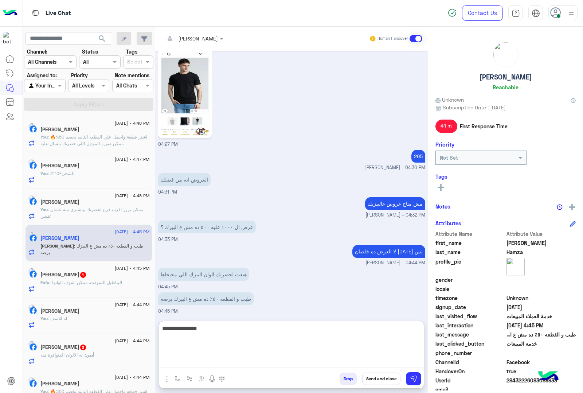
type textarea "**********"
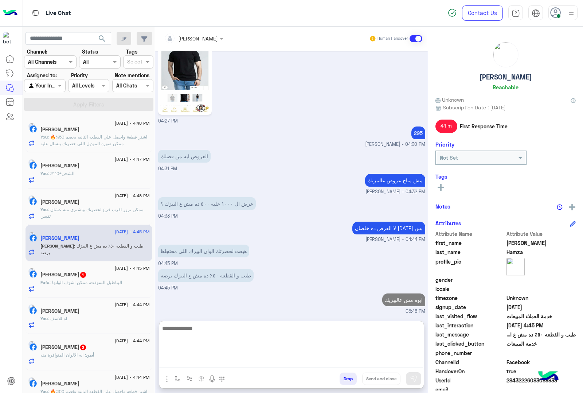
click at [85, 288] on div "Fofa : البناطيل السوفت. ممكن اشوف الواتها" at bounding box center [94, 285] width 109 height 13
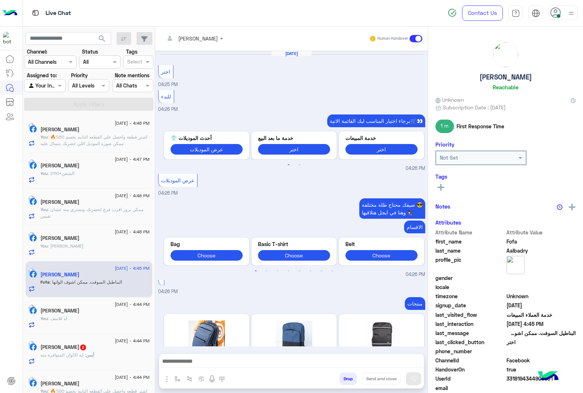
scroll to position [978, 0]
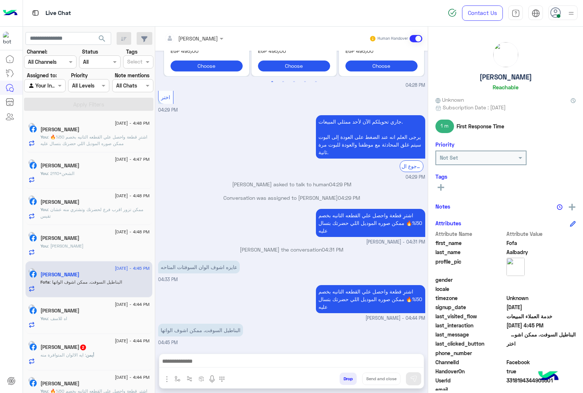
click at [189, 360] on textarea at bounding box center [291, 361] width 264 height 11
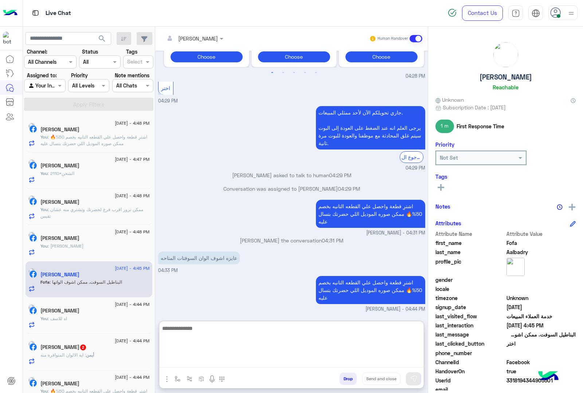
scroll to position [1011, 0]
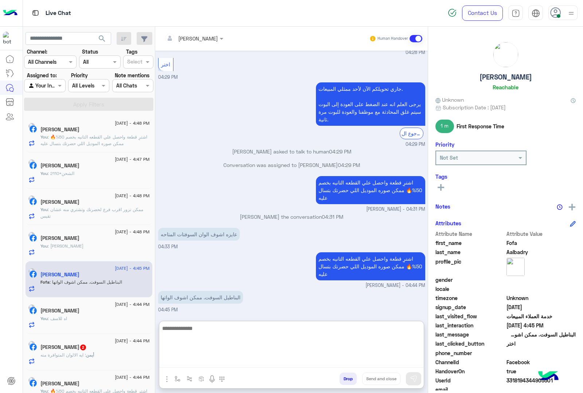
click at [178, 330] on textarea at bounding box center [291, 346] width 264 height 44
paste textarea "**********"
type textarea "**********"
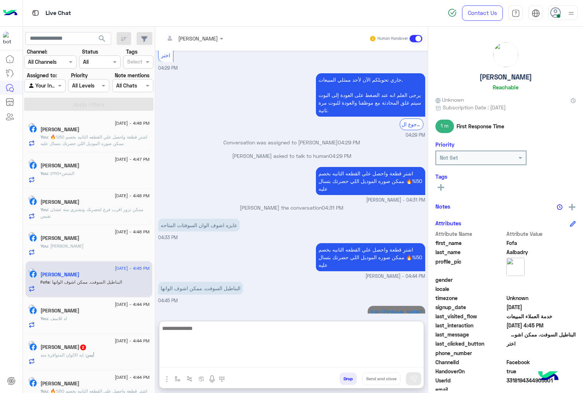
scroll to position [1034, 0]
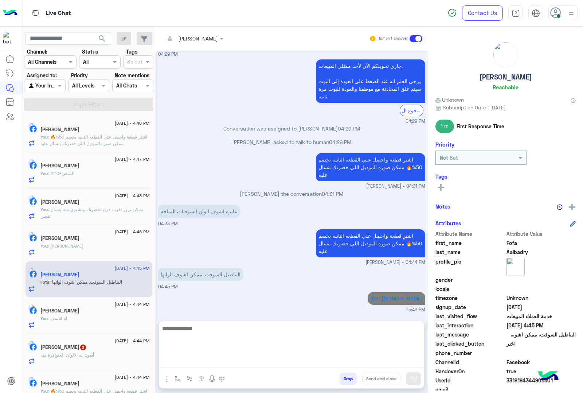
click at [111, 354] on div "أيمن : ايه الالوان المتوافرة منه" at bounding box center [94, 358] width 109 height 13
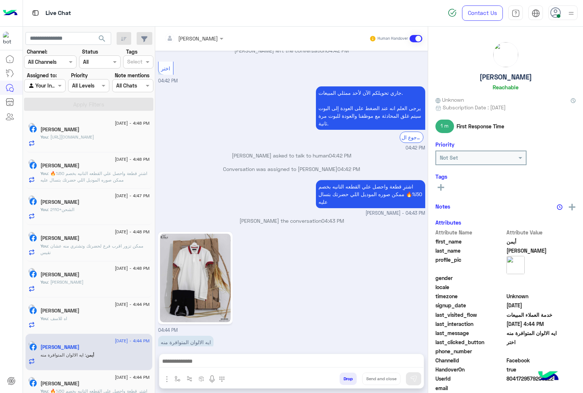
click at [211, 361] on textarea at bounding box center [291, 361] width 264 height 11
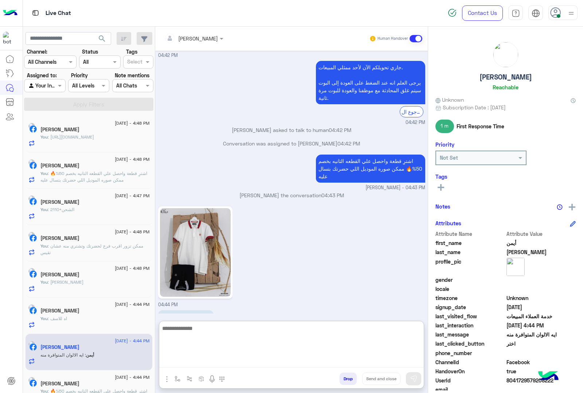
scroll to position [1057, 0]
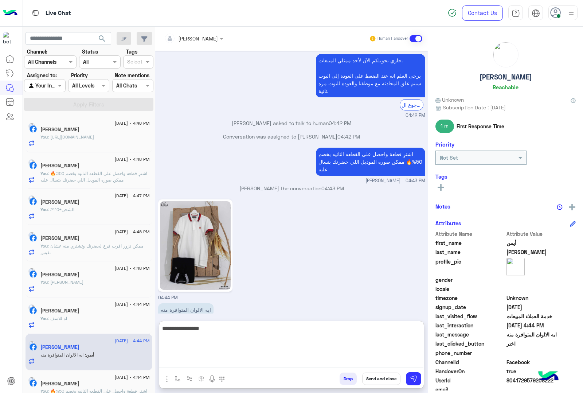
type textarea "**********"
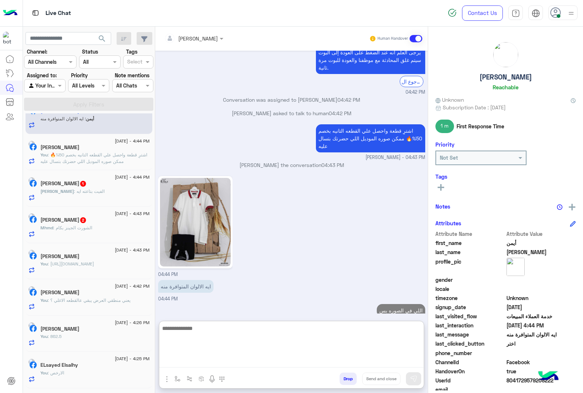
scroll to position [228, 0]
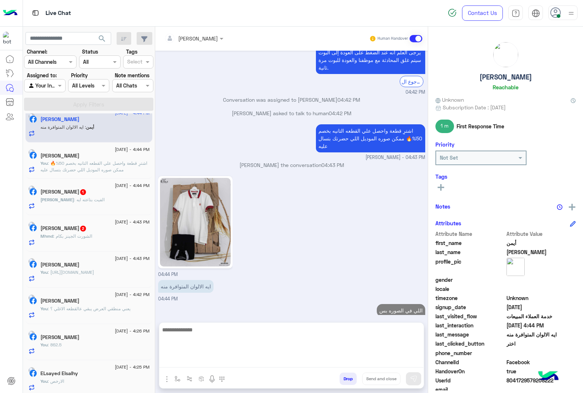
click at [86, 195] on span "1" at bounding box center [83, 192] width 6 height 6
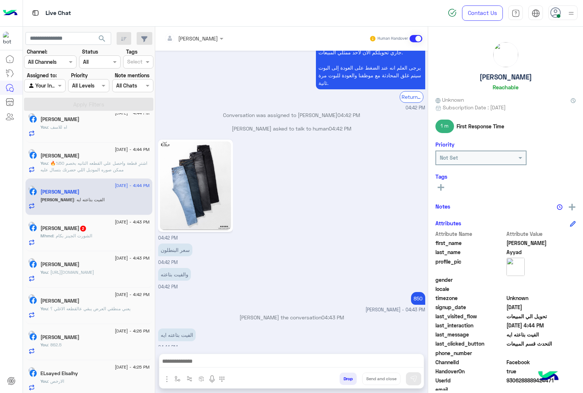
scroll to position [228, 0]
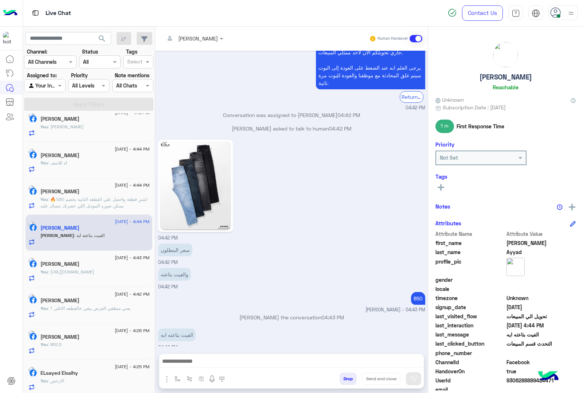
click at [188, 363] on textarea at bounding box center [291, 361] width 264 height 11
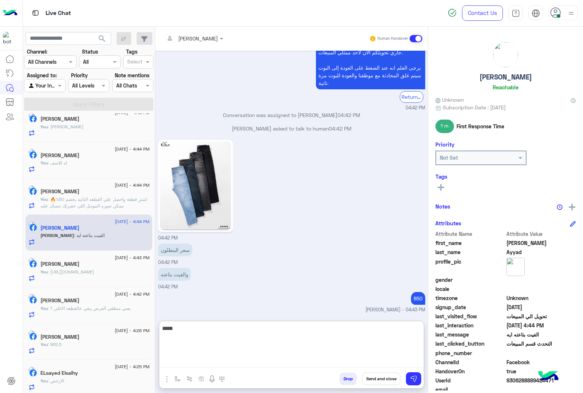
type textarea "*****"
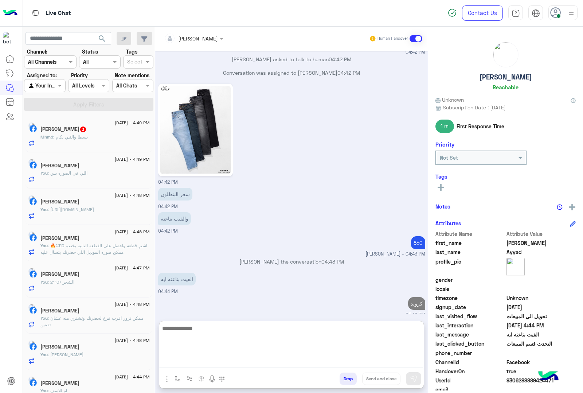
scroll to position [0, 0]
click at [75, 135] on span ": يسطا والنبي بكام" at bounding box center [70, 136] width 35 height 5
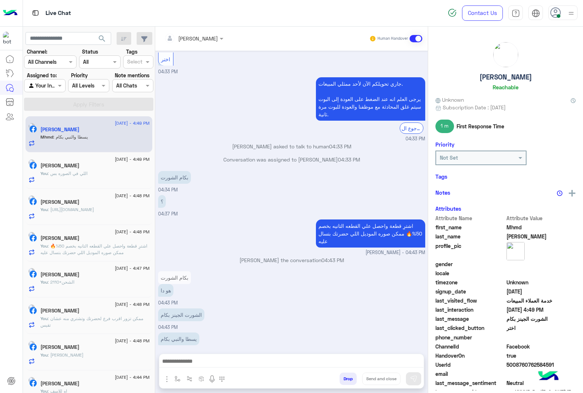
click at [192, 364] on textarea at bounding box center [291, 361] width 264 height 11
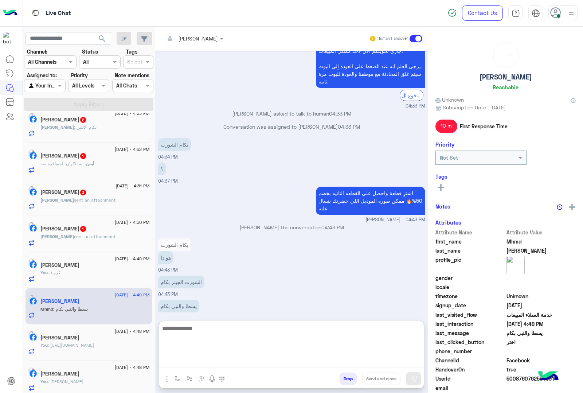
scroll to position [95, 0]
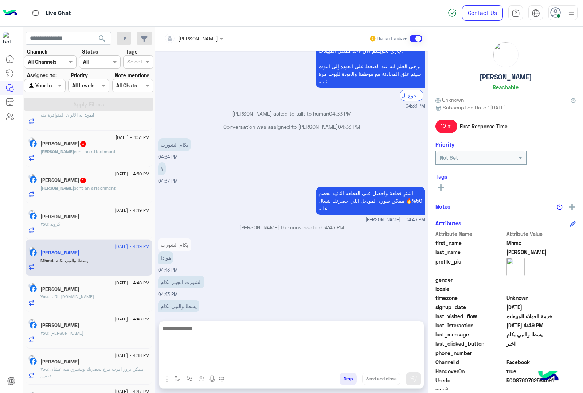
click at [97, 289] on div "[PERSON_NAME]" at bounding box center [94, 290] width 109 height 8
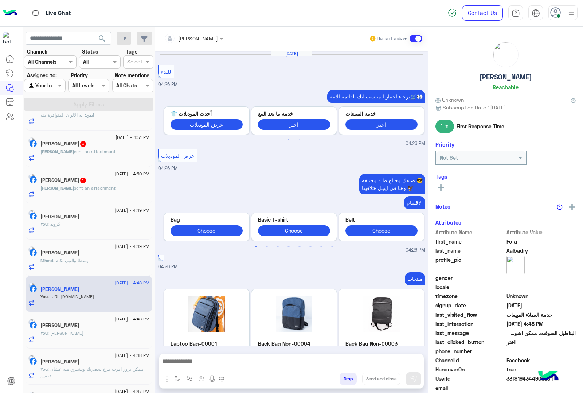
scroll to position [977, 0]
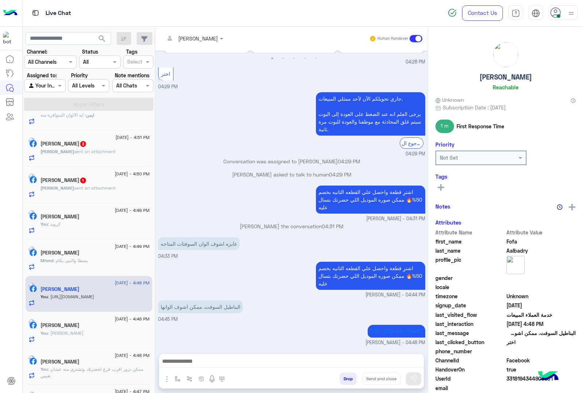
click at [341, 376] on button "Drop" at bounding box center [348, 378] width 17 height 12
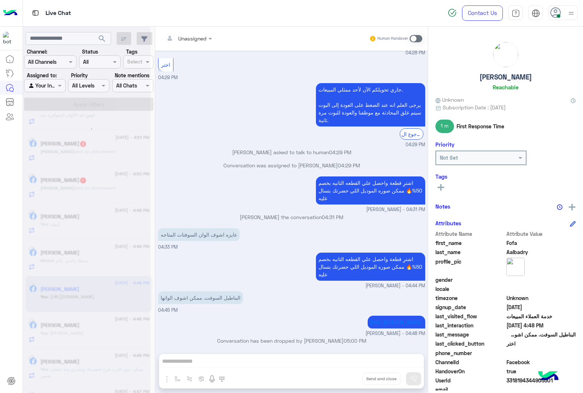
scroll to position [990, 0]
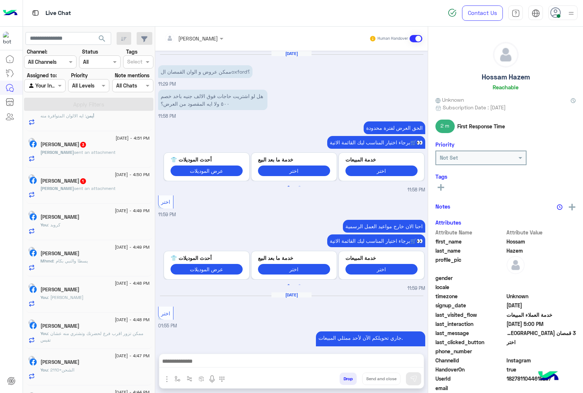
scroll to position [561, 0]
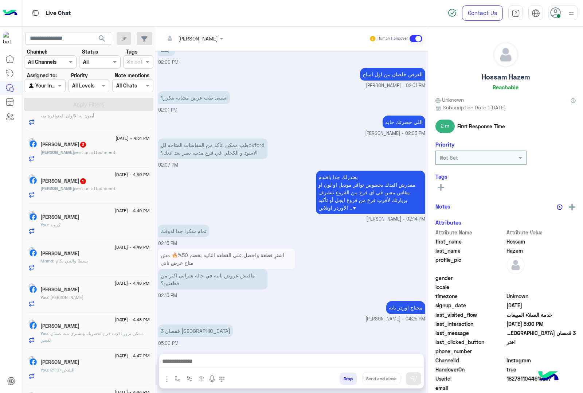
click at [86, 333] on span ": ممكن تزور اقرب فرع لحضرتك وتشتري منه عشان تقيس" at bounding box center [91, 336] width 103 height 12
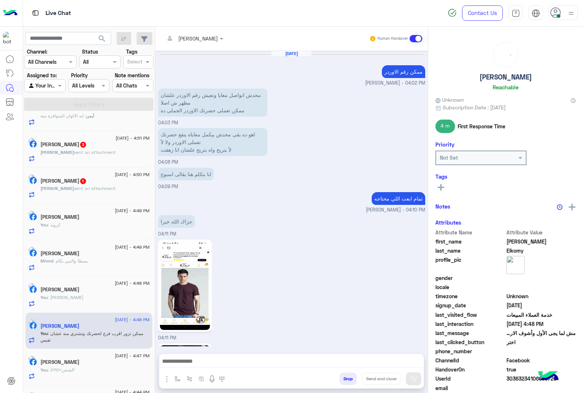
scroll to position [765, 0]
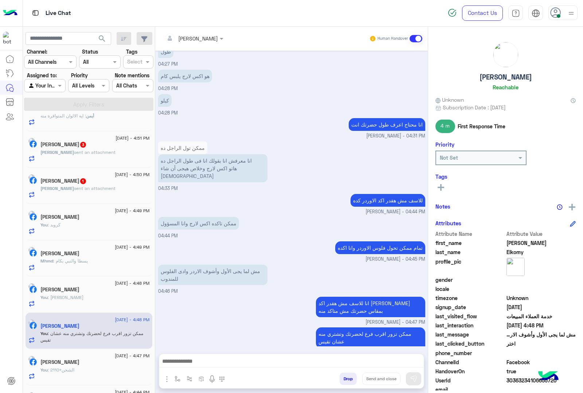
click at [347, 378] on button "Drop" at bounding box center [348, 378] width 17 height 12
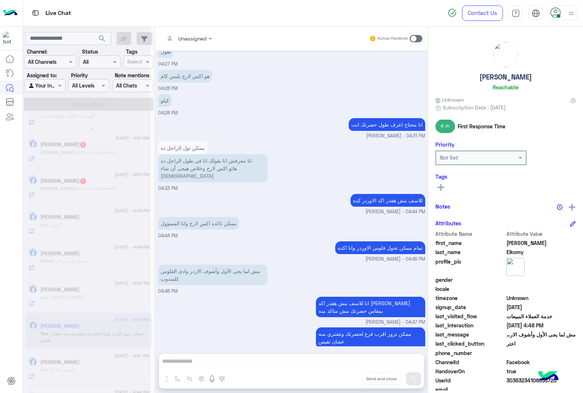
scroll to position [779, 0]
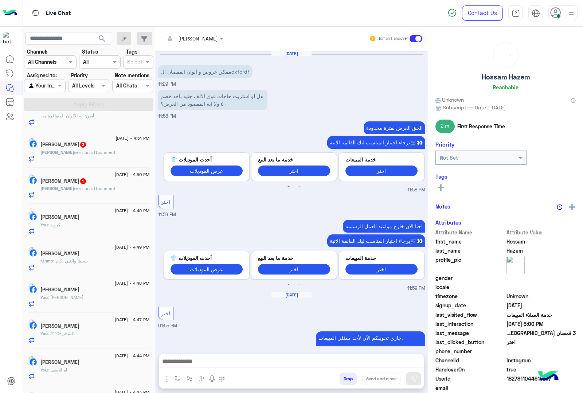
scroll to position [561, 0]
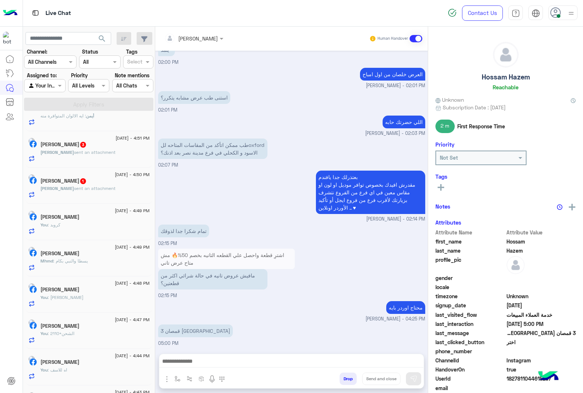
click at [86, 339] on div "You : 2110+الشحن" at bounding box center [94, 336] width 109 height 13
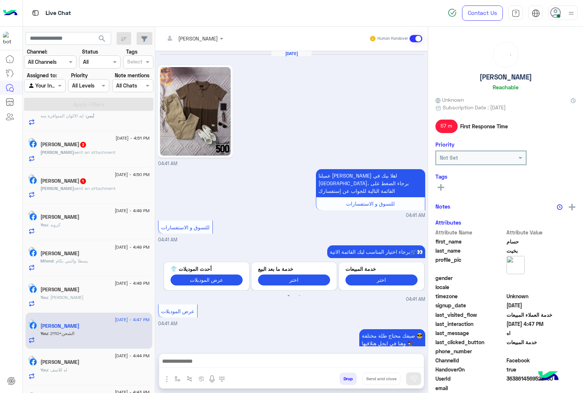
scroll to position [1297, 0]
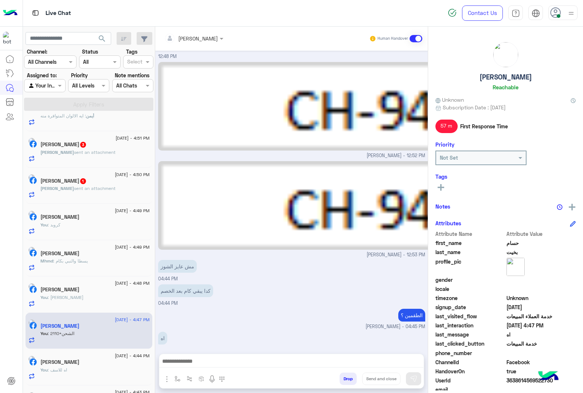
click at [83, 297] on span ": [PERSON_NAME]" at bounding box center [66, 296] width 36 height 5
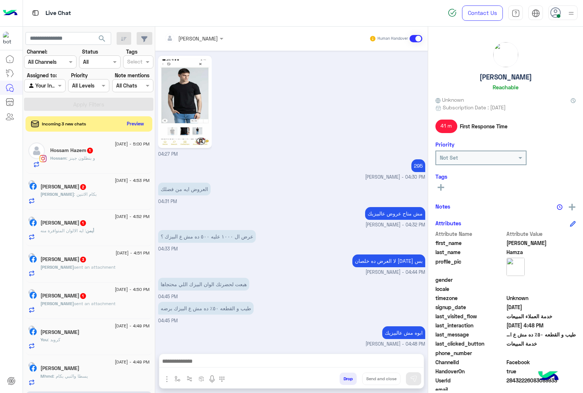
click at [131, 123] on button "Preview" at bounding box center [135, 124] width 23 height 10
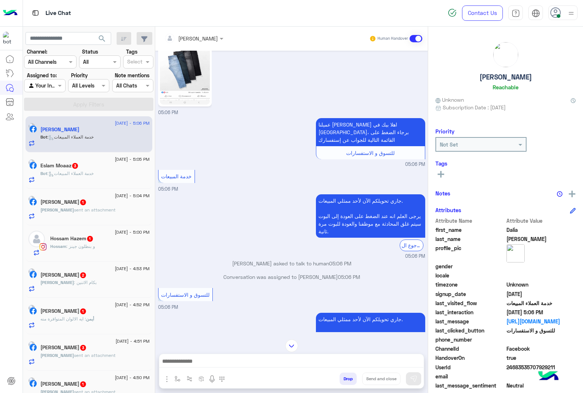
scroll to position [157, 0]
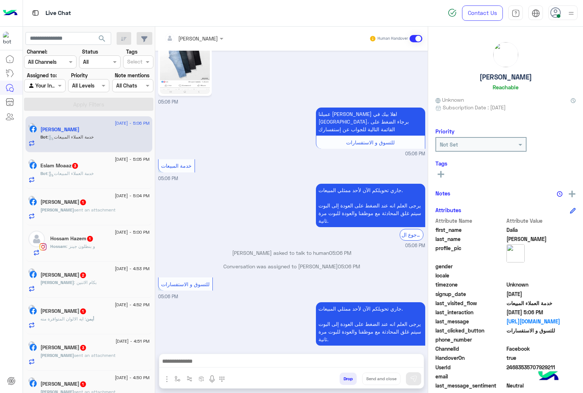
click at [191, 359] on textarea at bounding box center [291, 361] width 264 height 11
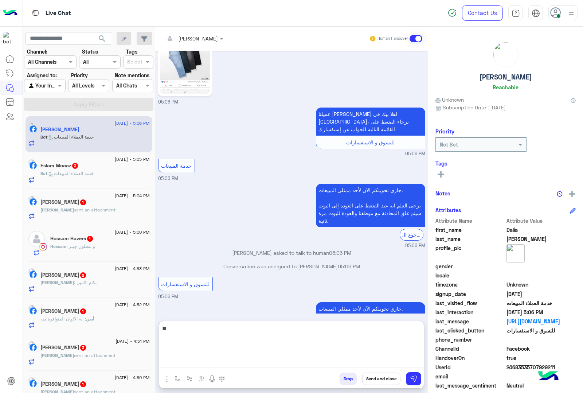
type textarea "***"
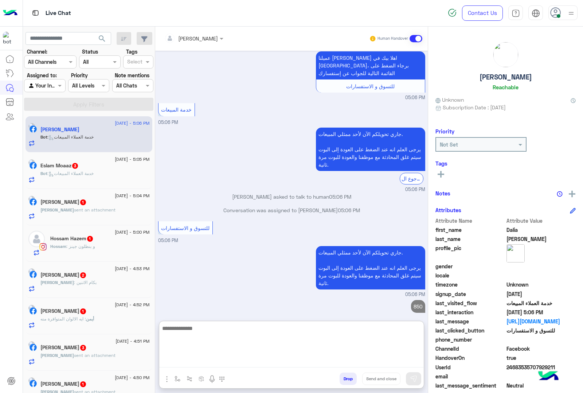
scroll to position [227, 0]
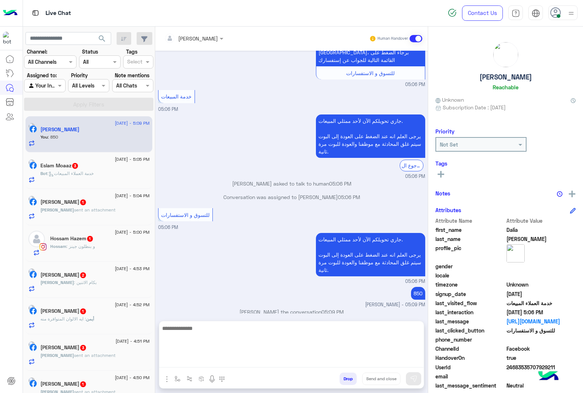
click at [91, 172] on span ": خدمة العملاء المبيعات" at bounding box center [70, 173] width 46 height 5
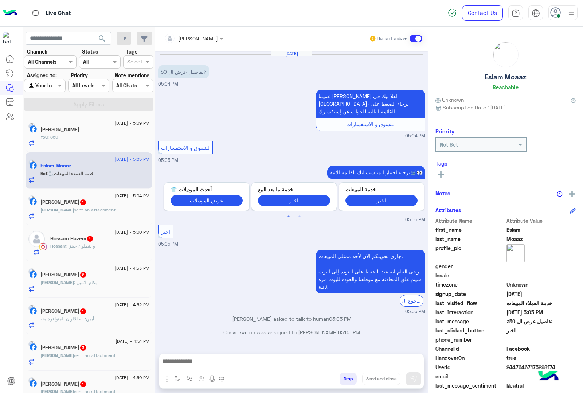
click at [189, 352] on div "[PERSON_NAME] Human Handover [DATE] تفاصيل عرض ال 50٪ 05:04 PM عميلنا [PERSON_N…" at bounding box center [291, 211] width 273 height 369
click at [185, 359] on textarea at bounding box center [291, 361] width 264 height 11
click at [194, 355] on div at bounding box center [291, 363] width 265 height 18
click at [192, 363] on textarea at bounding box center [291, 361] width 264 height 11
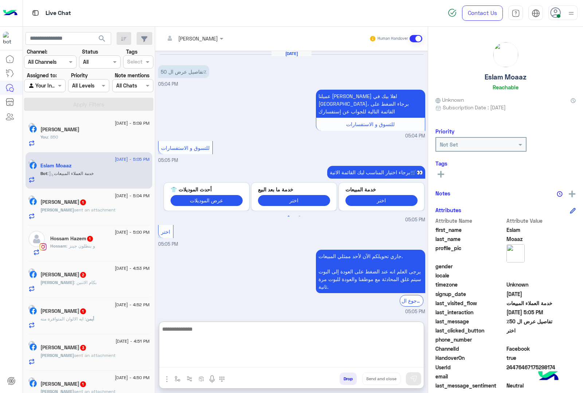
paste textarea "**********"
type textarea "**********"
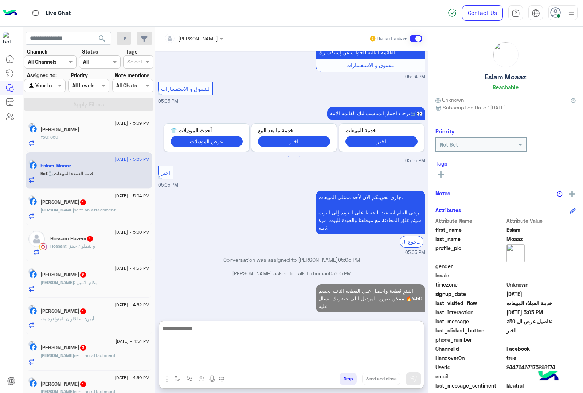
click at [66, 212] on span "[PERSON_NAME]" at bounding box center [57, 209] width 34 height 5
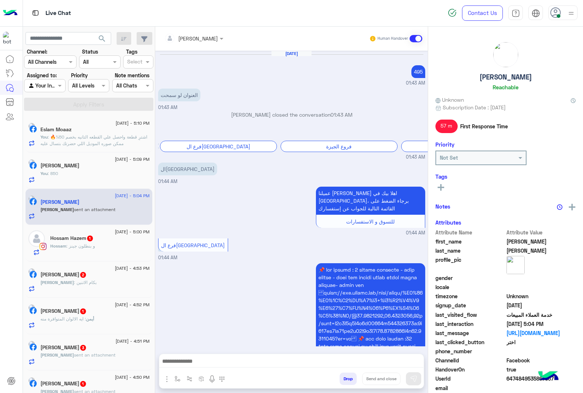
scroll to position [1053, 0]
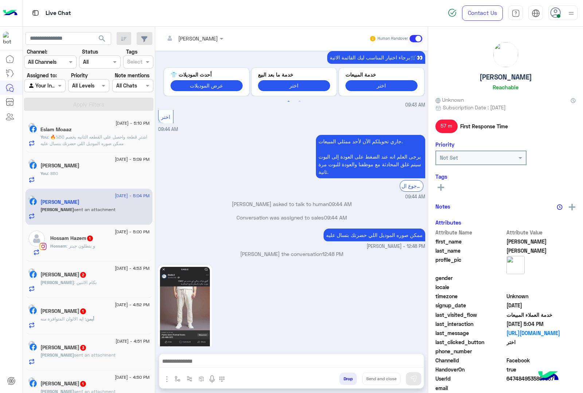
click at [199, 364] on textarea at bounding box center [291, 361] width 264 height 11
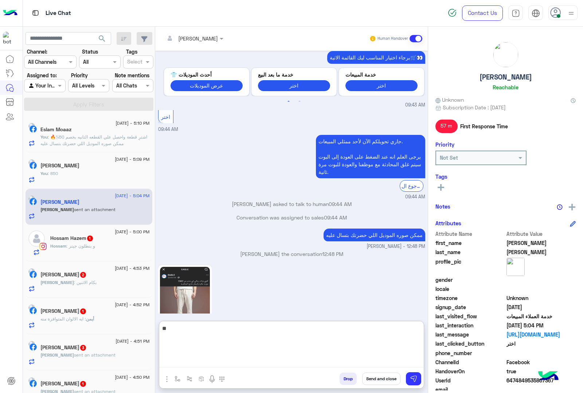
type textarea "***"
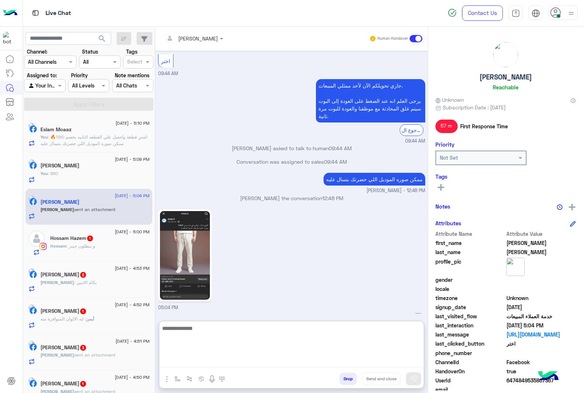
click at [95, 245] on div "Hossam : و بنطلون جينز" at bounding box center [99, 249] width 99 height 13
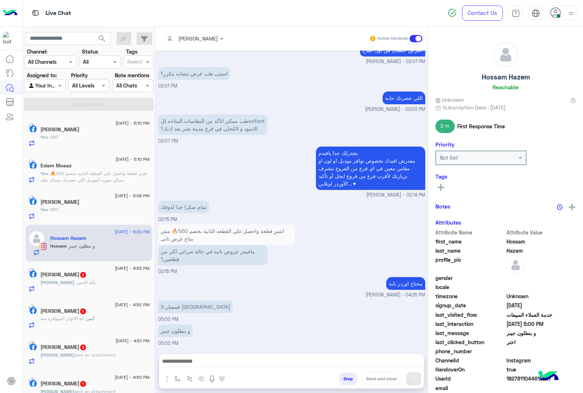
click at [196, 363] on textarea at bounding box center [291, 361] width 264 height 11
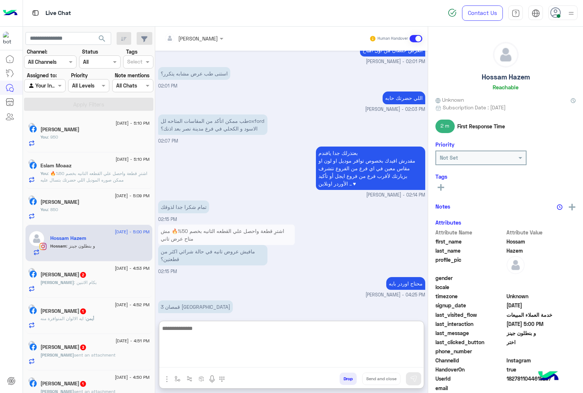
scroll to position [618, 0]
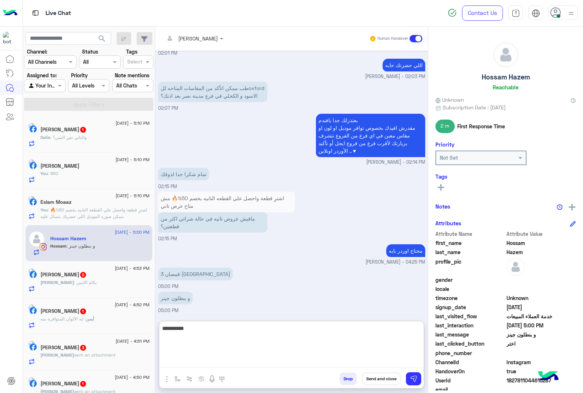
type textarea "**********"
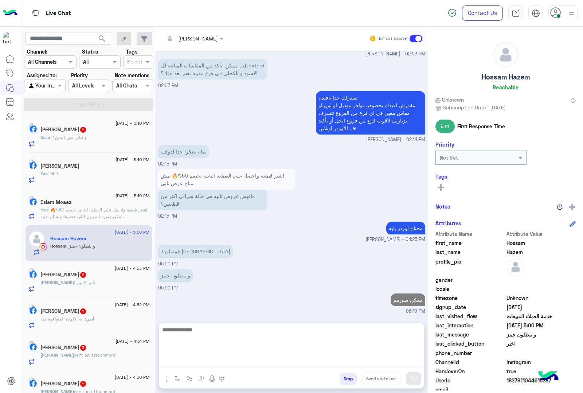
click at [99, 140] on div "Dalia : والتاني نص التمن؟" at bounding box center [94, 140] width 109 height 13
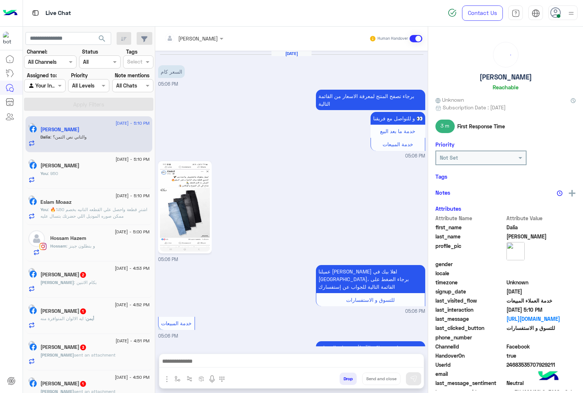
scroll to position [218, 0]
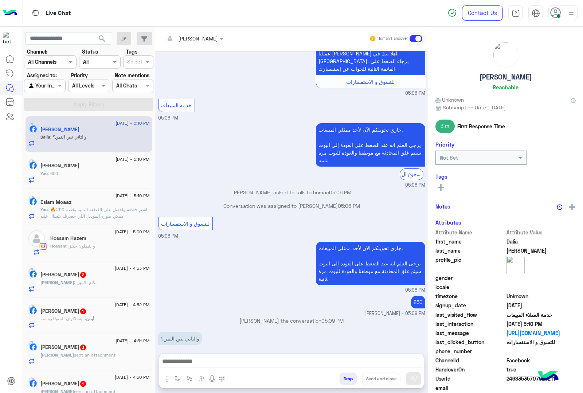
click at [195, 363] on textarea at bounding box center [291, 361] width 264 height 11
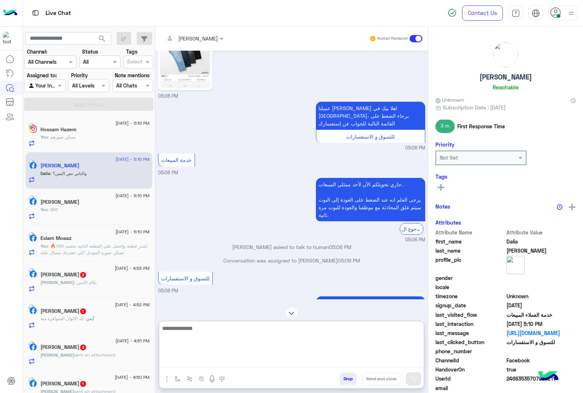
scroll to position [160, 0]
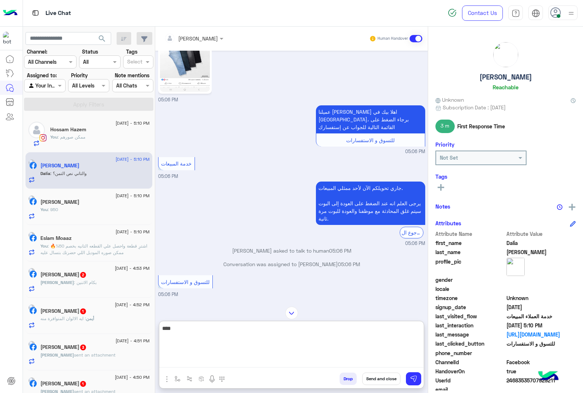
type textarea "****"
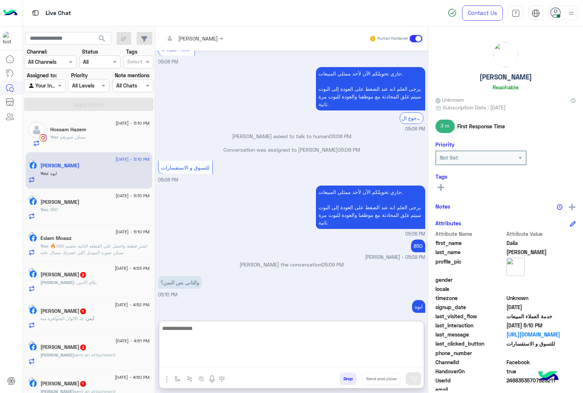
click at [87, 276] on h5 "[PERSON_NAME] 2" at bounding box center [63, 274] width 46 height 6
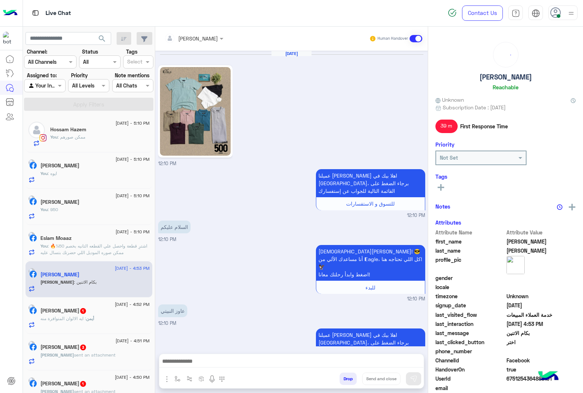
scroll to position [952, 0]
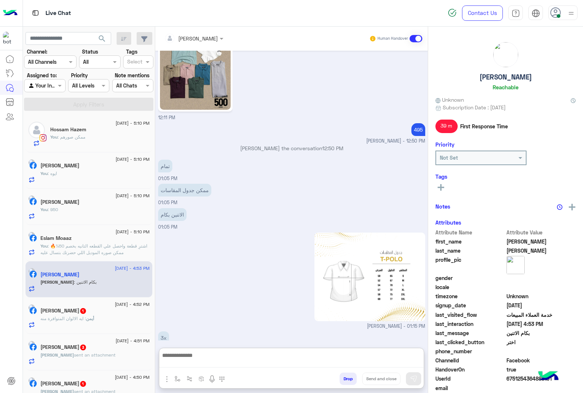
click at [190, 361] on textarea at bounding box center [291, 359] width 264 height 17
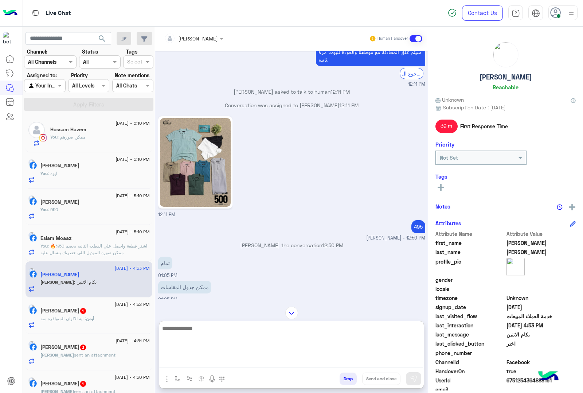
scroll to position [848, 0]
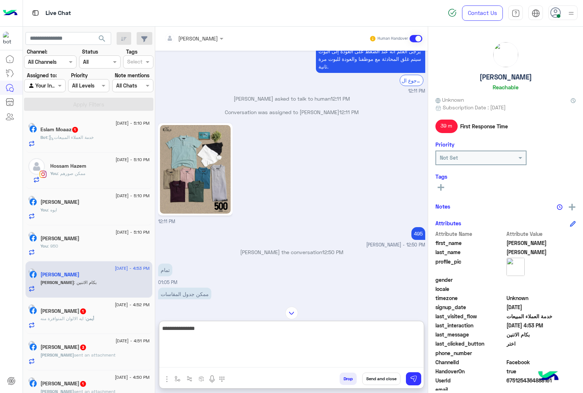
type textarea "**********"
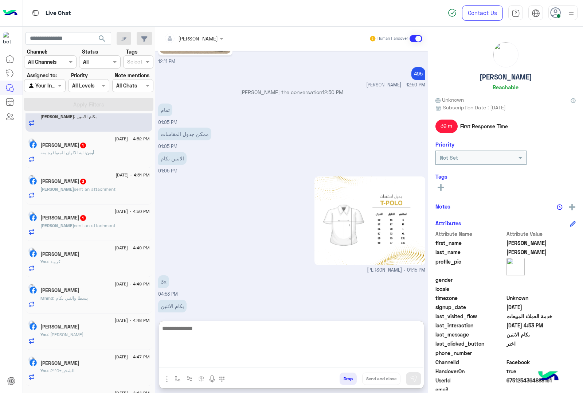
scroll to position [182, 0]
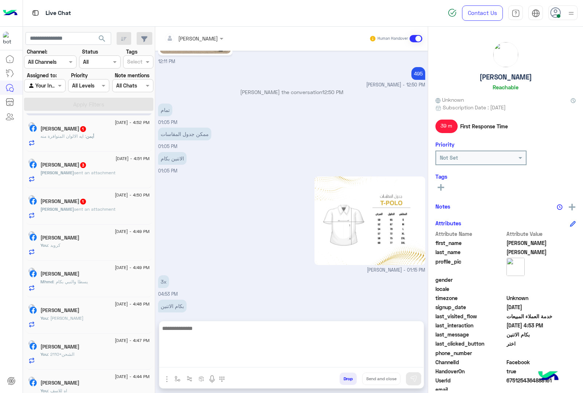
click at [101, 206] on div "[PERSON_NAME] 1" at bounding box center [94, 202] width 109 height 8
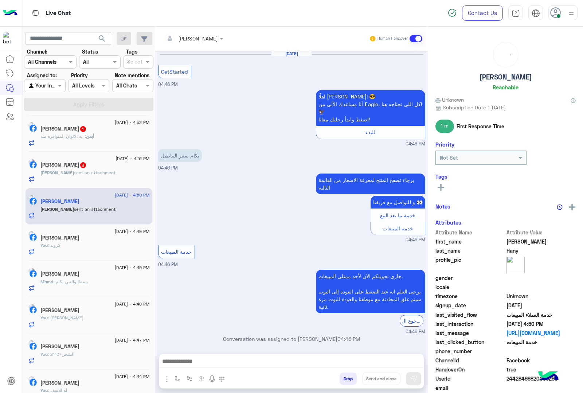
scroll to position [171, 0]
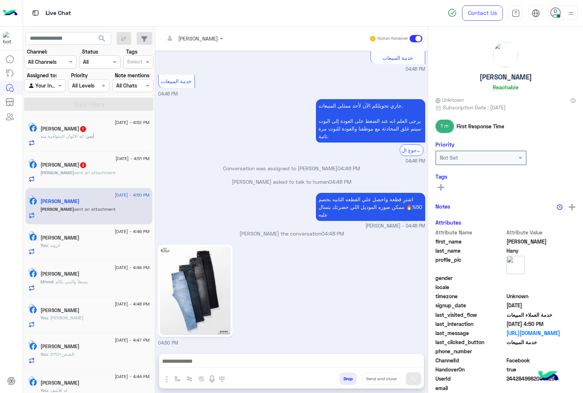
click at [203, 350] on div "[PERSON_NAME] Human Handover [DATE] GetStarted 04:46 PM اهلًا [PERSON_NAME]! 😎 …" at bounding box center [291, 211] width 273 height 369
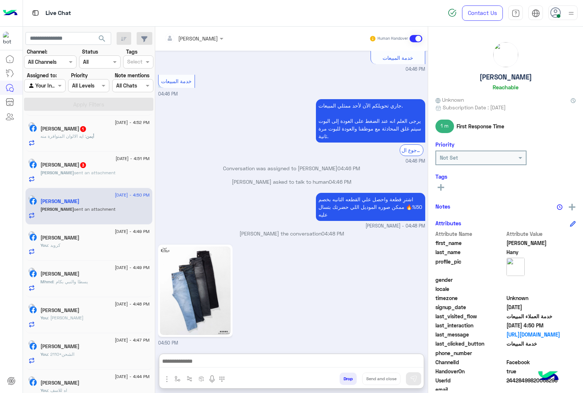
click at [192, 360] on textarea at bounding box center [291, 361] width 264 height 11
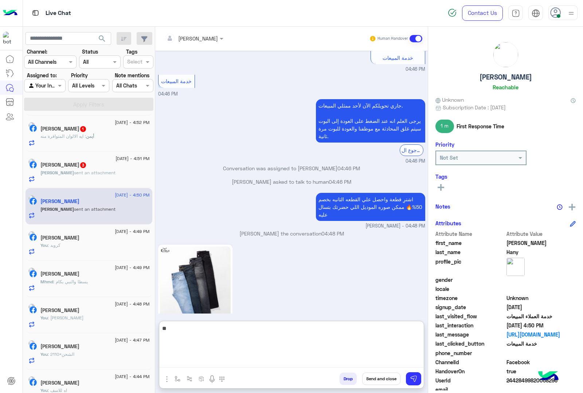
type textarea "***"
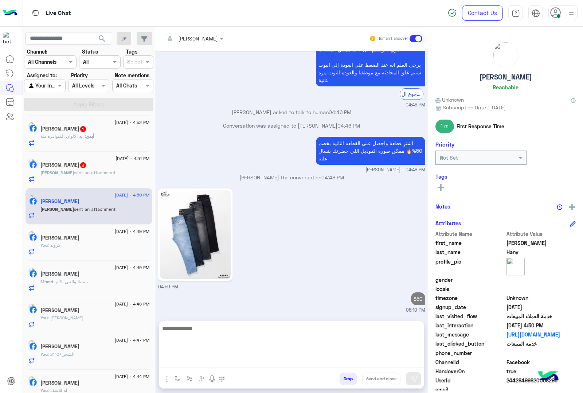
click at [92, 175] on span "sent an attachment" at bounding box center [95, 172] width 42 height 5
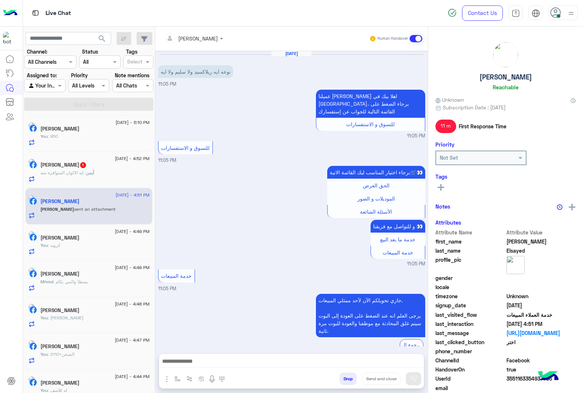
scroll to position [844, 0]
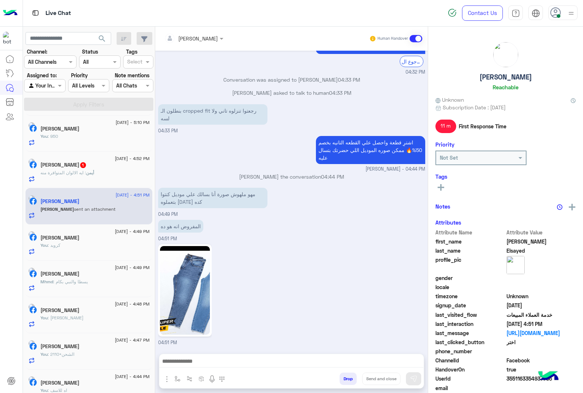
click at [190, 356] on textarea at bounding box center [291, 361] width 264 height 11
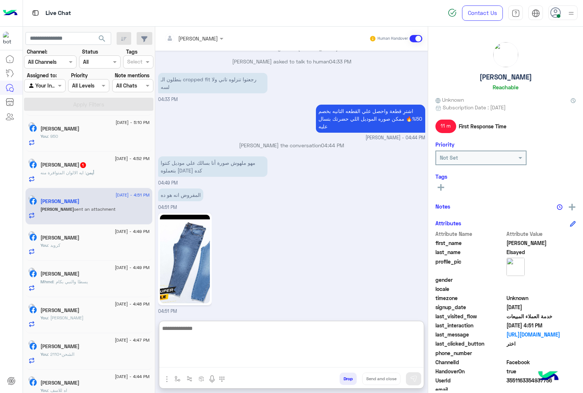
scroll to position [877, 0]
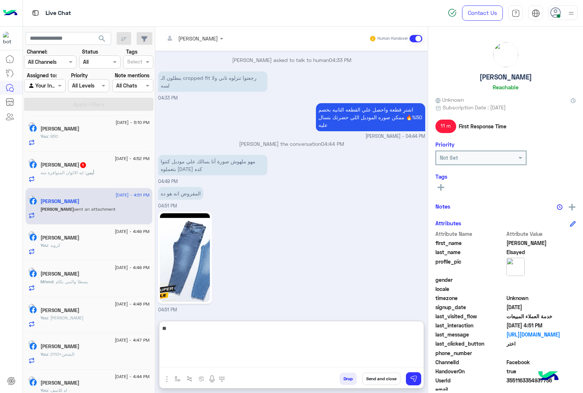
type textarea "*"
type textarea "*******"
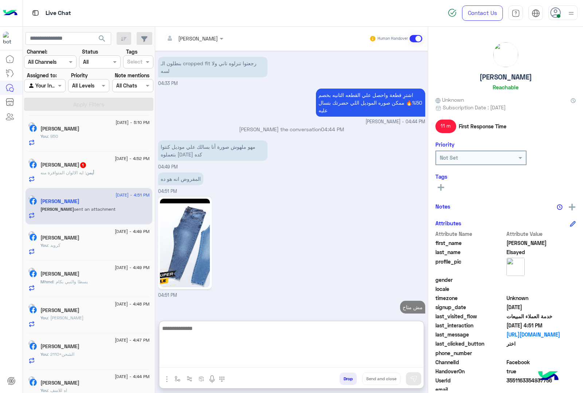
scroll to position [900, 0]
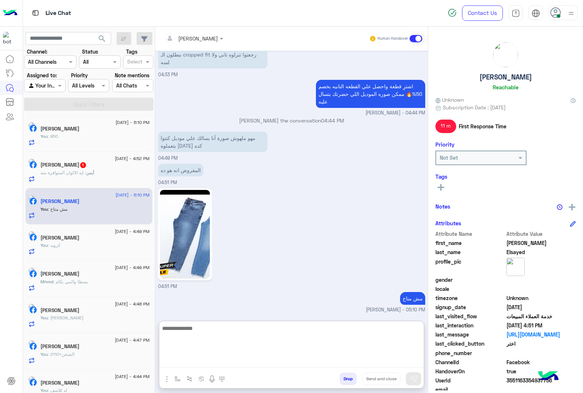
paste textarea "**********"
type textarea "**********"
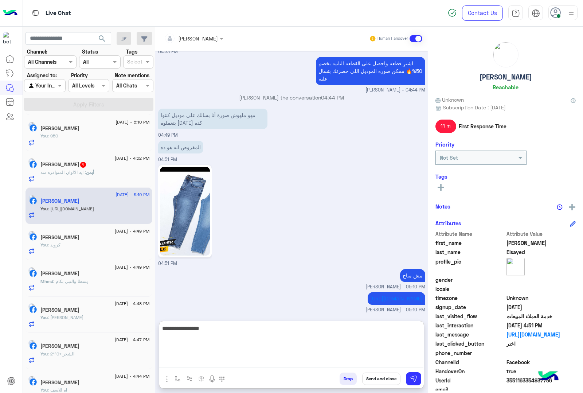
type textarea "**********"
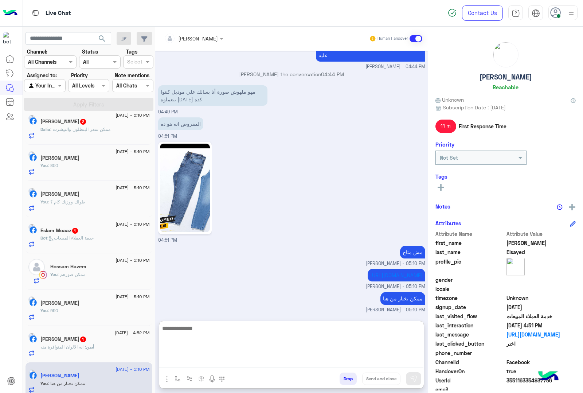
scroll to position [0, 0]
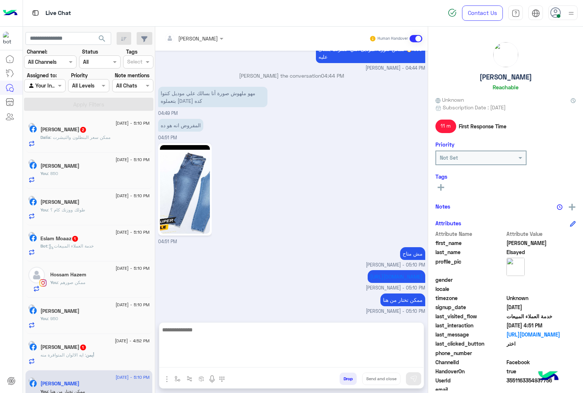
click at [72, 130] on h5 "[PERSON_NAME] 2" at bounding box center [63, 129] width 46 height 6
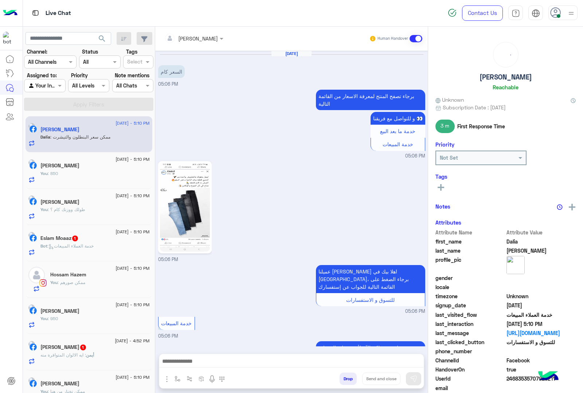
scroll to position [369, 0]
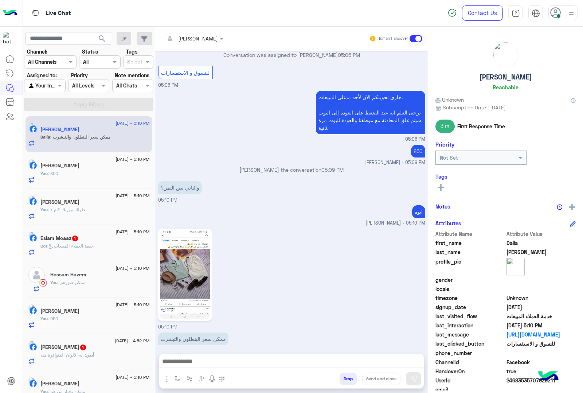
click at [179, 363] on textarea at bounding box center [291, 361] width 264 height 11
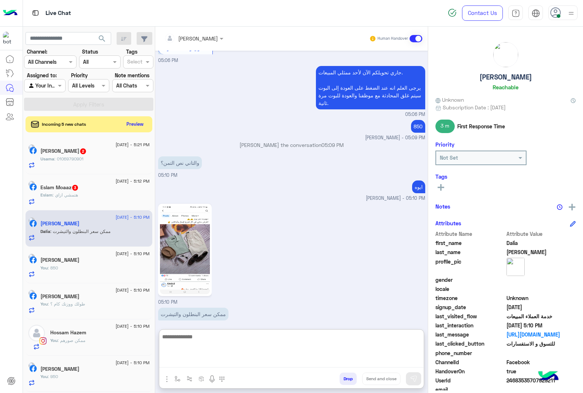
scroll to position [402, 0]
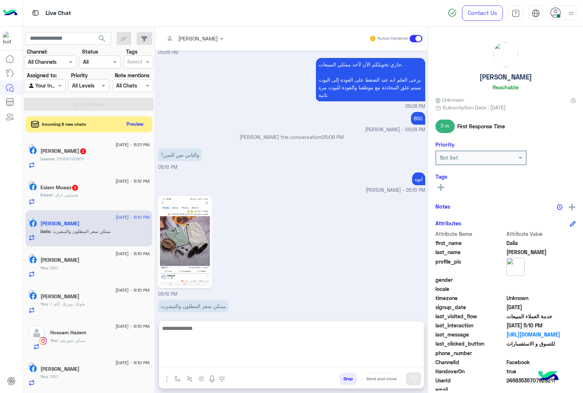
click at [97, 153] on div "[PERSON_NAME] 2" at bounding box center [94, 152] width 109 height 8
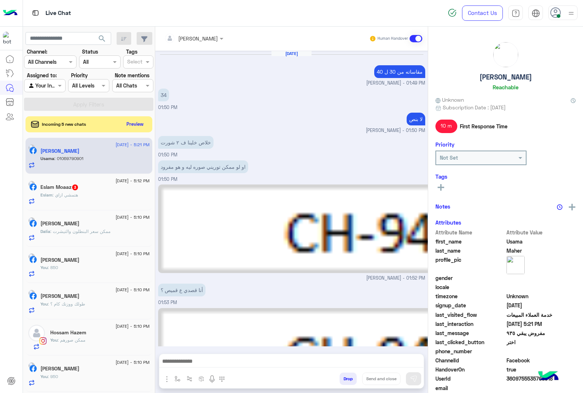
scroll to position [606, 0]
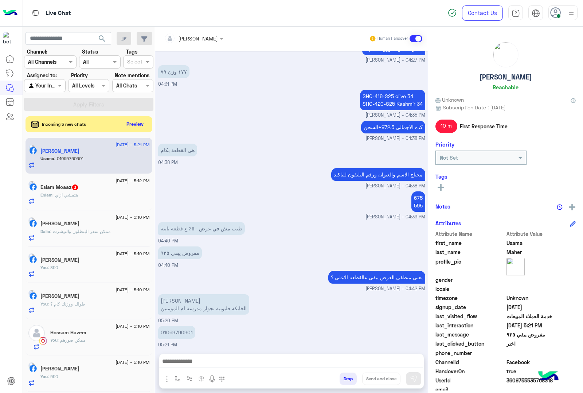
click at [183, 363] on textarea at bounding box center [291, 361] width 264 height 11
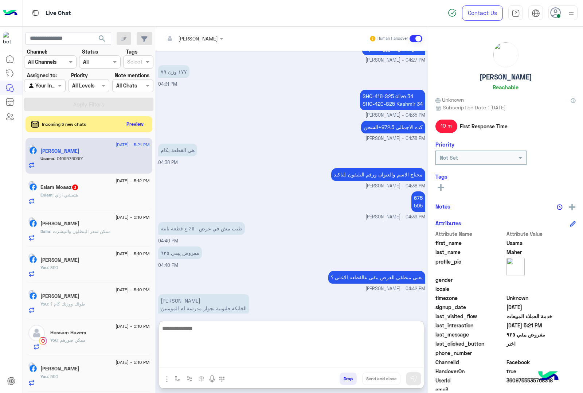
scroll to position [638, 0]
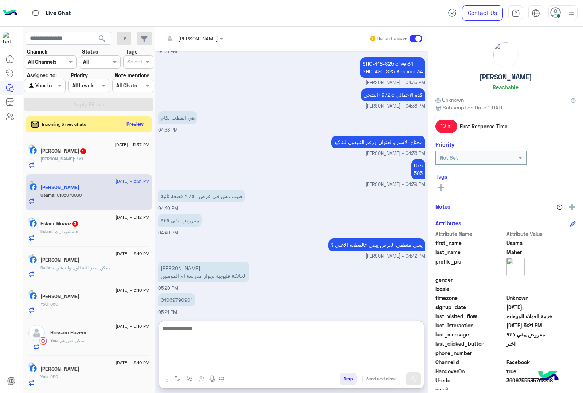
click at [203, 36] on input "text" at bounding box center [184, 39] width 40 height 8
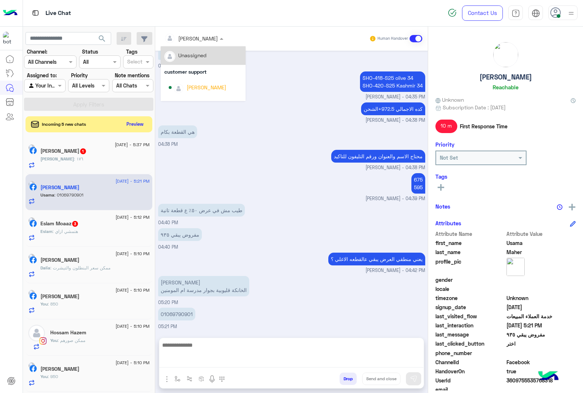
scroll to position [606, 0]
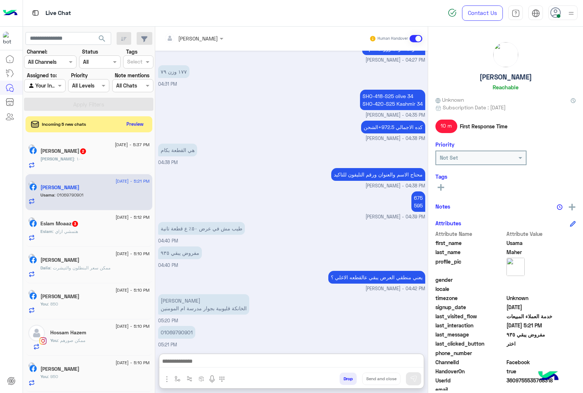
click at [175, 365] on textarea at bounding box center [291, 361] width 264 height 11
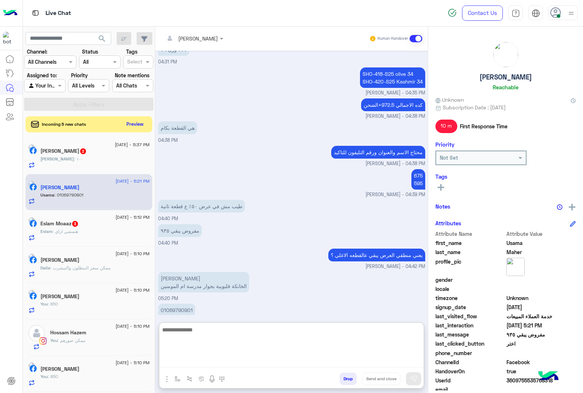
scroll to position [638, 0]
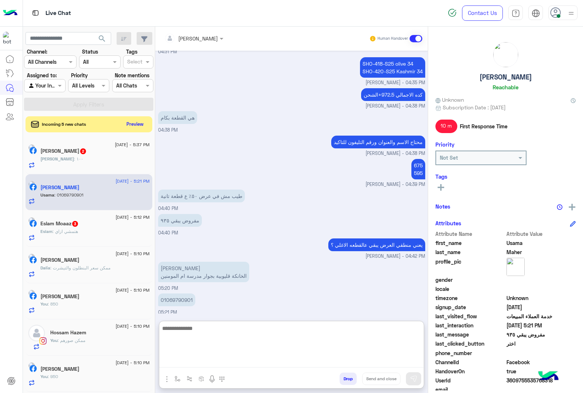
click at [189, 35] on input "text" at bounding box center [184, 39] width 40 height 8
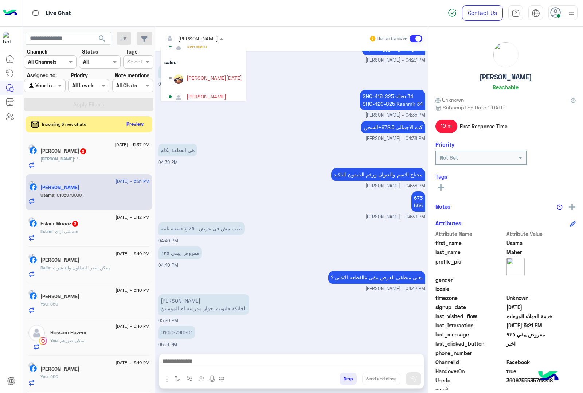
scroll to position [65, 0]
click at [190, 75] on div "[PERSON_NAME][DATE]" at bounding box center [214, 73] width 55 height 8
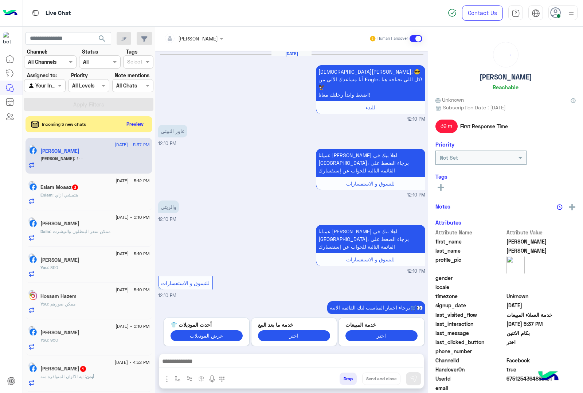
scroll to position [852, 0]
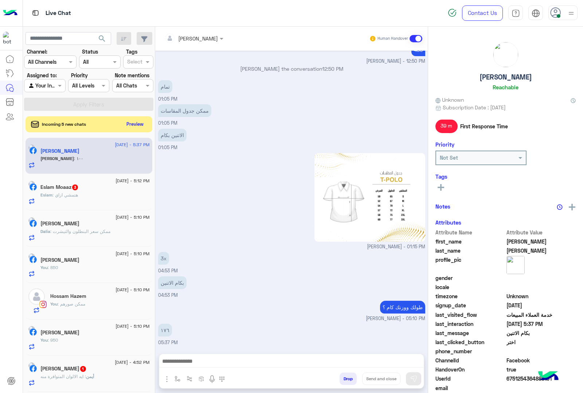
click at [61, 200] on div "Eslam : هتمشي ازاي" at bounding box center [94, 198] width 109 height 13
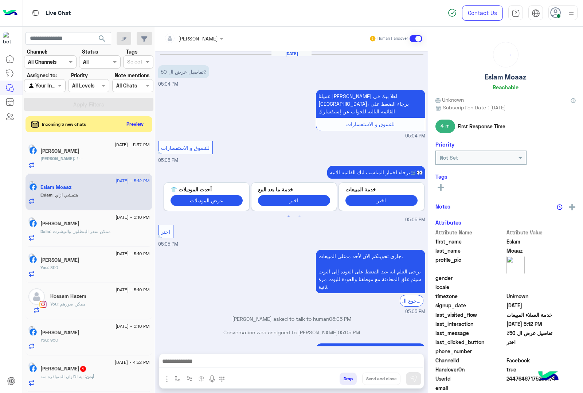
scroll to position [174, 0]
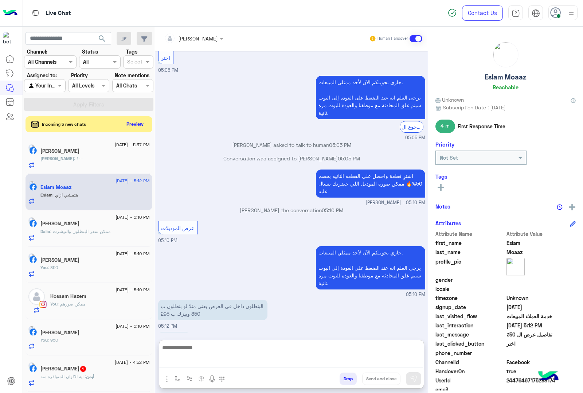
click at [179, 359] on textarea at bounding box center [291, 355] width 264 height 24
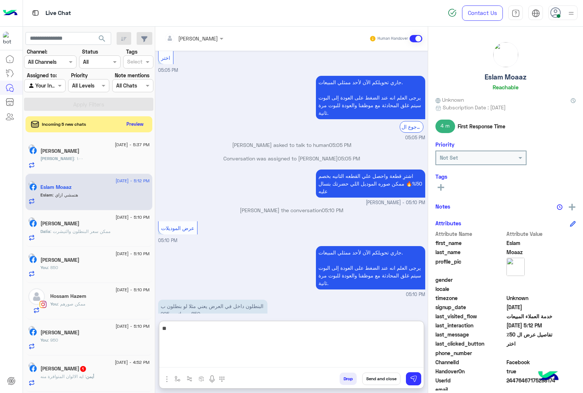
type textarea "*"
type textarea "**********"
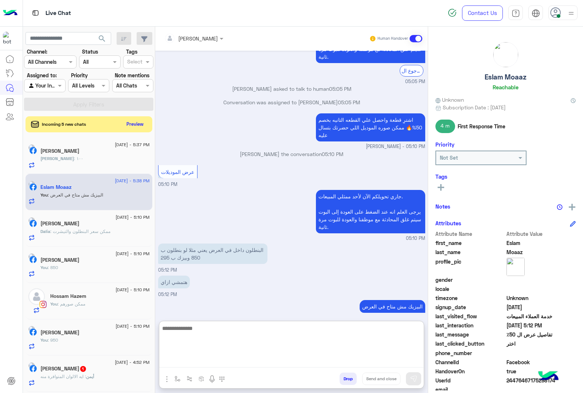
click at [105, 162] on div "[PERSON_NAME] : ١٠٠" at bounding box center [94, 161] width 109 height 13
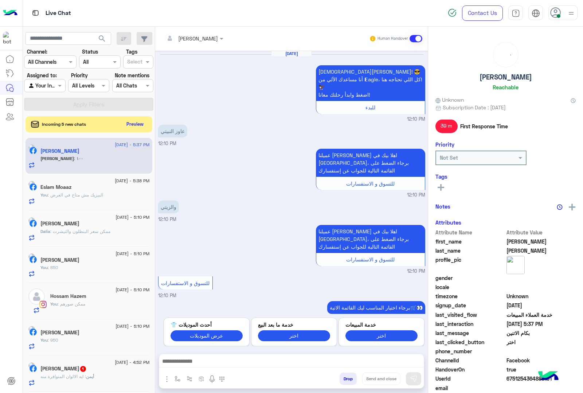
scroll to position [852, 0]
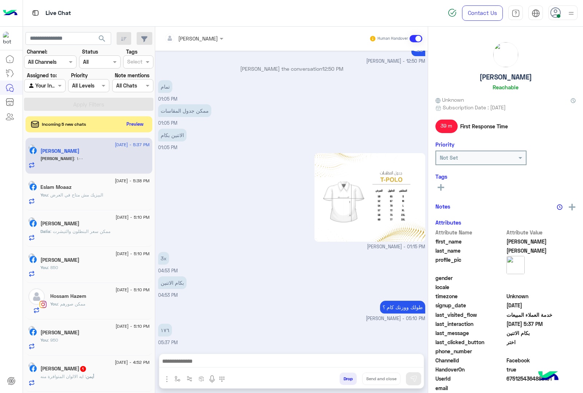
click at [201, 357] on textarea at bounding box center [291, 361] width 264 height 11
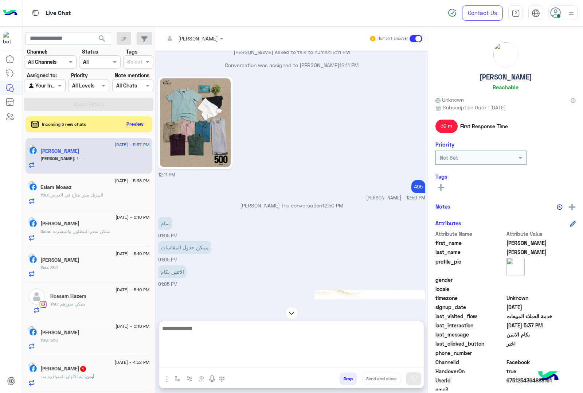
scroll to position [885, 0]
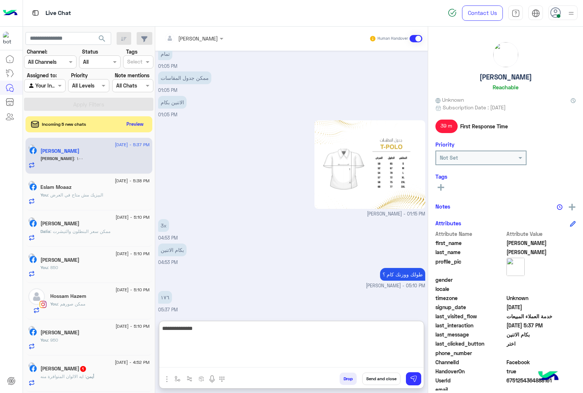
type textarea "**********"
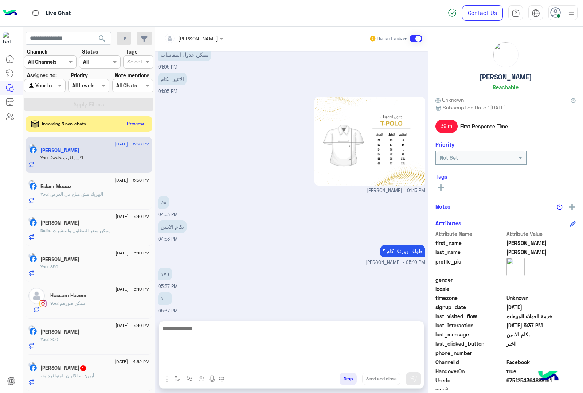
click at [133, 124] on button "Preview" at bounding box center [135, 124] width 23 height 10
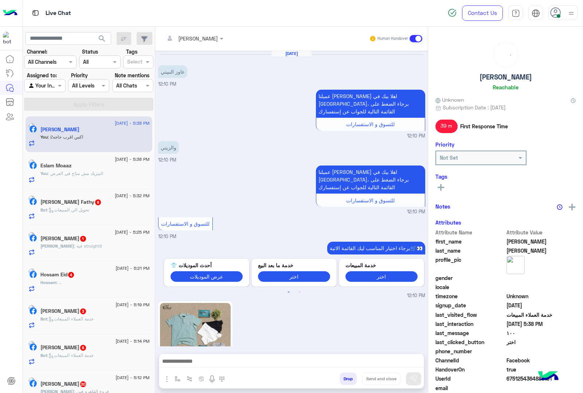
scroll to position [816, 0]
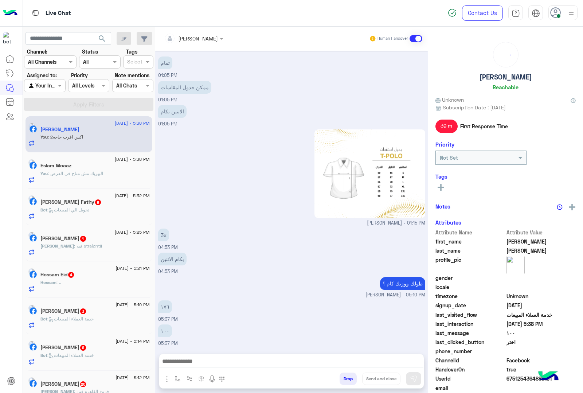
click at [101, 214] on div "Bot : تحويل الي المبيعات" at bounding box center [94, 213] width 109 height 13
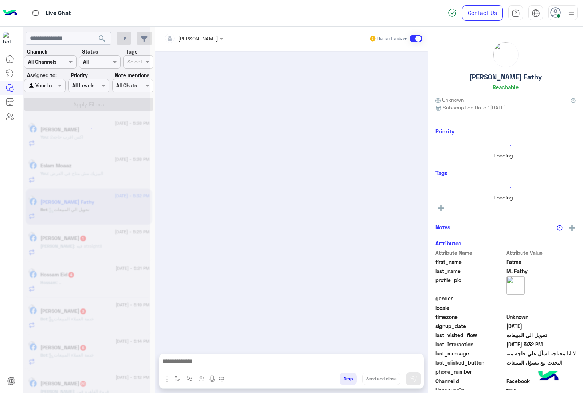
scroll to position [330, 0]
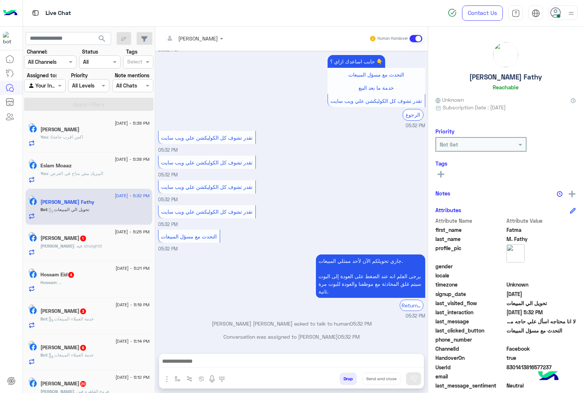
click at [192, 361] on textarea at bounding box center [291, 361] width 264 height 11
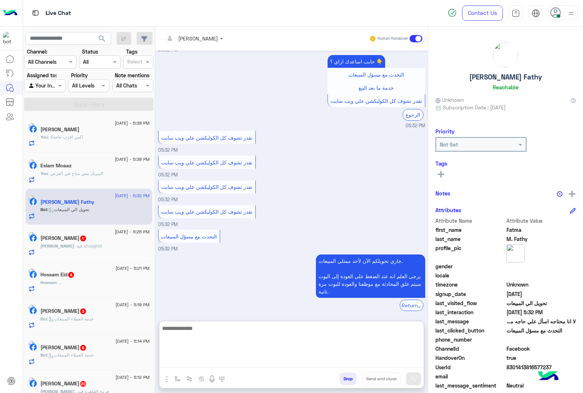
paste textarea "**********"
type textarea "**********"
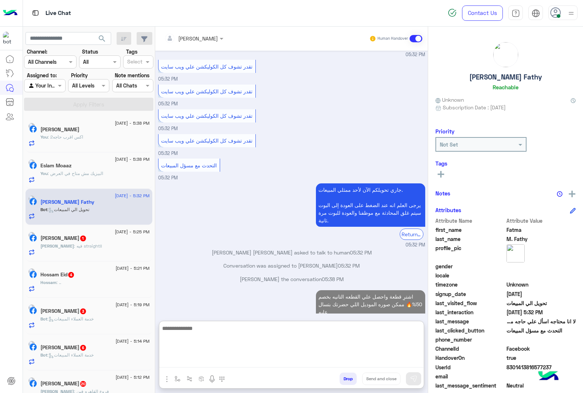
scroll to position [414, 0]
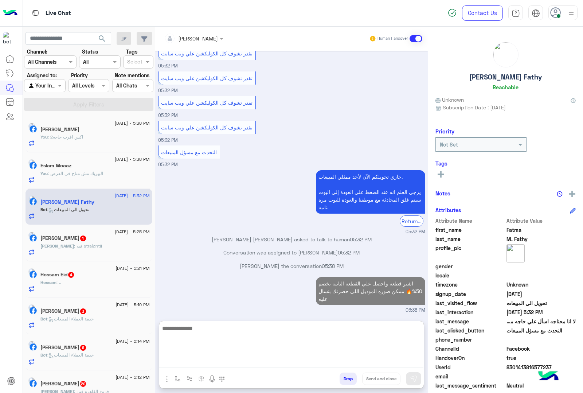
click at [83, 246] on span ": فيه straight!!" at bounding box center [88, 245] width 28 height 5
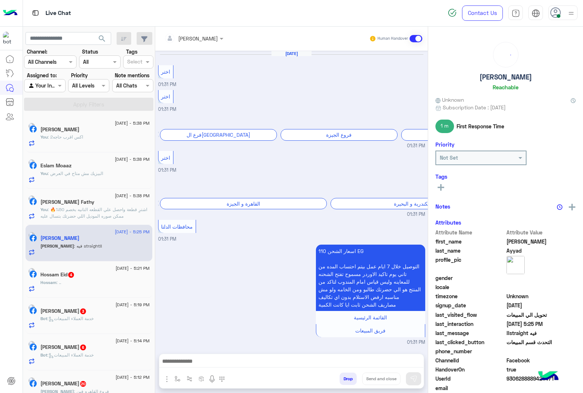
scroll to position [838, 0]
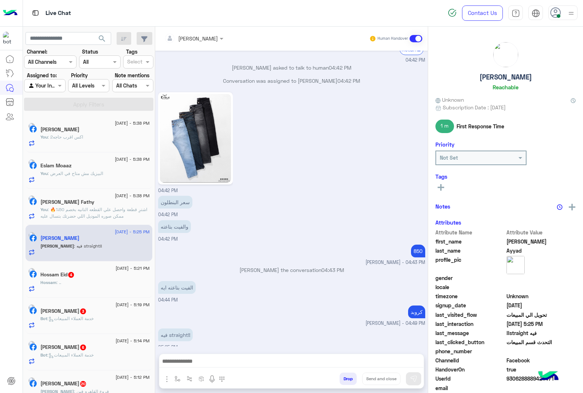
click at [180, 356] on textarea at bounding box center [291, 361] width 264 height 11
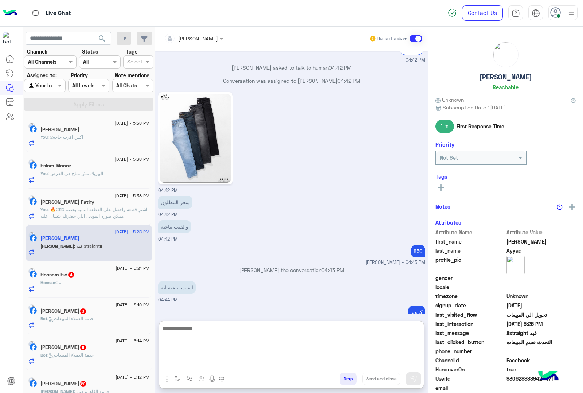
scroll to position [871, 0]
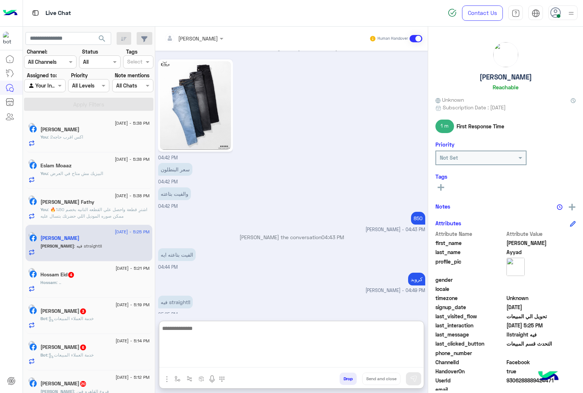
paste textarea "**********"
type textarea "**********"
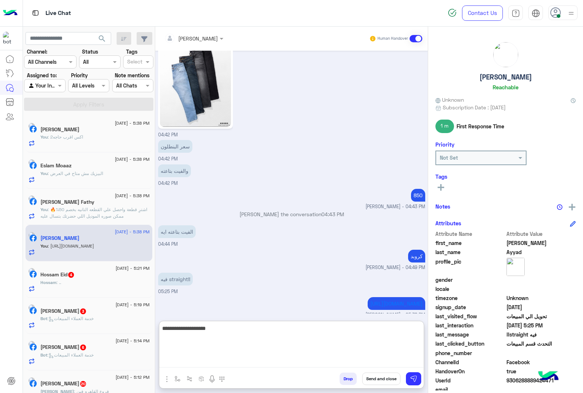
type textarea "**********"
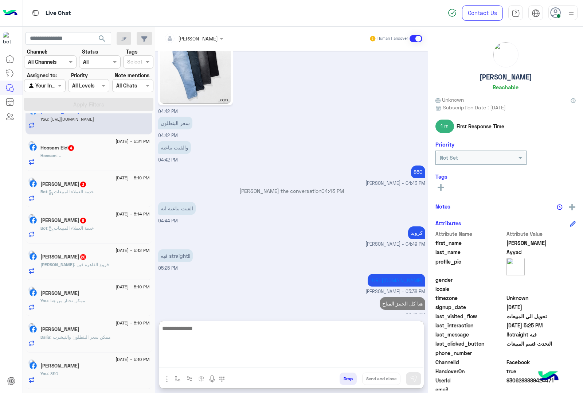
scroll to position [137, 0]
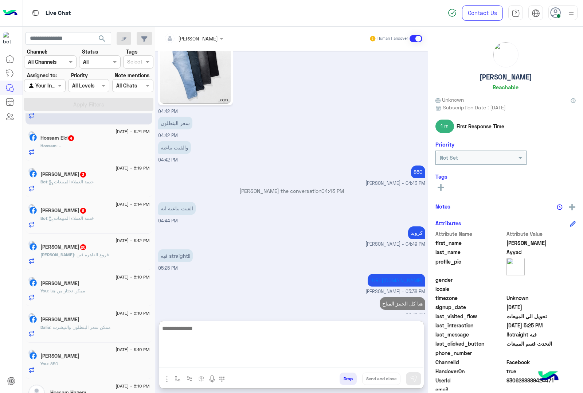
click at [86, 257] on span ": فروع القاهره فين" at bounding box center [91, 254] width 35 height 5
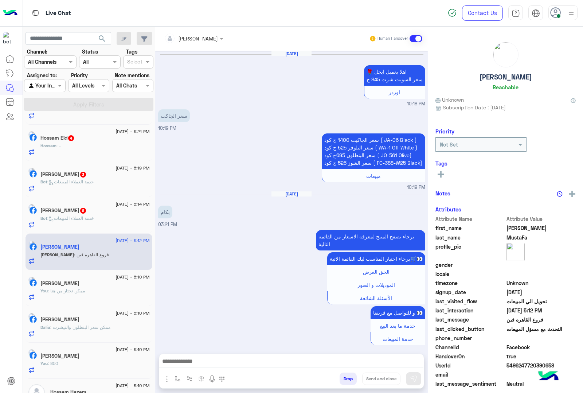
scroll to position [848, 0]
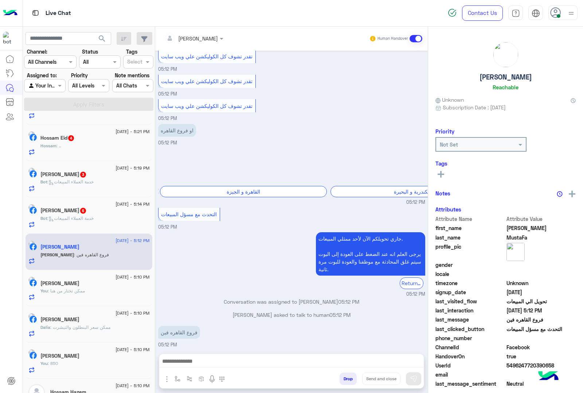
click at [197, 364] on textarea at bounding box center [291, 361] width 264 height 11
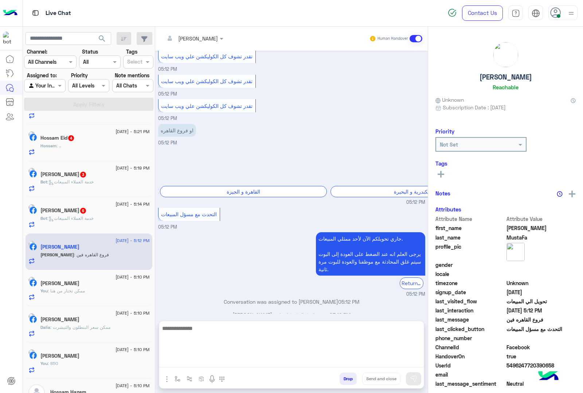
click at [167, 380] on img "button" at bounding box center [166, 379] width 9 height 9
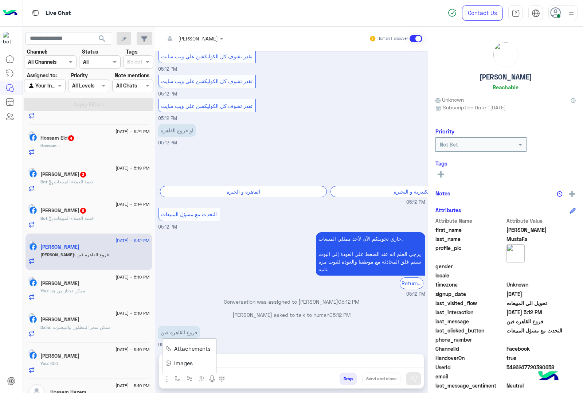
click at [175, 364] on span "Images" at bounding box center [183, 363] width 19 height 8
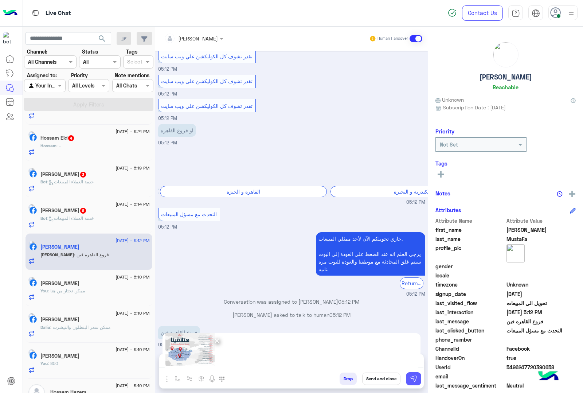
click at [412, 375] on img at bounding box center [413, 378] width 7 height 7
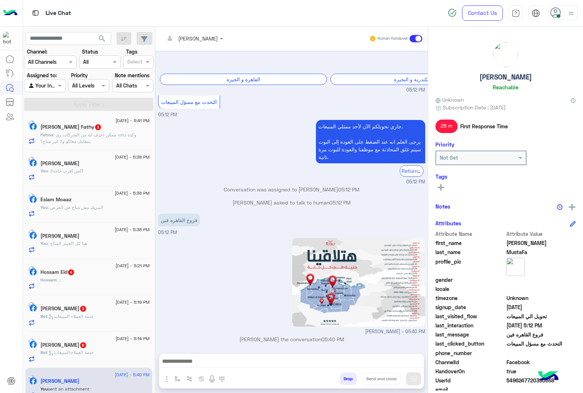
scroll to position [0, 0]
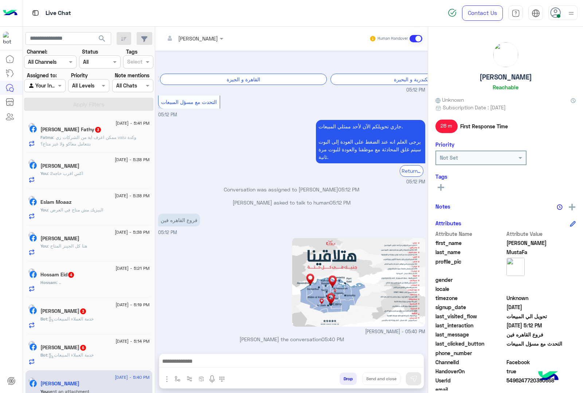
click at [104, 143] on p "Fatma : ممكن اعرف اية من الشركات زي valu وكدة بتتعامل معاكو ولا غير متاح؟" at bounding box center [94, 140] width 109 height 13
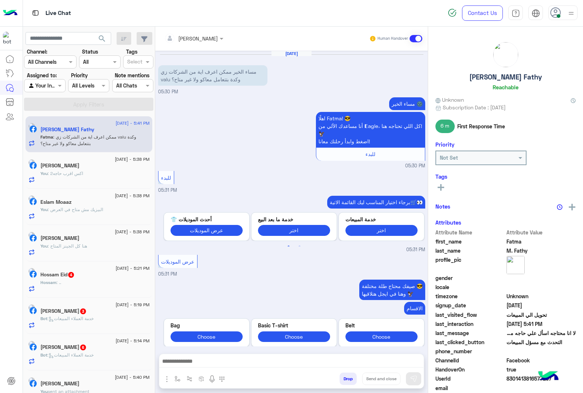
scroll to position [462, 0]
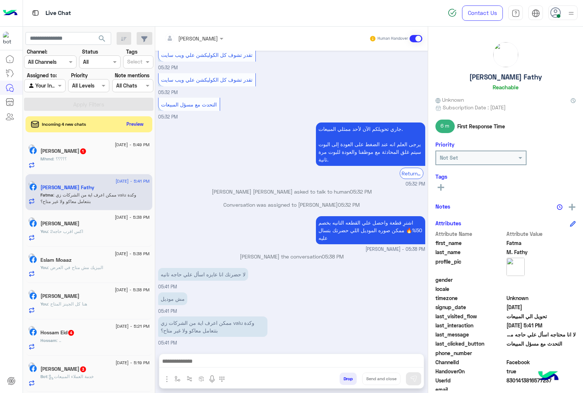
click at [340, 376] on button "Drop" at bounding box center [348, 378] width 17 height 12
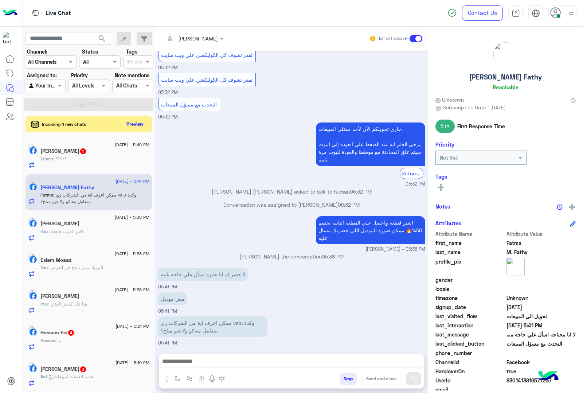
click at [340, 376] on button "Drop" at bounding box center [348, 378] width 17 height 12
click at [339, 376] on div "[PERSON_NAME] Human Handover [DATE] مساء الخير ممكن اعرف اية من الشركات زي valu…" at bounding box center [291, 211] width 273 height 369
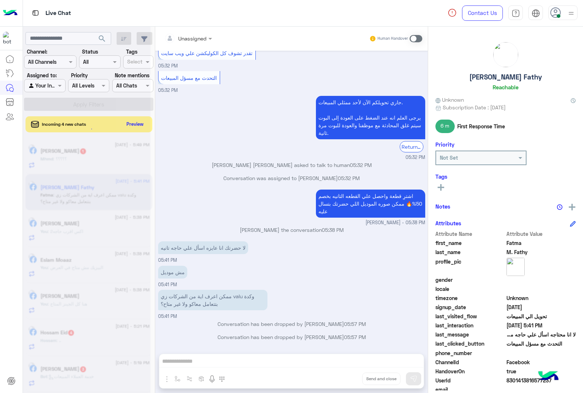
click at [339, 376] on div "Unassigned Human Handover [DATE] مساء الخير ممكن اعرف اية من الشركات زي valu وك…" at bounding box center [291, 211] width 273 height 369
click at [0, 0] on button "Drop" at bounding box center [0, 0] width 0 height 0
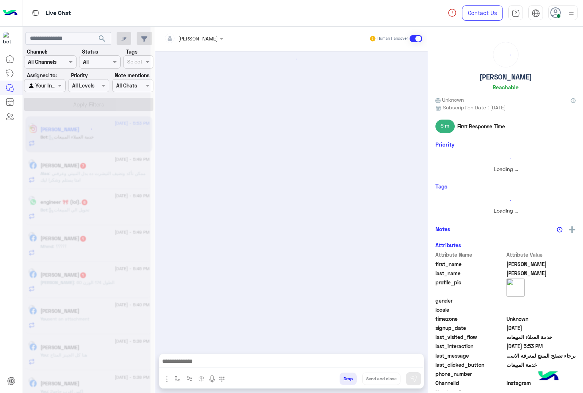
click at [340, 376] on button "Drop" at bounding box center [348, 378] width 17 height 12
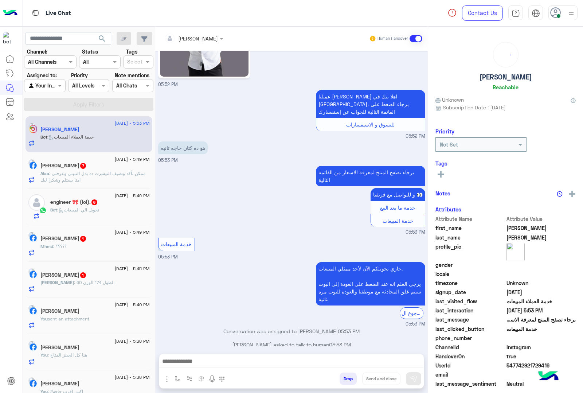
click at [340, 376] on button "Drop" at bounding box center [348, 378] width 17 height 12
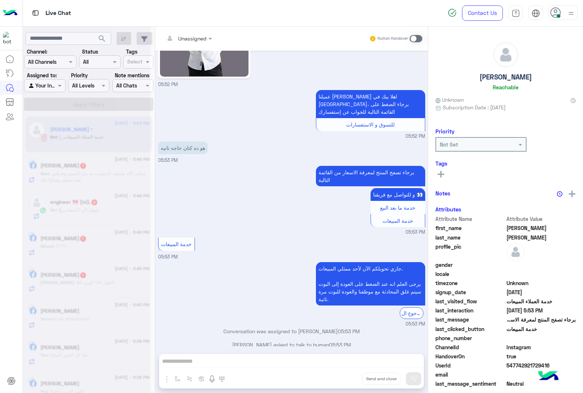
scroll to position [92, 0]
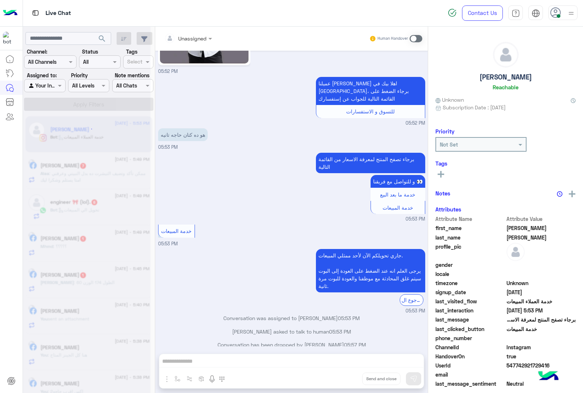
click at [339, 376] on div "Unassigned Human Handover [DATE] 05:52 PM عميلنا [PERSON_NAME] اهلا بيك في [GEO…" at bounding box center [291, 211] width 273 height 369
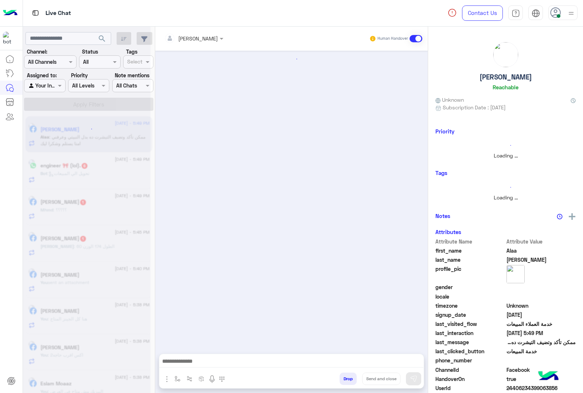
click at [340, 376] on button "Drop" at bounding box center [348, 378] width 17 height 12
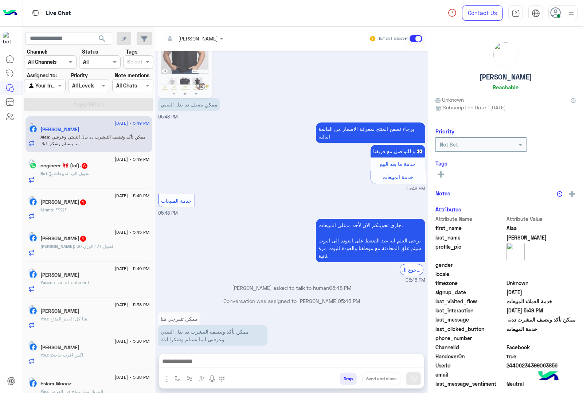
click at [339, 376] on div "[PERSON_NAME] Human Handover [DATE] النبيتي مش متاح [PERSON_NAME]هوي ليه 05:00 …" at bounding box center [291, 211] width 273 height 369
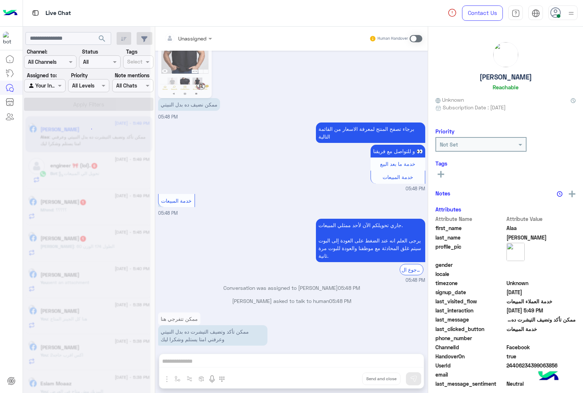
scroll to position [1229, 0]
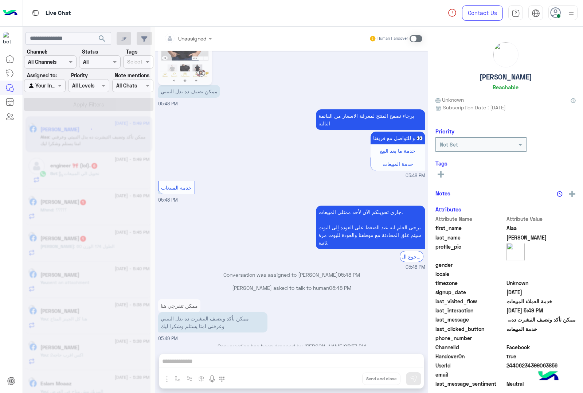
click at [339, 376] on div "Unassigned Human Handover [DATE] النبيتي مش متاح لارج يلهوي ليه 05:00 PM طيب اي…" at bounding box center [291, 211] width 273 height 369
click at [0, 0] on button "Drop" at bounding box center [0, 0] width 0 height 0
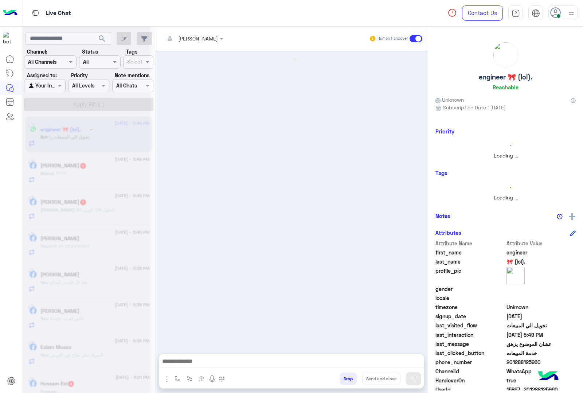
click at [340, 376] on button "Drop" at bounding box center [348, 378] width 17 height 12
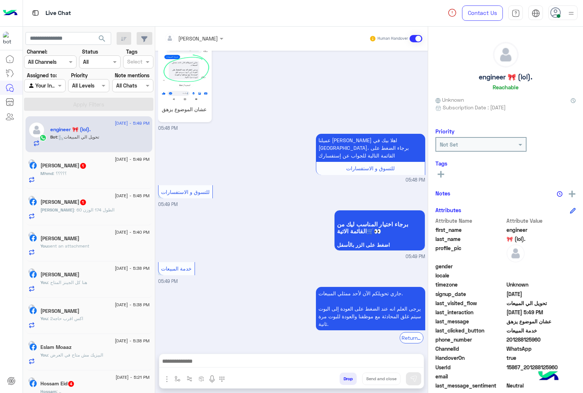
click at [339, 376] on div "[PERSON_NAME] Human Handover [DATE] طولك ووزنك كام ؟ بص عارفه وزن 70 الطول هسال…" at bounding box center [291, 211] width 273 height 369
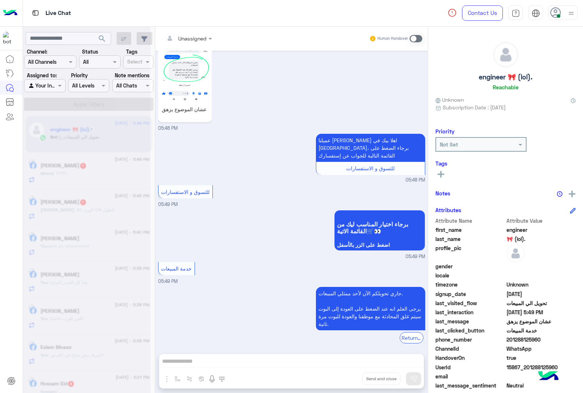
scroll to position [1109, 0]
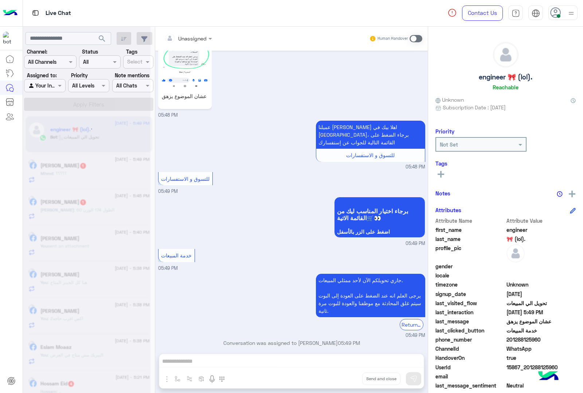
click at [339, 376] on div "Unassigned Human Handover [DATE] طولك ووزنك كام ؟ بص عارفه وزن 70 الطول هساله 0…" at bounding box center [291, 211] width 273 height 369
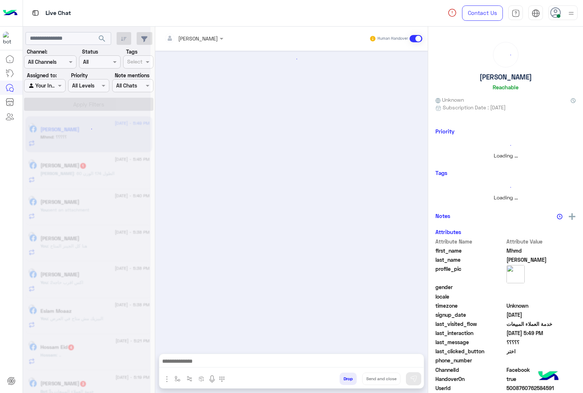
click at [340, 376] on button "Drop" at bounding box center [348, 378] width 17 height 12
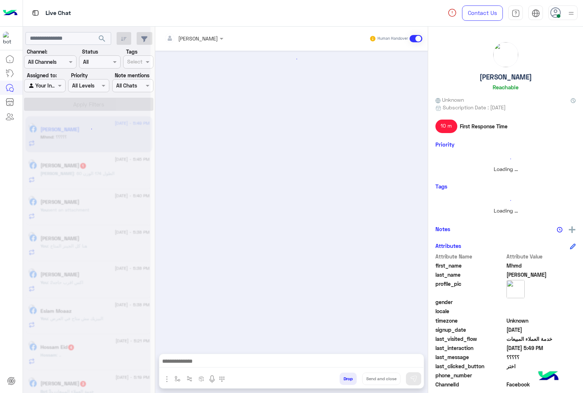
click at [340, 376] on button "Drop" at bounding box center [348, 378] width 17 height 12
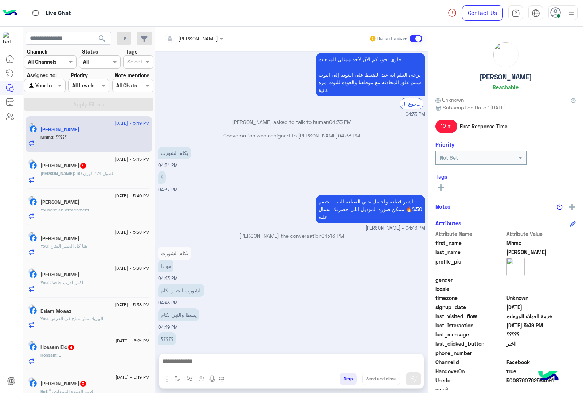
click at [340, 376] on button "Drop" at bounding box center [348, 378] width 17 height 12
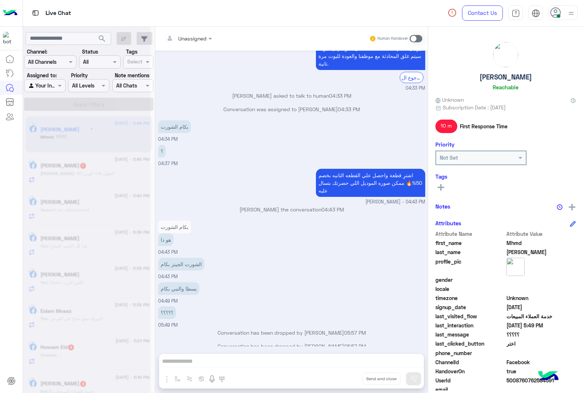
click at [339, 376] on div "Unassigned Human Handover [DATE] فريق المبيعات 12:24 PM جاري تحويلكم الآن لأحد …" at bounding box center [291, 211] width 273 height 369
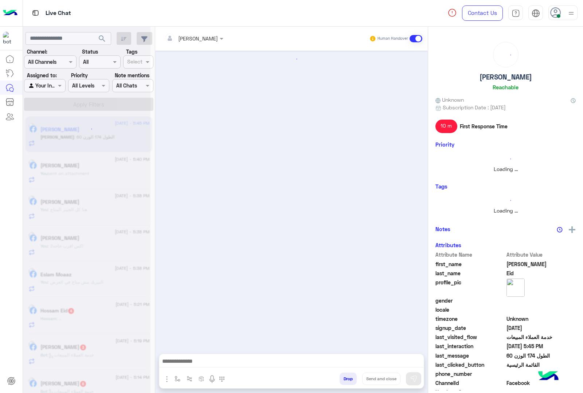
click at [340, 376] on button "Drop" at bounding box center [348, 378] width 17 height 12
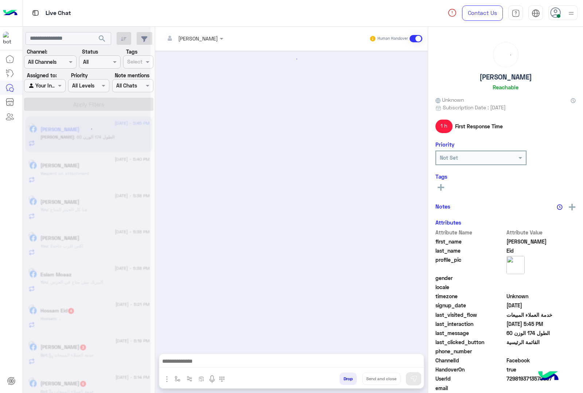
click at [340, 376] on button "Drop" at bounding box center [348, 378] width 17 height 12
click at [339, 376] on div "Unassigned Human Handover [DATE] Conversation has been dropped by [PERSON_NAME]…" at bounding box center [291, 211] width 273 height 369
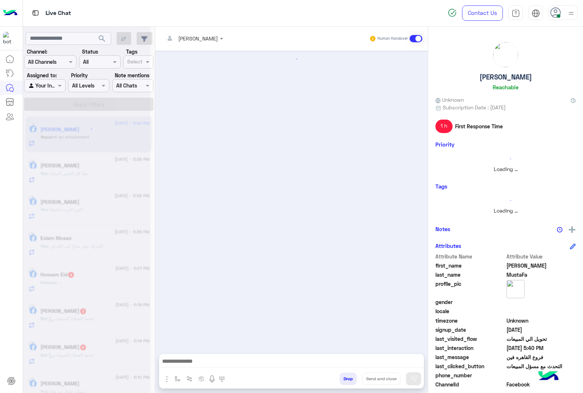
click at [340, 376] on button "Drop" at bounding box center [348, 378] width 17 height 12
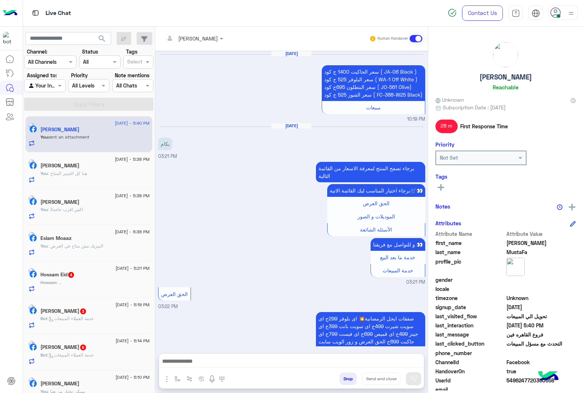
click at [340, 376] on button "Drop" at bounding box center [348, 378] width 17 height 12
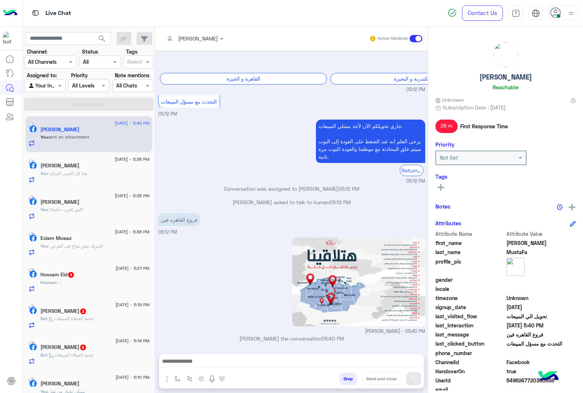
click at [340, 376] on button "Drop" at bounding box center [348, 378] width 17 height 12
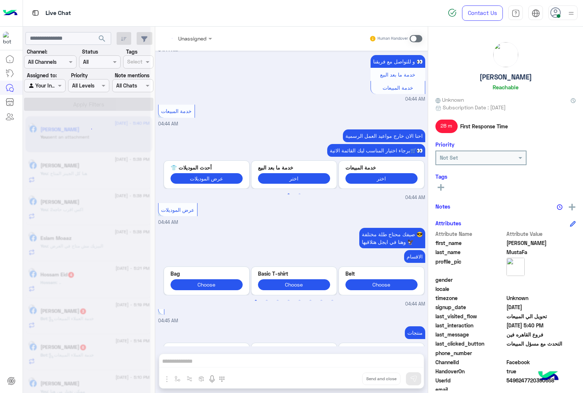
click at [339, 376] on div "Unassigned Human Handover [DATE] سعر الجاكيت 1400 ج كود ( JA-06 Black ) سعر الب…" at bounding box center [291, 211] width 273 height 369
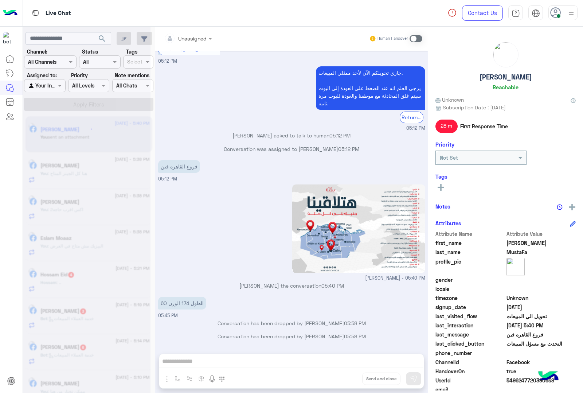
scroll to position [2130, 0]
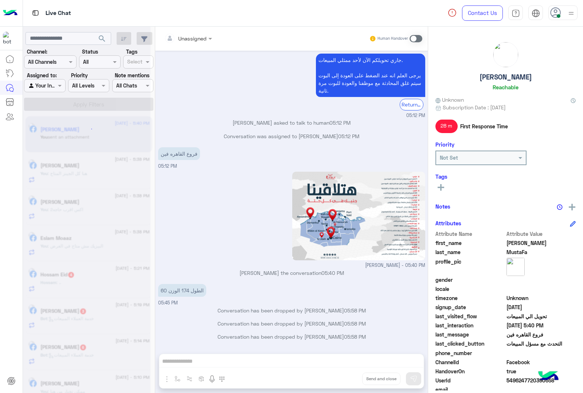
click at [339, 376] on div "Unassigned Human Handover [DATE] سعر الجاكيت 1400 ج كود ( JA-06 Black ) سعر الب…" at bounding box center [291, 211] width 273 height 369
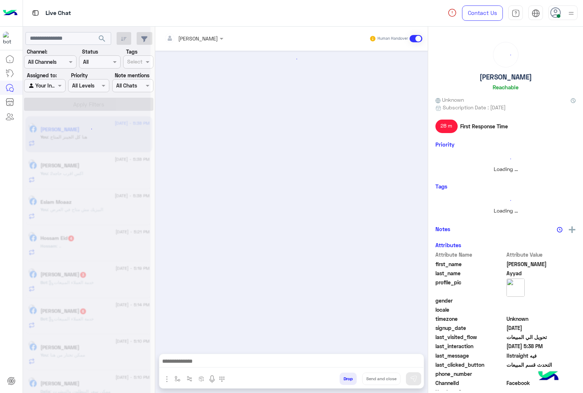
click at [340, 376] on button "Drop" at bounding box center [348, 378] width 17 height 12
click at [339, 376] on div "[PERSON_NAME] Human Handover Attachements Images Drop Send and close" at bounding box center [291, 211] width 273 height 369
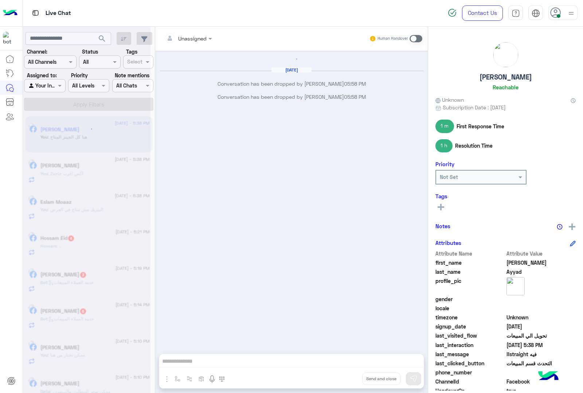
click at [339, 376] on div "Unassigned Human Handover [DATE] Conversation has been dropped by [PERSON_NAME]…" at bounding box center [291, 211] width 273 height 369
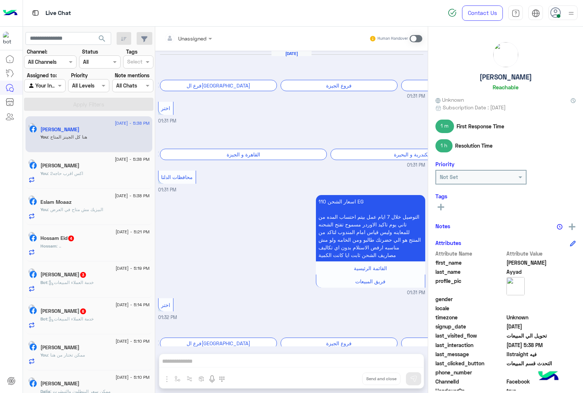
scroll to position [862, 0]
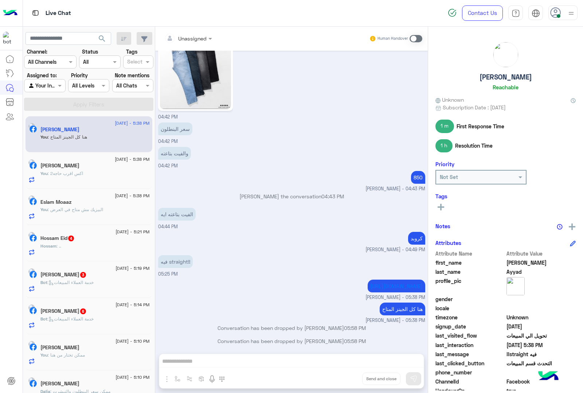
click at [339, 376] on div "Unassigned Human Handover [DATE] برجاء إختيار المحافظة فرع [GEOGRAPHIC_DATA] فر…" at bounding box center [291, 211] width 273 height 369
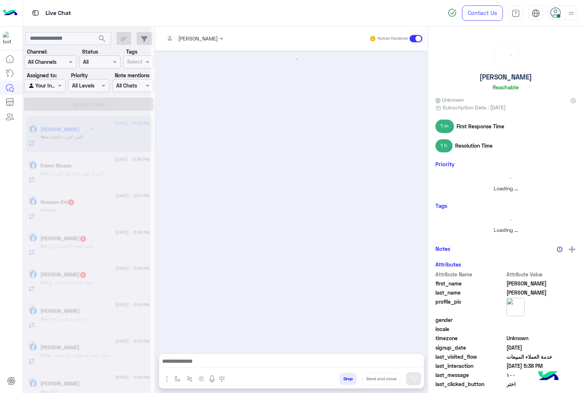
click at [340, 376] on button "Drop" at bounding box center [348, 378] width 17 height 12
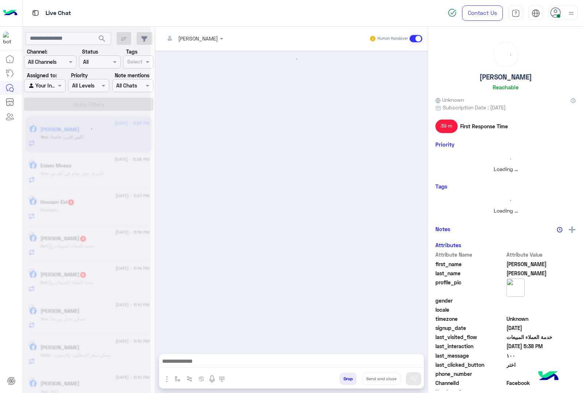
click at [340, 376] on button "Drop" at bounding box center [348, 378] width 17 height 12
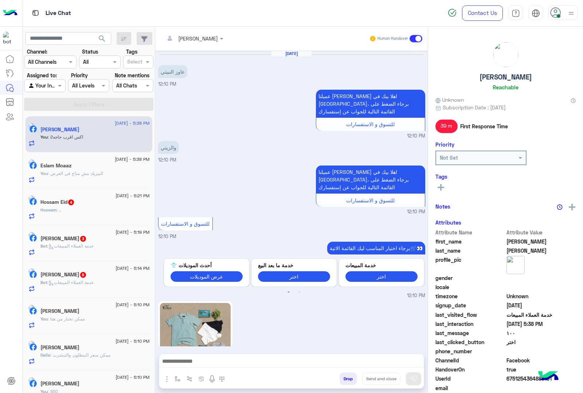
click at [339, 376] on div "[PERSON_NAME] Human Handover [DATE] عاوز النبيتي 12:10 PM عميلنا [PERSON_NAME] …" at bounding box center [291, 211] width 273 height 369
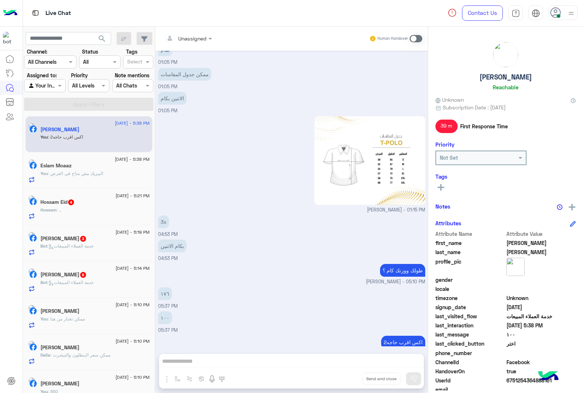
click at [339, 376] on div "Unassigned Human Handover [DATE] عاوز النبيتي 12:10 PM عميلنا [PERSON_NAME] اهل…" at bounding box center [291, 211] width 273 height 369
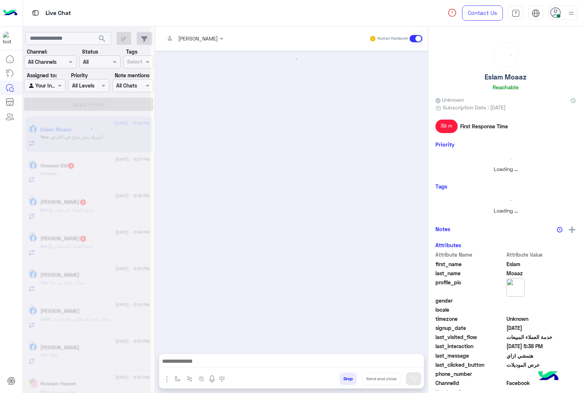
click at [340, 376] on button "Drop" at bounding box center [348, 378] width 17 height 12
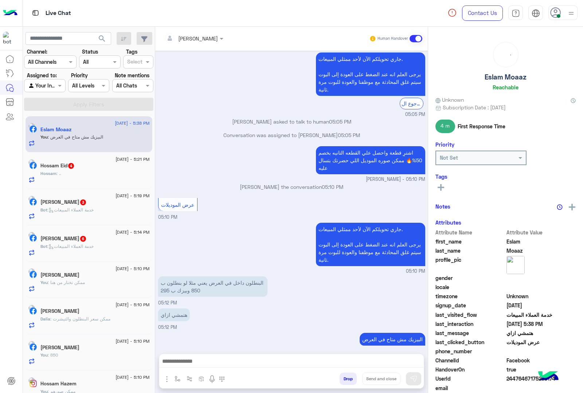
click at [339, 376] on div "[PERSON_NAME] Human Handover [DATE] تفاصيل عرض ال 50٪ 05:04 PM عميلنا [PERSON_N…" at bounding box center [291, 211] width 273 height 369
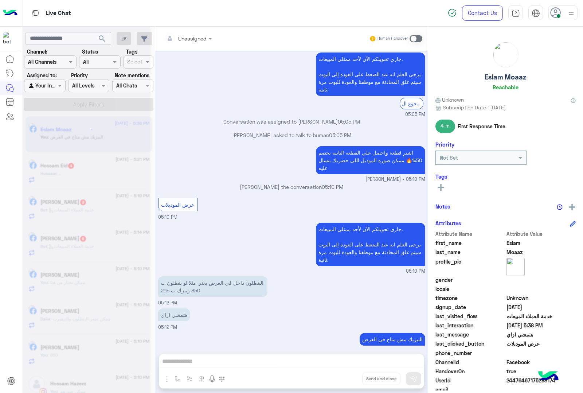
scroll to position [210, 0]
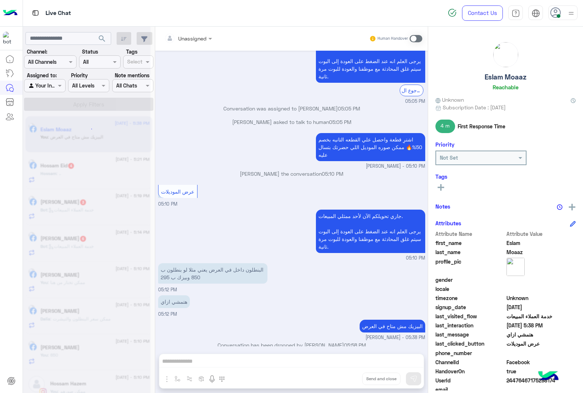
click at [339, 376] on div "Unassigned Human Handover [DATE] تفاصيل عرض ال 50٪ 05:04 PM عميلنا [PERSON_NAME…" at bounding box center [291, 211] width 273 height 369
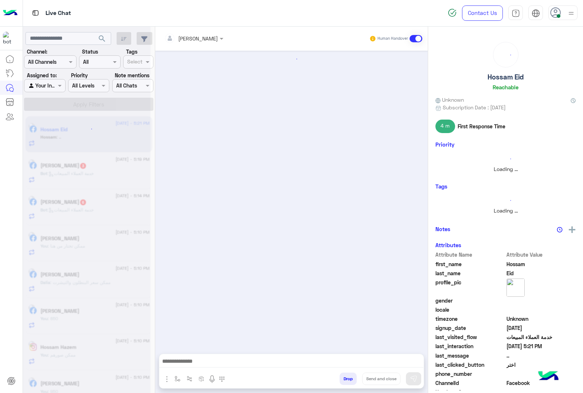
click at [340, 376] on button "Drop" at bounding box center [348, 378] width 17 height 12
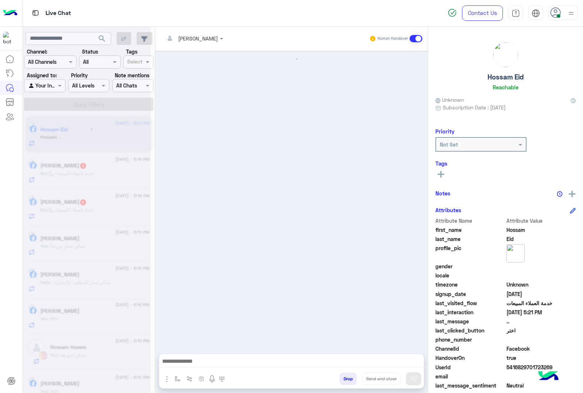
click at [340, 376] on button "Drop" at bounding box center [348, 378] width 17 height 12
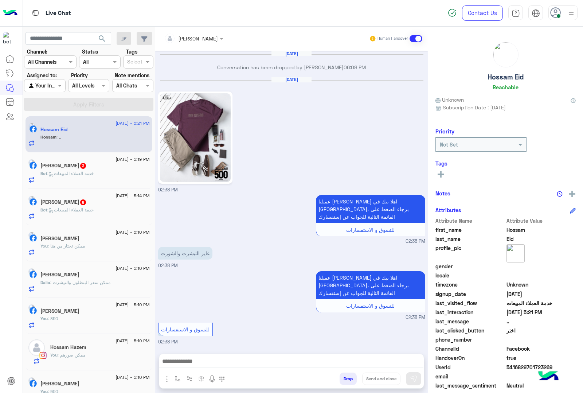
scroll to position [917, 0]
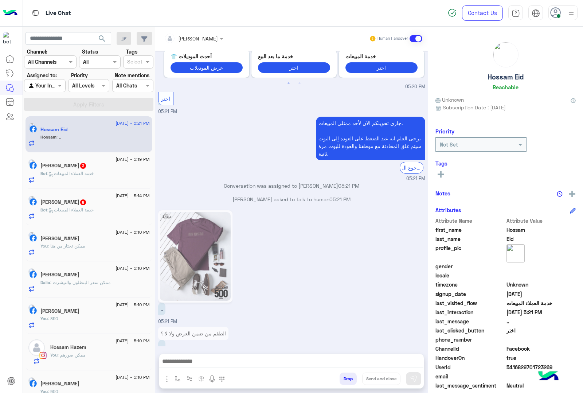
click at [339, 376] on div "[PERSON_NAME] Human Handover [DATE] Conversation has been dropped by [PERSON_NA…" at bounding box center [291, 211] width 273 height 369
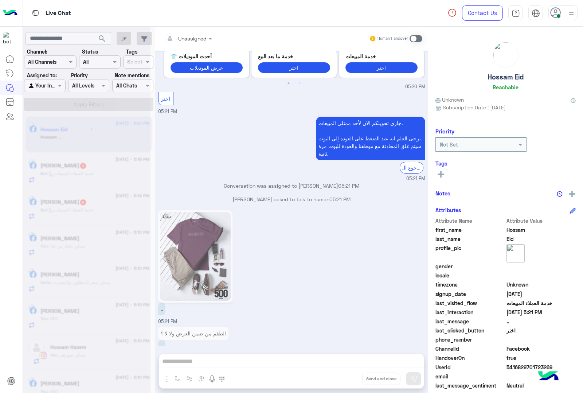
click at [339, 376] on div "Unassigned Human Handover [DATE] Conversation has been dropped by [PERSON_NAME]…" at bounding box center [291, 211] width 273 height 369
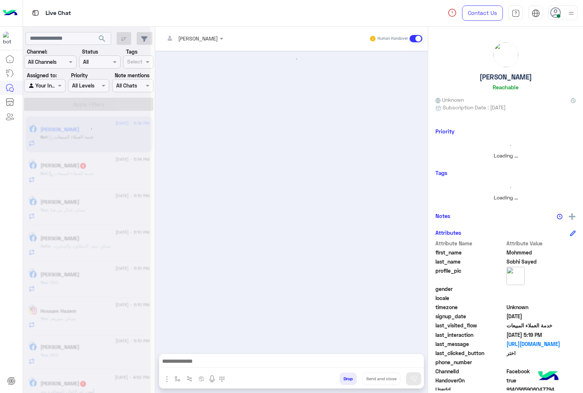
click at [340, 376] on button "Drop" at bounding box center [348, 378] width 17 height 12
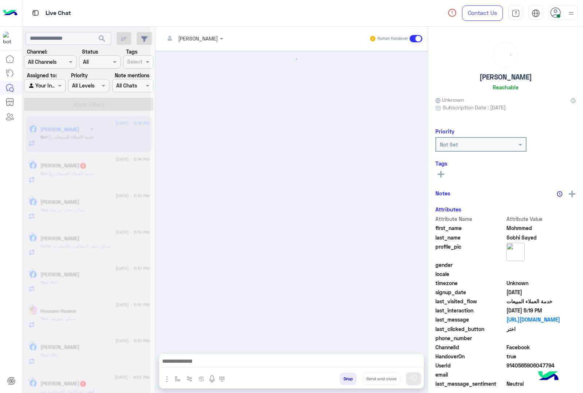
click at [340, 376] on button "Drop" at bounding box center [348, 378] width 17 height 12
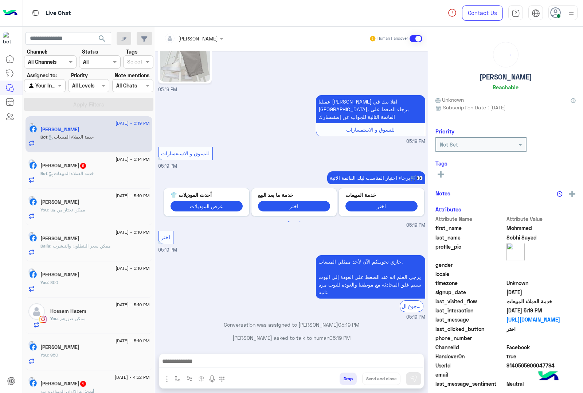
click at [339, 376] on div "[PERSON_NAME] Human Handover [DATE] اختر 07:13 PM الرجوع جاري تحويلكم الآن لأحد…" at bounding box center [291, 211] width 273 height 369
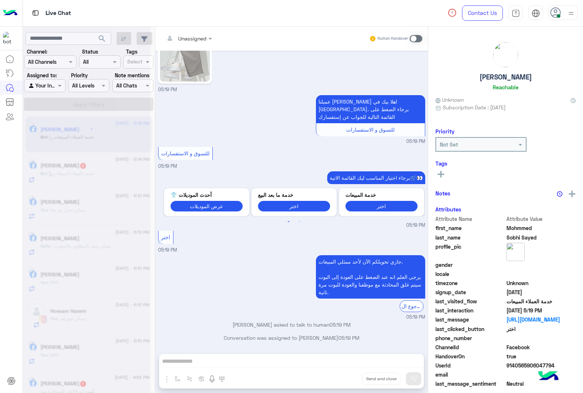
scroll to position [939, 0]
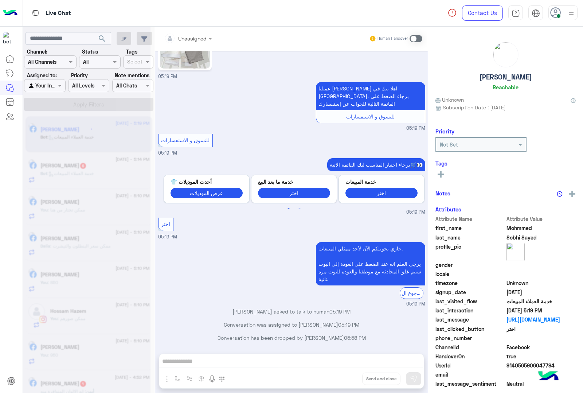
click at [339, 376] on div "Unassigned Human Handover [DATE] اختر 07:13 PM الرجوع جاري تحويلكم الآن لأحد مم…" at bounding box center [291, 211] width 273 height 369
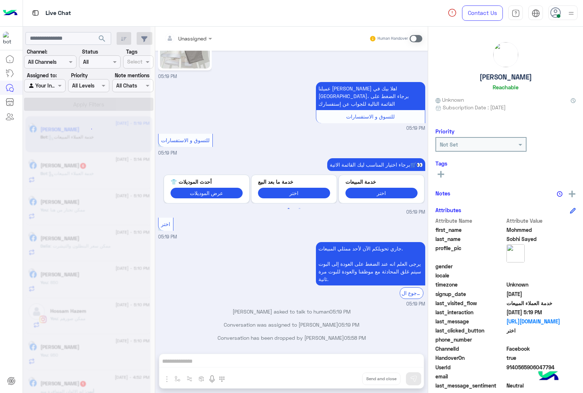
click at [0, 0] on button "Drop" at bounding box center [0, 0] width 0 height 0
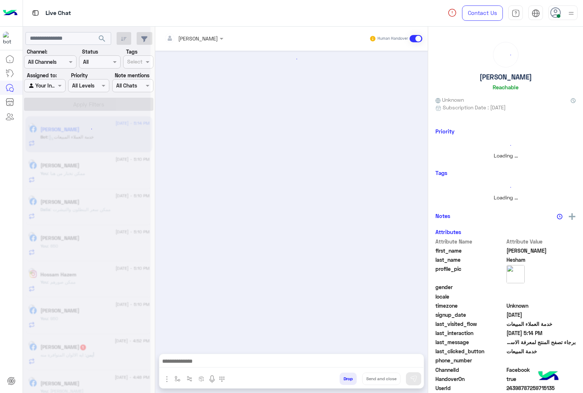
click at [340, 376] on button "Drop" at bounding box center [348, 378] width 17 height 12
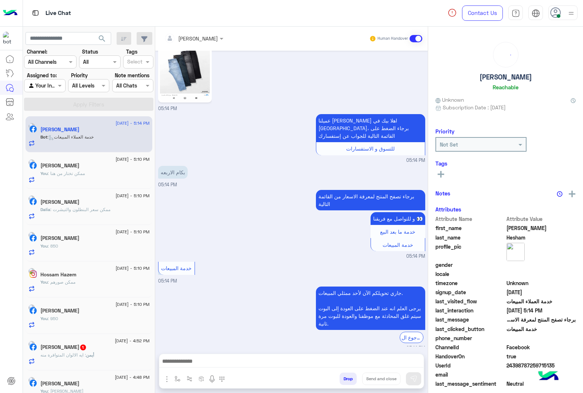
click at [339, 376] on div "[PERSON_NAME] Human Handover [DATE] الموقع 11:35 AM خدمة المبيعات 11:35 AM جاري…" at bounding box center [291, 211] width 273 height 369
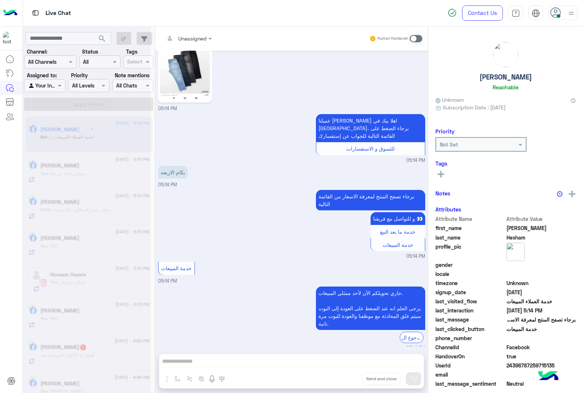
scroll to position [1018, 0]
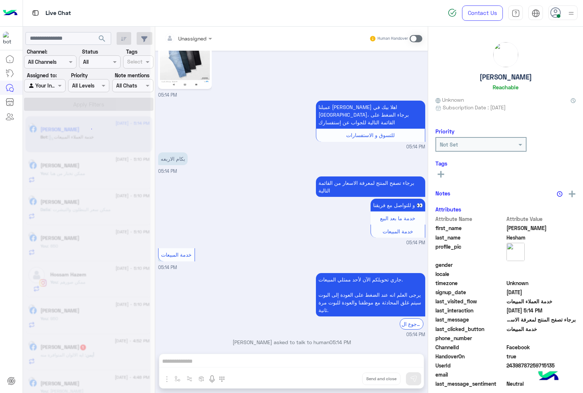
click at [339, 376] on div "Unassigned Human Handover [DATE] الموقع 11:35 AM خدمة المبيعات 11:35 AM جاري تح…" at bounding box center [291, 211] width 273 height 369
click at [0, 0] on button "Drop" at bounding box center [0, 0] width 0 height 0
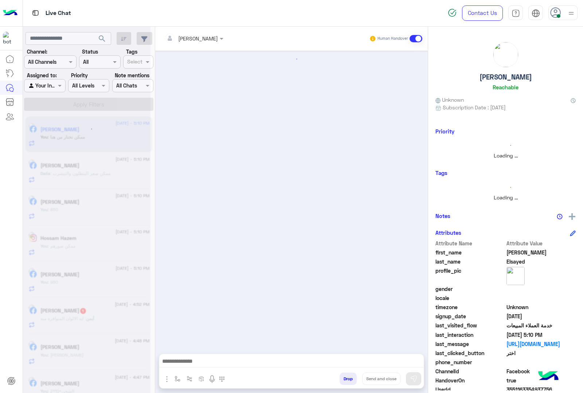
click at [340, 376] on button "Drop" at bounding box center [348, 378] width 17 height 12
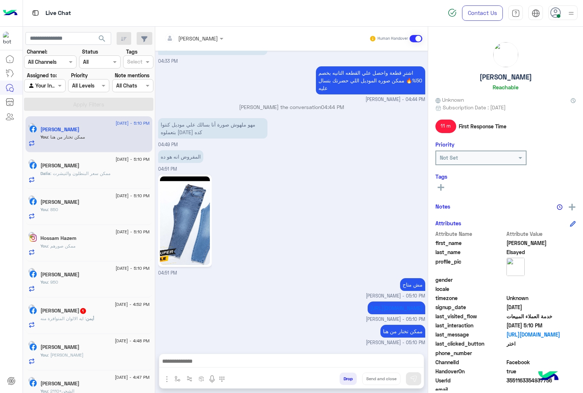
click at [339, 376] on div "[PERSON_NAME] Human Handover [DATE] برجاء اختيار المناسب ليك القائمة الاتية🛒👀 ا…" at bounding box center [291, 211] width 273 height 369
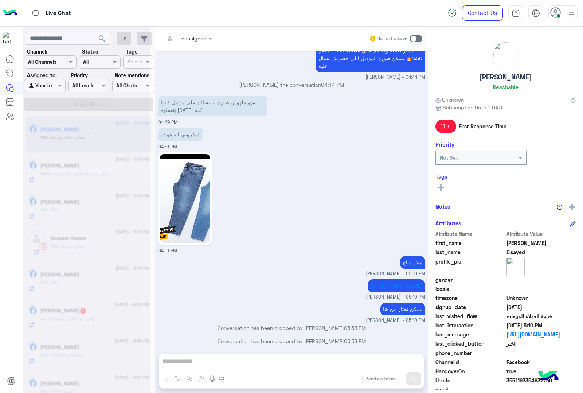
scroll to position [847, 0]
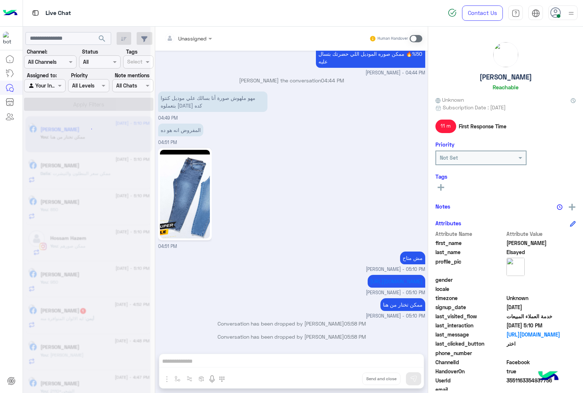
click at [339, 376] on div "Unassigned Human Handover [DATE] برجاء اختيار المناسب ليك القائمة الاتية🛒👀 الحق…" at bounding box center [291, 211] width 273 height 369
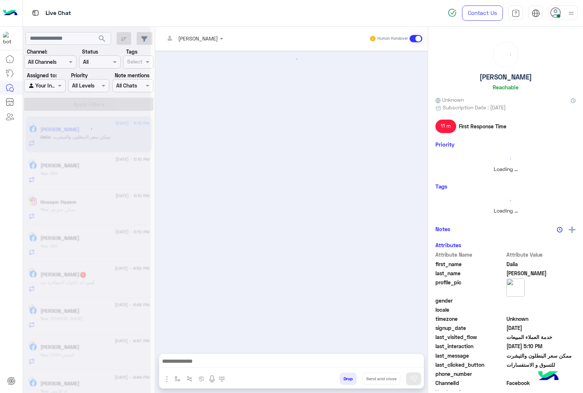
click at [340, 376] on button "Drop" at bounding box center [348, 378] width 17 height 12
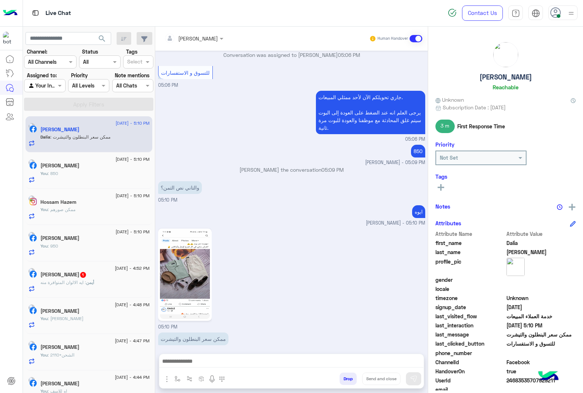
scroll to position [382, 0]
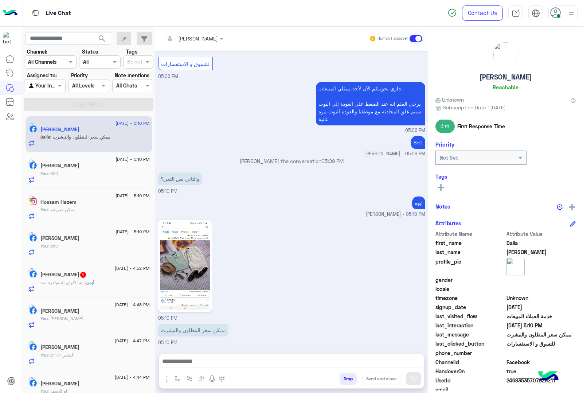
click at [339, 376] on div "[PERSON_NAME] Human Handover [DATE] السعر كام 05:06 PM برجاء تصفح المنتج لمعرفة…" at bounding box center [291, 211] width 273 height 369
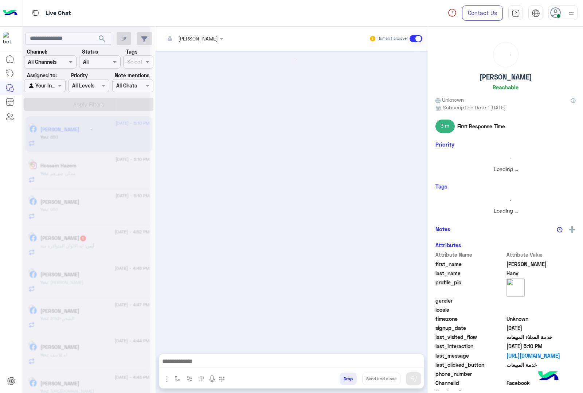
click at [340, 376] on button "Drop" at bounding box center [348, 378] width 17 height 12
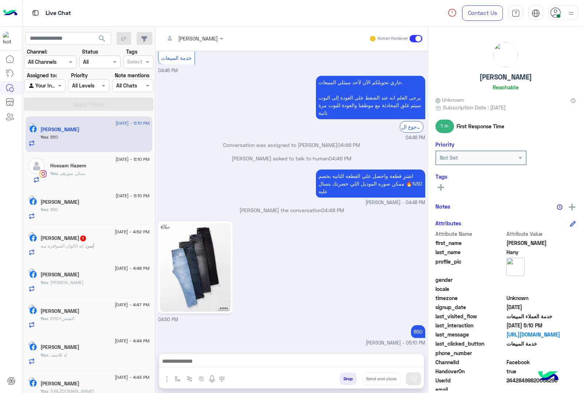
click at [339, 376] on div "[PERSON_NAME] Human Handover [DATE] GetStarted 04:46 PM اهلًا [PERSON_NAME]! 😎 …" at bounding box center [291, 211] width 273 height 369
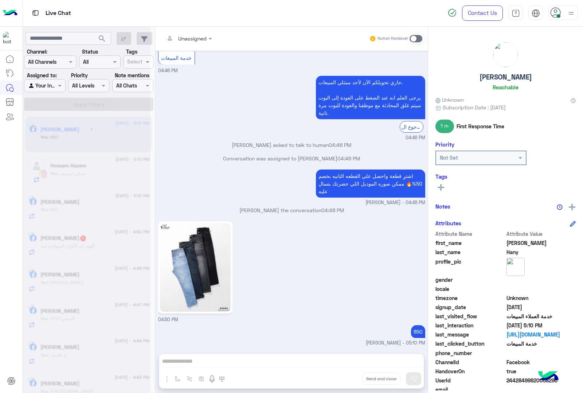
scroll to position [207, 0]
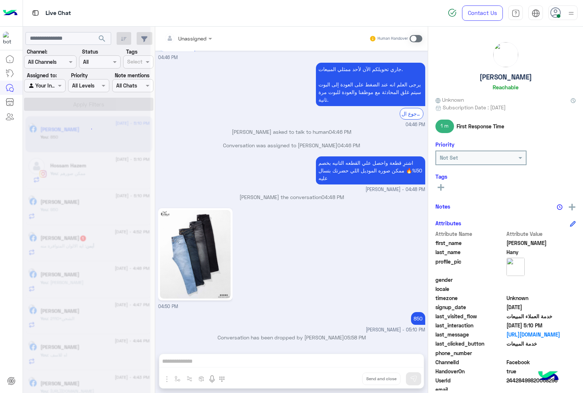
click at [339, 376] on div "Unassigned Human Handover [DATE] GetStarted 04:46 PM اهلًا [PERSON_NAME]! 😎 أنا…" at bounding box center [291, 211] width 273 height 369
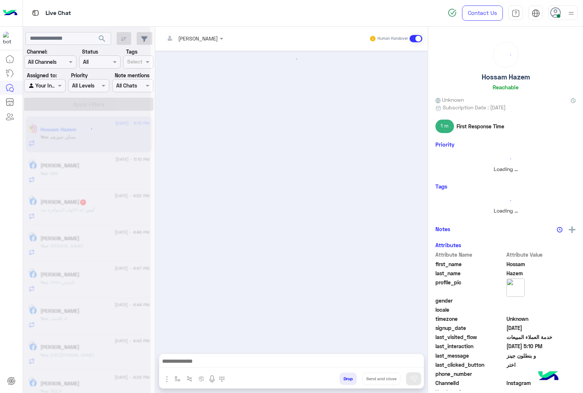
click at [340, 376] on button "Drop" at bounding box center [348, 378] width 17 height 12
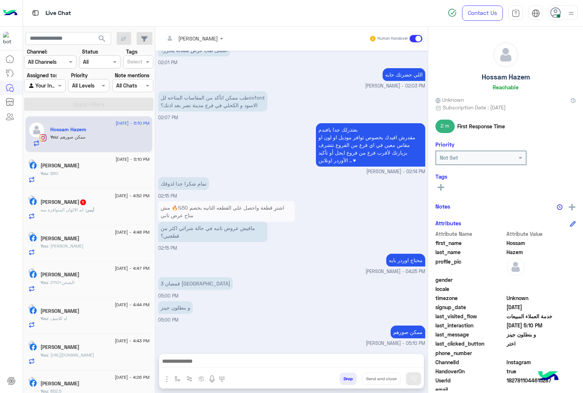
click at [339, 376] on div "[PERSON_NAME] Human Handover [DATE] ممكن عروض و الوان القمصان الoxford؟ 11:29 P…" at bounding box center [291, 211] width 273 height 369
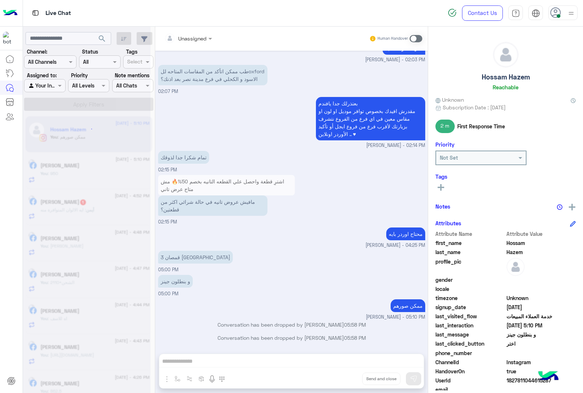
click at [339, 376] on div "Unassigned Human Handover [DATE] ممكن عروض و الوان القمصان الoxford؟ 11:29 PM ه…" at bounding box center [291, 211] width 273 height 369
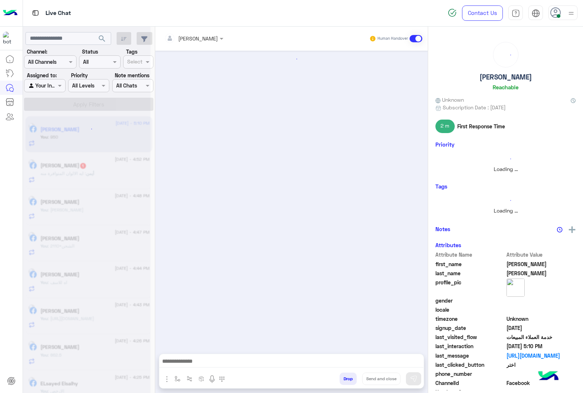
click at [340, 376] on button "Drop" at bounding box center [348, 378] width 17 height 12
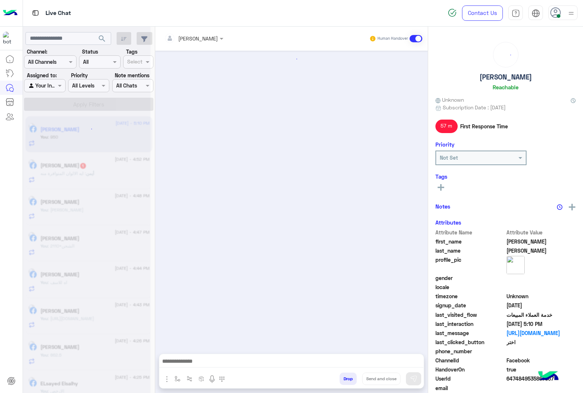
click at [340, 376] on button "Drop" at bounding box center [348, 378] width 17 height 12
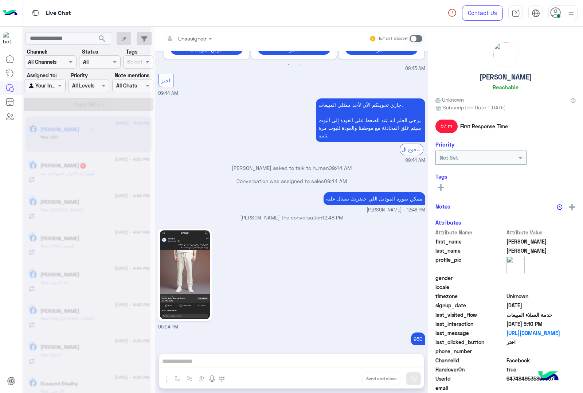
click at [338, 376] on div "Unassigned Human Handover [DATE] العنوان لو سمحت 01:43 AM [PERSON_NAME] closed …" at bounding box center [291, 211] width 273 height 369
click at [0, 0] on button "Drop" at bounding box center [0, 0] width 0 height 0
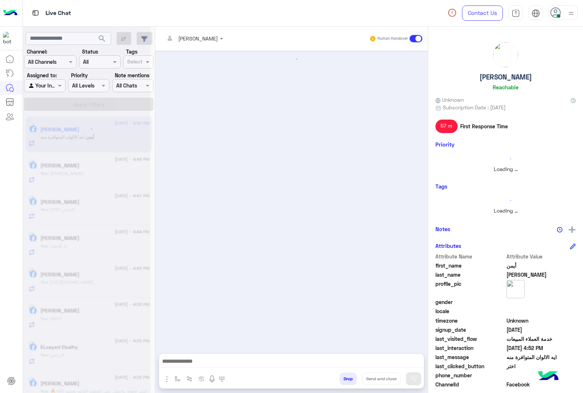
click at [340, 376] on button "Drop" at bounding box center [348, 378] width 17 height 12
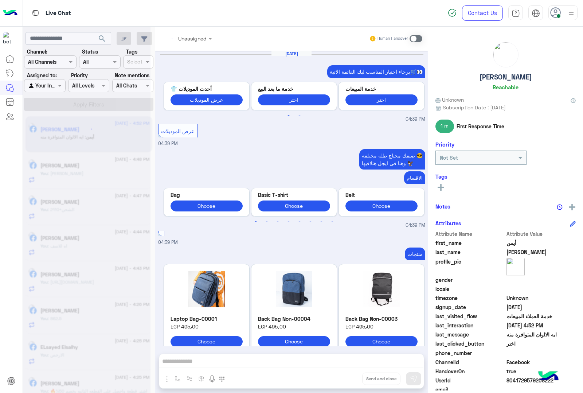
click at [338, 376] on div "Unassigned Human Handover [DATE] برجاء اختيار المناسب ليك القائمة الاتية🛒👀 Prev…" at bounding box center [291, 211] width 273 height 369
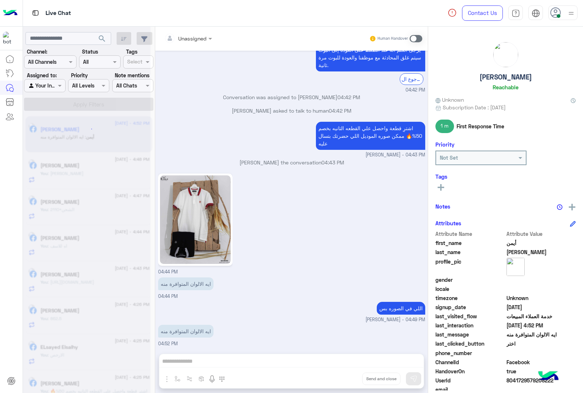
click at [338, 376] on div "Unassigned Human Handover [DATE] برجاء اختيار المناسب ليك القائمة الاتية🛒👀 Prev…" at bounding box center [291, 211] width 273 height 369
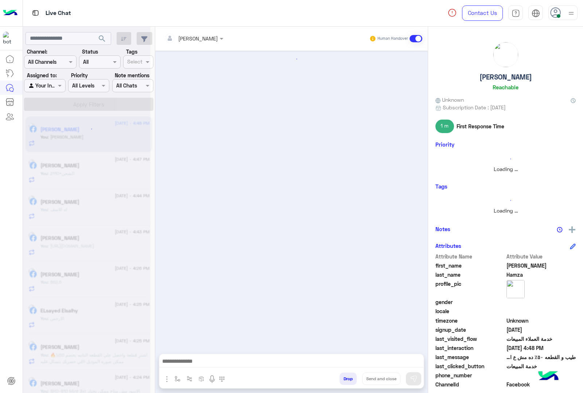
click at [340, 376] on button "Drop" at bounding box center [348, 378] width 17 height 12
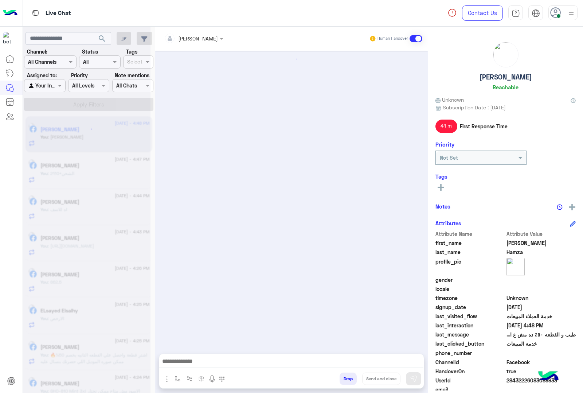
click at [340, 376] on button "Drop" at bounding box center [348, 378] width 17 height 12
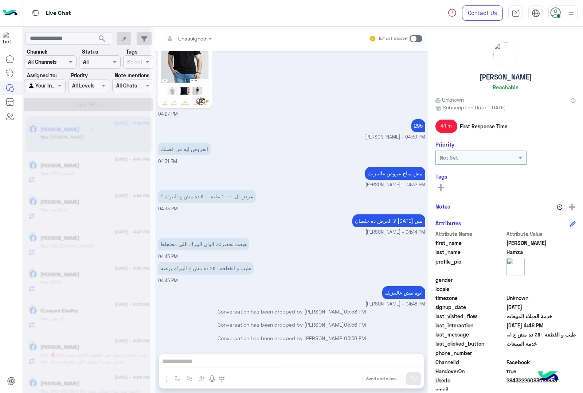
click at [338, 376] on div "Unassigned Human Handover [DATE] خدمة المبيعات 01:06 PM جاري تحويلكم الآن لأحد …" at bounding box center [291, 211] width 273 height 369
click at [0, 0] on button "Drop" at bounding box center [0, 0] width 0 height 0
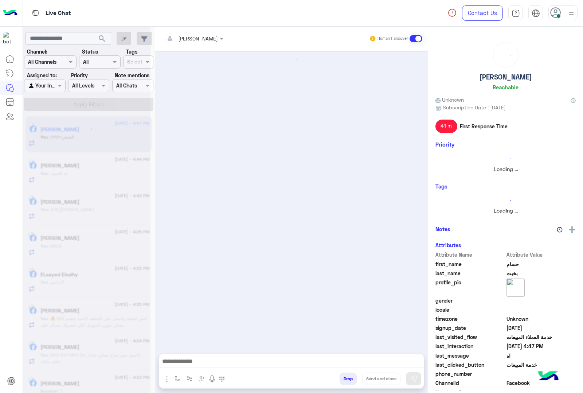
click at [340, 376] on button "Drop" at bounding box center [348, 378] width 17 height 12
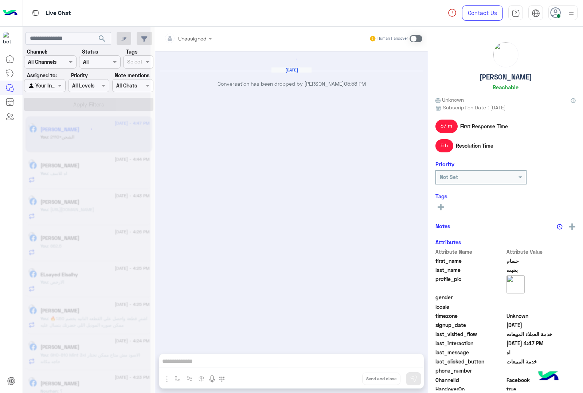
click at [338, 376] on div "Unassigned Human Handover [DATE] Conversation has been dropped by [PERSON_NAME]…" at bounding box center [291, 211] width 273 height 369
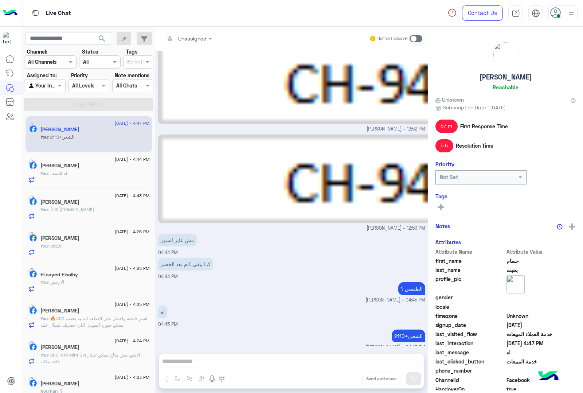
click at [338, 376] on div "Unassigned Human Handover [DATE] عميلنا [PERSON_NAME] اهلا بيك في إيجل، برجاء ا…" at bounding box center [291, 211] width 273 height 369
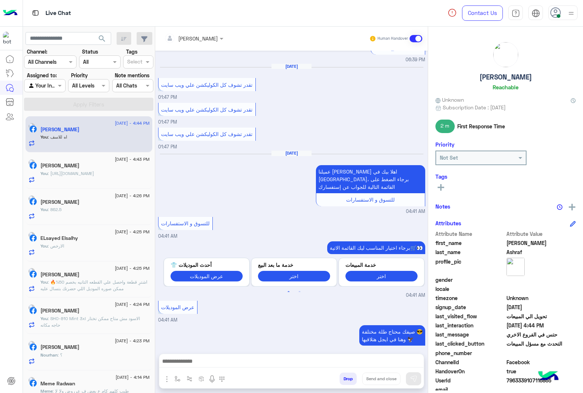
drag, startPoint x: 338, startPoint y: 376, endPoint x: 464, endPoint y: 364, distance: 126.3
click at [478, 341] on mat-drawer-container "[PERSON_NAME] Human Handover [DATE] عايز اعرف دول موجودين في اي فرع من فروع اسك…" at bounding box center [369, 211] width 428 height 369
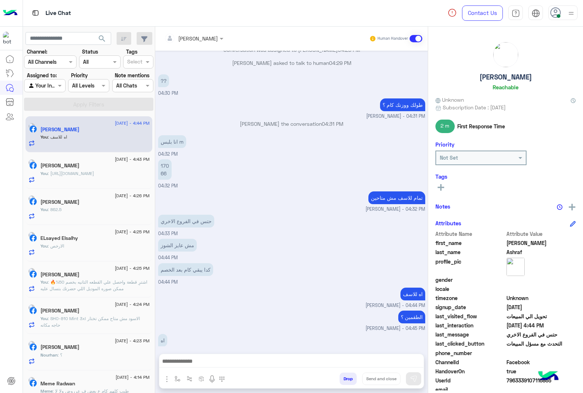
click at [349, 374] on button "Drop" at bounding box center [348, 378] width 17 height 12
click at [349, 374] on div "[PERSON_NAME] Human Handover [DATE] عايز اعرف دول موجودين في اي فرع من فروع اسك…" at bounding box center [291, 211] width 273 height 369
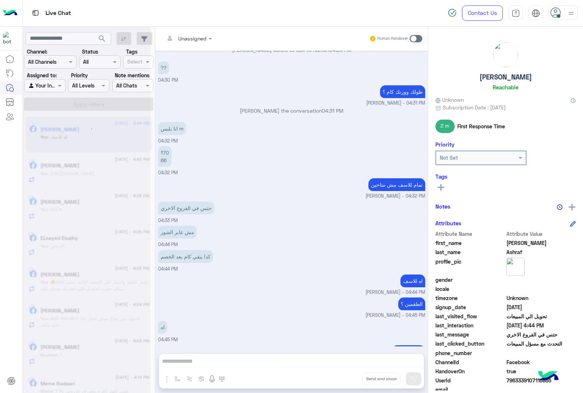
click at [349, 374] on div "Unassigned Human Handover [DATE] عايز اعرف دول موجودين في اي فرع من فروع اسكندر…" at bounding box center [291, 211] width 273 height 369
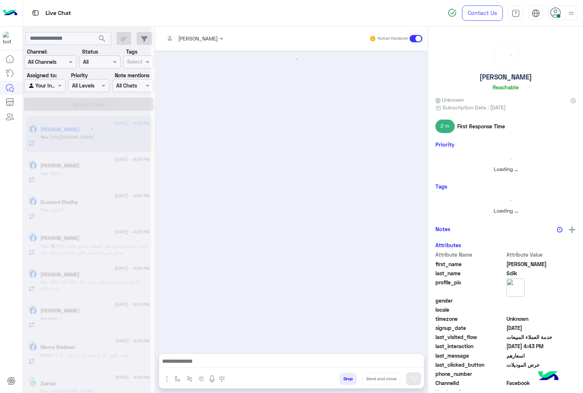
click at [349, 374] on button "Drop" at bounding box center [348, 378] width 17 height 12
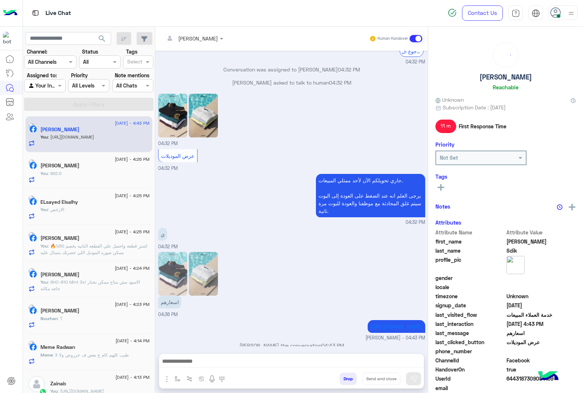
click at [349, 374] on button "Drop" at bounding box center [348, 378] width 17 height 12
click at [349, 374] on div "[PERSON_NAME] Human Handover [DATE] العرض لسه متاح ؟ 04:31 PM الحق العرض لفترة …" at bounding box center [291, 211] width 273 height 369
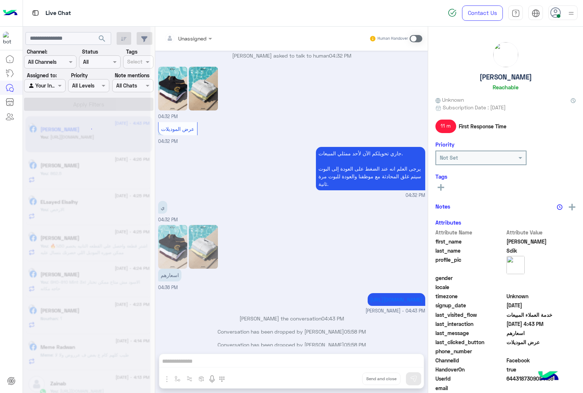
click at [349, 374] on div "Unassigned Human Handover [DATE] العرض لسه متاح ؟ 04:31 PM الحق العرض لفترة محد…" at bounding box center [291, 211] width 273 height 369
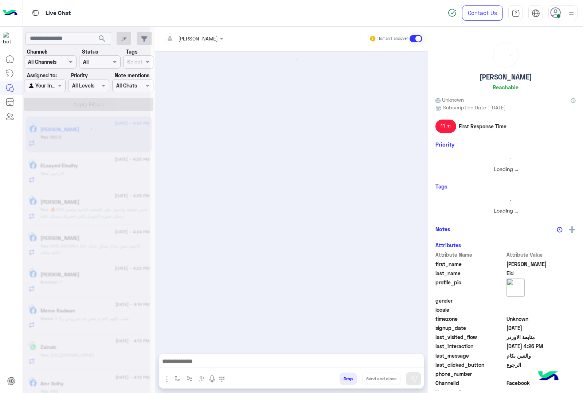
click at [349, 374] on button "Drop" at bounding box center [348, 378] width 17 height 12
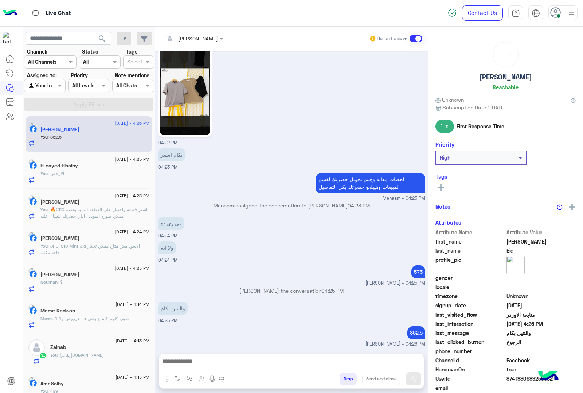
click at [349, 374] on button "Drop" at bounding box center [348, 378] width 17 height 12
click at [349, 374] on div "[PERSON_NAME] Human Handover [DATE] اختر 04:18 PM برجاء ارسال بعض البيانات رقم …" at bounding box center [291, 211] width 273 height 369
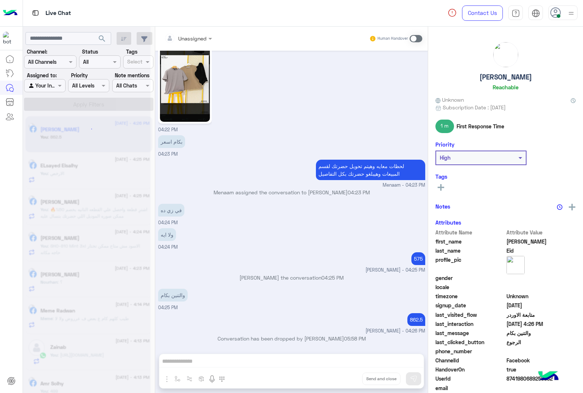
click at [349, 374] on div "Unassigned Human Handover [DATE] اختر 04:18 PM برجاء ارسال بعض البيانات رقم الش…" at bounding box center [291, 211] width 273 height 369
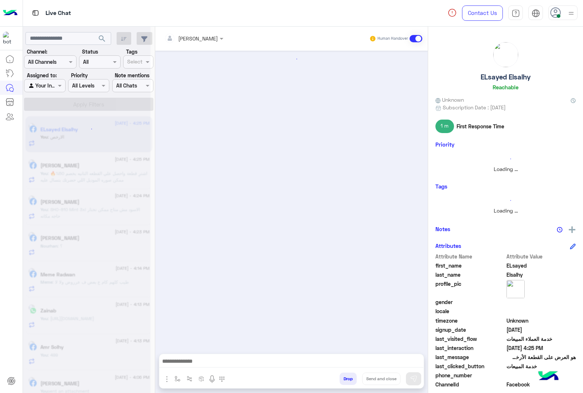
click at [349, 374] on button "Drop" at bounding box center [348, 378] width 17 height 12
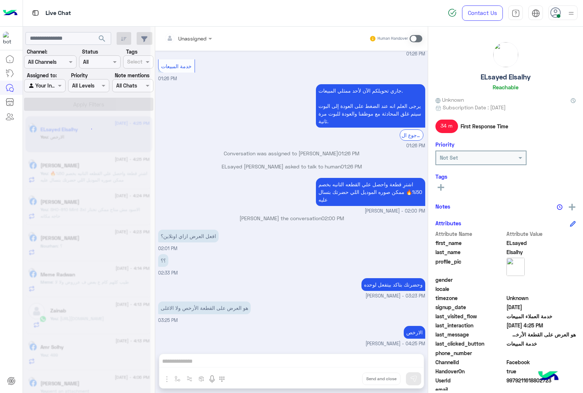
click at [349, 374] on div "Unassigned Human Handover [DATE] E0787D3 06:51 PM 07:13 PM تم استرجاع المنتج رق…" at bounding box center [291, 211] width 273 height 369
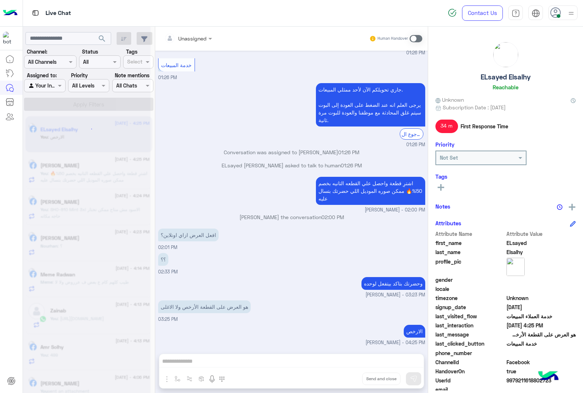
click at [349, 374] on div "Unassigned Human Handover [DATE] E0787D3 06:51 PM 07:13 PM تم استرجاع المنتج رق…" at bounding box center [291, 211] width 273 height 369
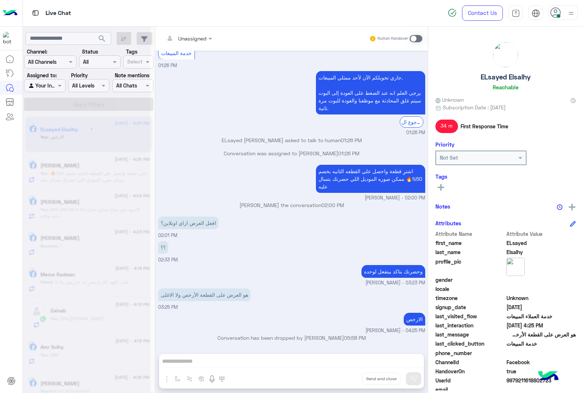
click at [0, 0] on button "Drop" at bounding box center [0, 0] width 0 height 0
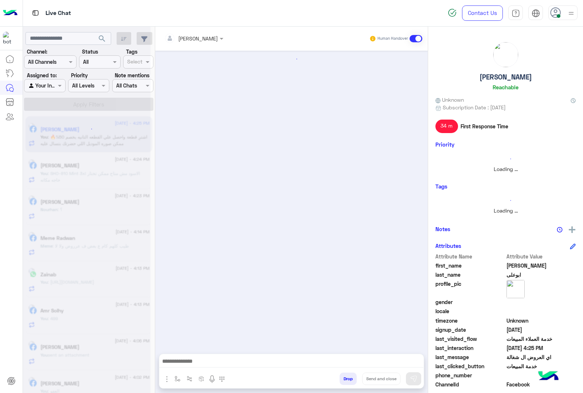
click at [349, 374] on button "Drop" at bounding box center [348, 378] width 17 height 12
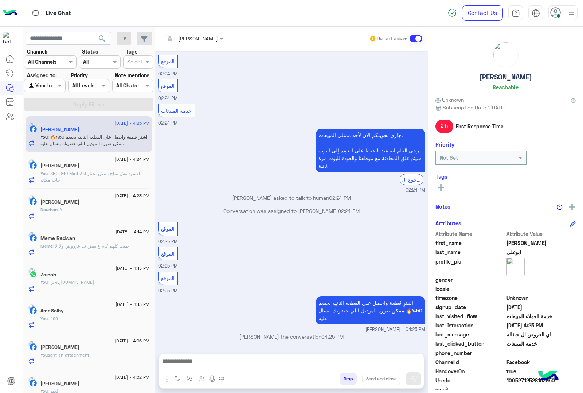
click at [349, 374] on div "[PERSON_NAME] Human Handover [DATE] GetStarted 02:20 PM اهلًا [PERSON_NAME]! 😎 …" at bounding box center [291, 211] width 273 height 369
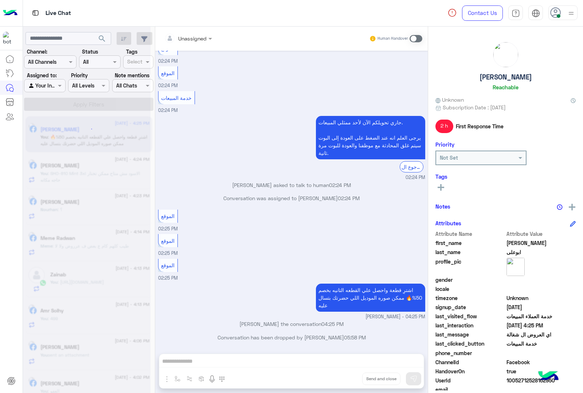
click at [349, 374] on div "Unassigned Human Handover [DATE] GetStarted 02:20 PM اهلًا [PERSON_NAME]! 😎 أنا…" at bounding box center [291, 211] width 273 height 369
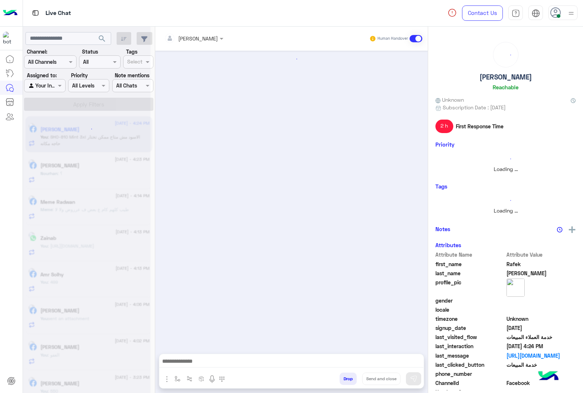
click at [349, 374] on button "Drop" at bounding box center [348, 378] width 17 height 12
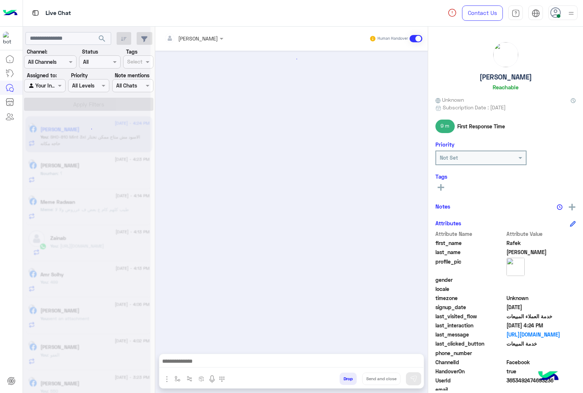
click at [349, 374] on button "Drop" at bounding box center [348, 378] width 17 height 12
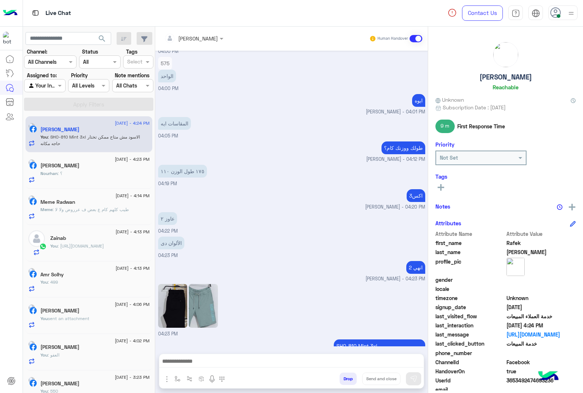
click at [349, 374] on div "[PERSON_NAME] Human Handover [DATE] مفيش ألوان 02:01 PM عميلنا [PERSON_NAME] اه…" at bounding box center [291, 211] width 273 height 369
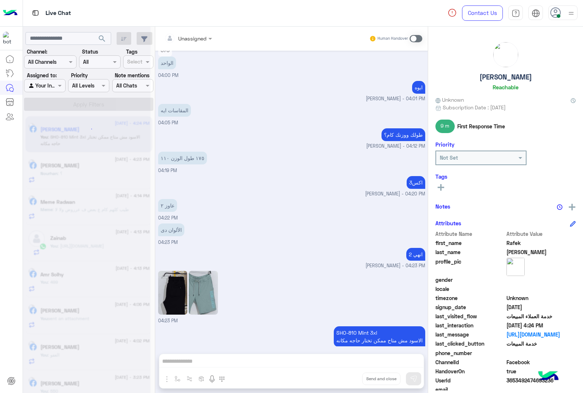
click at [0, 0] on button "Drop" at bounding box center [0, 0] width 0 height 0
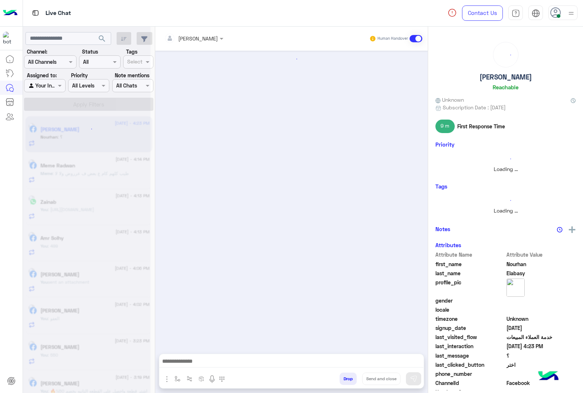
click at [349, 374] on button "Drop" at bounding box center [348, 378] width 17 height 12
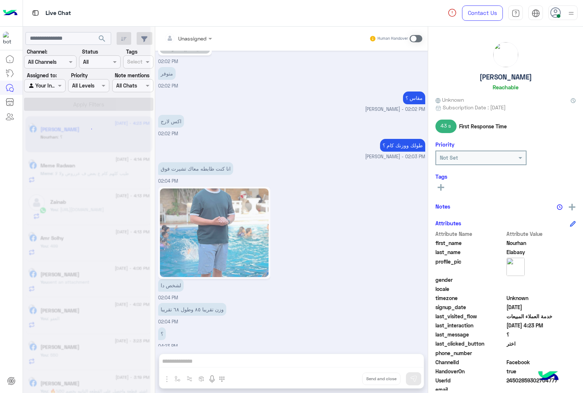
click at [349, 374] on div "Unassigned Human Handover [DATE] ناكد؟ 12:12 AM لو احتاجت ازود حاجه ع الأوردر ع…" at bounding box center [291, 211] width 273 height 369
click at [0, 0] on button "Drop" at bounding box center [0, 0] width 0 height 0
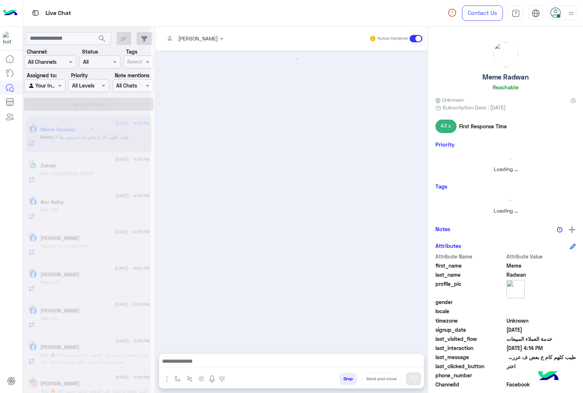
click at [349, 374] on button "Drop" at bounding box center [348, 378] width 17 height 12
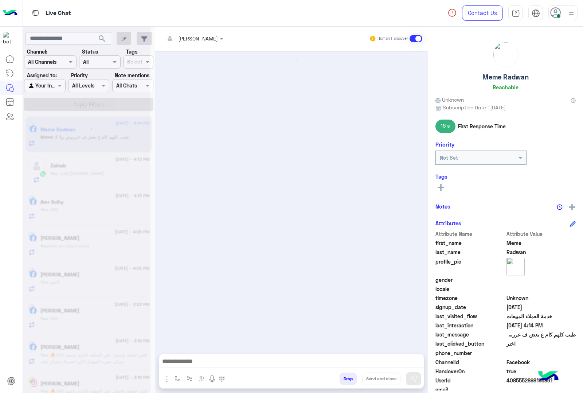
click at [349, 374] on div "[PERSON_NAME] Human Handover Attachements Images Drop Send and close" at bounding box center [291, 211] width 273 height 369
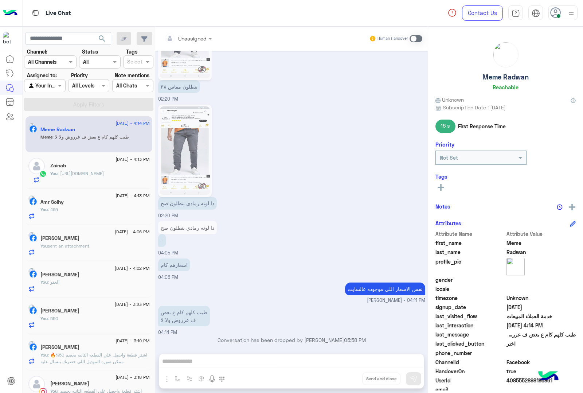
click at [349, 374] on div "Unassigned Human Handover [DATE] مقاس لارج يلبس كام كيلو 11:36 AM ممكن جدول مقا…" at bounding box center [291, 211] width 273 height 369
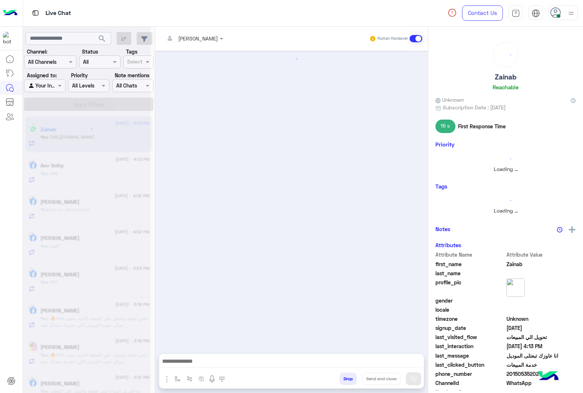
click at [349, 374] on button "Drop" at bounding box center [348, 378] width 17 height 12
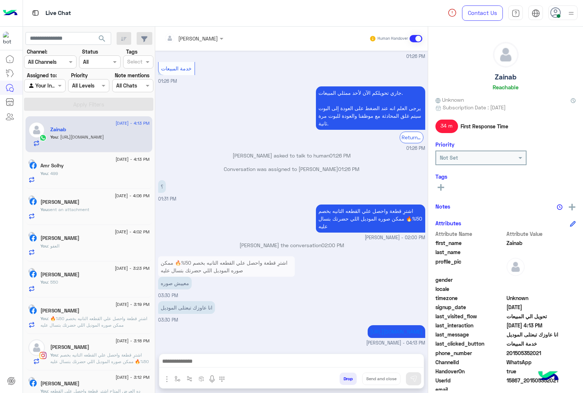
click at [349, 374] on div "[PERSON_NAME] Human Handover [DATE] مساء الخير حضرتك متاح عندكو بناطيل جبردين ا…" at bounding box center [291, 211] width 273 height 369
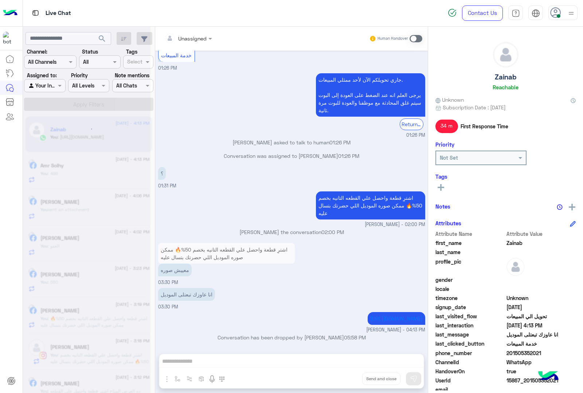
click at [349, 374] on div "Unassigned Human Handover [DATE] مساء الخير حضرتك متاح عندكو بناطيل جبردين اسود…" at bounding box center [291, 211] width 273 height 369
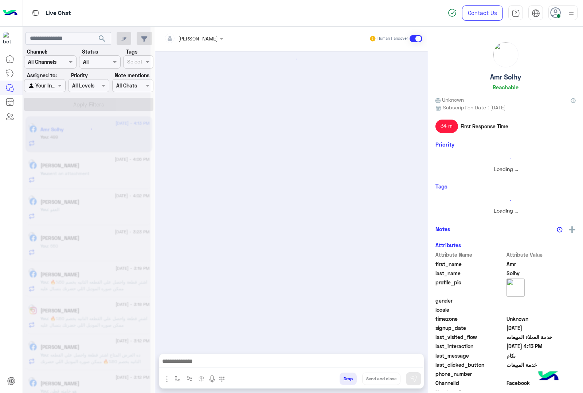
click at [349, 374] on button "Drop" at bounding box center [348, 378] width 17 height 12
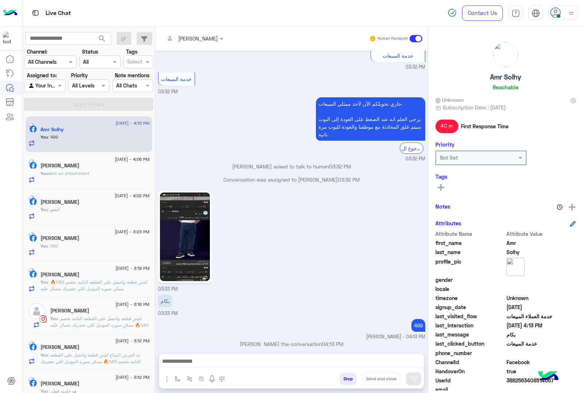
click at [349, 374] on div "[PERSON_NAME] Human Handover [DATE] للتسوق و الاستفسارات 10:18 PM برجاء اختيار …" at bounding box center [291, 211] width 273 height 369
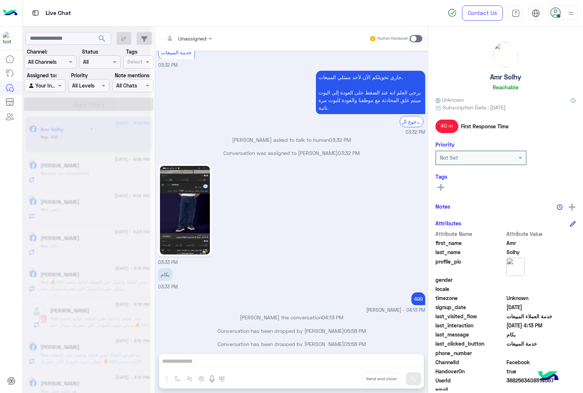
click at [349, 374] on div "Unassigned Human Handover [DATE] للتسوق و الاستفسارات 10:18 PM برجاء اختيار الم…" at bounding box center [291, 211] width 273 height 369
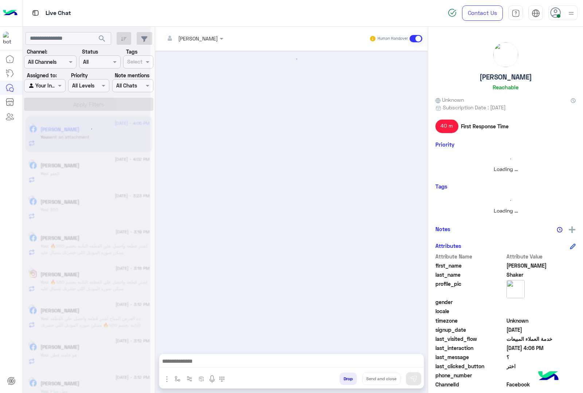
click at [349, 374] on button "Drop" at bounding box center [348, 378] width 17 height 12
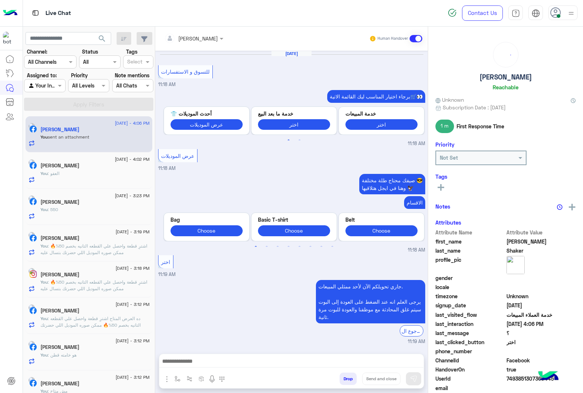
click at [349, 374] on button "Drop" at bounding box center [348, 378] width 17 height 12
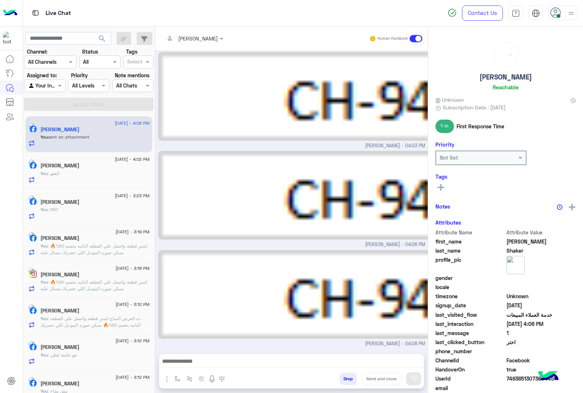
click at [349, 374] on div "[PERSON_NAME] Human Handover [DATE] للتسوق و الاستفسارات 11:18 AM برجاء اختيار …" at bounding box center [291, 211] width 273 height 369
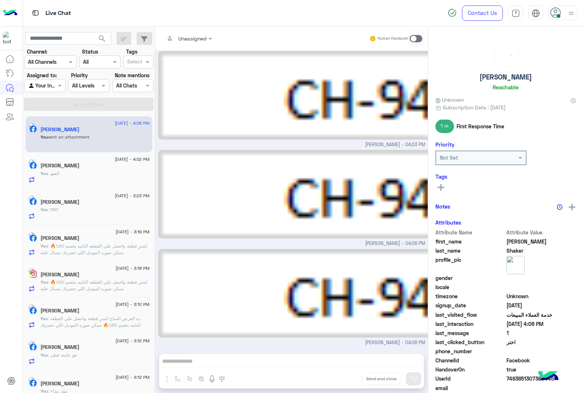
click at [349, 374] on div "Unassigned Human Handover [DATE] للتسوق و الاستفسارات 11:18 AM برجاء اختيار الم…" at bounding box center [291, 211] width 273 height 369
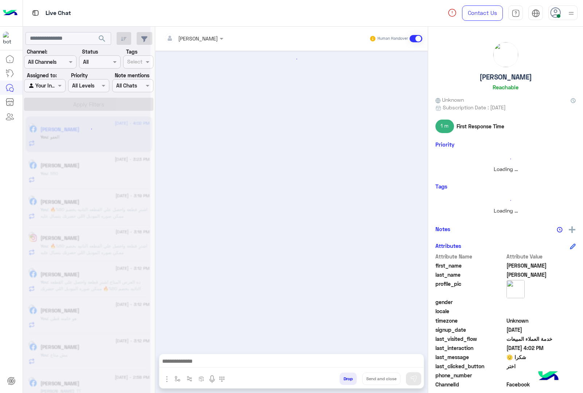
click at [349, 374] on button "Drop" at bounding box center [348, 378] width 17 height 12
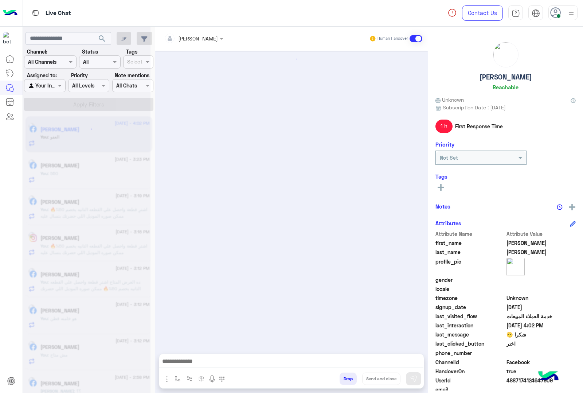
click at [349, 374] on button "Drop" at bounding box center [348, 378] width 17 height 12
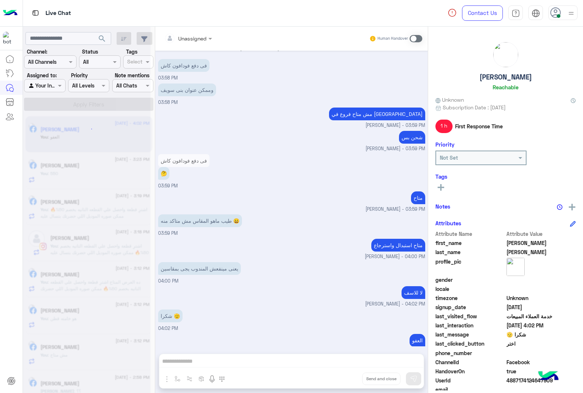
click at [349, 374] on div "Unassigned Human Handover [DATE] صباح الخير 02:25 PM صباح الخير 🌞 اهلًا [PERSON…" at bounding box center [291, 211] width 273 height 369
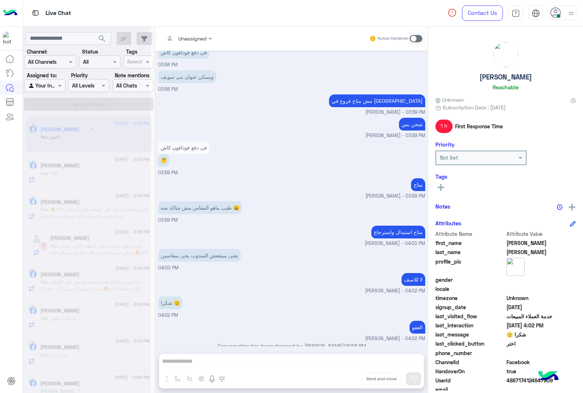
click at [349, 374] on div "Unassigned Human Handover [DATE] صباح الخير 02:25 PM صباح الخير 🌞 اهلًا [PERSON…" at bounding box center [291, 211] width 273 height 369
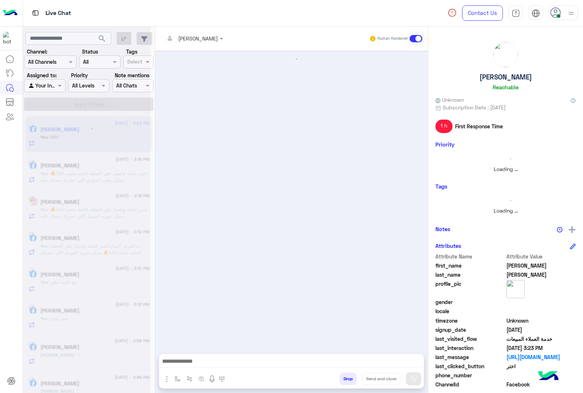
click at [349, 374] on button "Drop" at bounding box center [348, 378] width 17 height 12
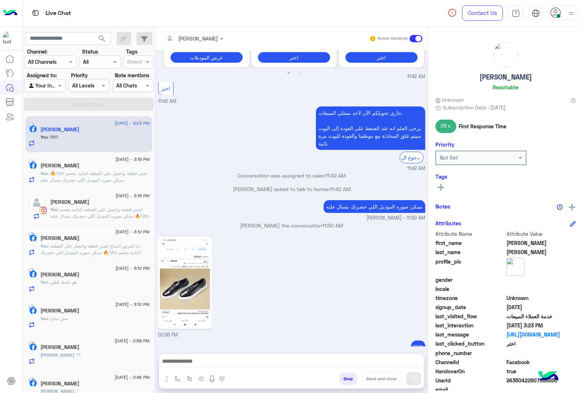
click at [349, 374] on button "Drop" at bounding box center [348, 378] width 17 height 12
click at [349, 374] on div "[PERSON_NAME] Human Handover [DATE] 11:37 AM عميلنا [PERSON_NAME] اهلا بيك في […" at bounding box center [291, 211] width 273 height 369
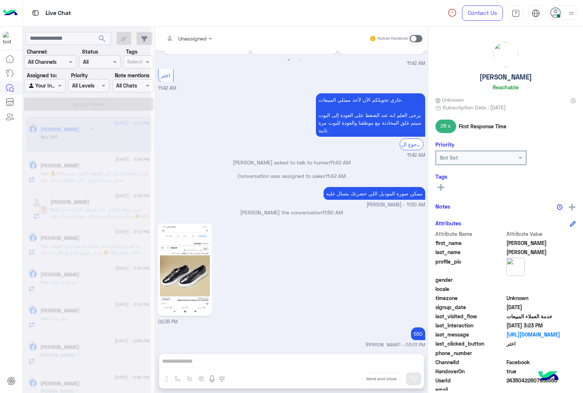
click at [349, 374] on div "Unassigned Human Handover [DATE] 11:37 AM عميلنا [PERSON_NAME] اهلا بيك في [GEO…" at bounding box center [291, 211] width 273 height 369
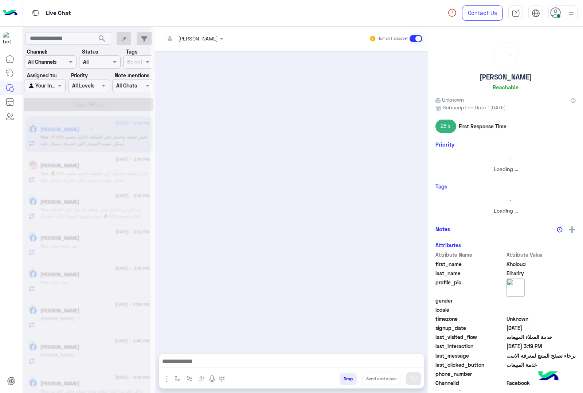
click at [349, 374] on button "Drop" at bounding box center [348, 378] width 17 height 12
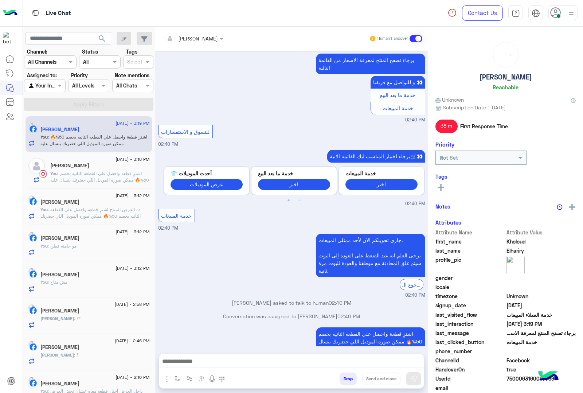
click at [349, 374] on div "[PERSON_NAME] Human Handover [DATE] ممكن العنوان 06:29 PM عميلنا [PERSON_NAME] …" at bounding box center [291, 211] width 273 height 369
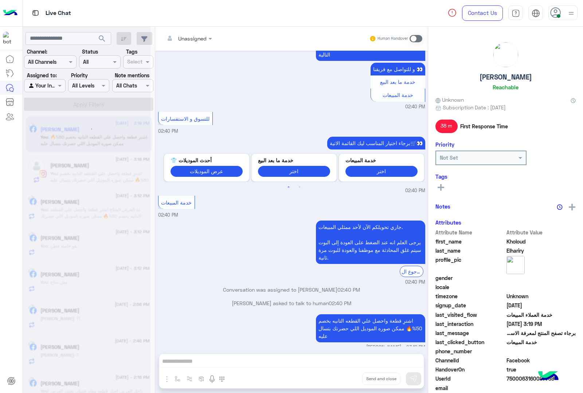
click at [349, 374] on div "Unassigned Human Handover [DATE] ممكن العنوان 06:29 PM عميلنا [PERSON_NAME] اهل…" at bounding box center [291, 211] width 273 height 369
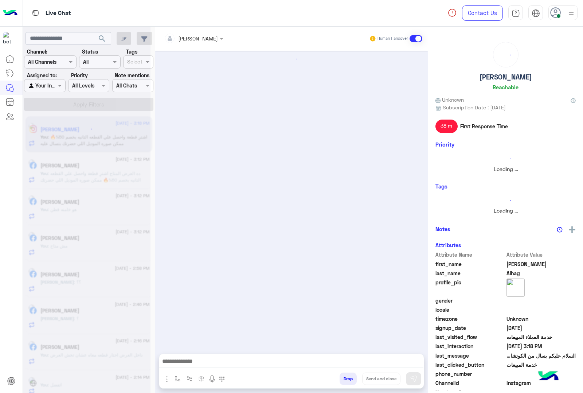
click at [349, 374] on button "Drop" at bounding box center [348, 378] width 17 height 12
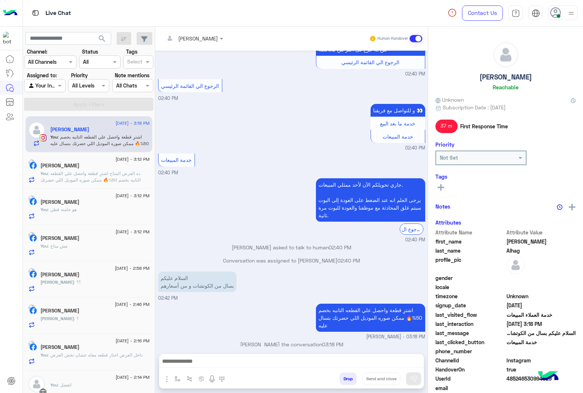
click at [349, 374] on button "Drop" at bounding box center [348, 378] width 17 height 12
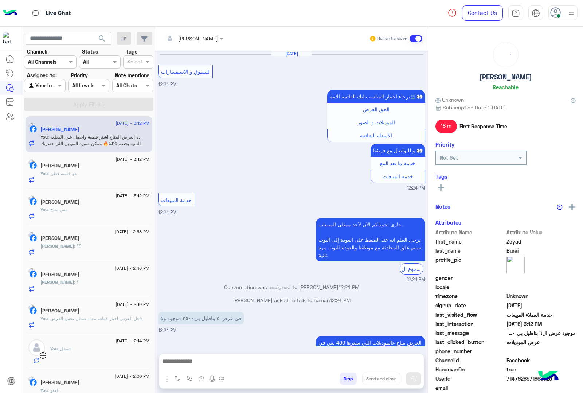
click at [343, 382] on button "Drop" at bounding box center [348, 378] width 17 height 12
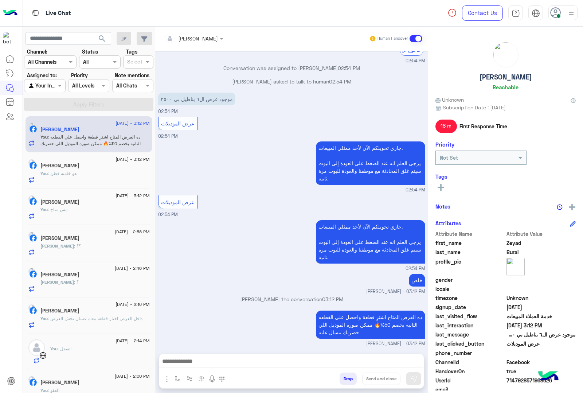
click at [343, 382] on button "Drop" at bounding box center [348, 378] width 17 height 12
click at [343, 382] on div "[PERSON_NAME] Human Handover [DATE] للتسوق و الاستفسارات 12:24 PM برجاء اختيار …" at bounding box center [291, 211] width 273 height 369
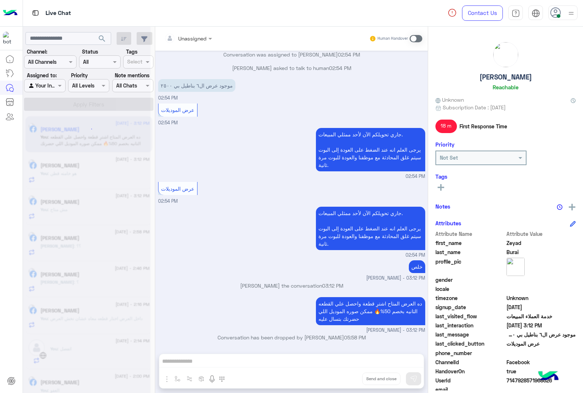
click at [343, 382] on div "Unassigned Human Handover [DATE] للتسوق و الاستفسارات 12:24 PM برجاء اختيار الم…" at bounding box center [291, 211] width 273 height 369
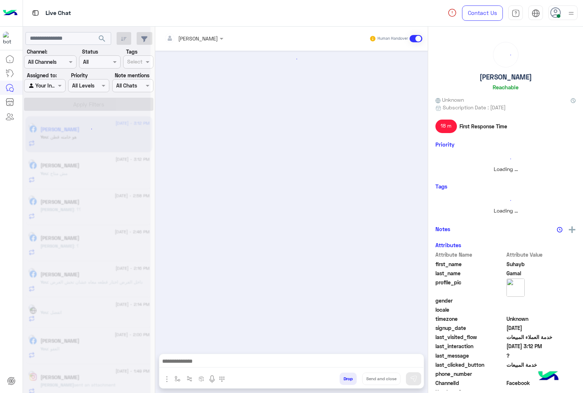
click at [343, 382] on button "Drop" at bounding box center [348, 378] width 17 height 12
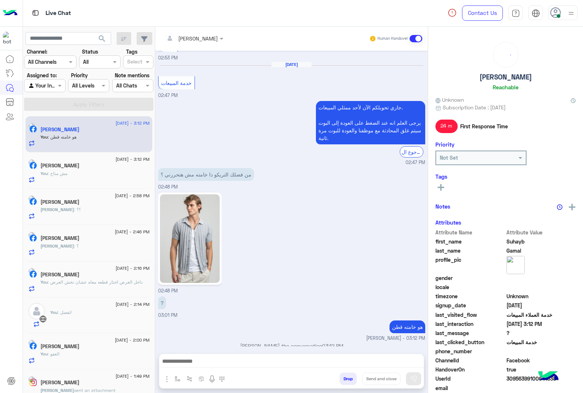
click at [343, 382] on div "[PERSON_NAME] Human Handover [DATE] السلام عليكم ، هل عرض ال 500 على كل فاتوره …" at bounding box center [291, 211] width 273 height 369
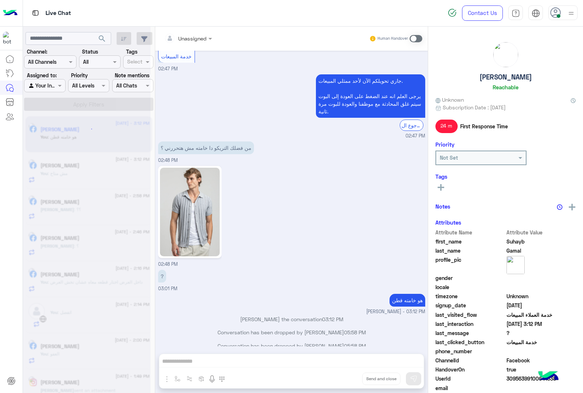
click at [343, 382] on div "Unassigned Human Handover [DATE] السلام عليكم ، هل عرض ال 500 على كل فاتوره ب10…" at bounding box center [291, 211] width 273 height 369
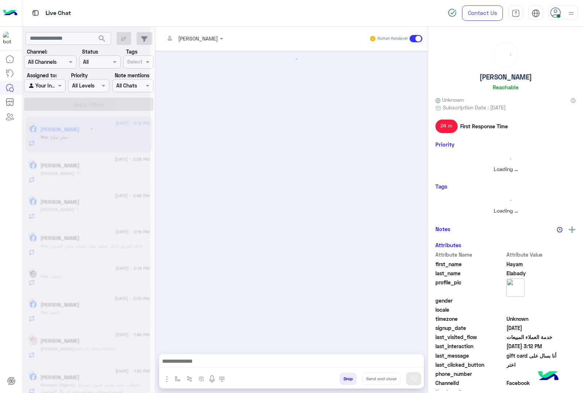
click at [343, 382] on button "Drop" at bounding box center [348, 378] width 17 height 12
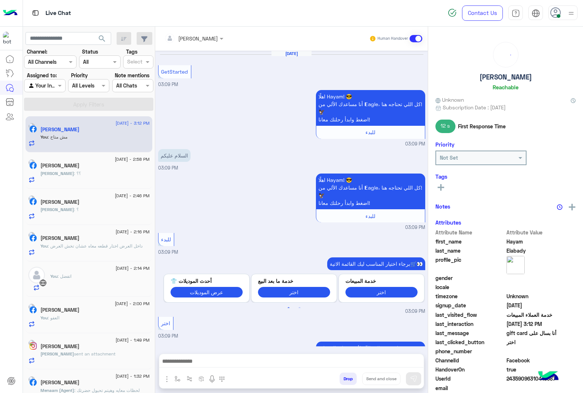
click at [343, 382] on button "Drop" at bounding box center [348, 378] width 17 height 12
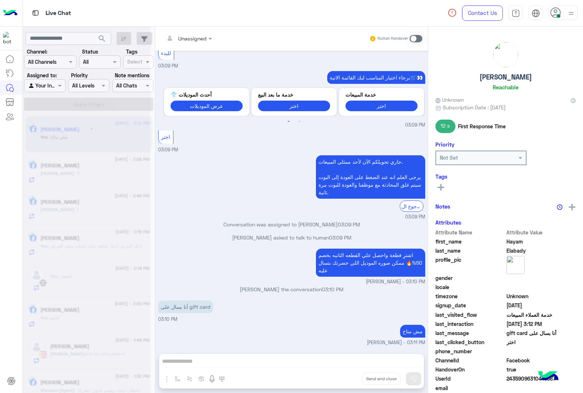
click at [343, 382] on div "Unassigned Human Handover [DATE] GetStarted 03:09 PM اهلًا Hayam! 😎 أنا مساعدك …" at bounding box center [291, 211] width 273 height 369
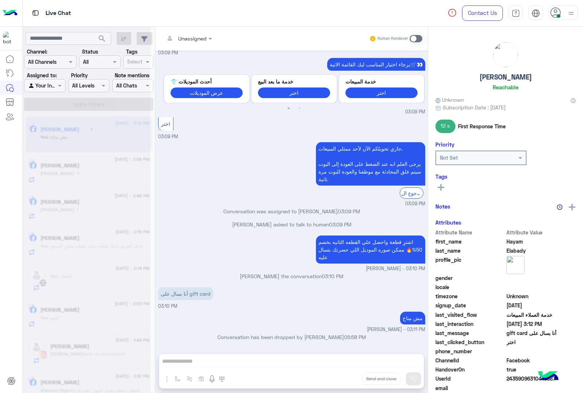
click at [343, 382] on div "Unassigned Human Handover [DATE] GetStarted 03:09 PM اهلًا Hayam! 😎 أنا مساعدك …" at bounding box center [291, 211] width 273 height 369
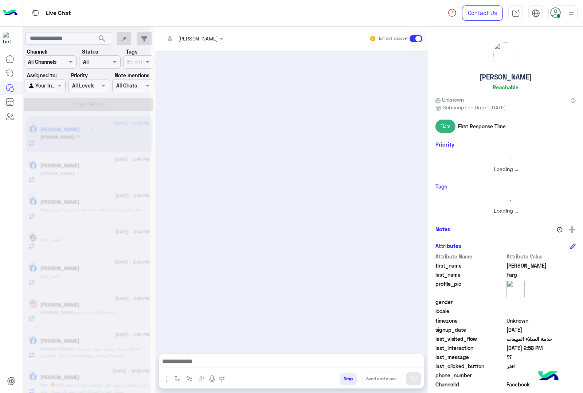
click at [343, 382] on button "Drop" at bounding box center [348, 378] width 17 height 12
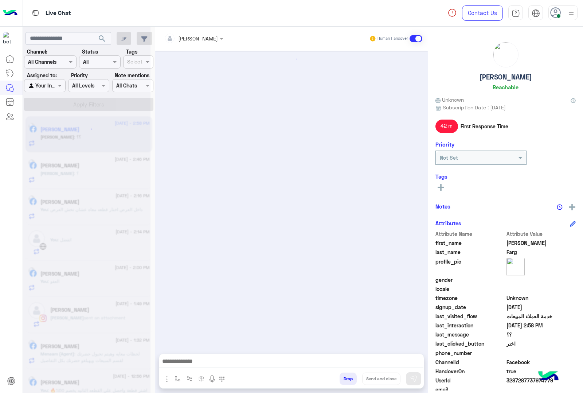
click at [343, 382] on button "Drop" at bounding box center [348, 378] width 17 height 12
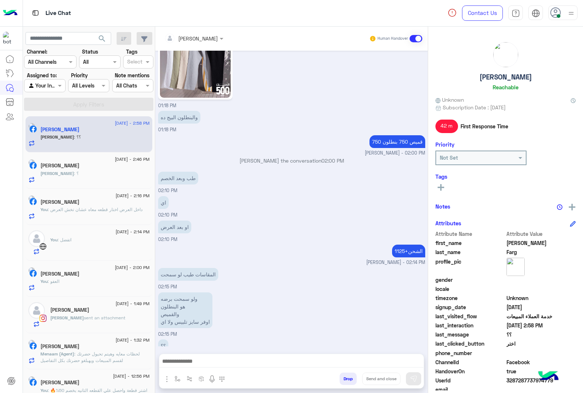
click at [343, 382] on div "[PERSON_NAME] Human Handover [DATE] Conversation has been unassigned automatica…" at bounding box center [291, 211] width 273 height 369
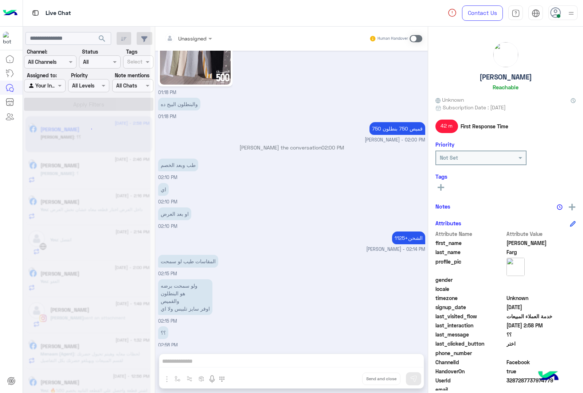
click at [343, 382] on div "Unassigned Human Handover [DATE] Conversation has been unassigned automatically…" at bounding box center [291, 211] width 273 height 369
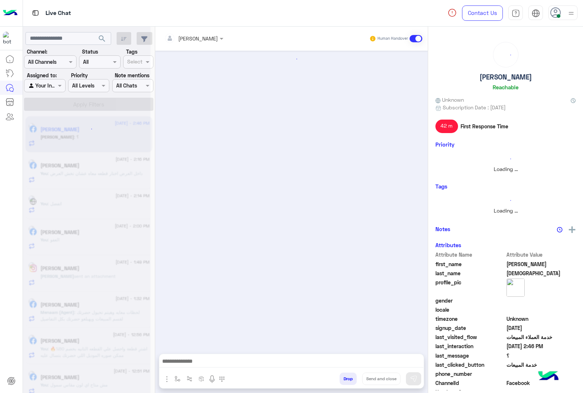
click at [343, 382] on button "Drop" at bounding box center [348, 378] width 17 height 12
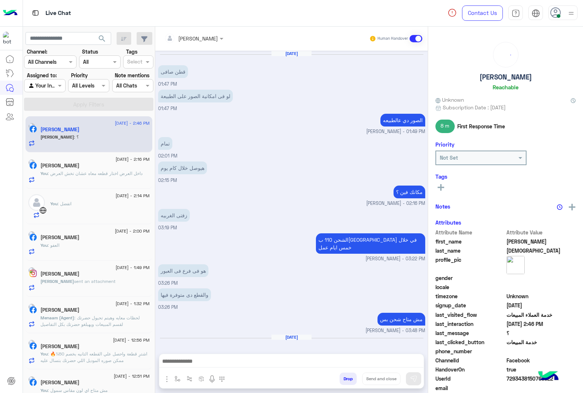
click at [343, 382] on button "Drop" at bounding box center [348, 378] width 17 height 12
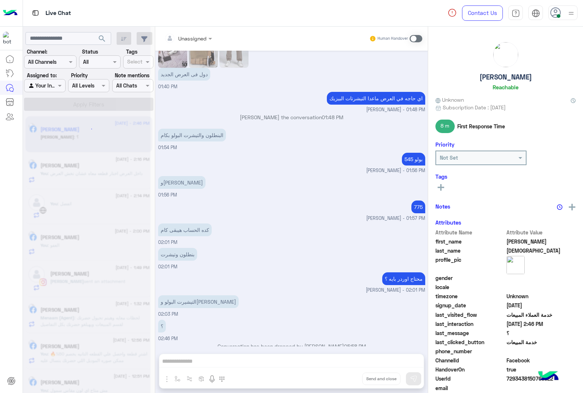
click at [343, 382] on div "Unassigned Human Handover [DATE] قطن صافى 01:47 PM لو فى امكانية الصور على الطب…" at bounding box center [291, 211] width 273 height 369
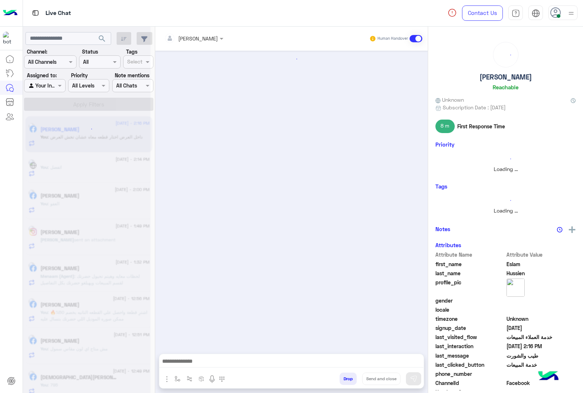
click at [343, 382] on button "Drop" at bounding box center [348, 378] width 17 height 12
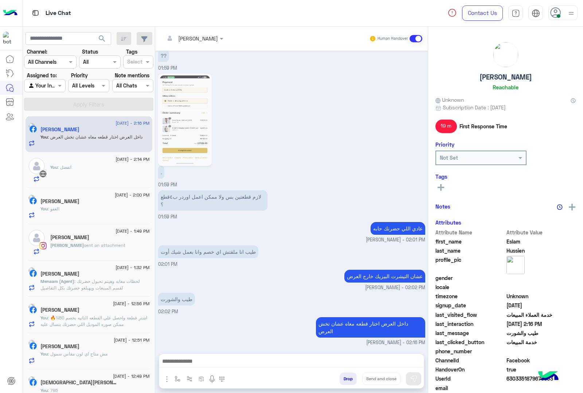
click at [343, 382] on div "[PERSON_NAME] Human Handover [DATE] 01:32 PM عميلنا [PERSON_NAME] اهلا بيك في […" at bounding box center [291, 211] width 273 height 369
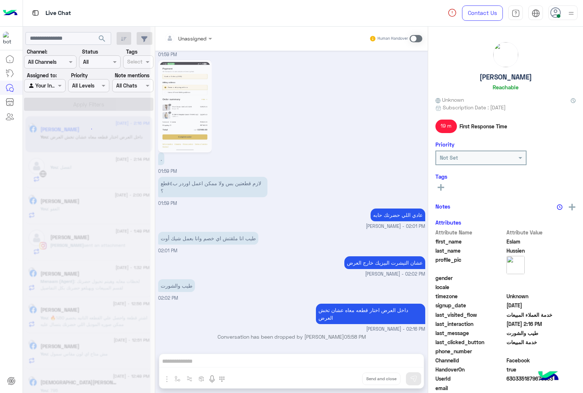
click at [343, 382] on div "Unassigned Human Handover [DATE] 01:32 PM عميلنا [PERSON_NAME] اهلا بيك في [GEO…" at bounding box center [291, 211] width 273 height 369
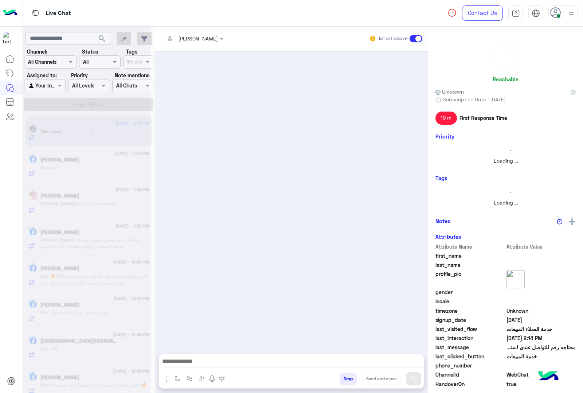
click at [343, 382] on button "Drop" at bounding box center [348, 378] width 17 height 12
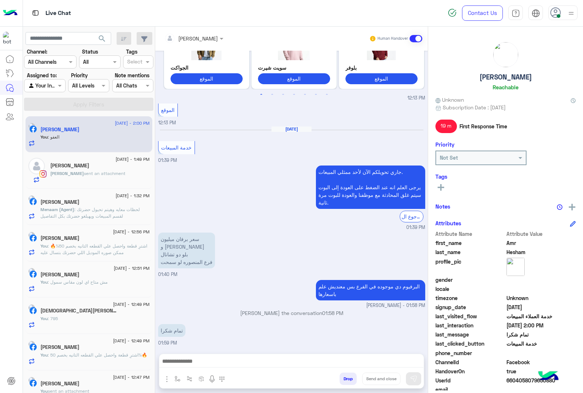
click at [346, 381] on button "Drop" at bounding box center [348, 378] width 17 height 12
click at [346, 381] on div "[PERSON_NAME] Human Handover [DATE] 05:12 PM عميلنا العزيز Amr اهلا بيك في [GEO…" at bounding box center [291, 211] width 273 height 369
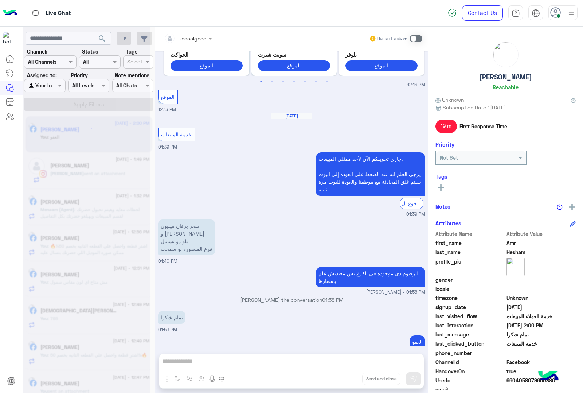
click at [346, 381] on div "Unassigned Human Handover [DATE] 05:12 PM عميلنا العزيز Amr اهلا بيك في [GEOGRA…" at bounding box center [291, 211] width 273 height 369
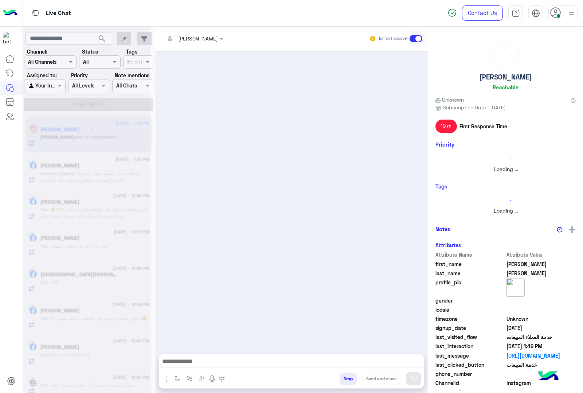
click at [345, 381] on button "Drop" at bounding box center [348, 378] width 17 height 12
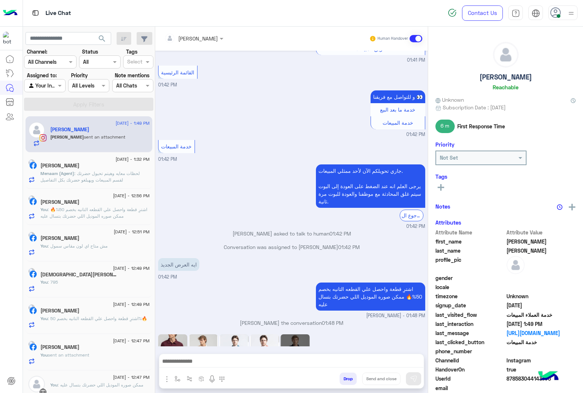
click at [345, 381] on div "[PERSON_NAME] Human Handover [DATE] .. 12:27 PM عميلنا [PERSON_NAME] اهلا بيك ف…" at bounding box center [291, 211] width 273 height 369
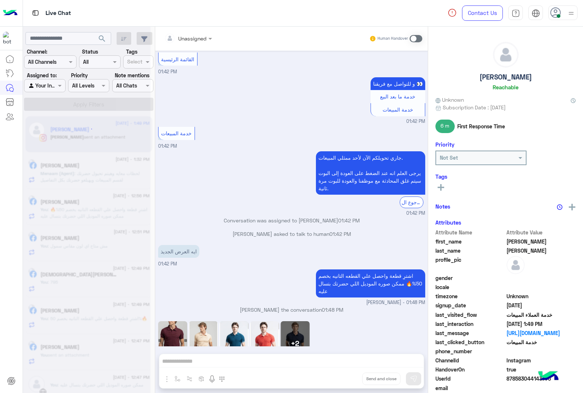
click at [345, 381] on div "Unassigned Human Handover [DATE] .. 12:27 PM عميلنا [PERSON_NAME] اهلا بيك في […" at bounding box center [291, 211] width 273 height 369
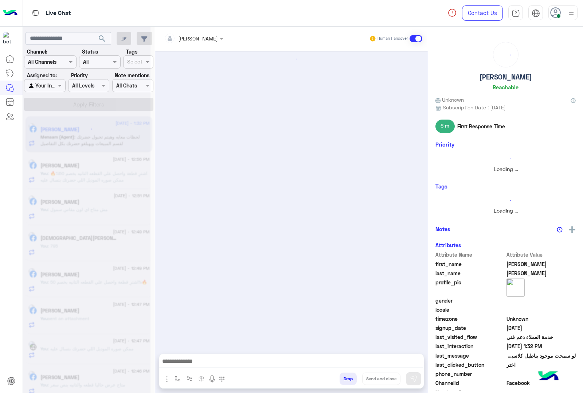
click at [345, 381] on button "Drop" at bounding box center [348, 378] width 17 height 12
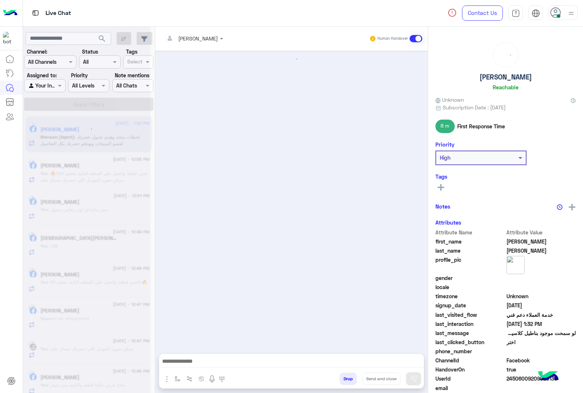
click at [345, 381] on button "Drop" at bounding box center [348, 378] width 17 height 12
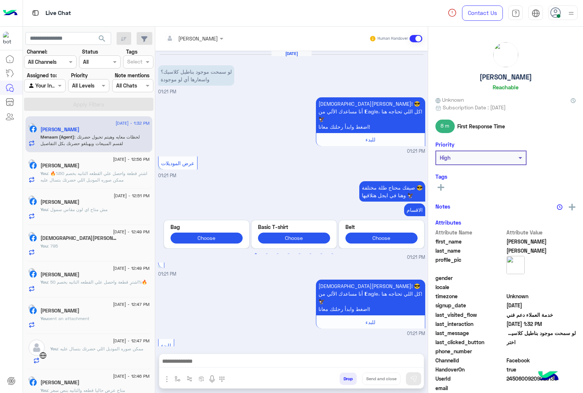
click at [345, 381] on div "[PERSON_NAME] Human Handover [DATE] لو سمحت موجود بناطيل كلاسيك؟ واسعارها أي لو…" at bounding box center [291, 211] width 273 height 369
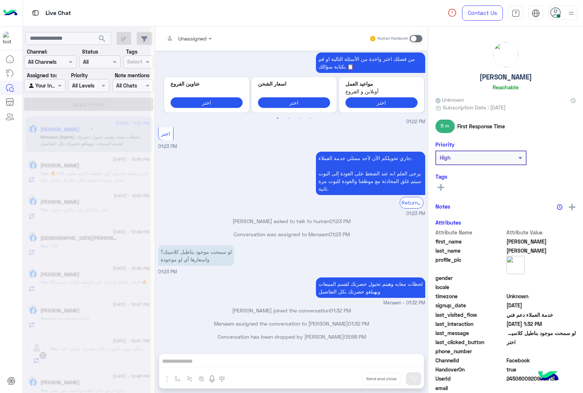
click at [345, 381] on div "Unassigned Human Handover [DATE] لو سمحت موجود بناطيل كلاسيك؟ واسعارها أي لو مو…" at bounding box center [291, 211] width 273 height 369
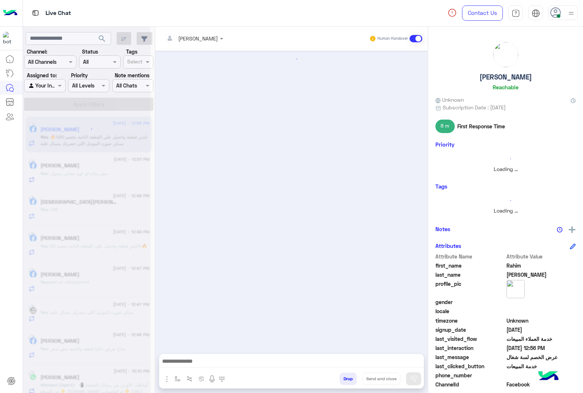
click at [345, 381] on button "Drop" at bounding box center [348, 378] width 17 height 12
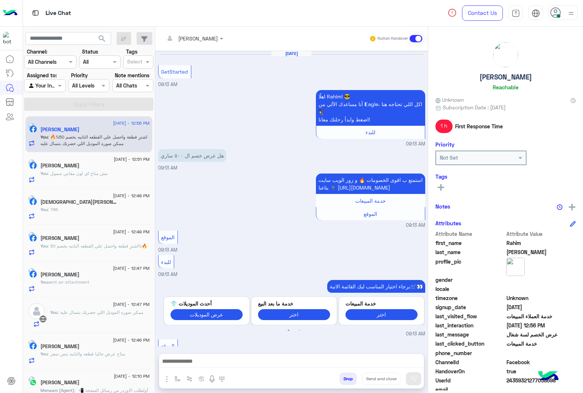
click at [345, 381] on button "Drop" at bounding box center [348, 378] width 17 height 12
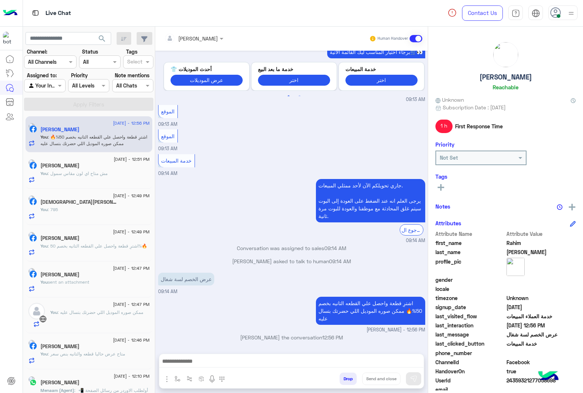
click at [345, 381] on div "[PERSON_NAME] Human Handover [DATE] GetStarted 09:13 AM اهلًا Rahim! 😎 أنا مساع…" at bounding box center [291, 211] width 273 height 369
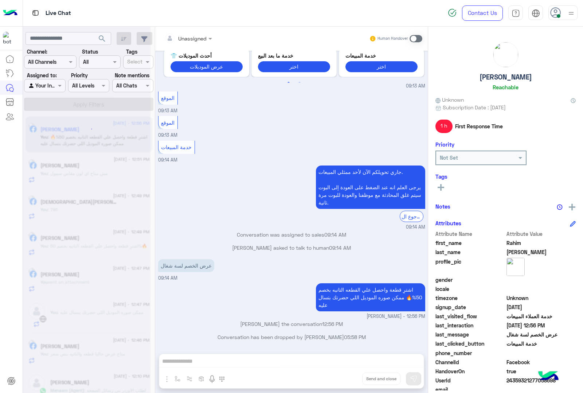
click at [345, 381] on div "Unassigned Human Handover [DATE] GetStarted 09:13 AM اهلًا Rahim! 😎 أنا مساعدك …" at bounding box center [291, 211] width 273 height 369
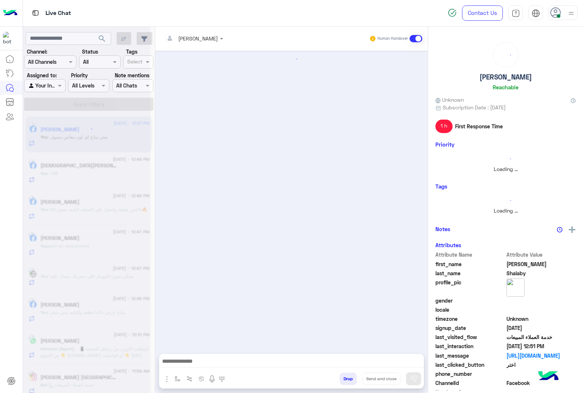
click at [345, 381] on button "Drop" at bounding box center [348, 378] width 17 height 12
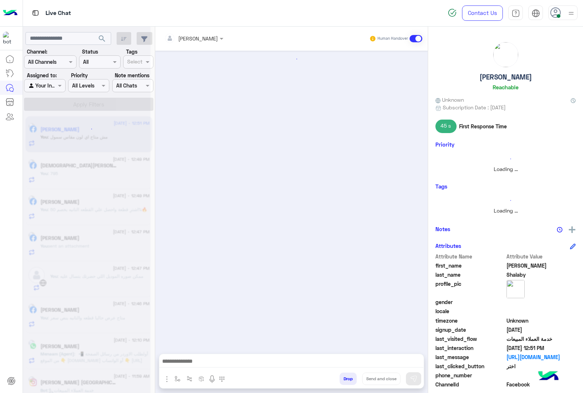
click at [345, 381] on button "Drop" at bounding box center [348, 378] width 17 height 12
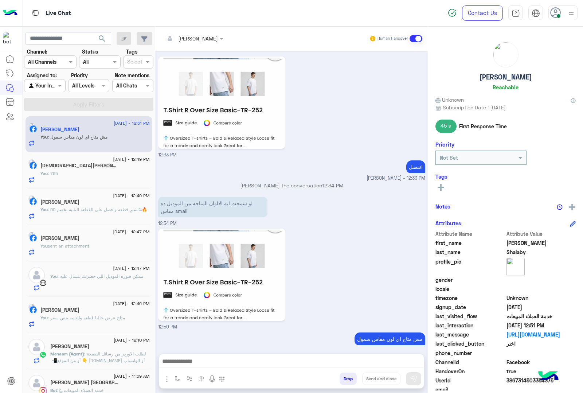
click at [345, 381] on div "[PERSON_NAME] Human Handover [DATE] صباح الخير 12:17 PM صباح الخير 🌞 اهلًا Mahm…" at bounding box center [291, 211] width 273 height 369
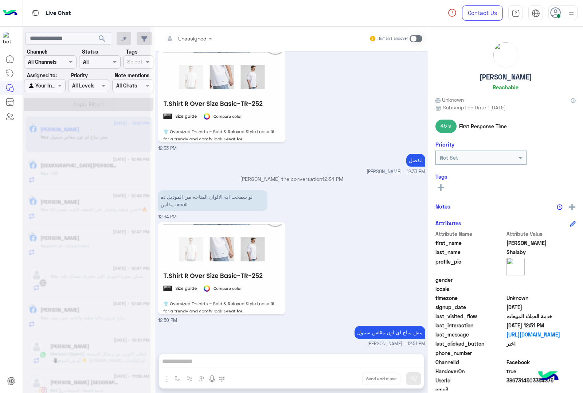
click at [345, 381] on div "Unassigned Human Handover [DATE] صباح الخير 12:17 PM صباح الخير 🌞 اهلًا Mahmoud…" at bounding box center [291, 211] width 273 height 369
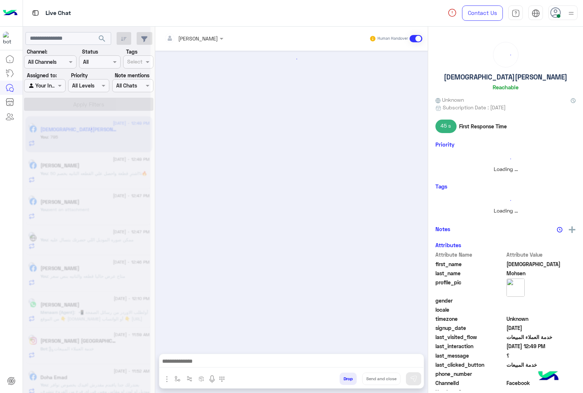
click at [345, 381] on button "Drop" at bounding box center [348, 378] width 17 height 12
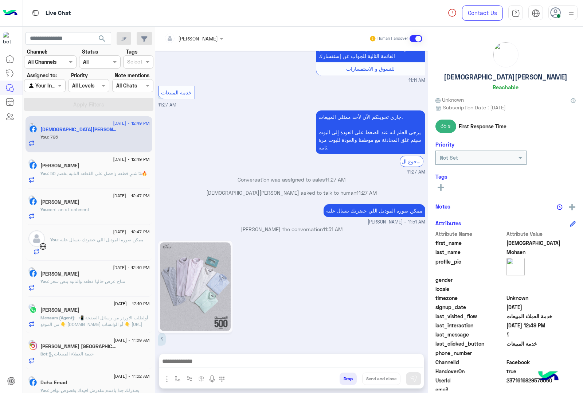
click at [345, 381] on button "Drop" at bounding box center [348, 378] width 17 height 12
click at [345, 381] on div "[PERSON_NAME] Human Handover [DATE] يعنى نزل 11:10 AM تزل بقاله فترة اكتر من اس…" at bounding box center [291, 211] width 273 height 369
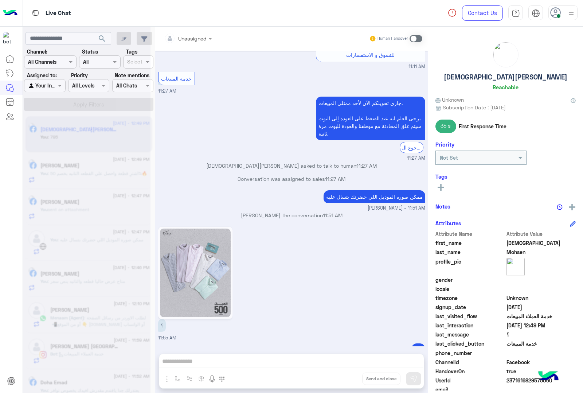
click at [345, 381] on div "Unassigned Human Handover [DATE] يعنى نزل 11:10 AM تزل بقاله فترة اكتر من اسبوع…" at bounding box center [291, 211] width 273 height 369
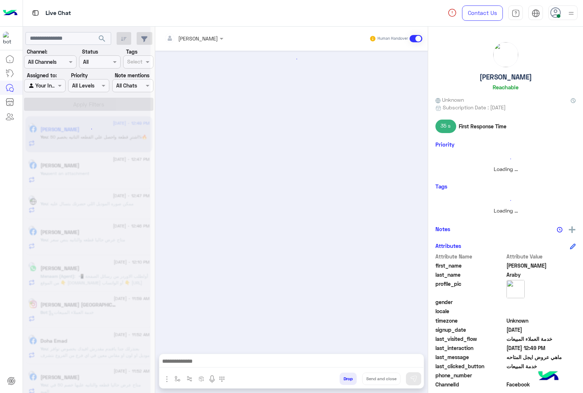
click at [345, 381] on button "Drop" at bounding box center [348, 378] width 17 height 12
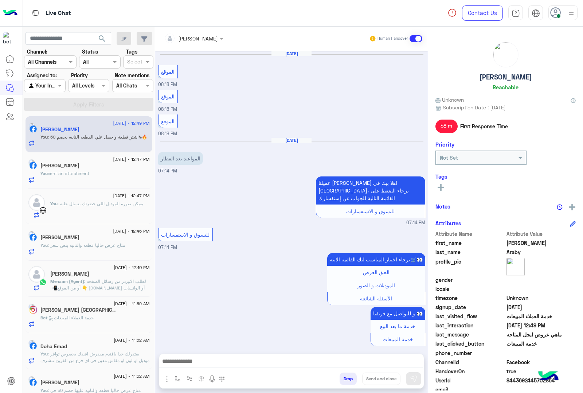
click at [345, 381] on button "Drop" at bounding box center [348, 378] width 17 height 12
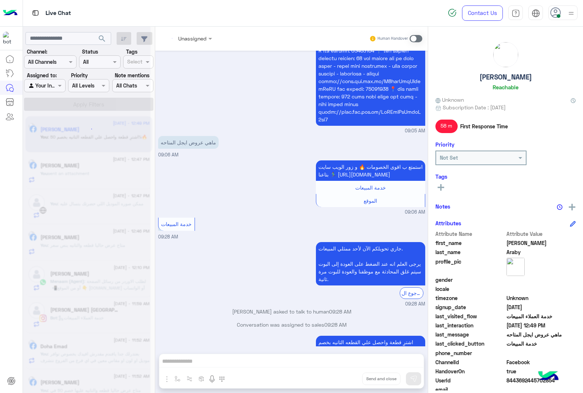
click at [345, 381] on div "Unassigned Human Handover [DATE] الموقع 08:18 PM الموقع 08:18 PM الموقع 08:18 P…" at bounding box center [291, 211] width 273 height 369
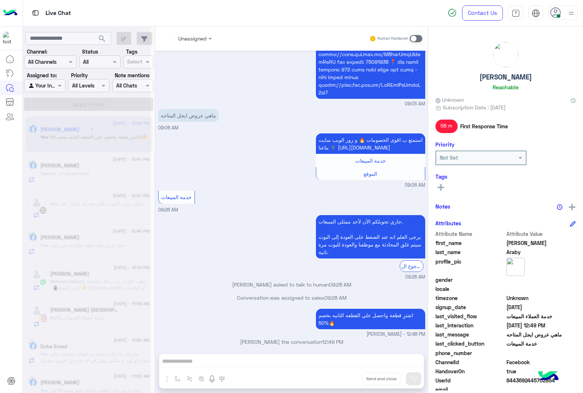
click at [345, 381] on div "Unassigned Human Handover [DATE] الموقع 08:18 PM الموقع 08:18 PM الموقع 08:18 P…" at bounding box center [291, 211] width 273 height 369
click at [345, 382] on div "Unassigned Human Handover [DATE] الموقع 08:18 PM الموقع 08:18 PM الموقع 08:18 P…" at bounding box center [291, 211] width 273 height 369
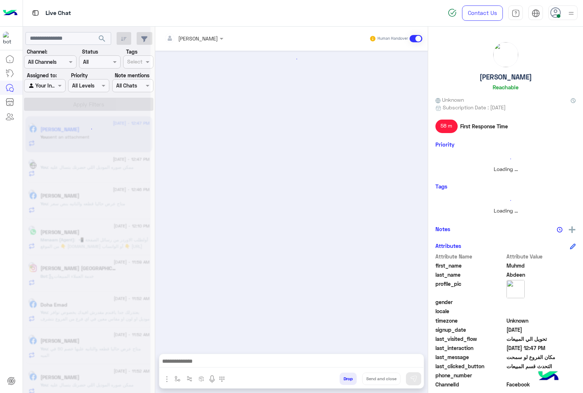
click at [345, 382] on button "Drop" at bounding box center [348, 378] width 17 height 12
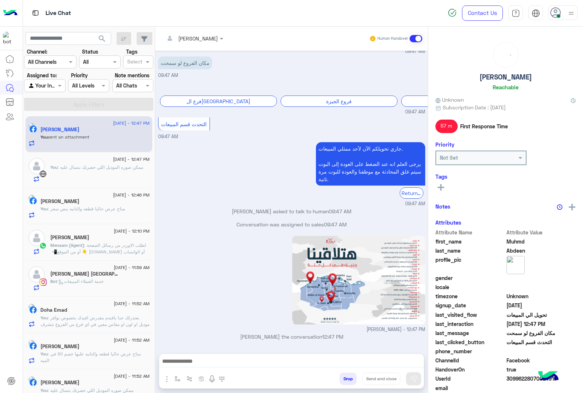
click at [345, 382] on div "[PERSON_NAME] Human Handover [DATE] GetStarted 09:47 AM اهلًا Muhmd! 😎 أنا مساع…" at bounding box center [291, 211] width 273 height 369
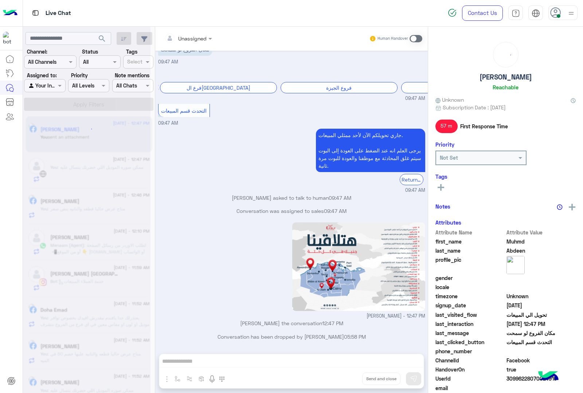
click at [345, 382] on div "Unassigned Human Handover [DATE] GetStarted 09:47 AM اهلًا Muhmd! 😎 أنا مساعدك …" at bounding box center [291, 211] width 273 height 369
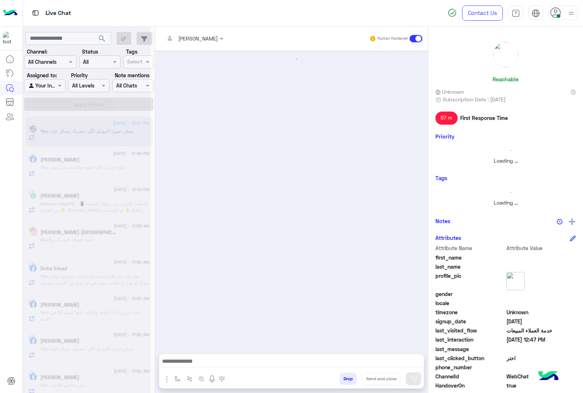
click at [345, 382] on button "Drop" at bounding box center [348, 378] width 17 height 12
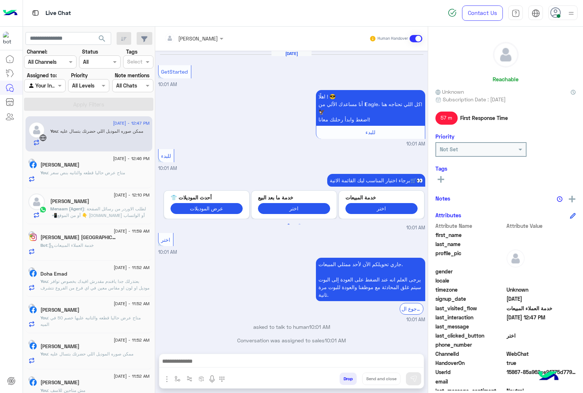
click at [345, 382] on button "Drop" at bounding box center [348, 378] width 17 height 12
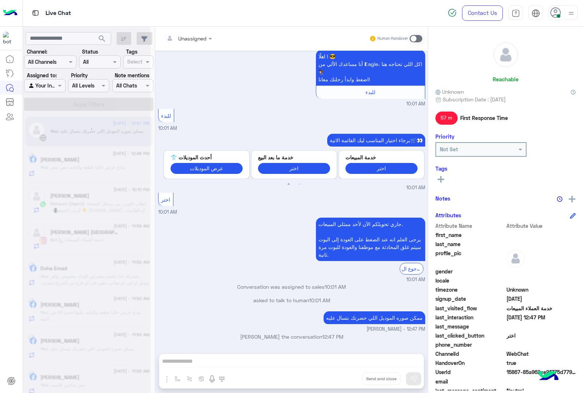
click at [345, 382] on div "Unassigned Human Handover [DATE] GetStarted 10:01 AM اهلًا ! 😎 أنا مساعدك الألي…" at bounding box center [291, 211] width 273 height 369
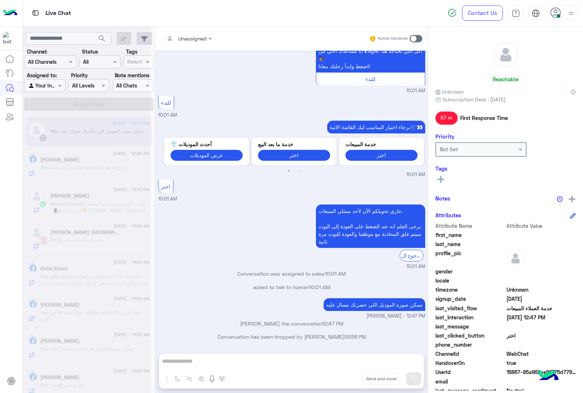
click at [345, 382] on div "Unassigned Human Handover [DATE] GetStarted 10:01 AM اهلًا ! 😎 أنا مساعدك الألي…" at bounding box center [291, 211] width 273 height 369
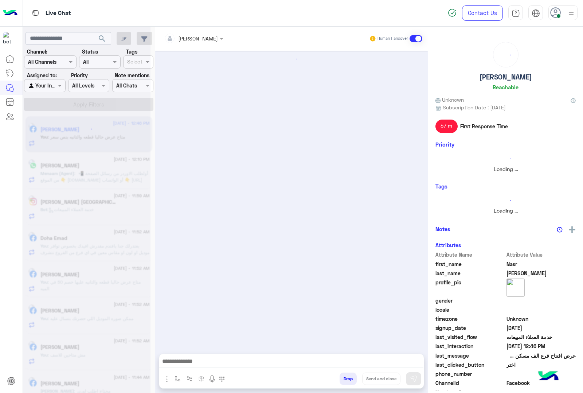
click at [345, 382] on button "Drop" at bounding box center [348, 378] width 17 height 12
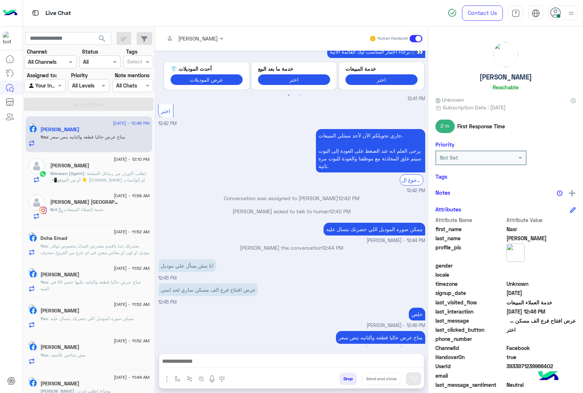
click at [345, 382] on button "Drop" at bounding box center [348, 378] width 17 height 12
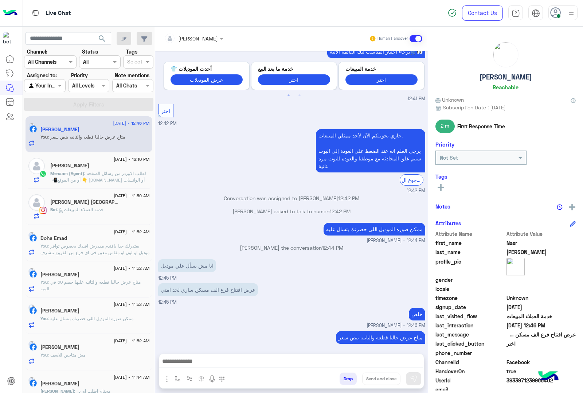
click at [345, 382] on div "[PERSON_NAME] Human Handover [DATE] مساء الخير 12:40 PM مساء الخير 🌚 اهلًا Nasr…" at bounding box center [291, 211] width 273 height 369
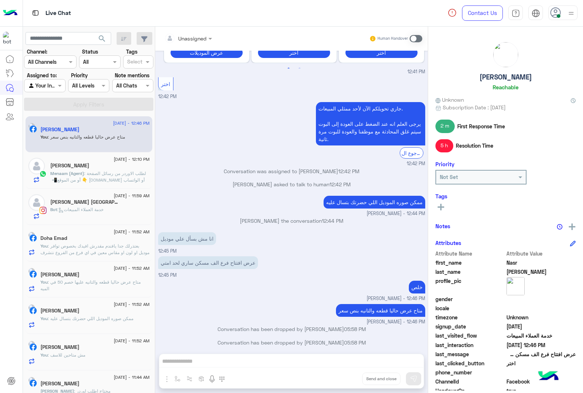
click at [345, 382] on div "Unassigned Human Handover [DATE] مساء الخير 12:40 PM مساء الخير 🌚 اهلًا Nasr! 😎…" at bounding box center [291, 211] width 273 height 369
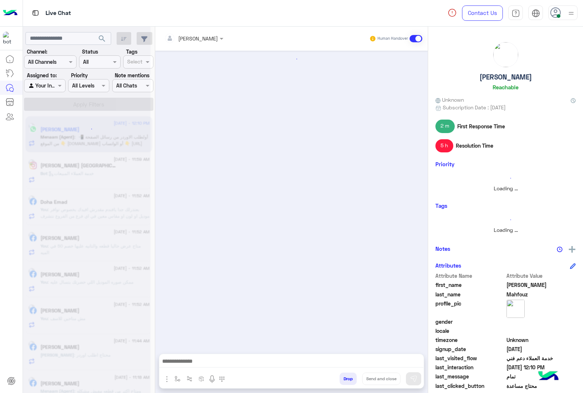
click at [345, 382] on button "Drop" at bounding box center [348, 378] width 17 height 12
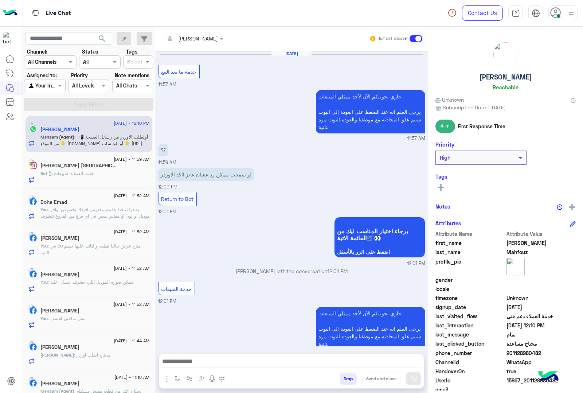
click at [345, 382] on button "Drop" at bounding box center [348, 378] width 17 height 12
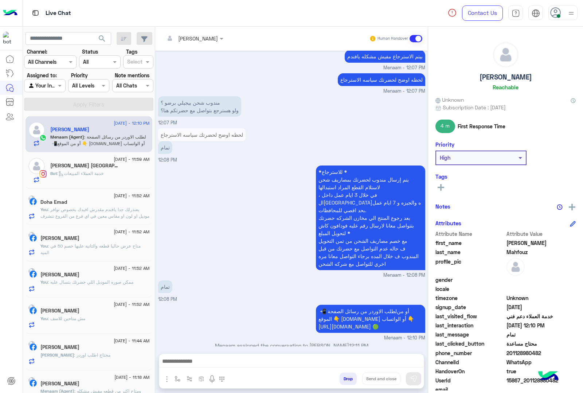
click at [345, 382] on div "[PERSON_NAME] Human Handover [DATE] خدمة ما بعد البيع 11:57 AM جاري تحويلكم الآ…" at bounding box center [291, 211] width 273 height 369
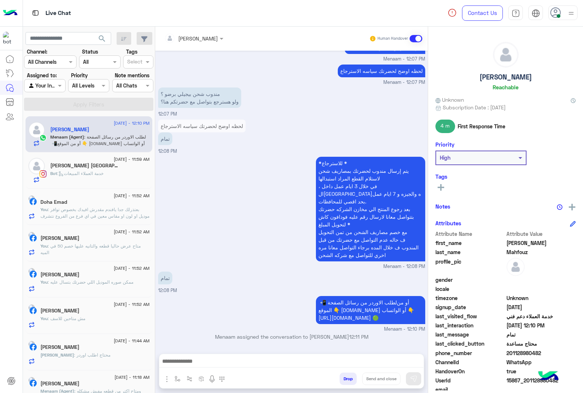
click at [345, 382] on div "[PERSON_NAME] Human Handover [DATE] خدمة ما بعد البيع 11:57 AM جاري تحويلكم الآ…" at bounding box center [291, 211] width 273 height 369
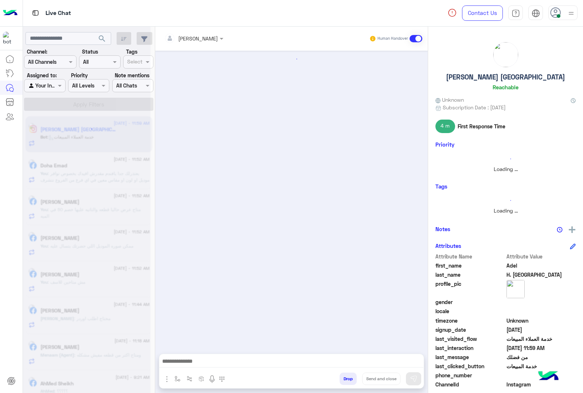
click at [345, 382] on button "Drop" at bounding box center [348, 378] width 17 height 12
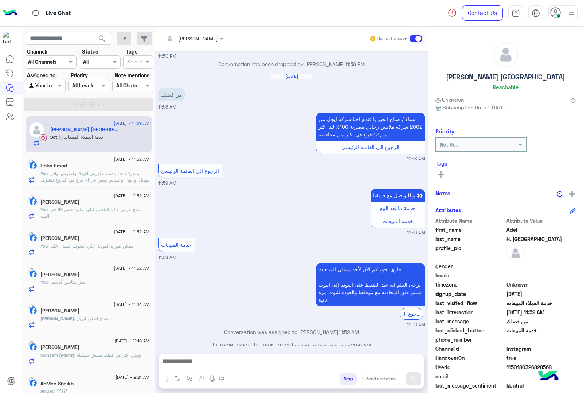
click at [345, 382] on button "Drop" at bounding box center [348, 378] width 17 height 12
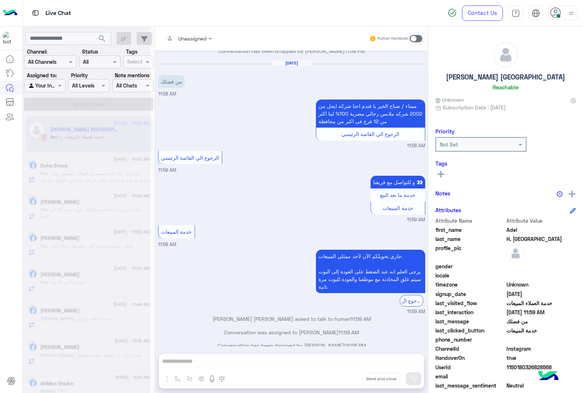
click at [345, 382] on div "Unassigned Human Handover [DATE] مش متاح 11:36 PM ممكن يتوفر قريب ؟ 11:36 PM تا…" at bounding box center [291, 211] width 273 height 369
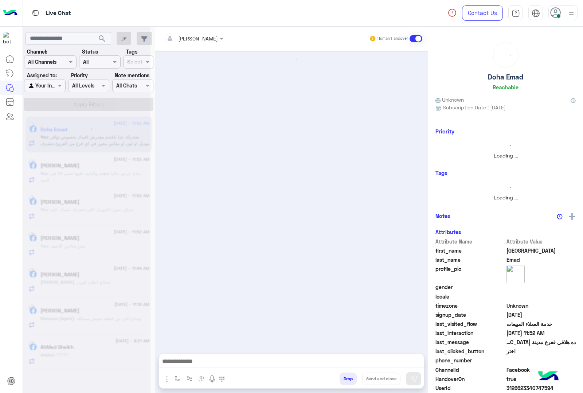
click at [345, 382] on button "Drop" at bounding box center [348, 378] width 17 height 12
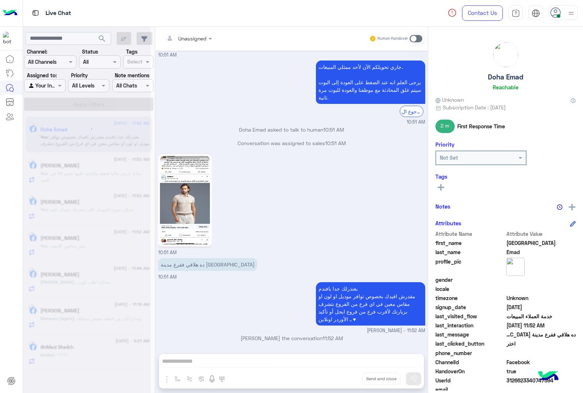
click at [345, 382] on div "Unassigned Human Handover [DATE] اهلًا [GEOGRAPHIC_DATA]! 😎 أنا مساعدك الألي من…" at bounding box center [291, 211] width 273 height 369
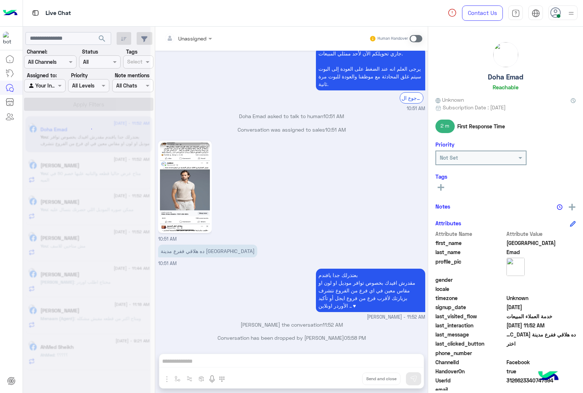
click at [345, 382] on div "Unassigned Human Handover [DATE] اهلًا [GEOGRAPHIC_DATA]! 😎 أنا مساعدك الألي من…" at bounding box center [291, 211] width 273 height 369
click at [0, 0] on button "Drop" at bounding box center [0, 0] width 0 height 0
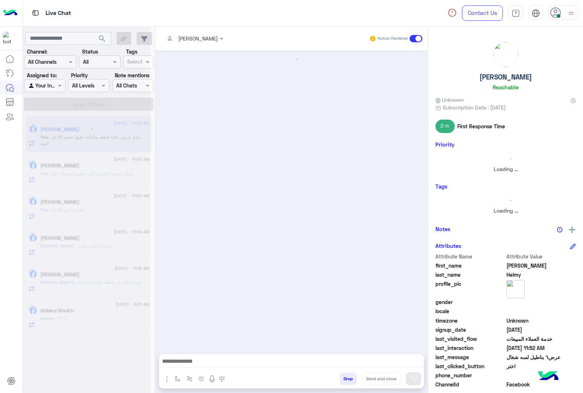
click at [345, 382] on button "Drop" at bounding box center [348, 378] width 17 height 12
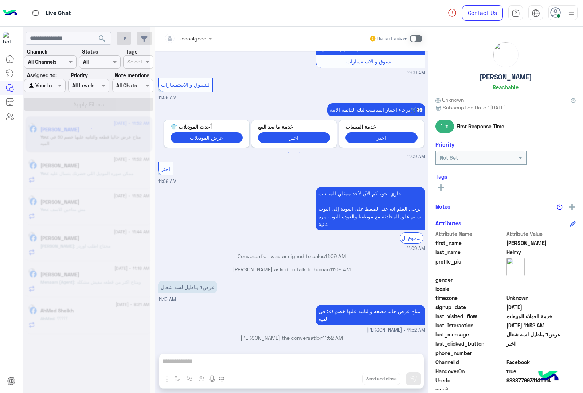
click at [345, 382] on div "Unassigned Human Handover [DATE] من فضلك اختر واحدة من الأسئلة التالية او قم بك…" at bounding box center [291, 211] width 273 height 369
click at [0, 0] on button "Drop" at bounding box center [0, 0] width 0 height 0
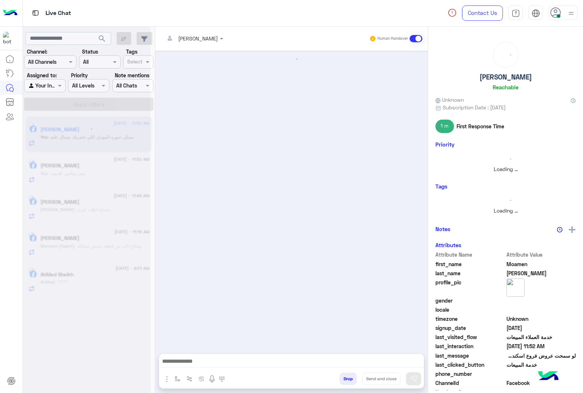
click at [345, 382] on button "Drop" at bounding box center [348, 378] width 17 height 12
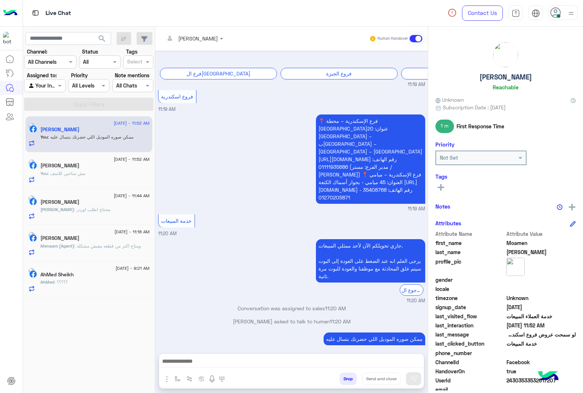
click at [345, 382] on div "[PERSON_NAME] Human Handover [DATE] GetStarted 05:27 PM اهلا بيك عميلنا ال[PERS…" at bounding box center [291, 211] width 273 height 369
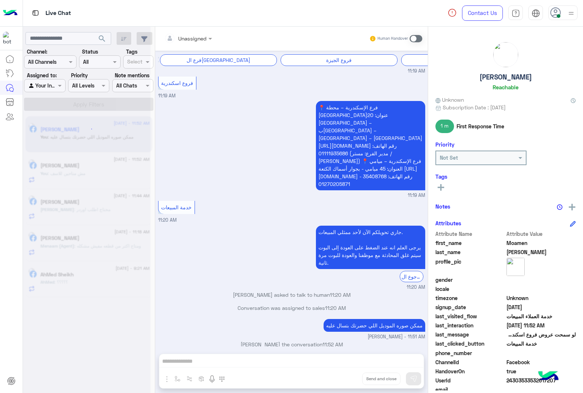
click at [345, 382] on div "Unassigned Human Handover [DATE] GetStarted 05:27 PM اهلا بيك عميلنا ال[PERSON_…" at bounding box center [291, 211] width 273 height 369
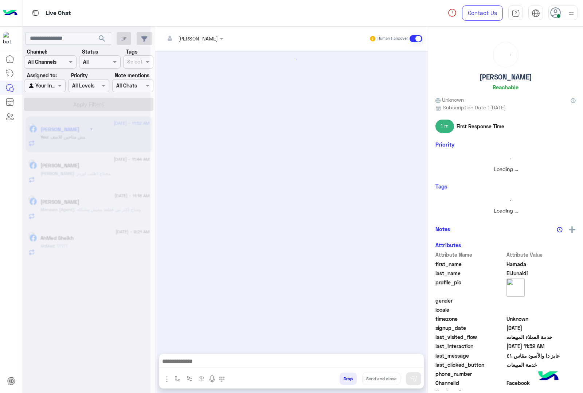
click at [345, 382] on button "Drop" at bounding box center [348, 378] width 17 height 12
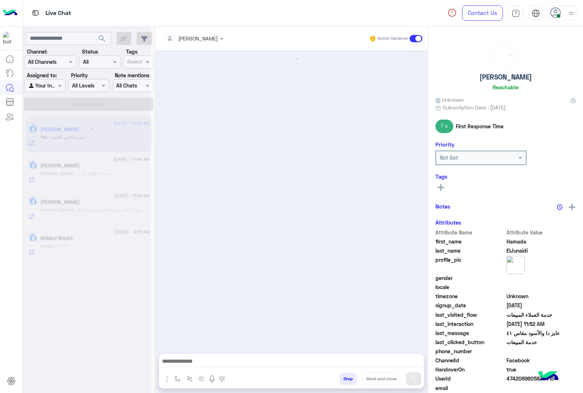
click at [345, 382] on button "Drop" at bounding box center [348, 378] width 17 height 12
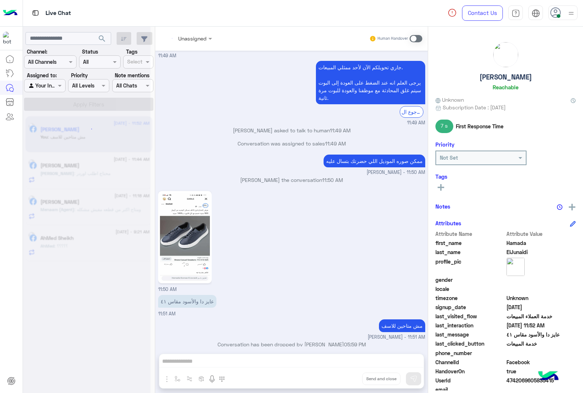
click at [345, 382] on div "Unassigned Human Handover [DATE] 4,545 ده هيبقي الاجمالي قبل الخصم و بعد الخصم …" at bounding box center [291, 211] width 273 height 369
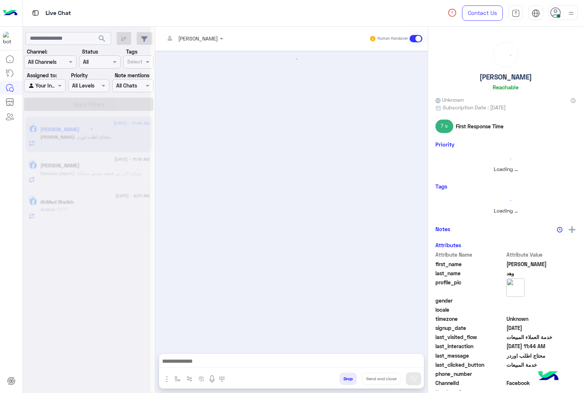
click at [345, 382] on button "Drop" at bounding box center [348, 378] width 17 height 12
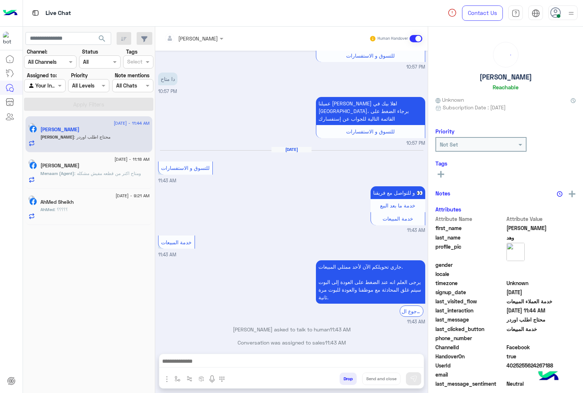
click at [345, 382] on div "[PERSON_NAME] Human Handover [DATE] عميلنا [PERSON_NAME] اهلا بيك في [GEOGRAPHI…" at bounding box center [291, 211] width 273 height 369
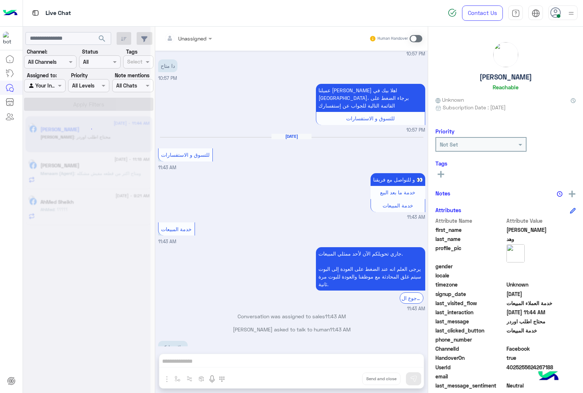
click at [345, 382] on div "Unassigned Human Handover [DATE] عميلنا [PERSON_NAME] اهلا بيك في [GEOGRAPHIC_D…" at bounding box center [291, 211] width 273 height 369
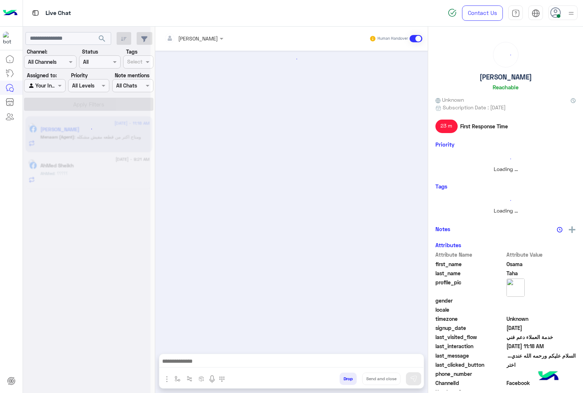
click at [345, 382] on button "Drop" at bounding box center [348, 378] width 17 height 12
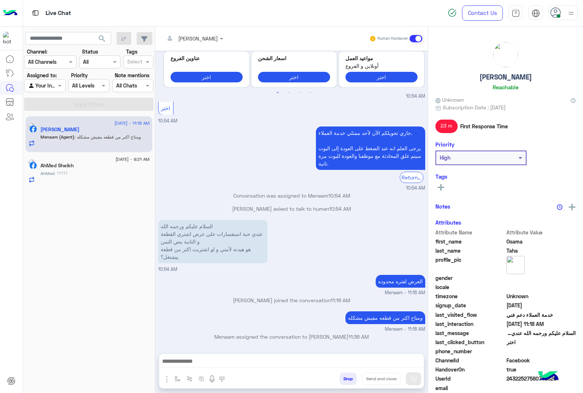
click at [345, 382] on div "[PERSON_NAME] Human Handover [DATE] السلام عليكم ورحمه الله عندي حبة استفسارات …" at bounding box center [291, 211] width 273 height 369
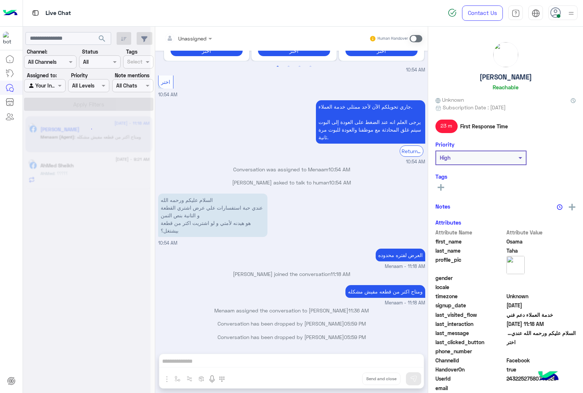
click at [345, 382] on div "Unassigned Human Handover [DATE] السلام عليكم ورحمه الله عندي حبة استفسارات علي…" at bounding box center [291, 211] width 273 height 369
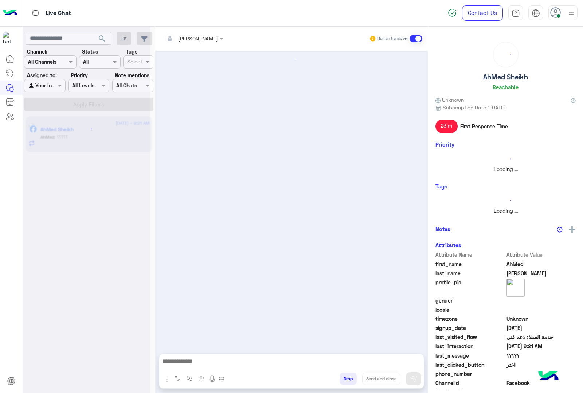
click at [345, 382] on button "Drop" at bounding box center [348, 378] width 17 height 12
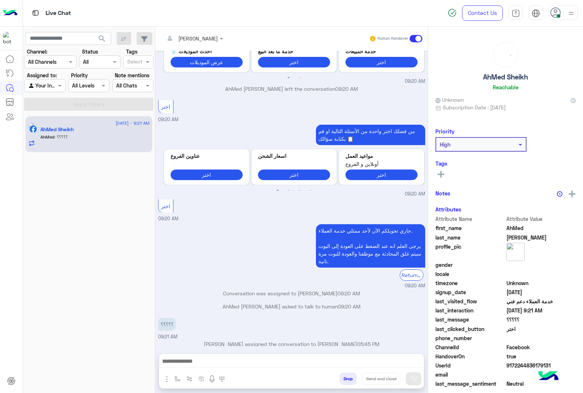
click at [345, 382] on button "Drop" at bounding box center [348, 378] width 17 height 12
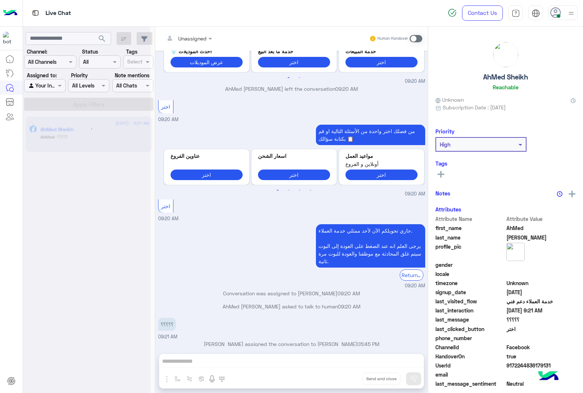
click at [345, 382] on div "Unassigned Human Handover [DATE] 09:11 AM عميلنا [PERSON_NAME] اهلا بيك في [GEO…" at bounding box center [291, 211] width 273 height 369
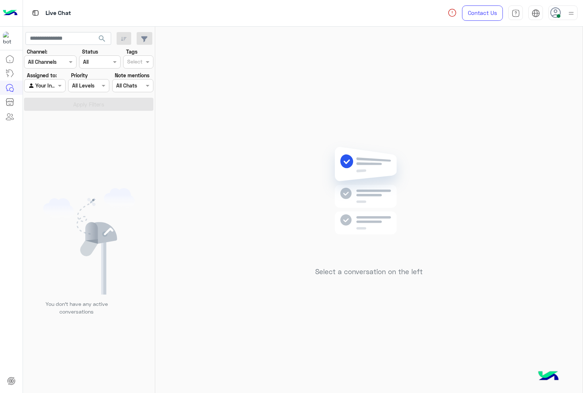
click at [345, 382] on div "Select a conversation on the left" at bounding box center [368, 211] width 427 height 369
click at [556, 9] on icon at bounding box center [555, 12] width 11 height 11
click at [340, 89] on div "Select a conversation on the left" at bounding box center [368, 211] width 427 height 369
